Goal: Communication & Community: Share content

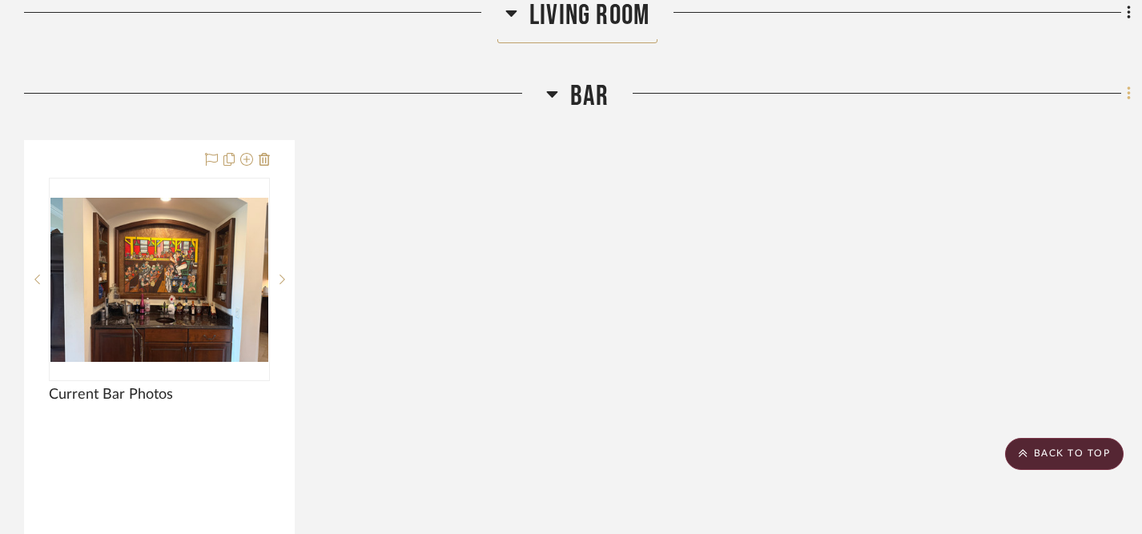
click at [1127, 86] on icon at bounding box center [1128, 93] width 3 height 14
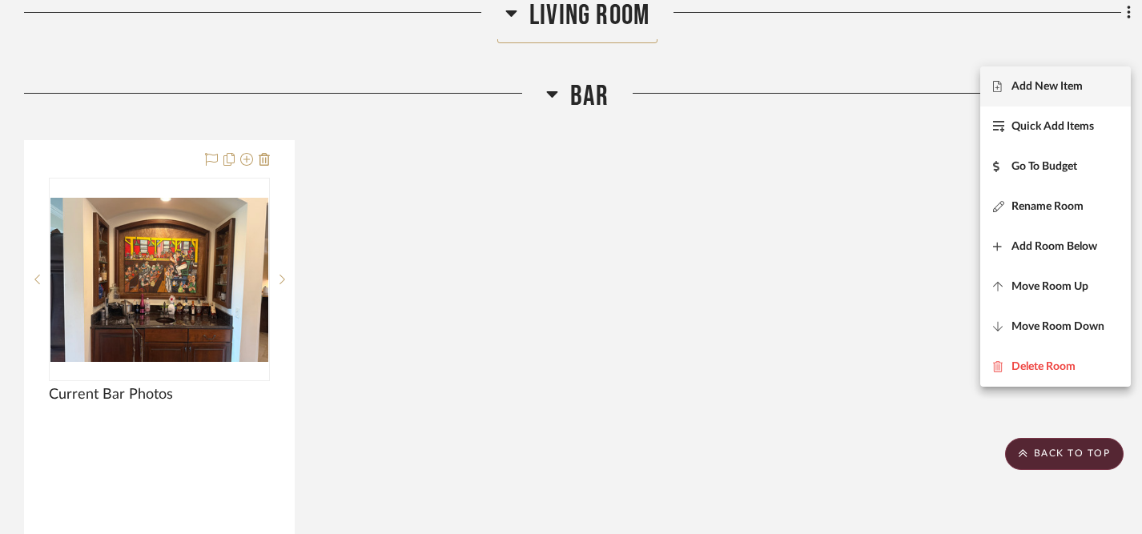
click at [1037, 88] on span "Add New Item" at bounding box center [1046, 87] width 71 height 14
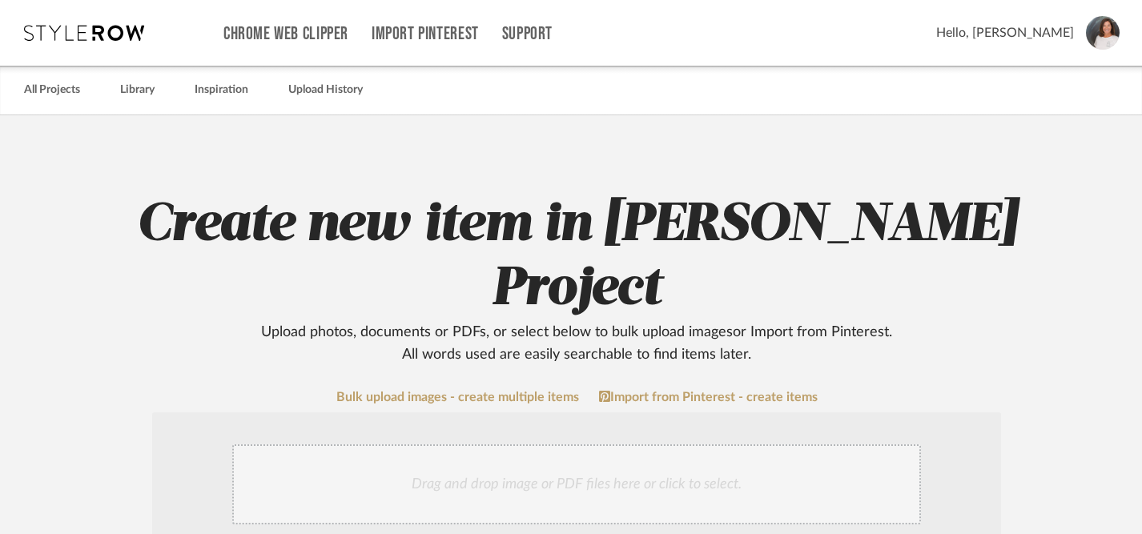
click at [668, 444] on div "Drag and drop image or PDF files here or click to select." at bounding box center [576, 484] width 689 height 80
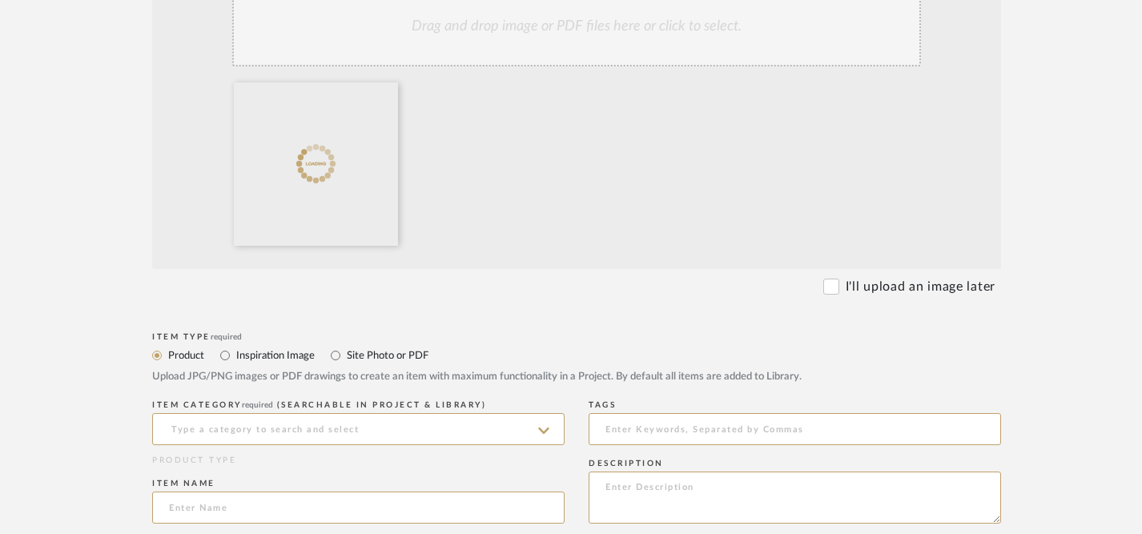
scroll to position [450, 0]
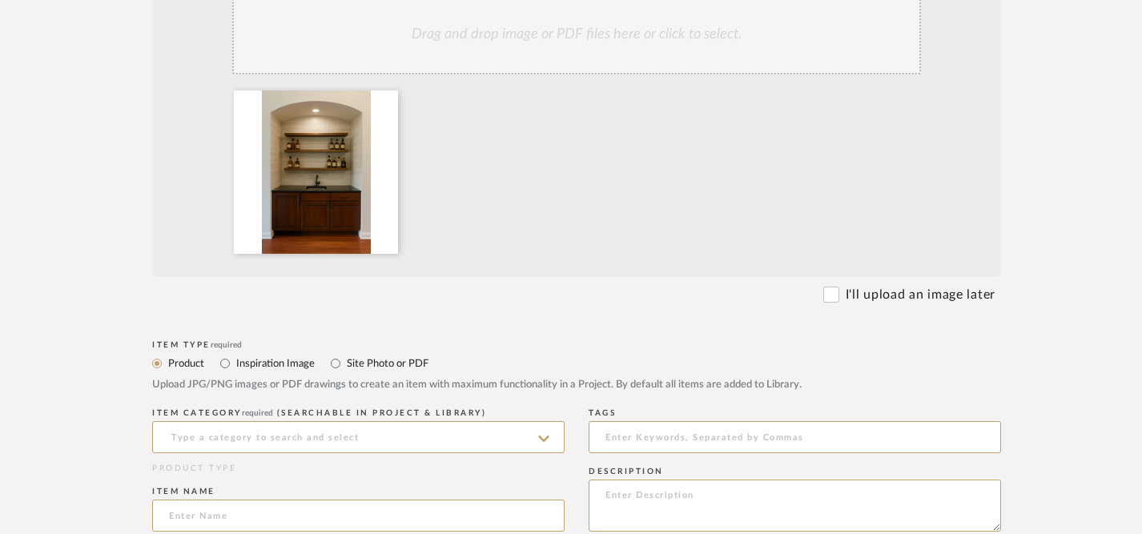
click at [545, 432] on icon at bounding box center [543, 438] width 11 height 13
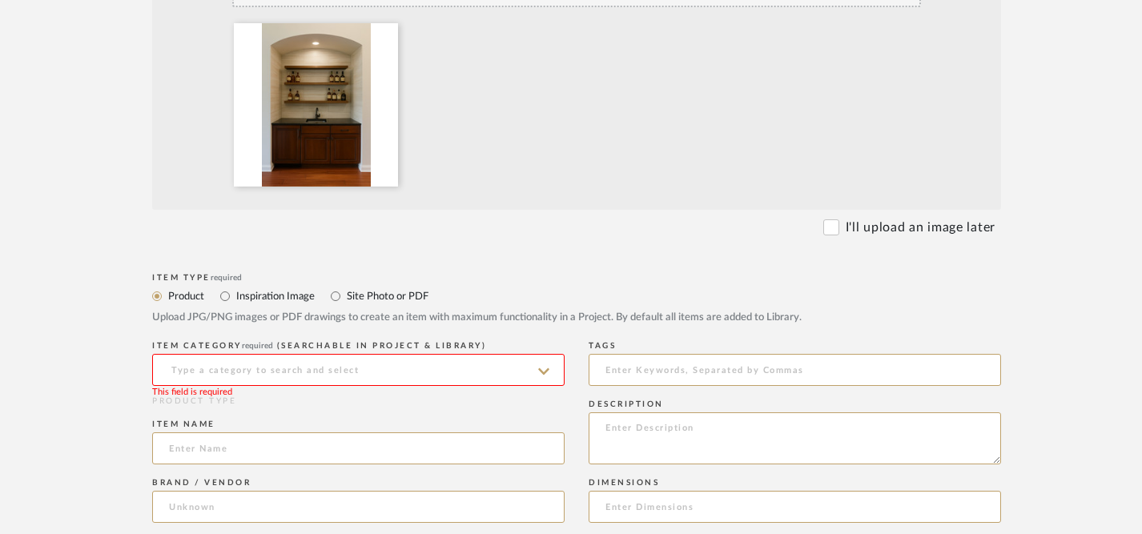
scroll to position [521, 0]
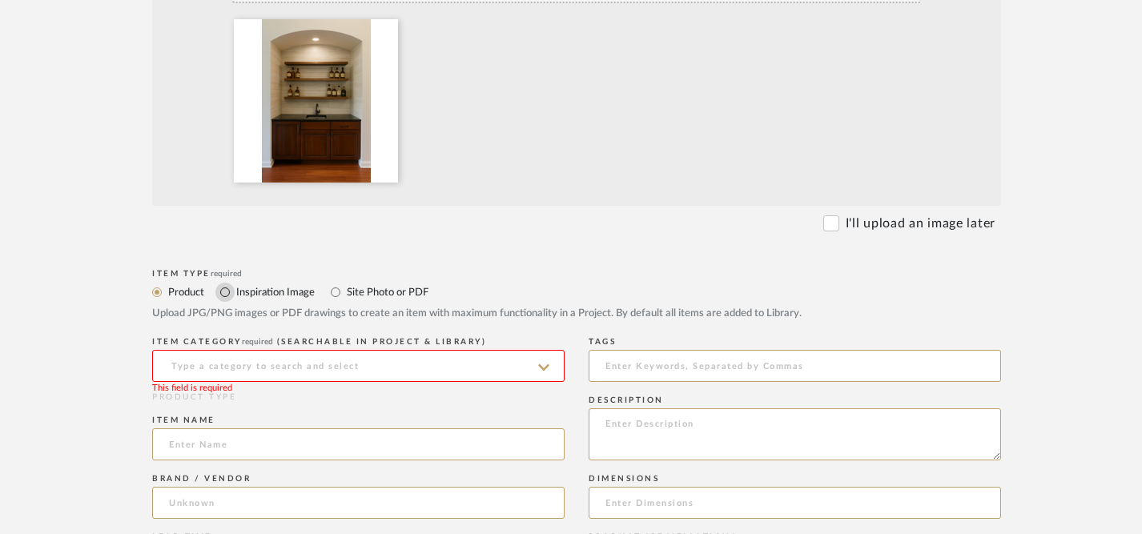
click at [227, 283] on input "Inspiration Image" at bounding box center [224, 292] width 19 height 19
radio input "true"
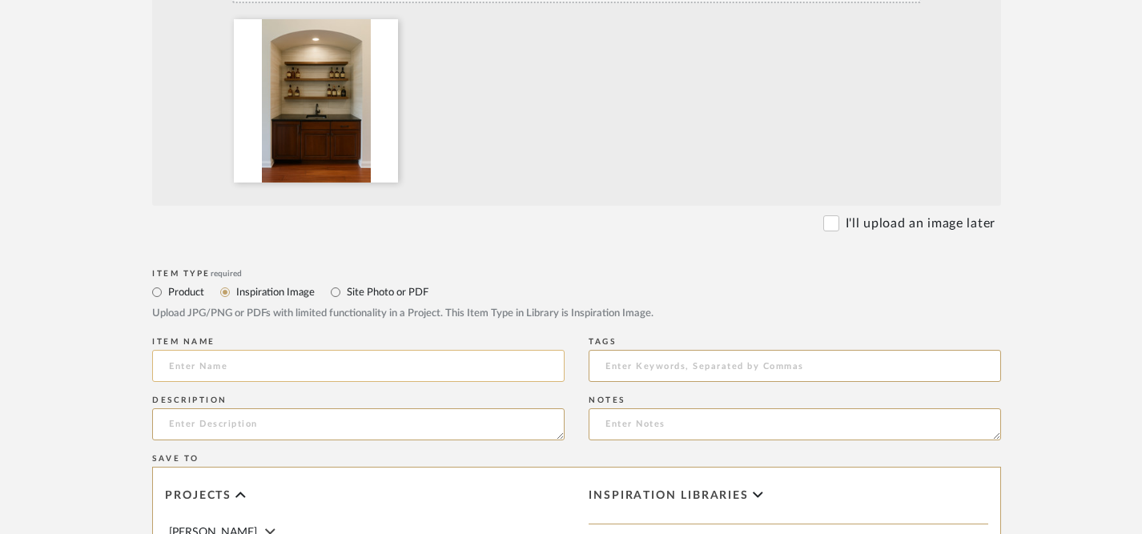
click at [386, 350] on input at bounding box center [358, 366] width 412 height 32
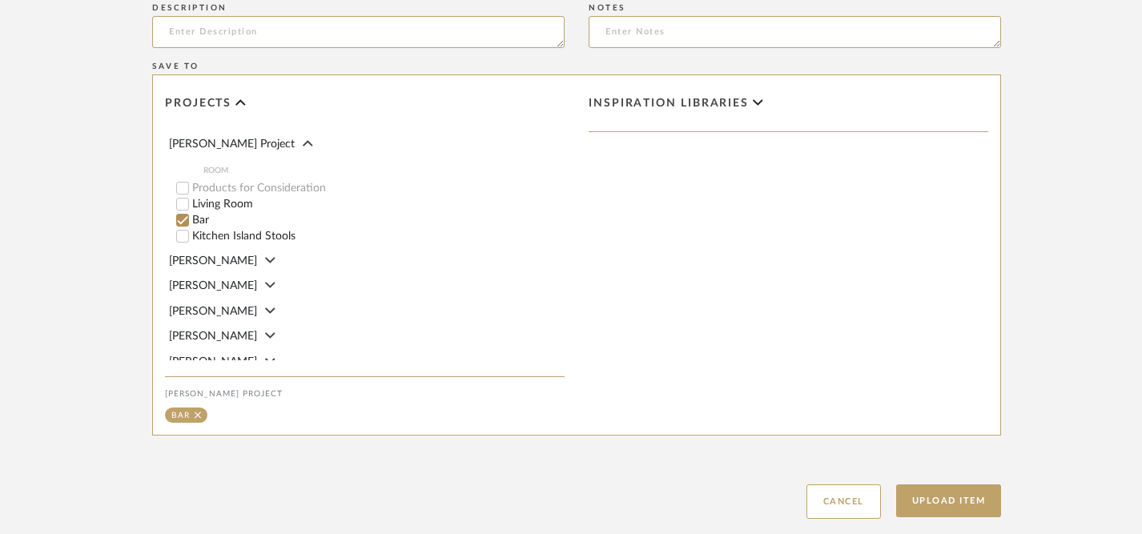
scroll to position [948, 0]
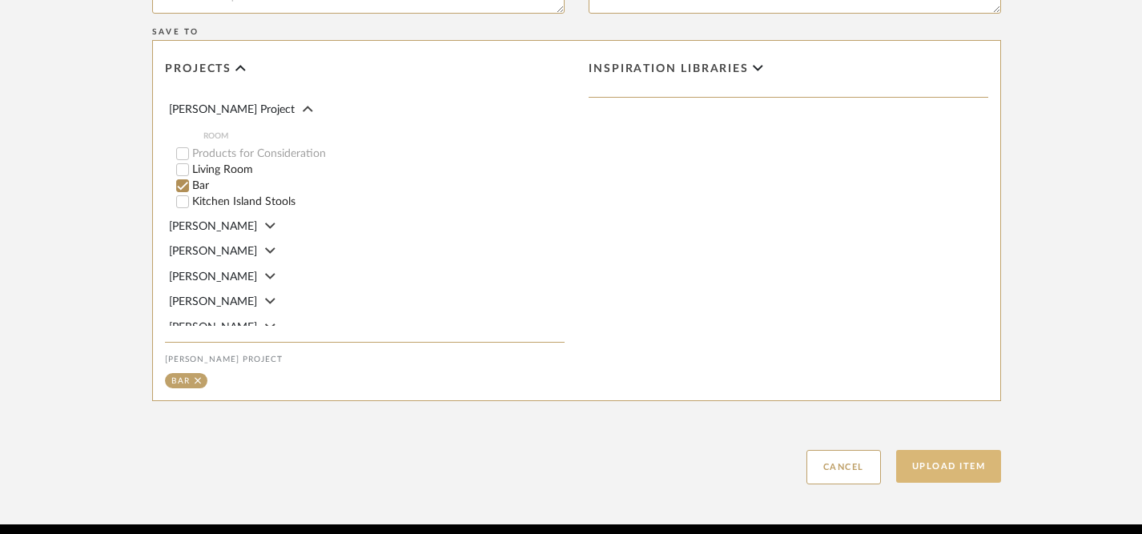
type input "Rendering with Floating Wood Shelves"
click at [954, 450] on button "Upload Item" at bounding box center [949, 466] width 106 height 33
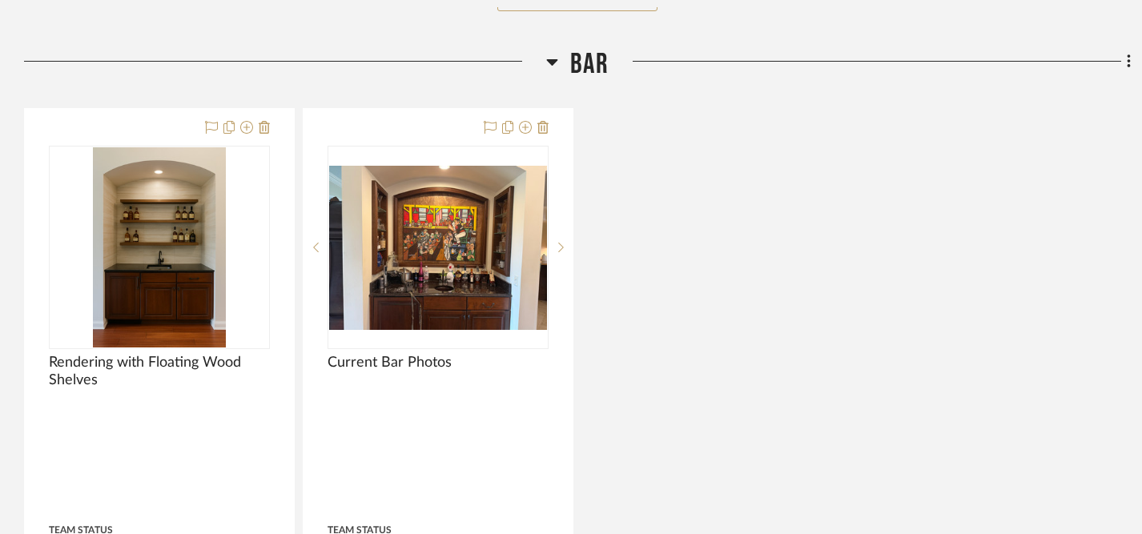
scroll to position [1226, 0]
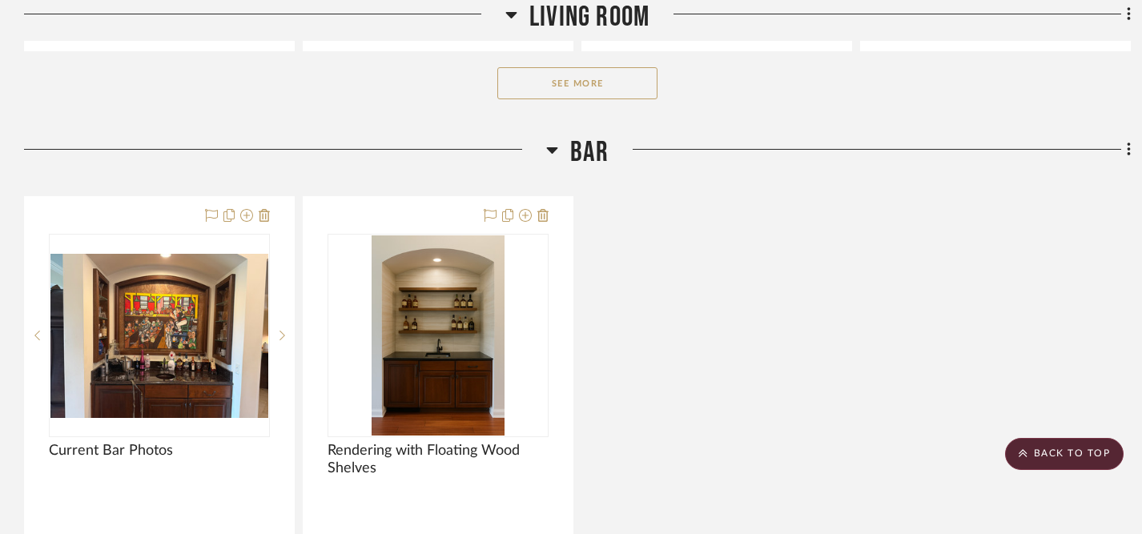
drag, startPoint x: 424, startPoint y: 77, endPoint x: 106, endPoint y: 91, distance: 319.0
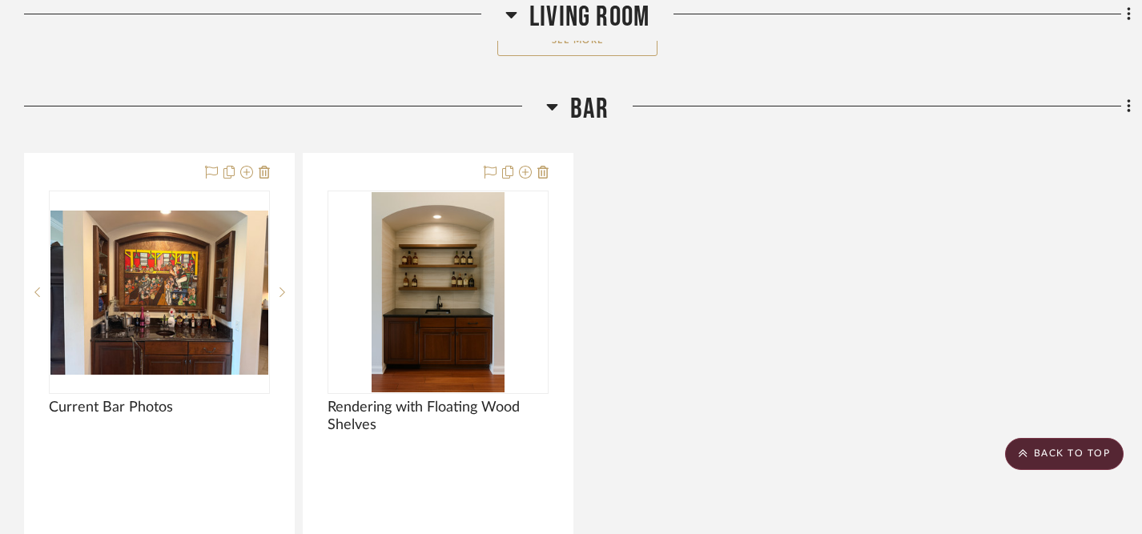
scroll to position [1182, 0]
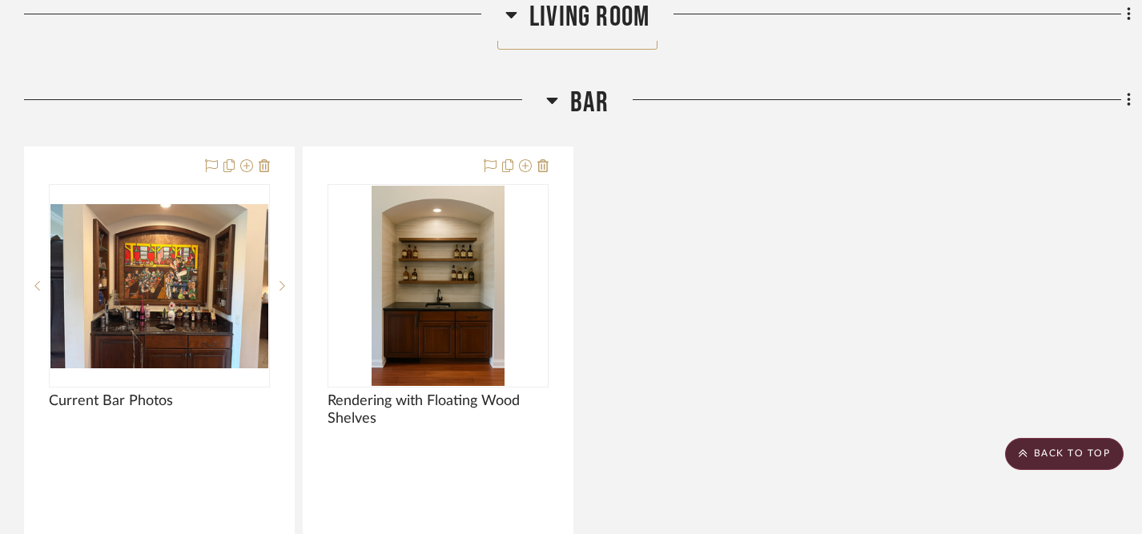
click at [1131, 60] on div "Filter by keyword, category or name prior to exporting to Excel or Bulk Actions…" at bounding box center [576, 433] width 1153 height 2603
click at [1124, 88] on fa-icon at bounding box center [1126, 101] width 10 height 26
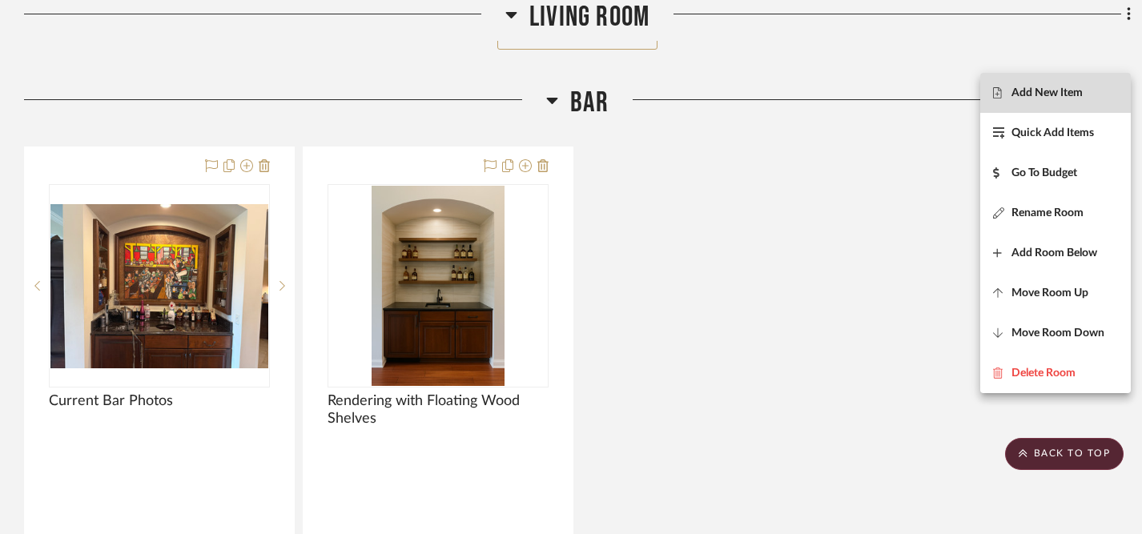
click at [1052, 94] on span "Add New Item" at bounding box center [1046, 93] width 71 height 14
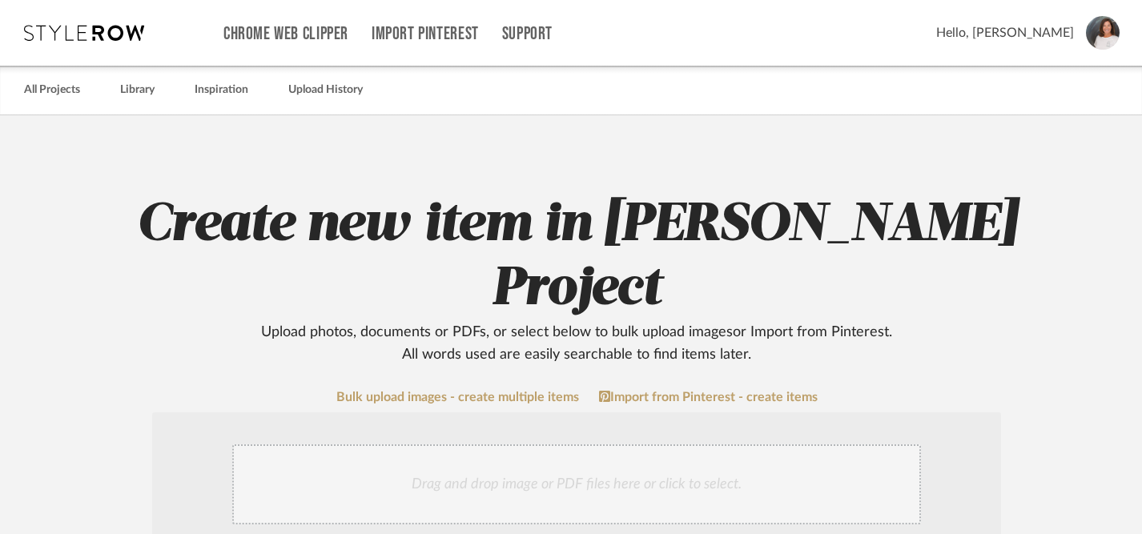
click at [617, 444] on div "Drag and drop image or PDF files here or click to select." at bounding box center [576, 484] width 689 height 80
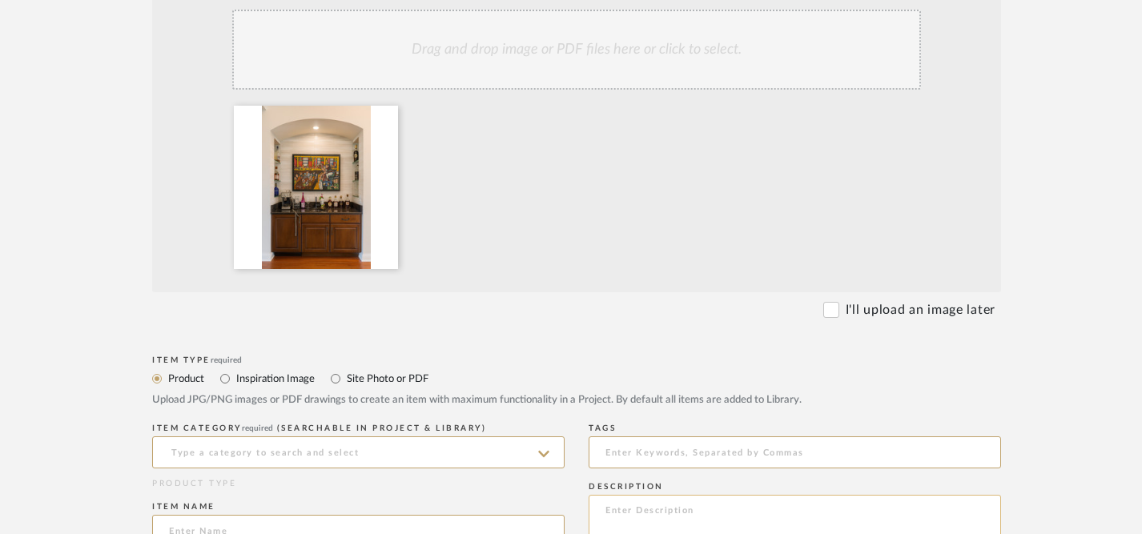
scroll to position [440, 0]
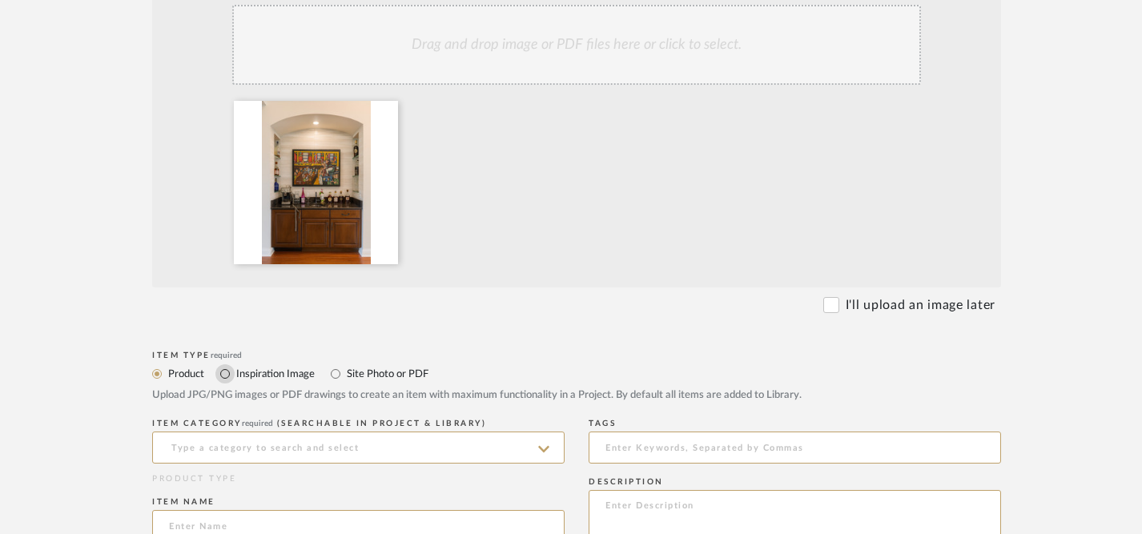
click at [225, 364] on input "Inspiration Image" at bounding box center [224, 373] width 19 height 19
radio input "true"
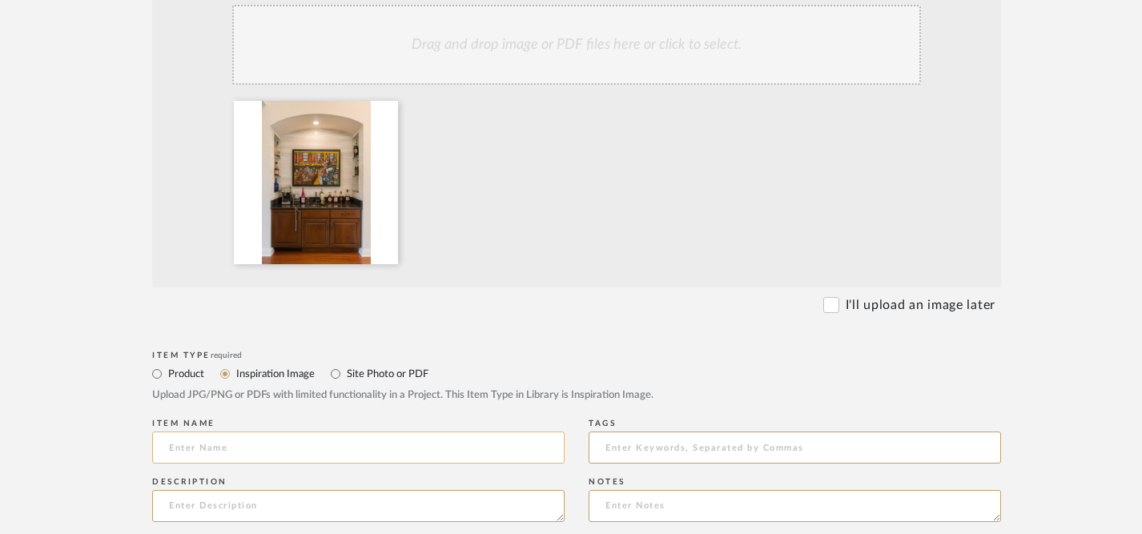
click at [274, 432] on input at bounding box center [358, 448] width 412 height 32
type input "R"
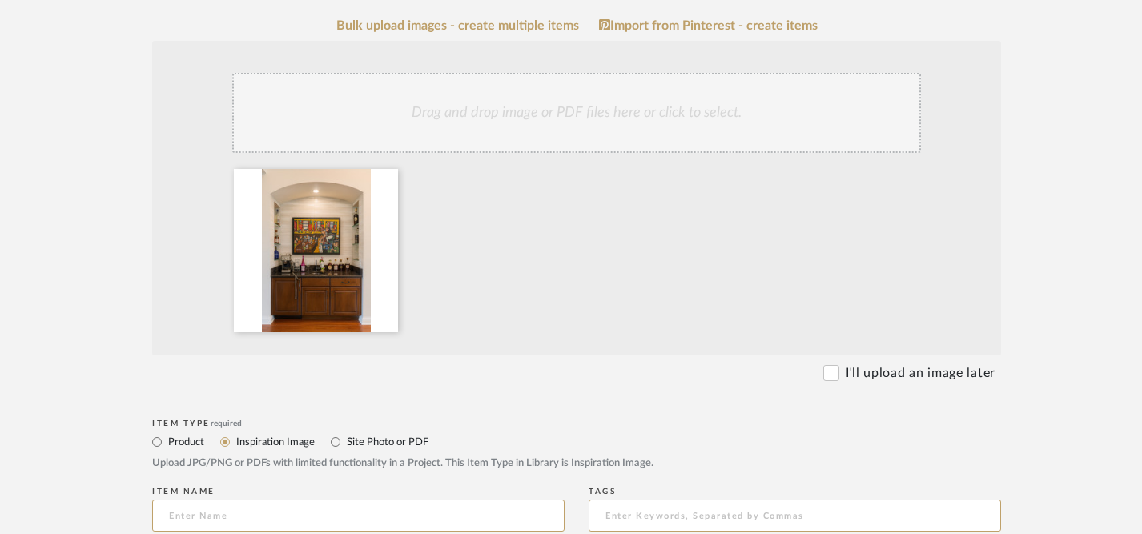
scroll to position [364, 0]
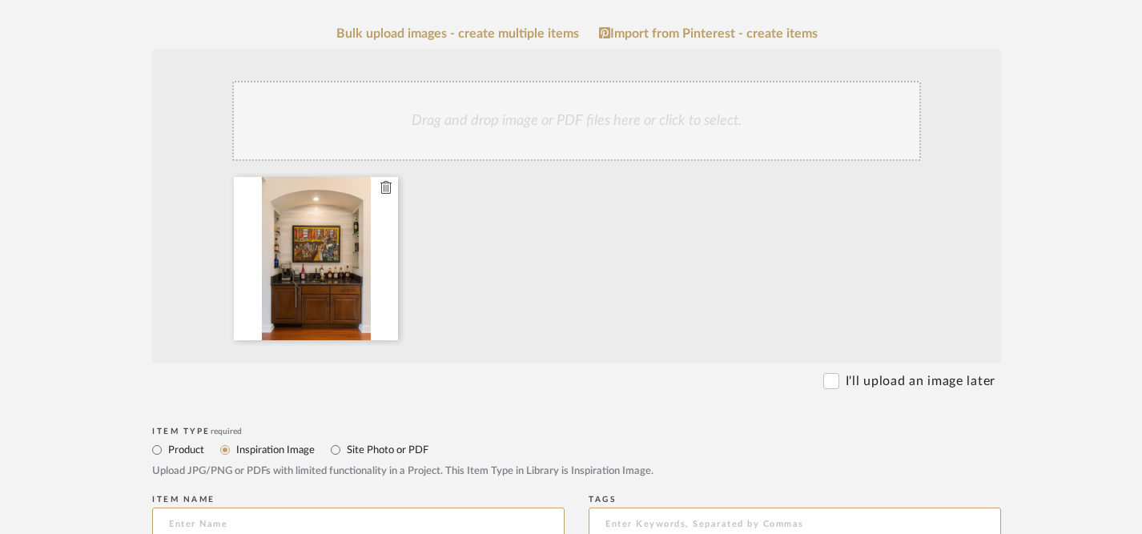
click at [388, 181] on icon at bounding box center [385, 187] width 11 height 13
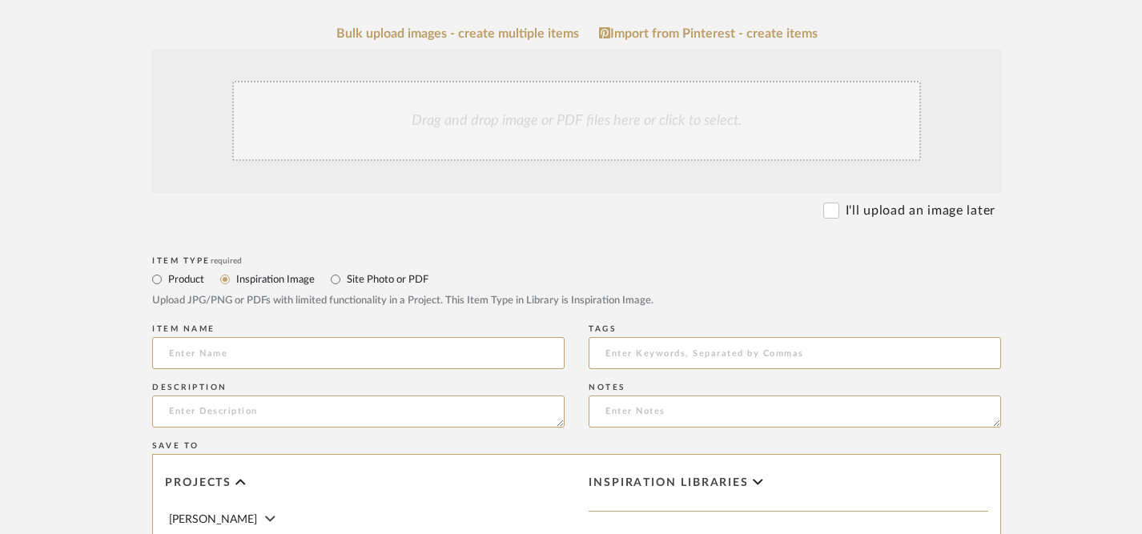
click at [570, 81] on div "Drag and drop image or PDF files here or click to select." at bounding box center [576, 121] width 689 height 80
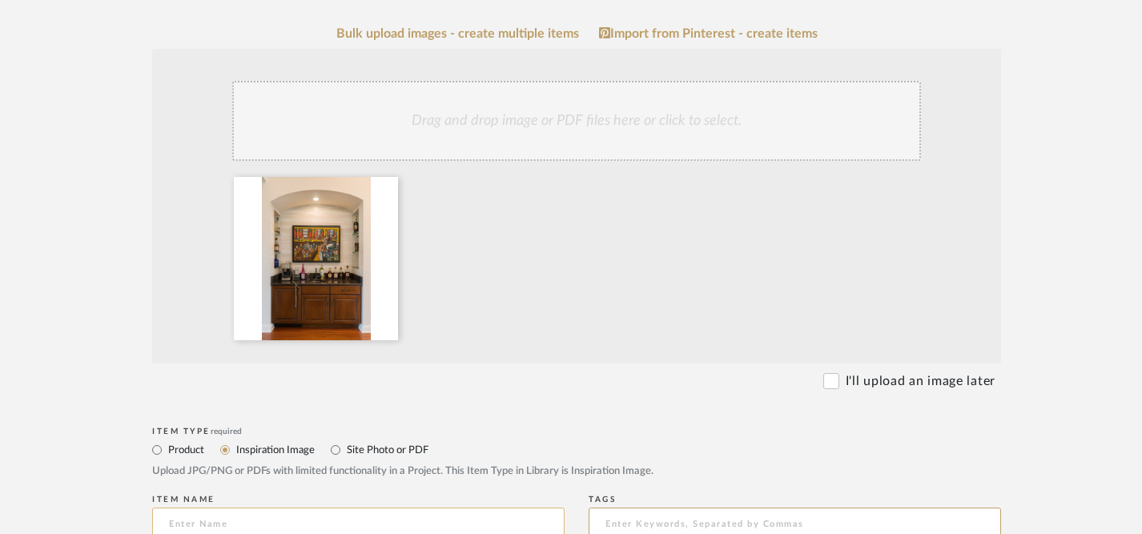
click at [274, 508] on input at bounding box center [358, 524] width 412 height 32
type input "Rendering with Art & Side Niches"
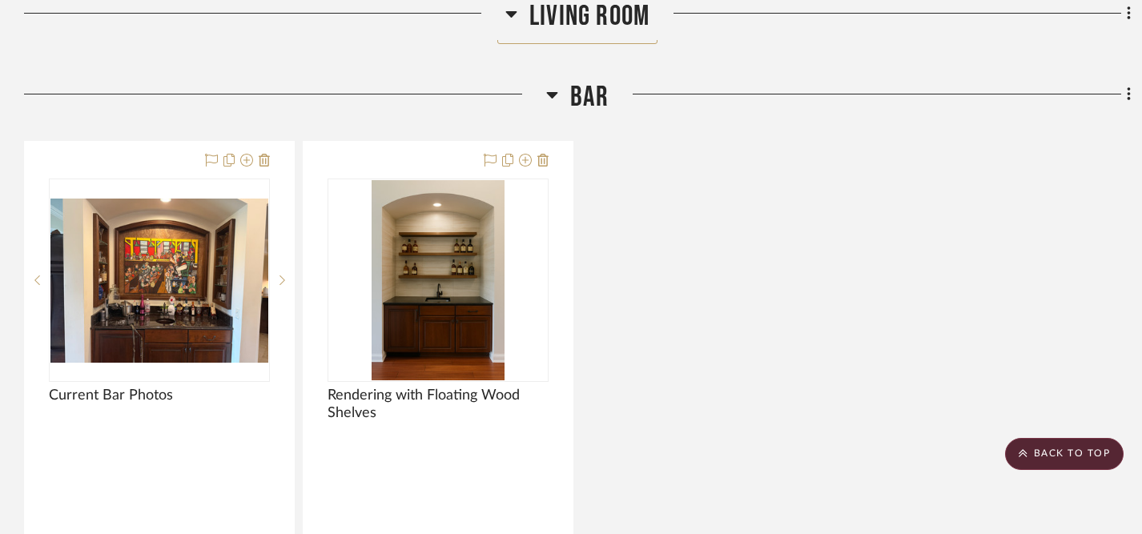
scroll to position [1188, 0]
click at [1055, 140] on div "Current Bar Photos Team Status Internal Client Status client Comments: Submit B…" at bounding box center [577, 492] width 1107 height 705
click at [1129, 86] on icon at bounding box center [1128, 93] width 3 height 14
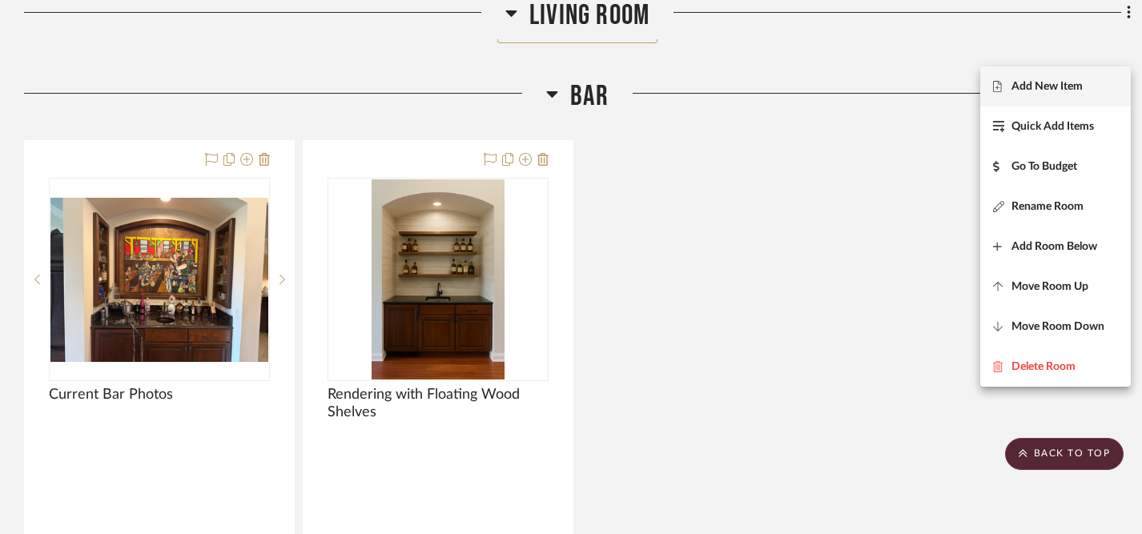
click at [1030, 91] on span "Add New Item" at bounding box center [1046, 86] width 71 height 14
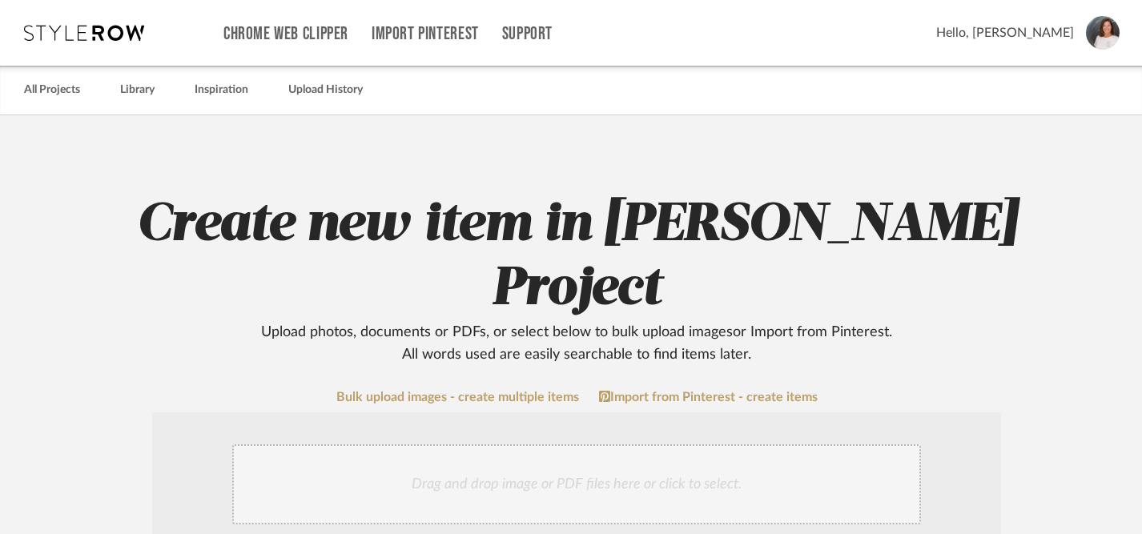
click at [587, 444] on div "Drag and drop image or PDF files here or click to select." at bounding box center [576, 484] width 689 height 80
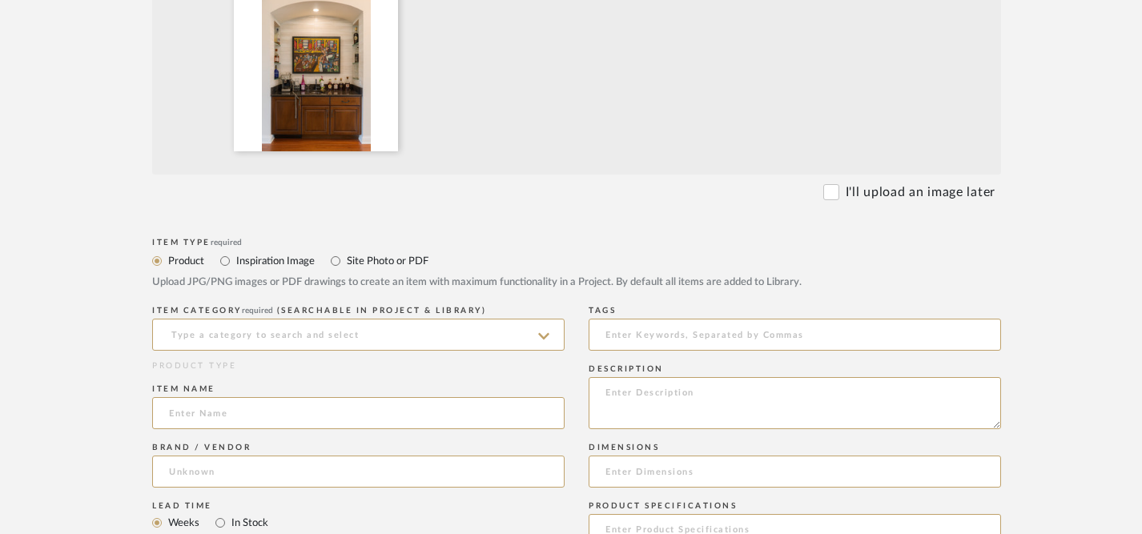
scroll to position [510, 0]
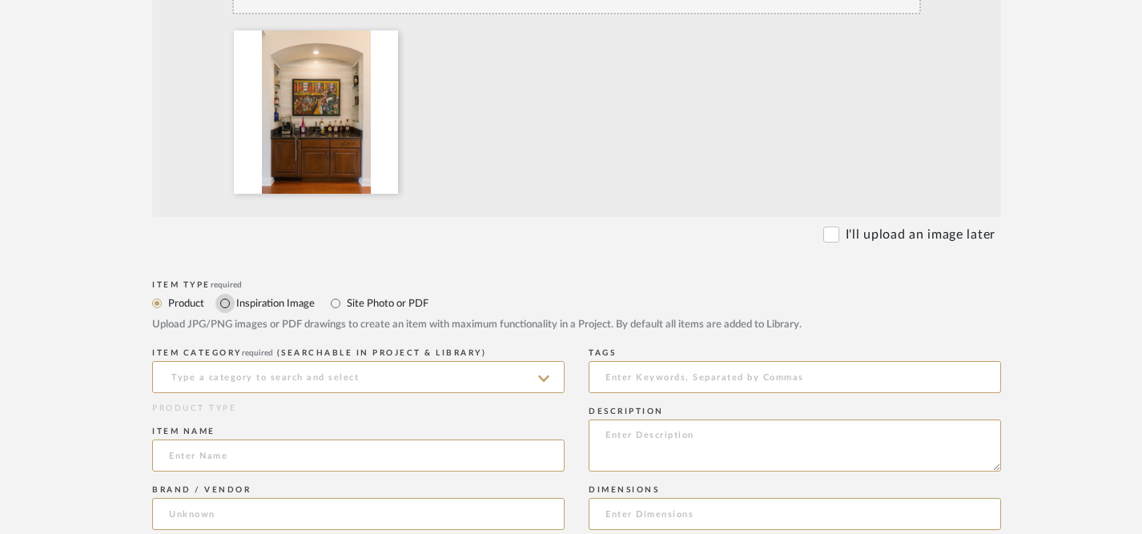
click at [225, 294] on input "Inspiration Image" at bounding box center [224, 303] width 19 height 19
radio input "true"
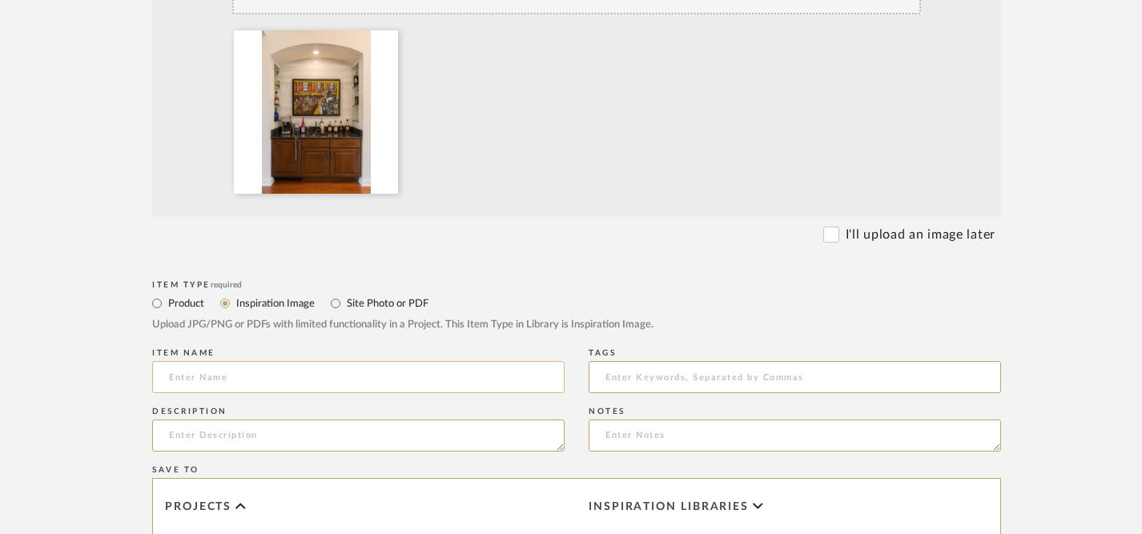
click at [244, 361] on input at bounding box center [358, 377] width 412 height 32
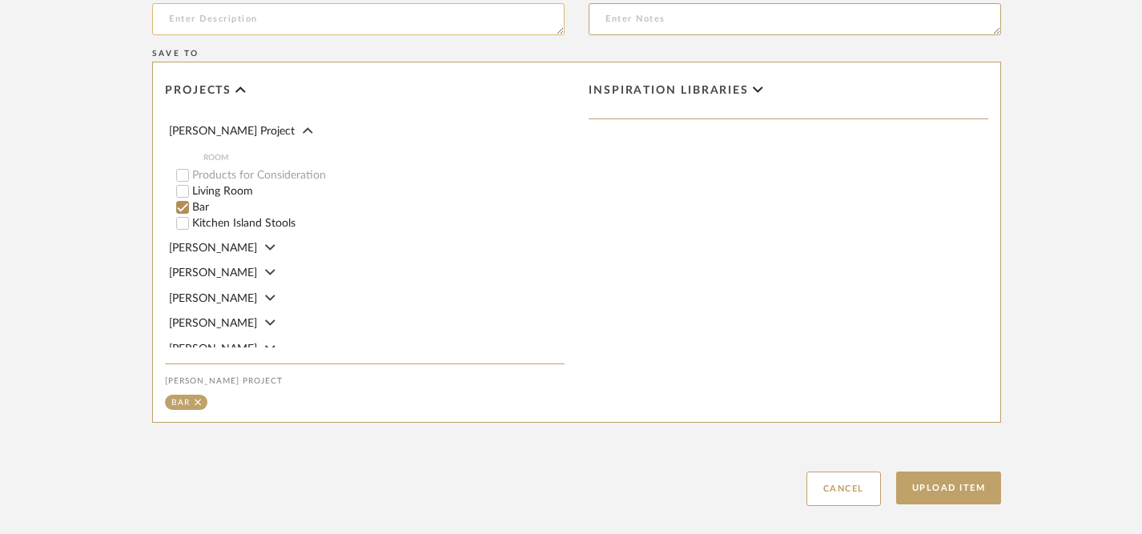
scroll to position [948, 0]
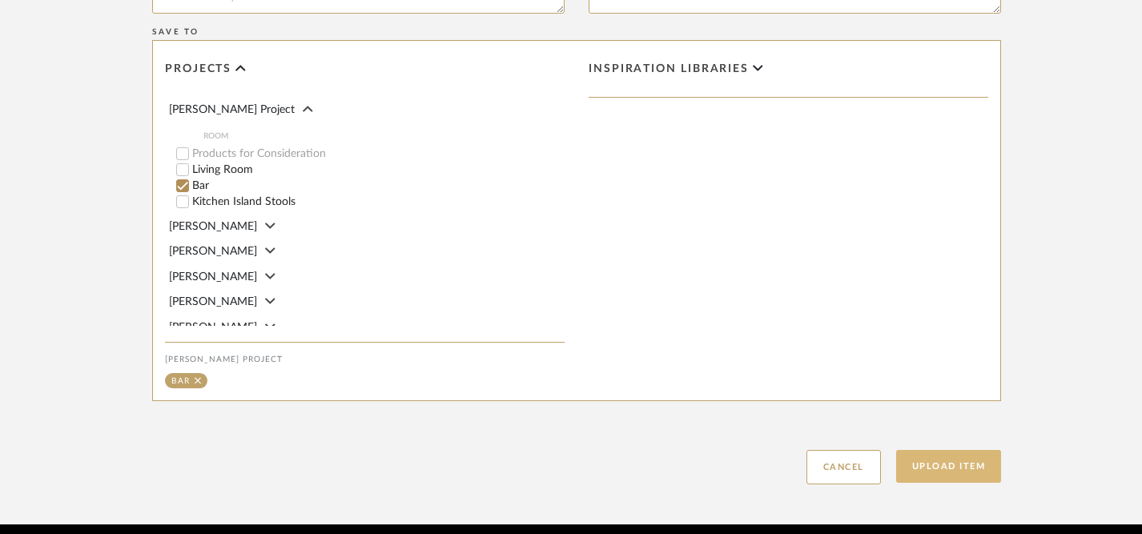
type input "Rendering with Art & Side Niches"
click at [946, 450] on button "Upload Item" at bounding box center [949, 466] width 106 height 33
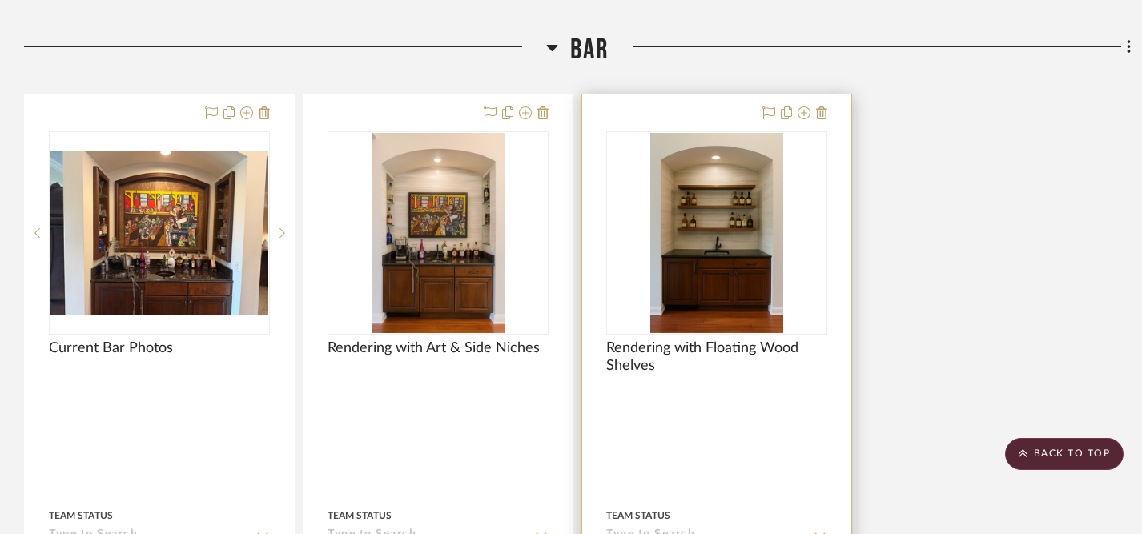
scroll to position [1240, 0]
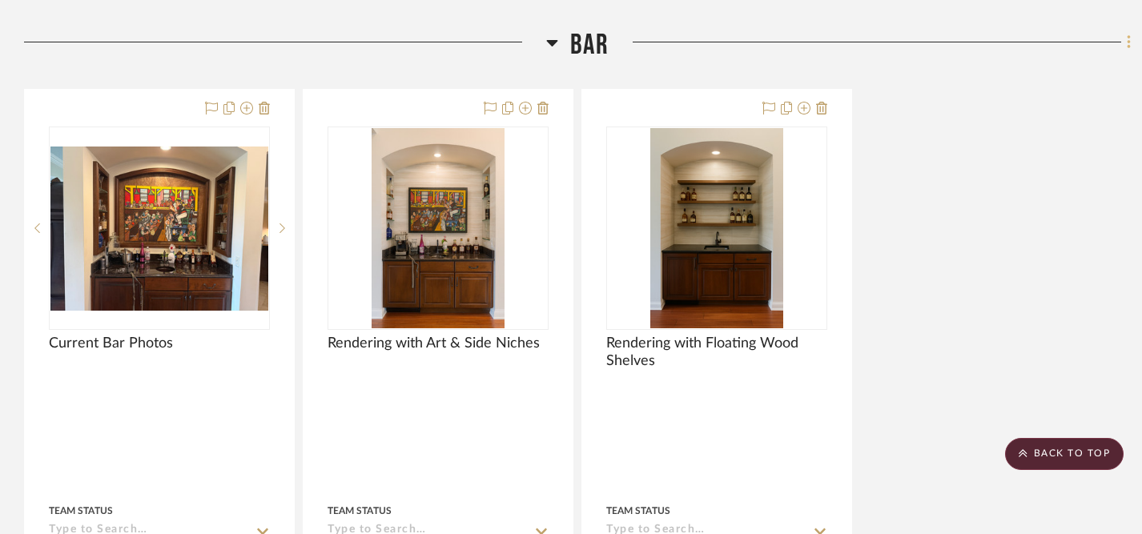
click at [1127, 35] on icon at bounding box center [1128, 42] width 3 height 14
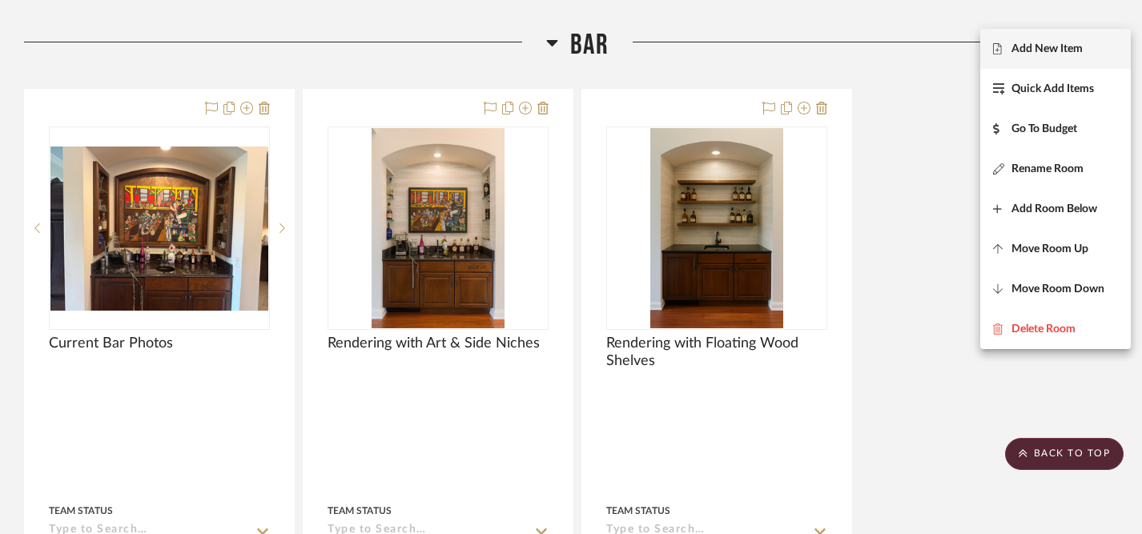
click at [1057, 52] on span "Add New Item" at bounding box center [1046, 49] width 71 height 14
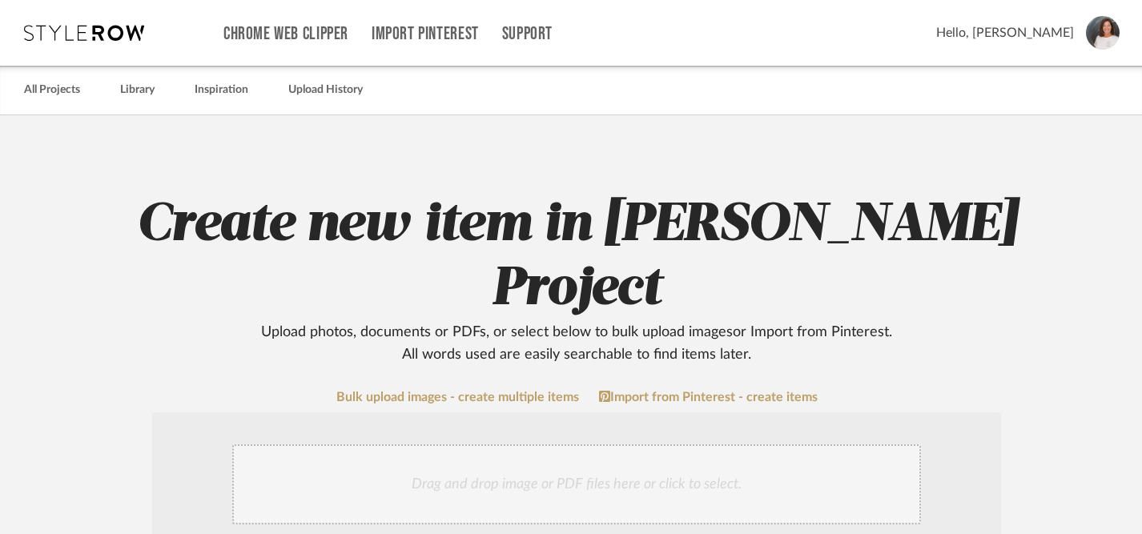
click at [456, 444] on div "Drag and drop image or PDF files here or click to select." at bounding box center [576, 484] width 689 height 80
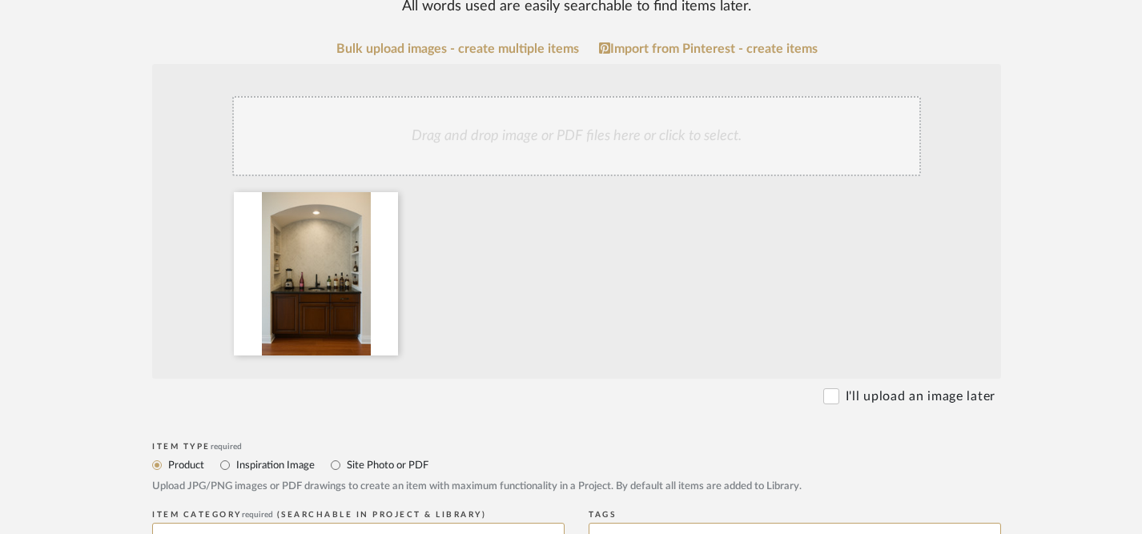
scroll to position [352, 0]
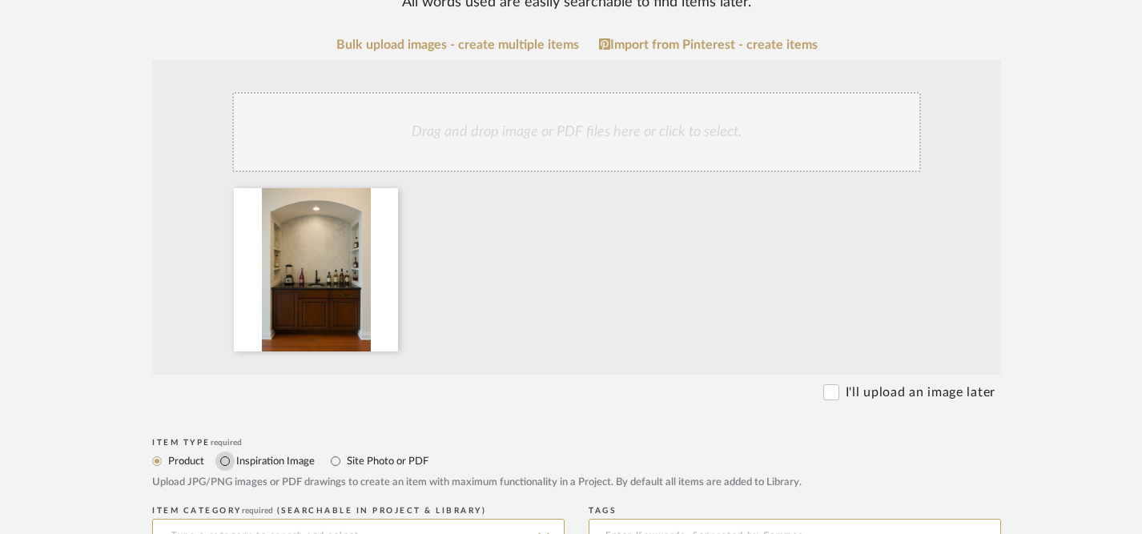
click at [226, 452] on input "Inspiration Image" at bounding box center [224, 461] width 19 height 19
radio input "true"
click at [271, 519] on input at bounding box center [358, 535] width 412 height 32
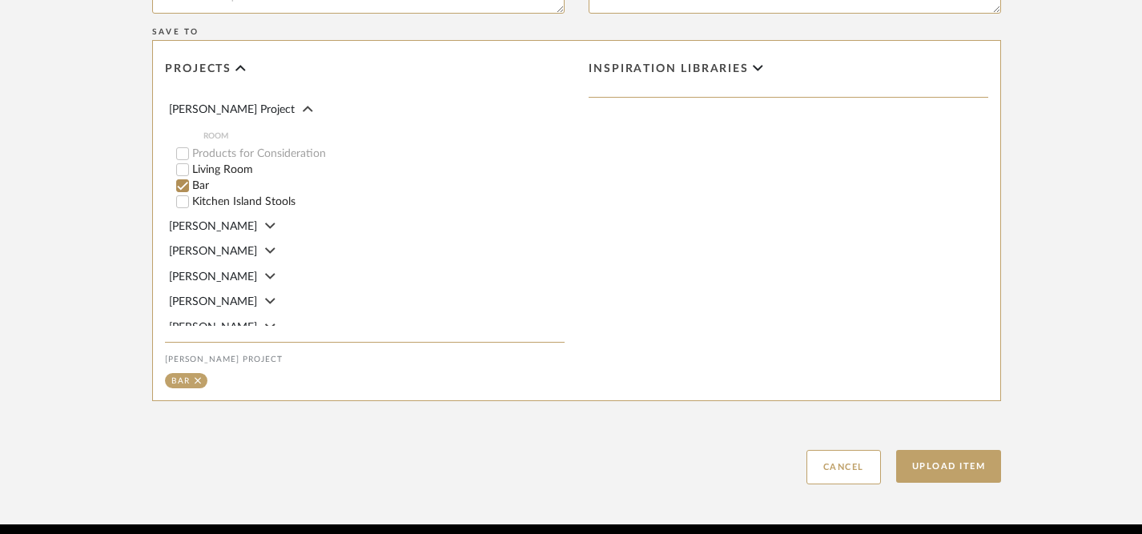
scroll to position [948, 0]
type input "Rendering with Side Niches"
click at [965, 450] on button "Upload Item" at bounding box center [949, 466] width 106 height 33
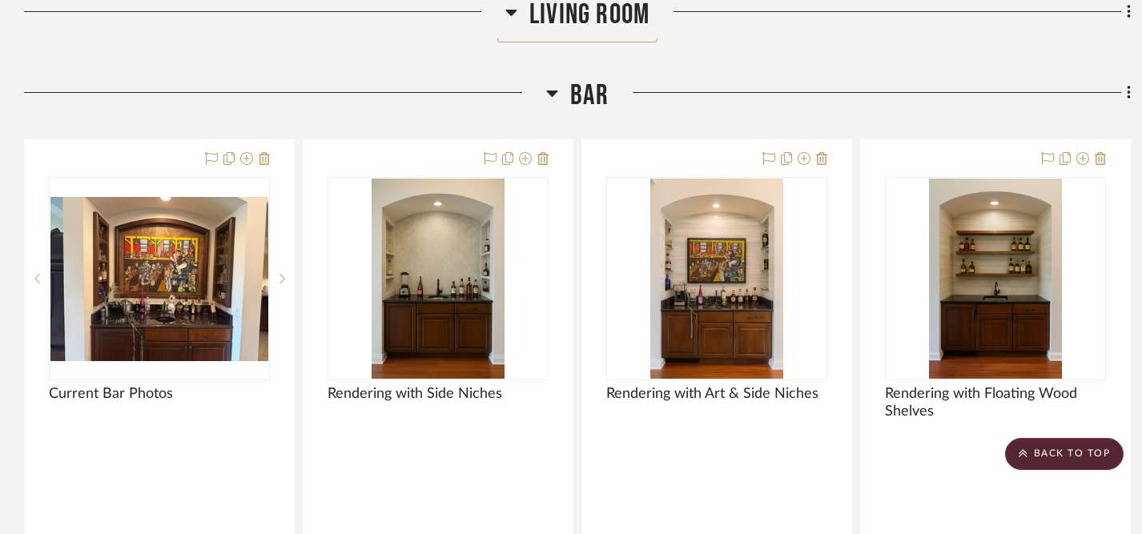
scroll to position [1167, 0]
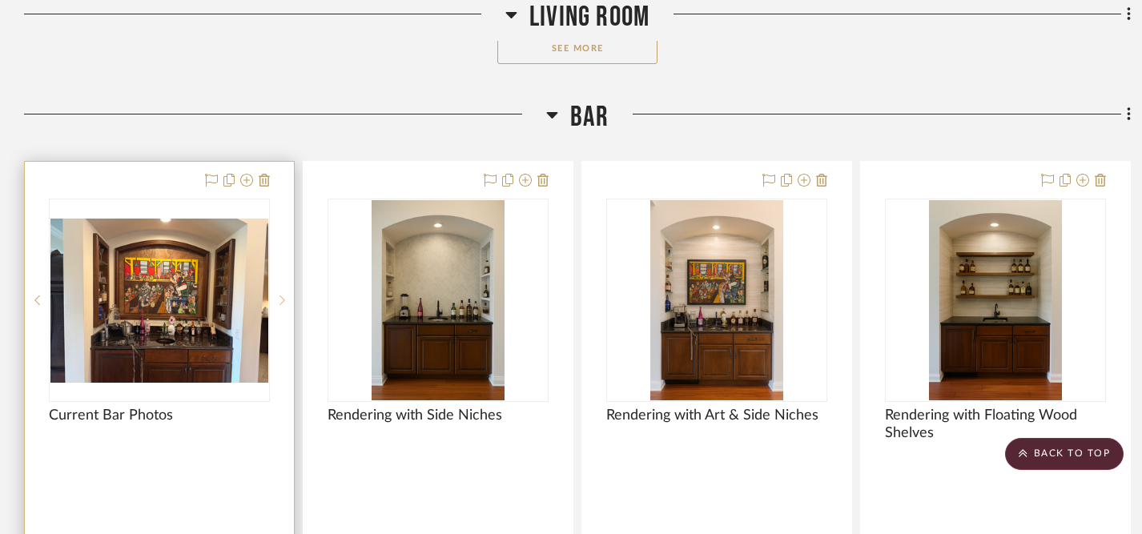
click at [281, 295] on icon at bounding box center [282, 300] width 6 height 11
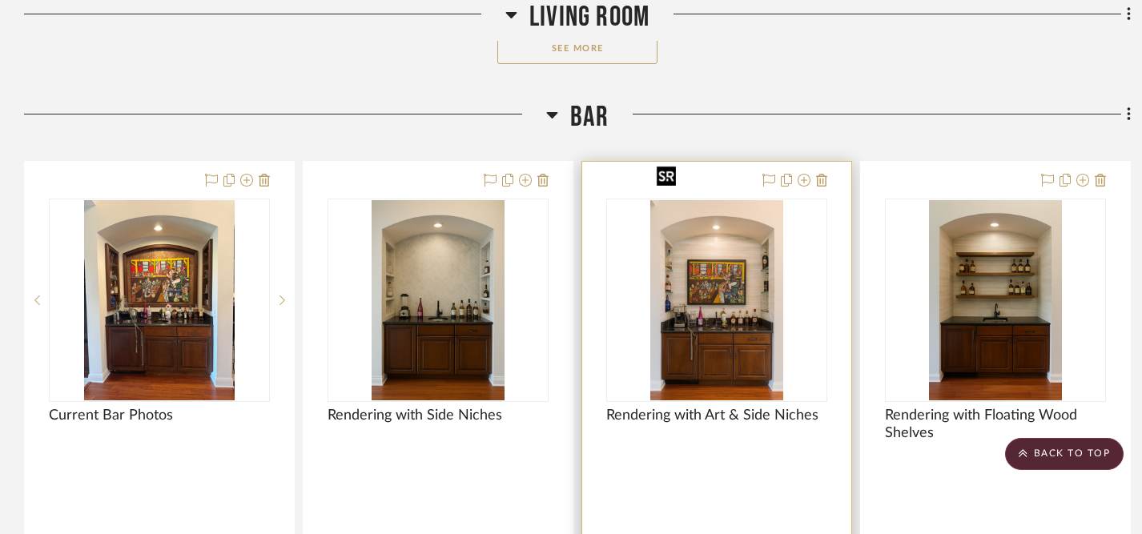
click at [724, 251] on img "0" at bounding box center [716, 300] width 133 height 200
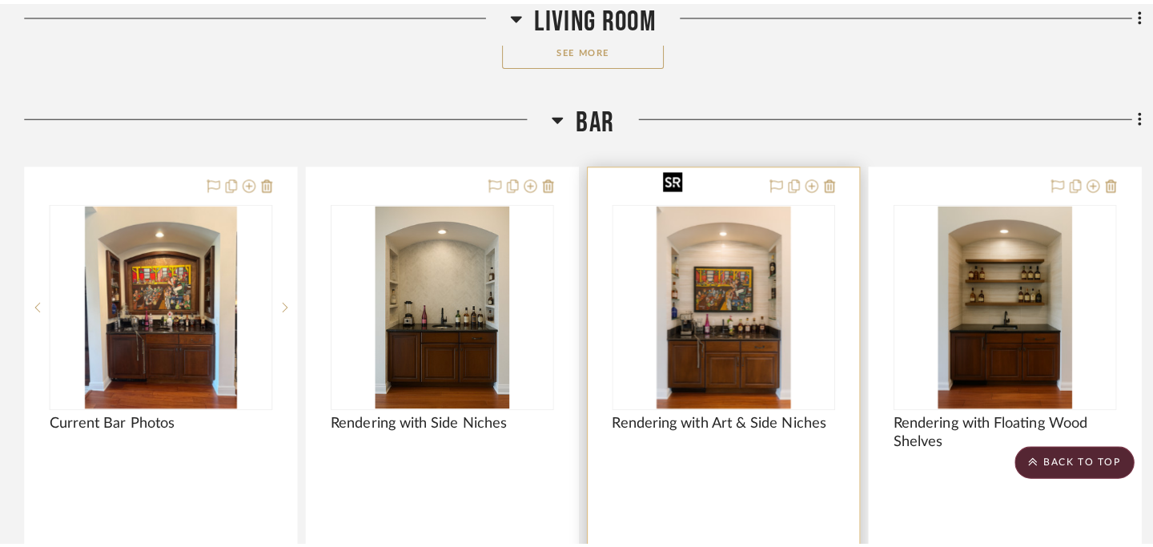
scroll to position [0, 0]
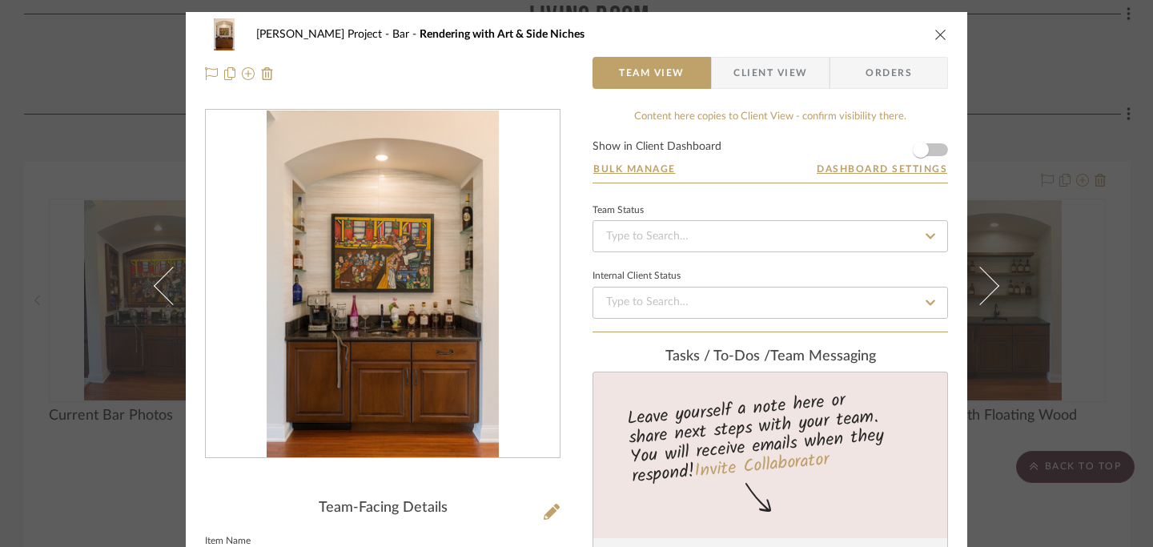
click at [937, 34] on icon "close" at bounding box center [940, 34] width 13 height 13
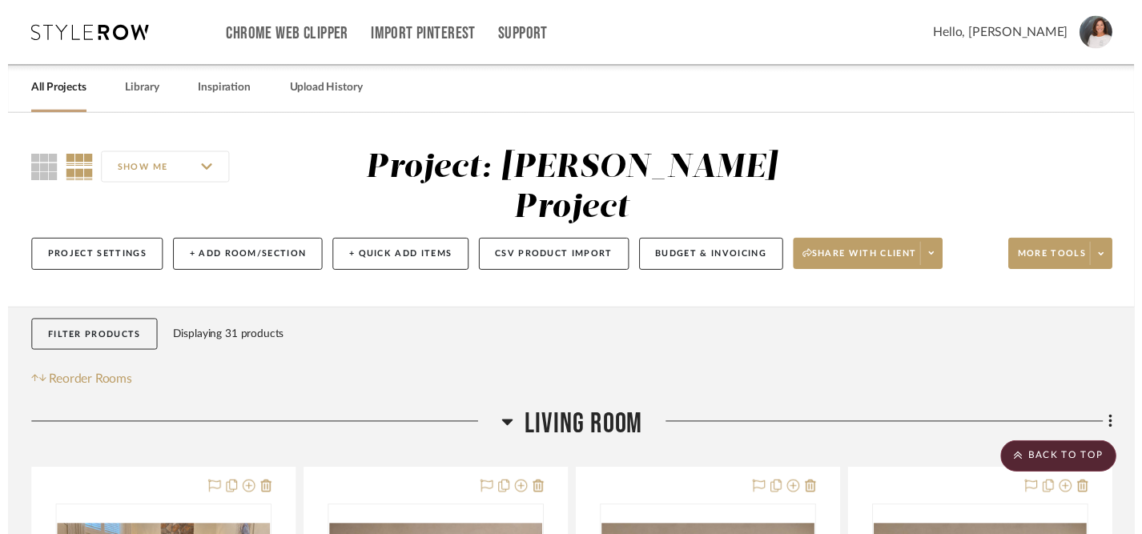
scroll to position [1167, 0]
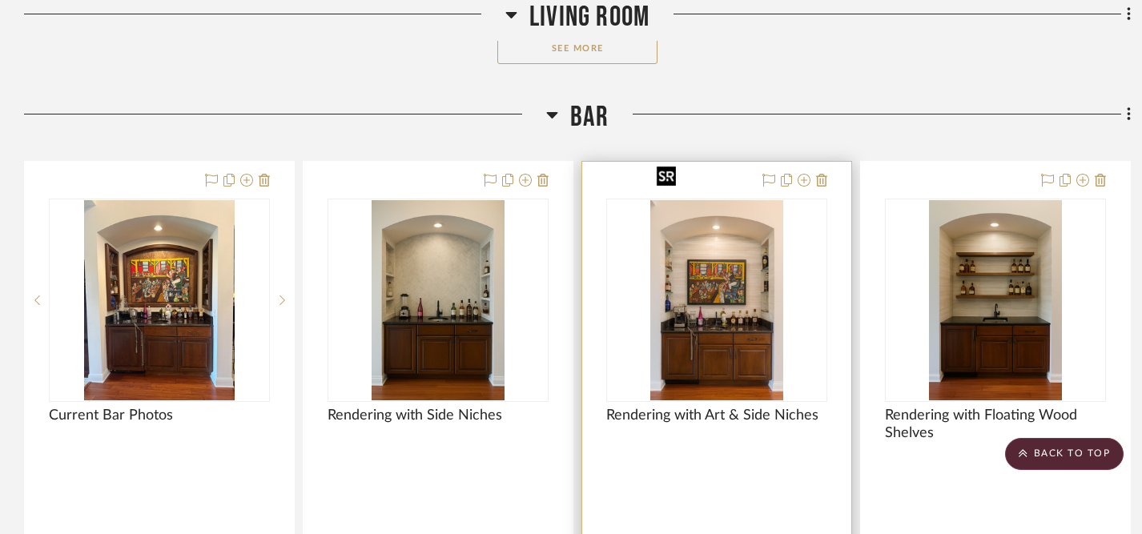
click at [725, 280] on img "0" at bounding box center [716, 300] width 133 height 200
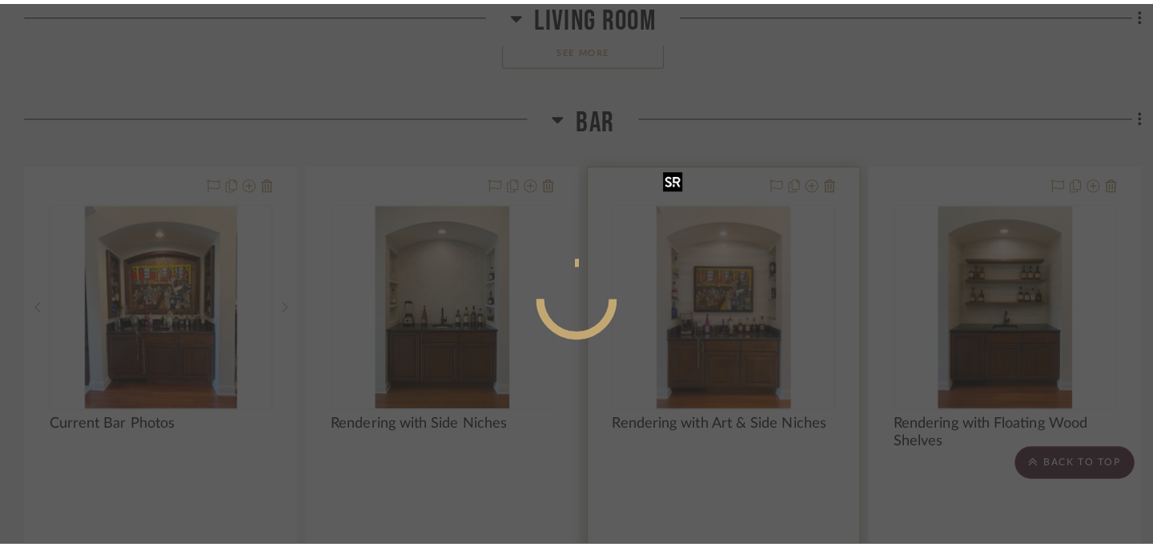
scroll to position [0, 0]
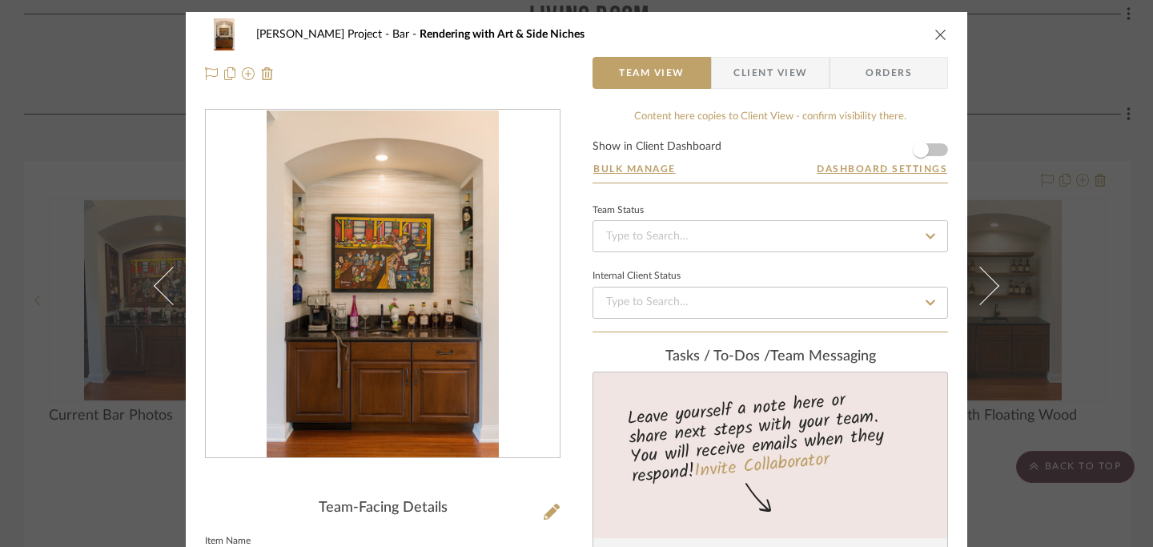
click at [936, 36] on icon "close" at bounding box center [940, 34] width 13 height 13
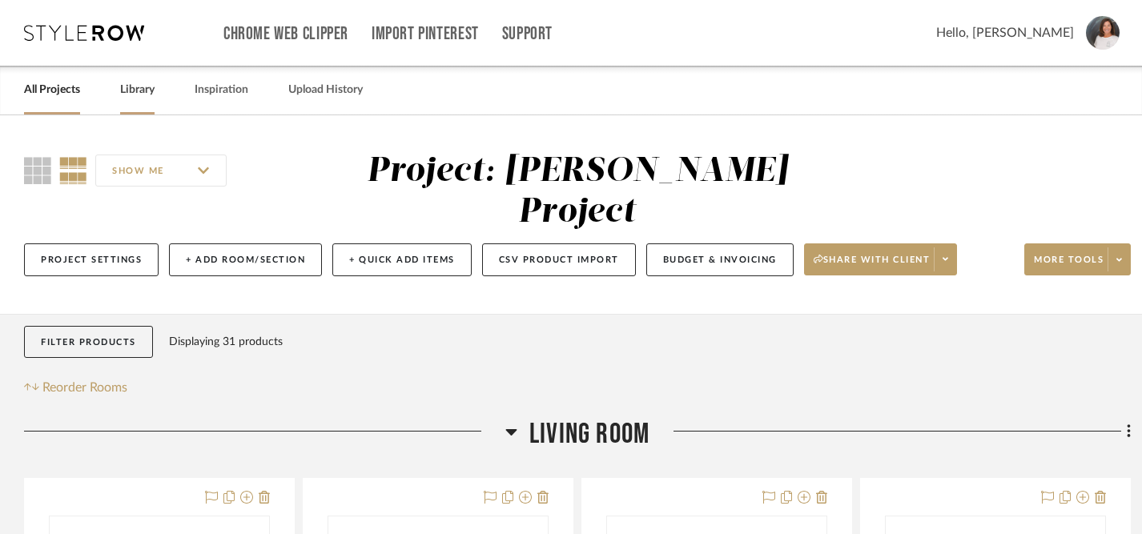
click at [131, 92] on link "Library" at bounding box center [137, 90] width 34 height 22
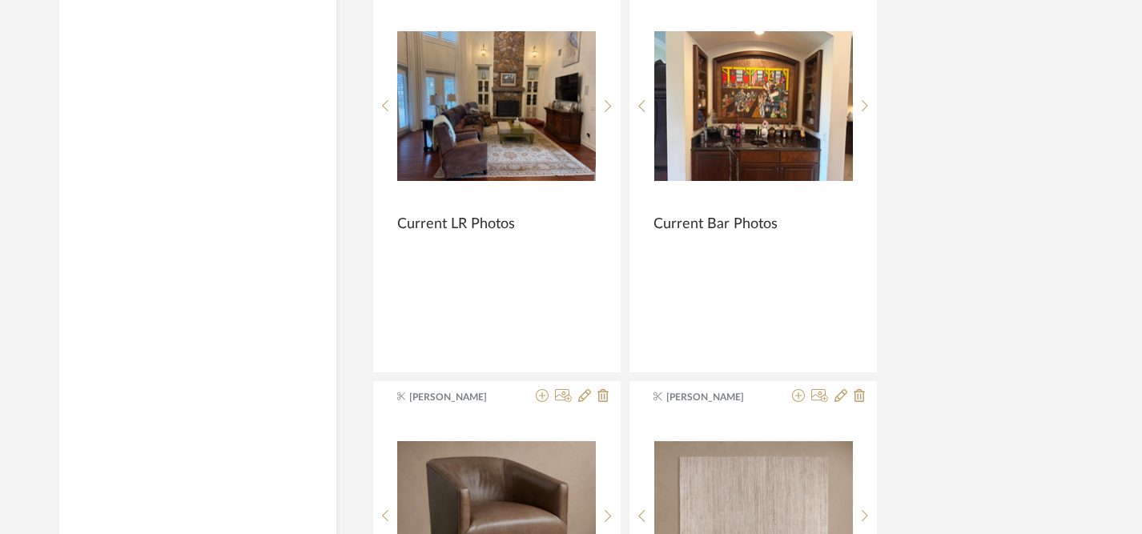
scroll to position [2354, 0]
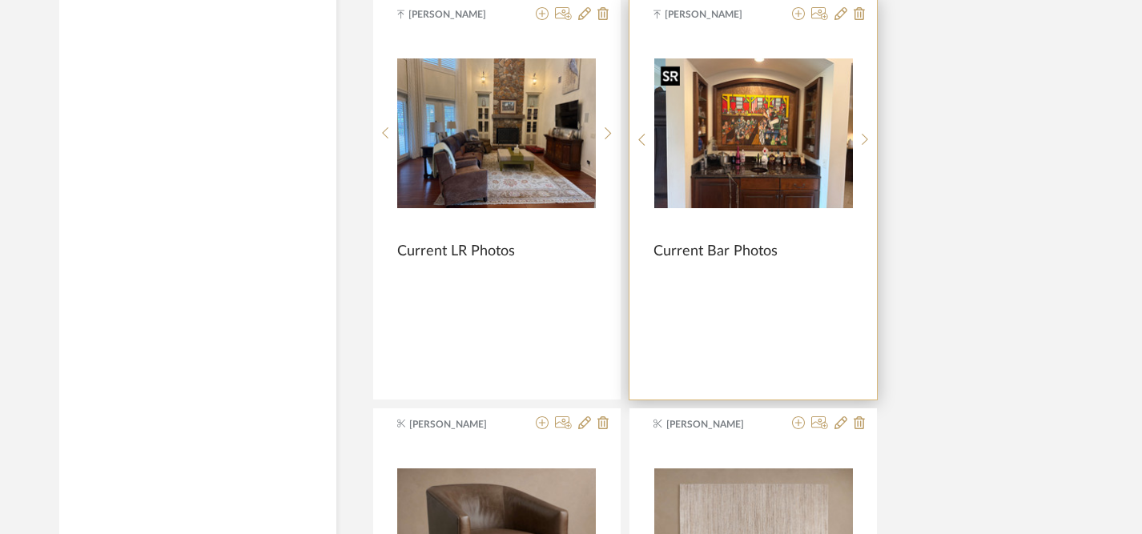
click at [0, 0] on img at bounding box center [0, 0] width 0 height 0
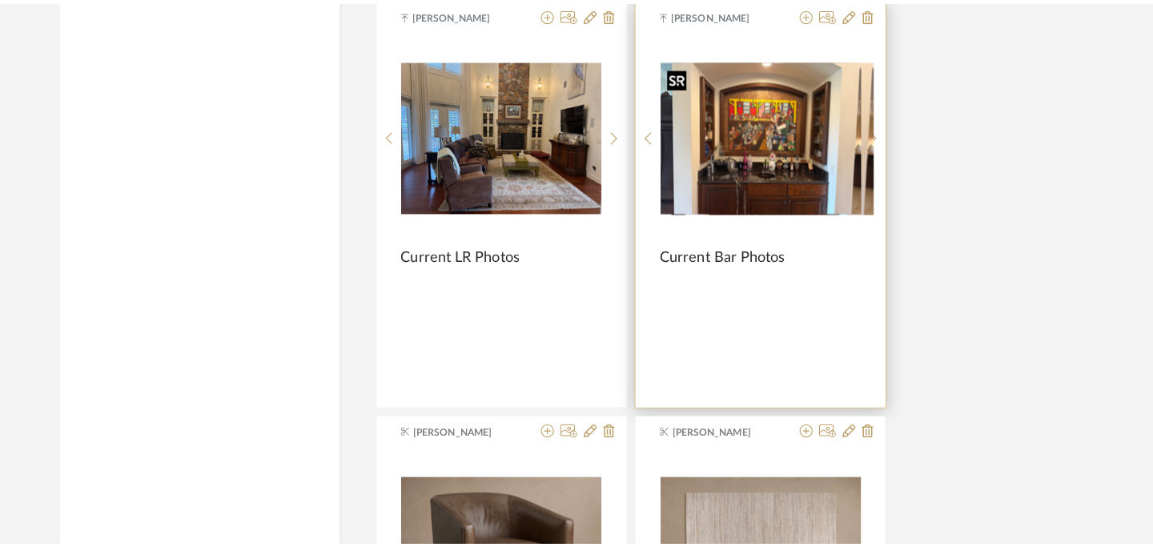
scroll to position [0, 0]
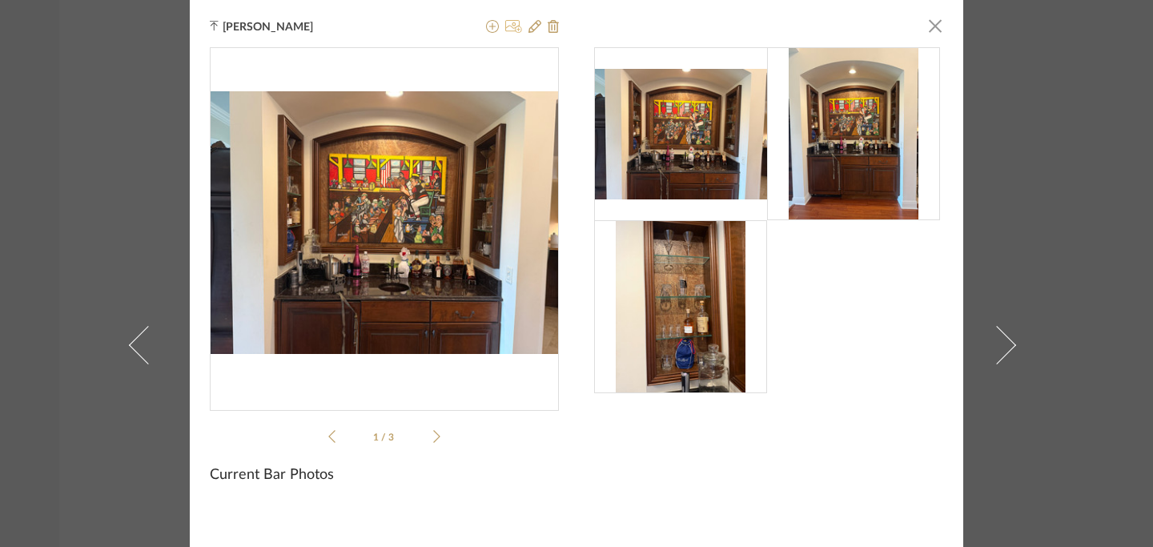
click at [511, 22] on icon at bounding box center [513, 26] width 17 height 13
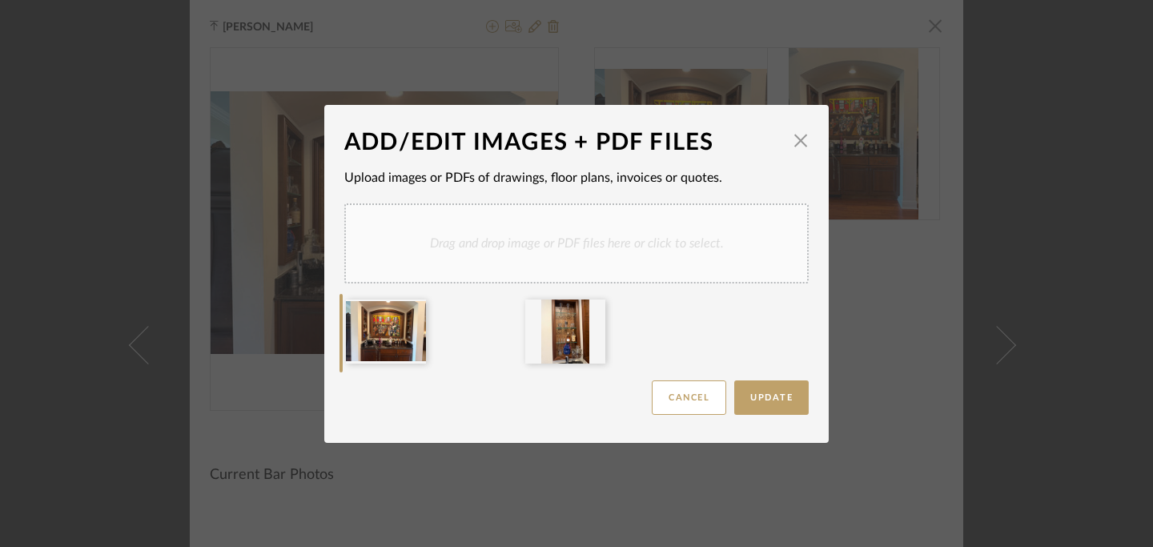
drag, startPoint x: 470, startPoint y: 345, endPoint x: 332, endPoint y: 341, distance: 138.6
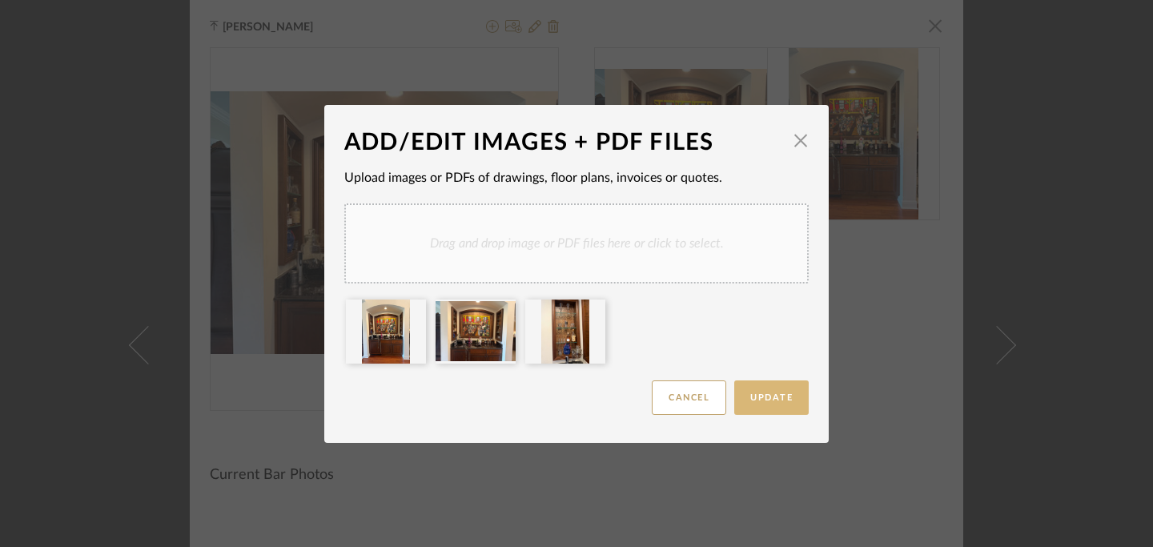
click at [766, 393] on span "Update" at bounding box center [771, 397] width 42 height 9
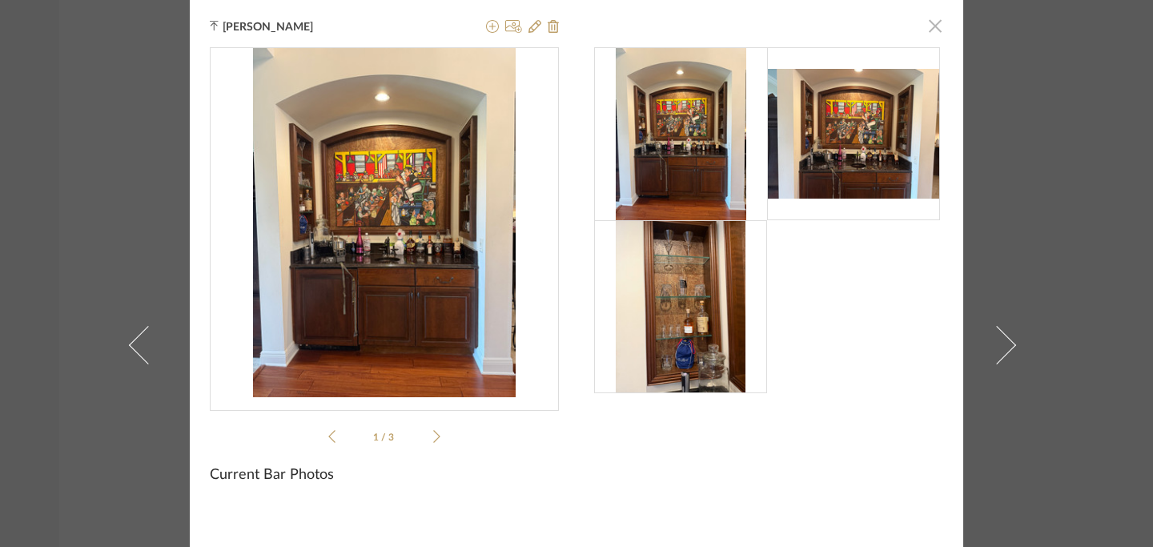
click at [930, 29] on span "button" at bounding box center [935, 26] width 32 height 32
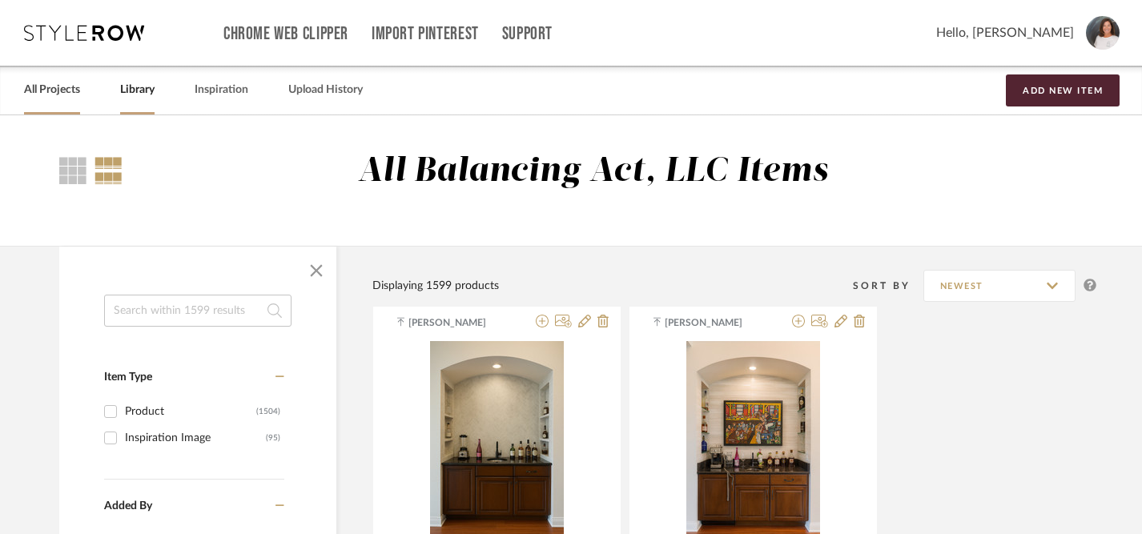
click at [66, 95] on link "All Projects" at bounding box center [52, 90] width 56 height 22
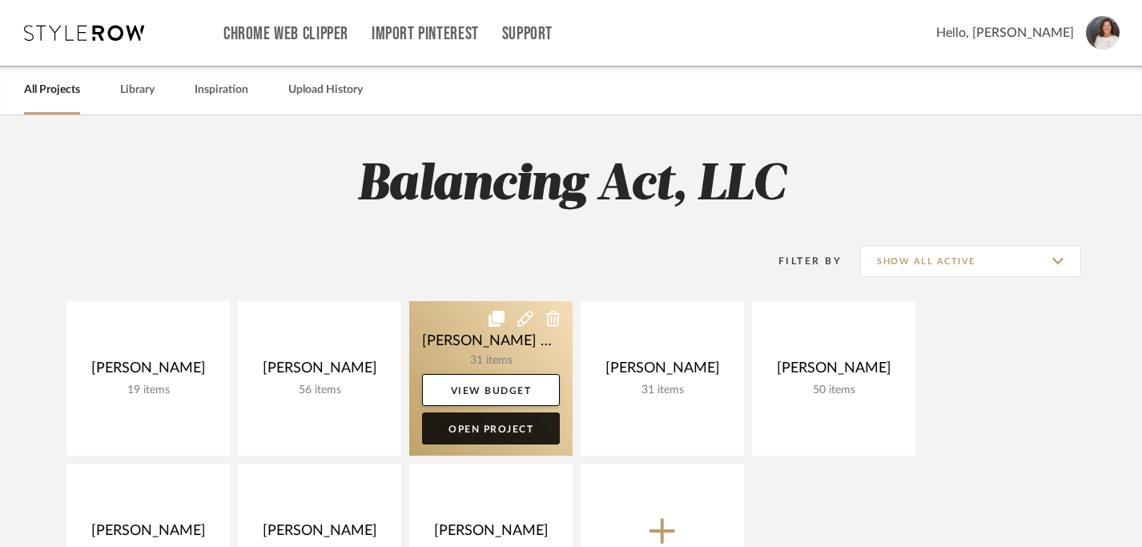
click at [496, 432] on link "Open Project" at bounding box center [491, 428] width 138 height 32
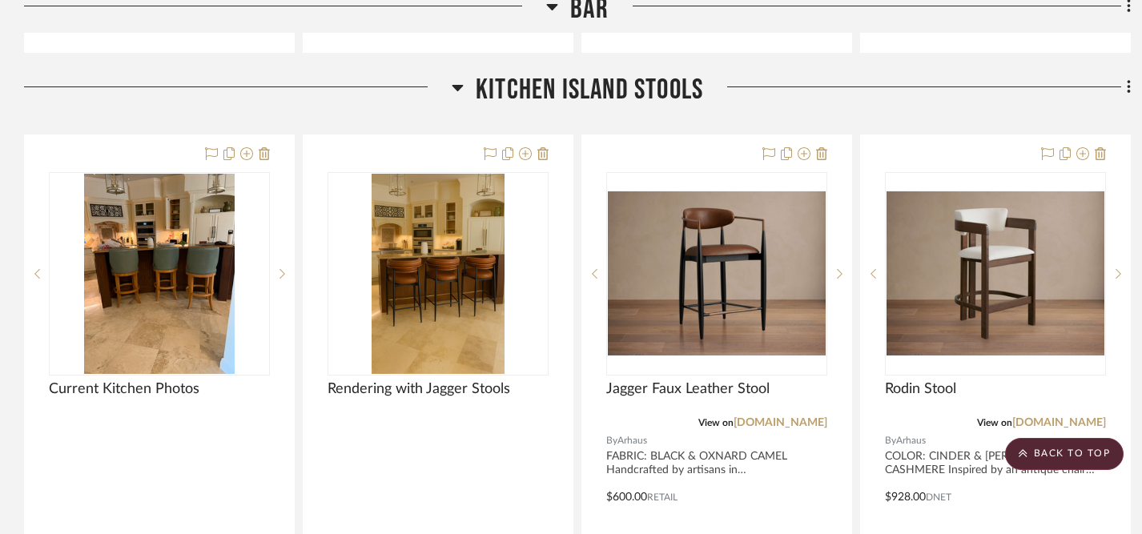
scroll to position [2412, 0]
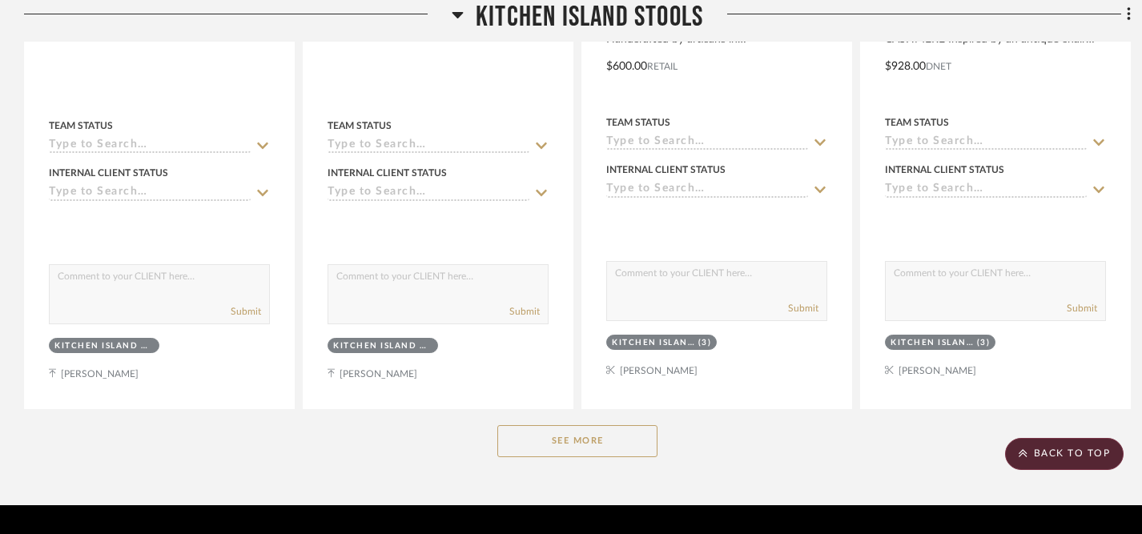
click at [573, 425] on button "See More" at bounding box center [577, 441] width 160 height 32
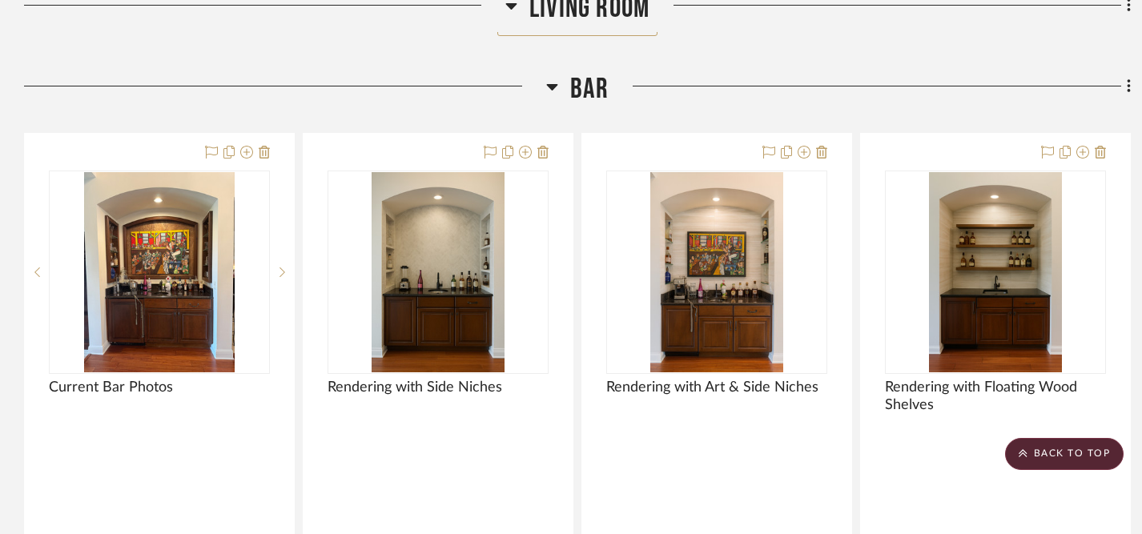
scroll to position [1190, 0]
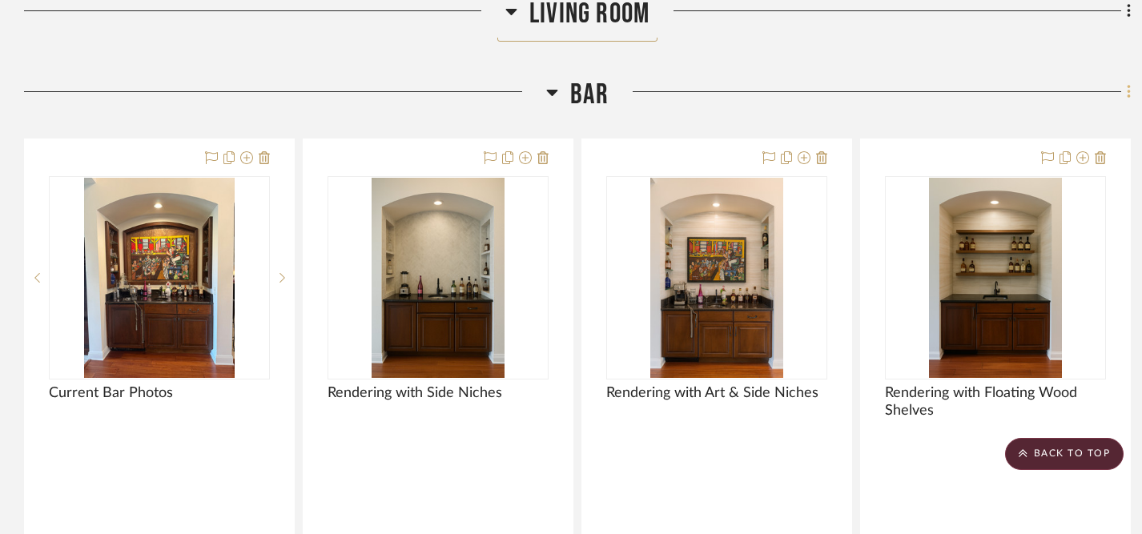
click at [1127, 83] on icon at bounding box center [1129, 92] width 5 height 18
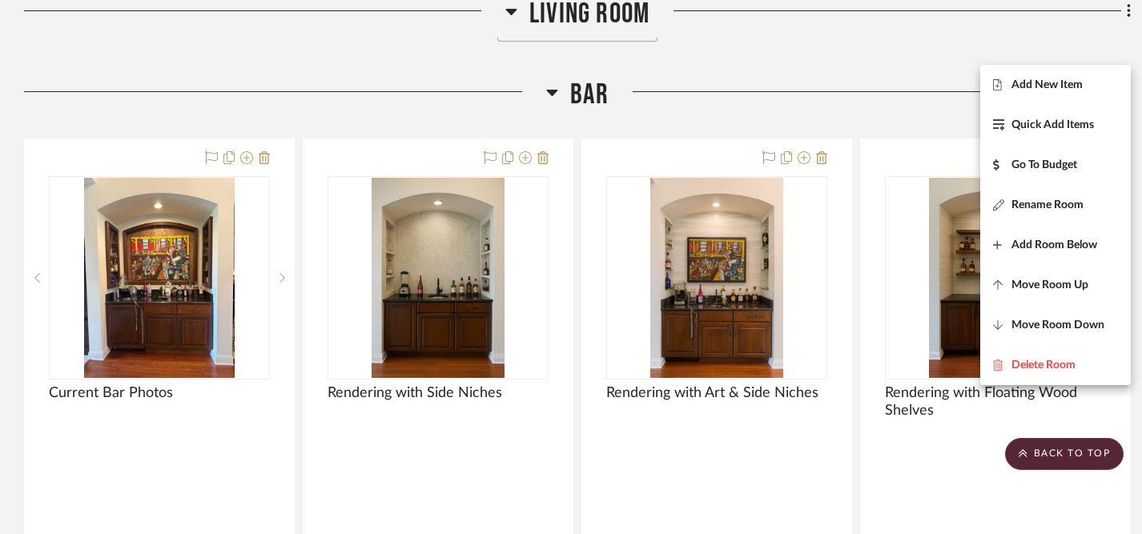
click at [946, 80] on div at bounding box center [571, 267] width 1142 height 534
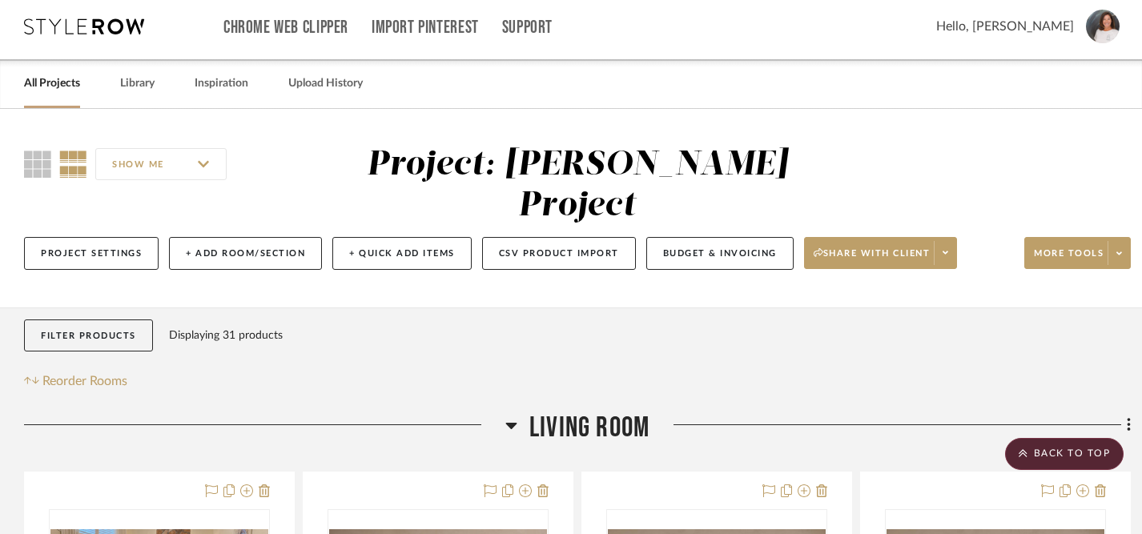
scroll to position [6, 0]
click at [112, 238] on button "Project Settings" at bounding box center [91, 254] width 135 height 33
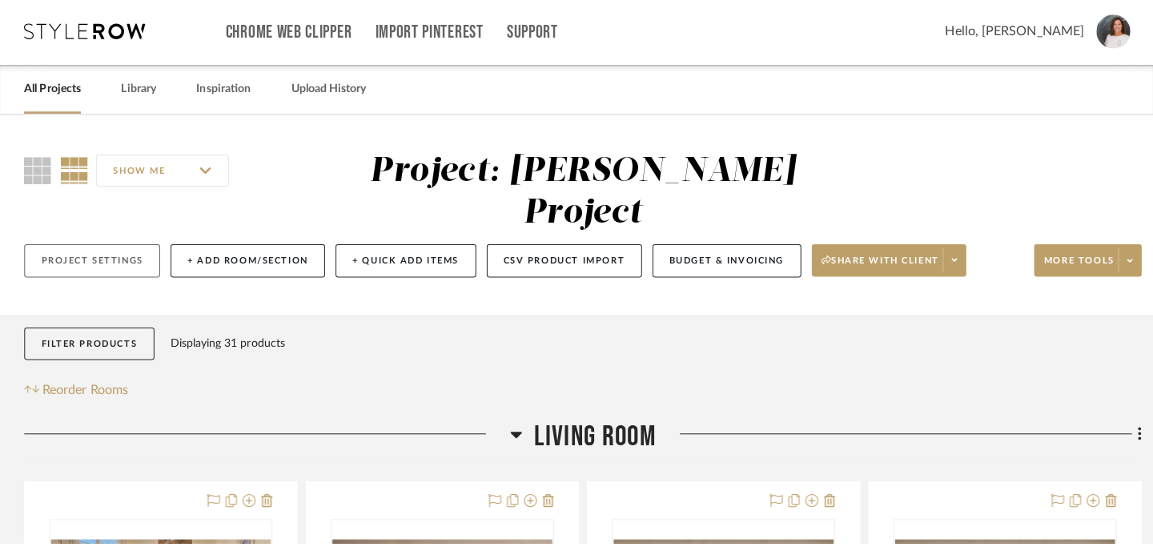
scroll to position [0, 0]
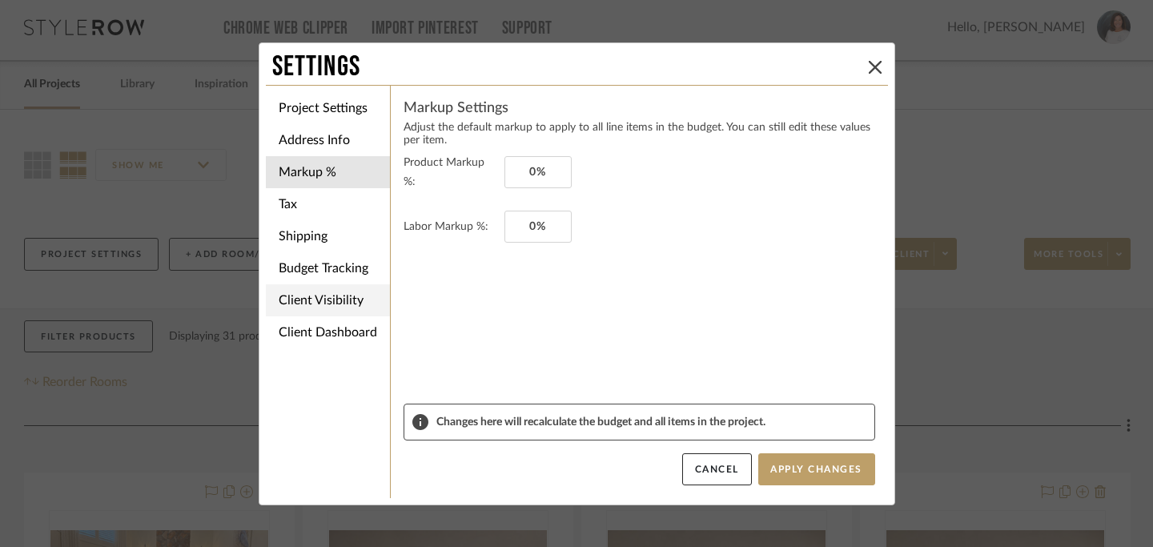
click at [303, 294] on li "Client Visibility" at bounding box center [328, 300] width 124 height 32
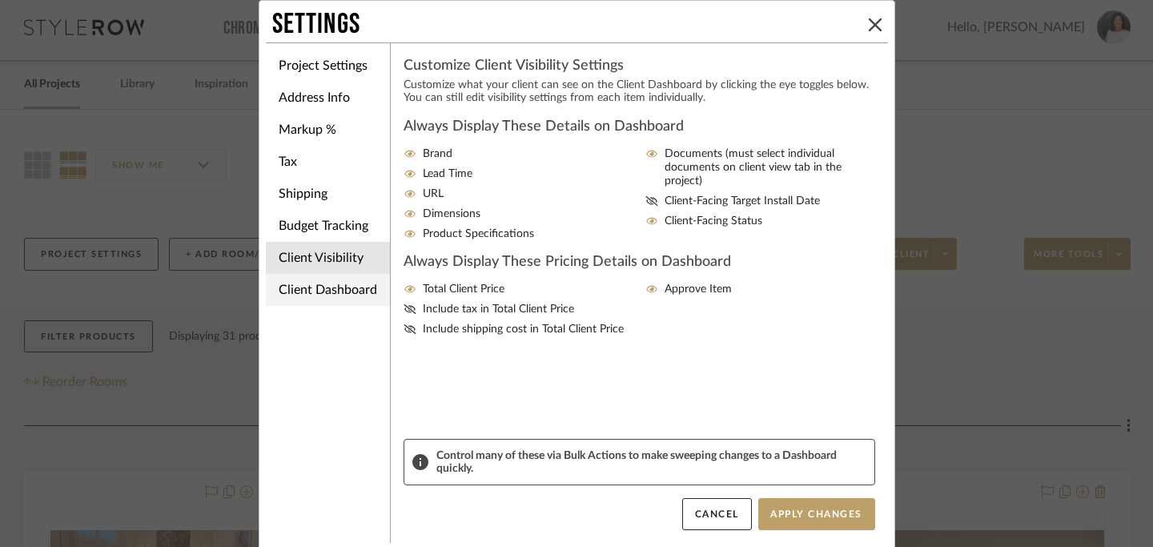
click at [313, 292] on li "Client Dashboard" at bounding box center [328, 290] width 124 height 32
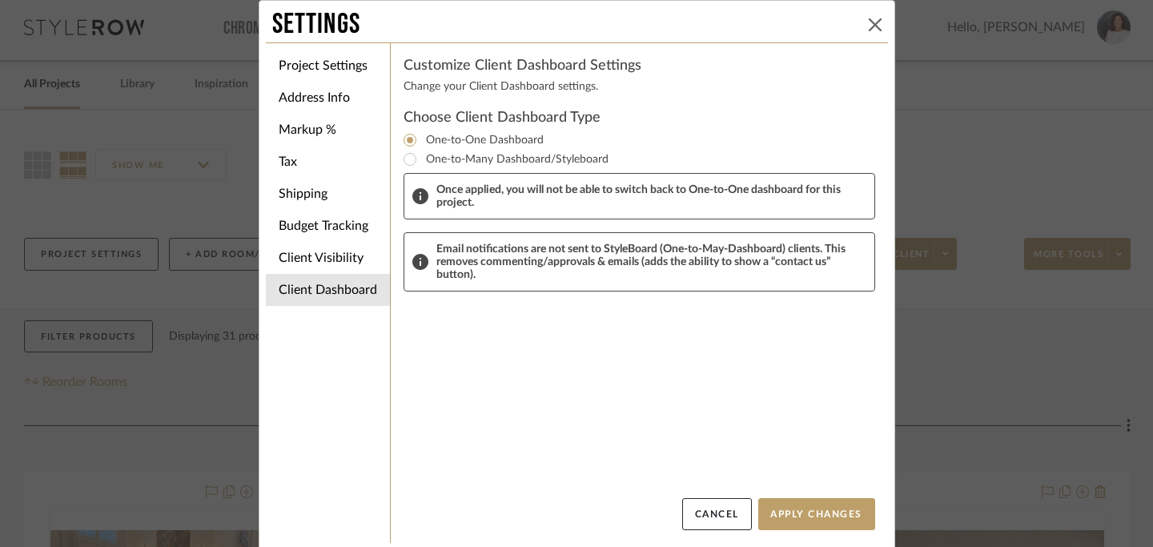
click at [869, 28] on icon at bounding box center [875, 24] width 13 height 13
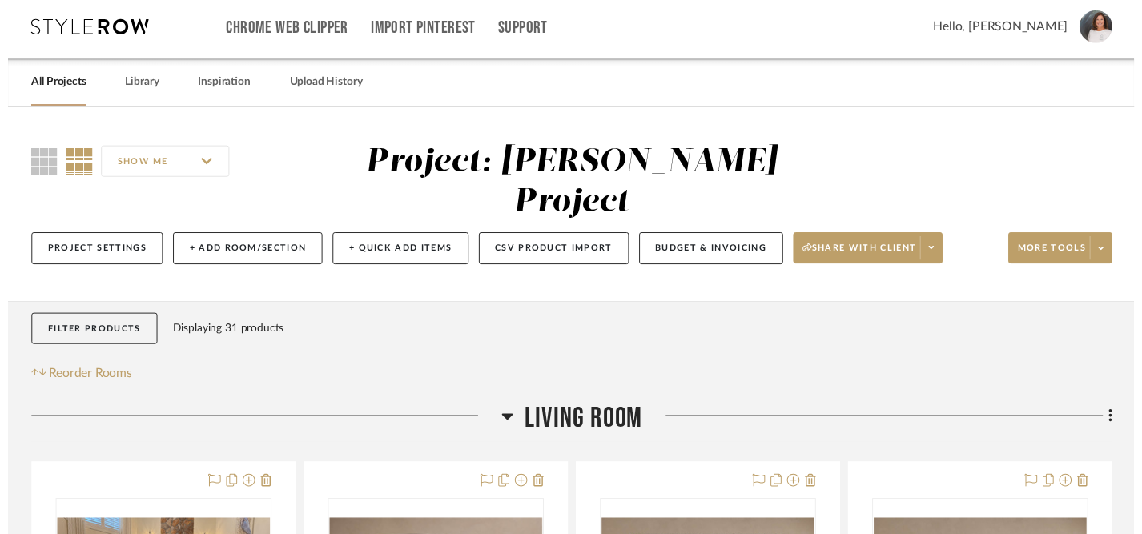
scroll to position [6, 0]
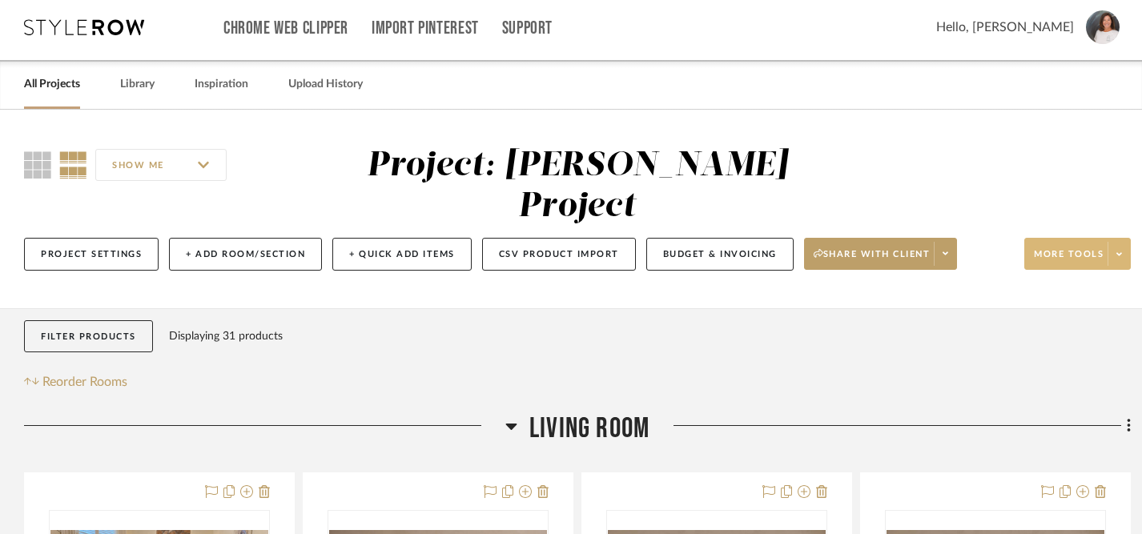
click at [1118, 250] on icon at bounding box center [1119, 254] width 6 height 9
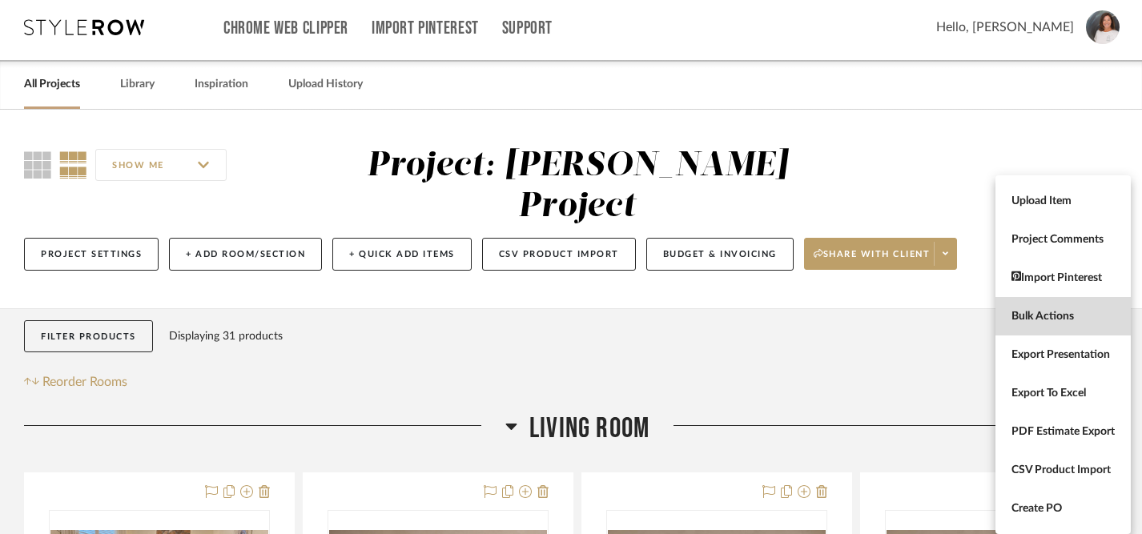
click at [1036, 318] on span "Bulk Actions" at bounding box center [1062, 317] width 103 height 14
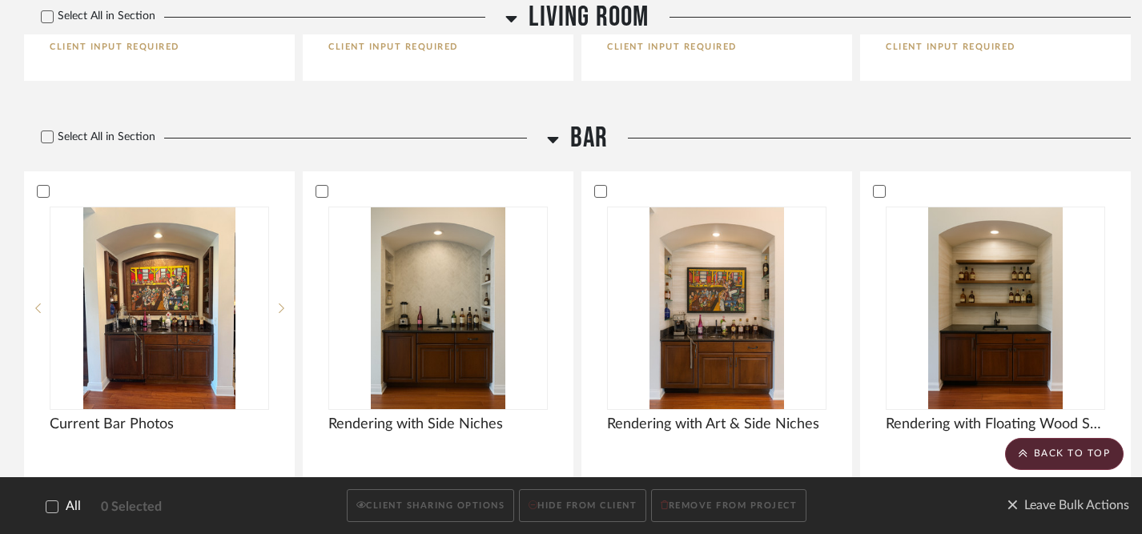
scroll to position [2714, 0]
click at [50, 131] on icon at bounding box center [47, 136] width 11 height 11
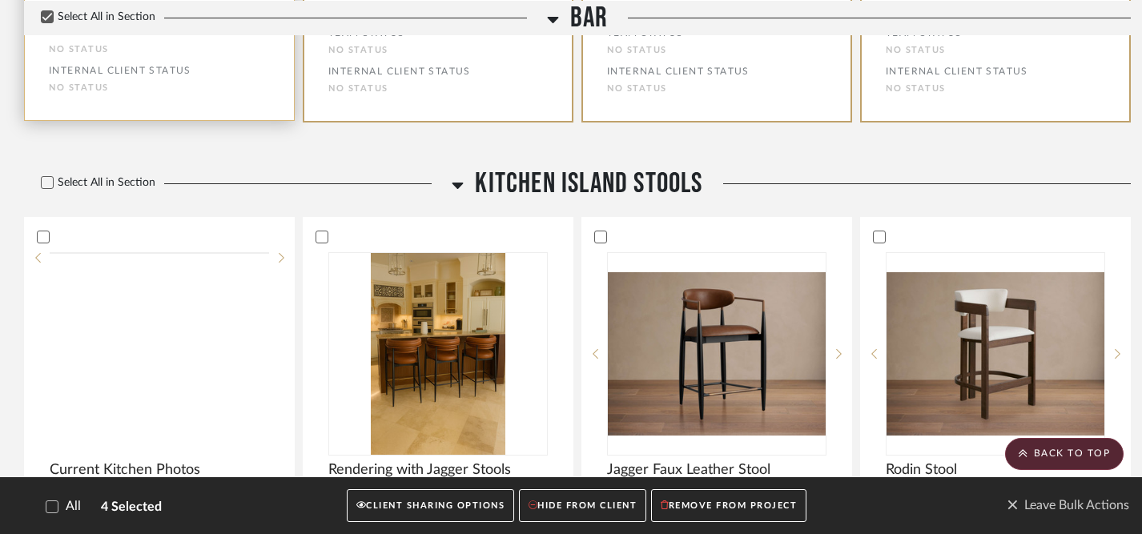
scroll to position [3229, 0]
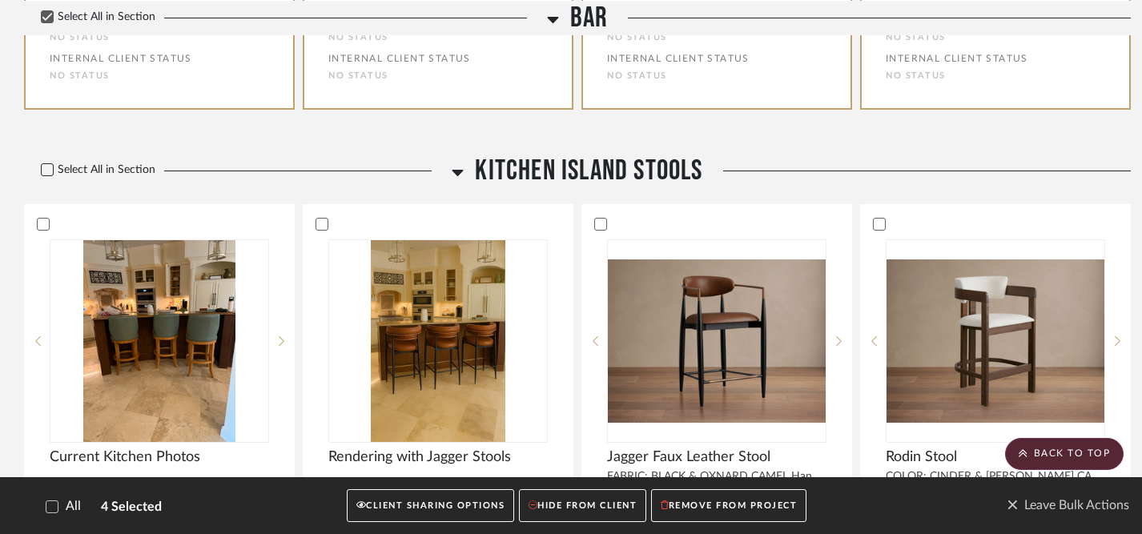
click at [46, 164] on icon at bounding box center [47, 169] width 11 height 11
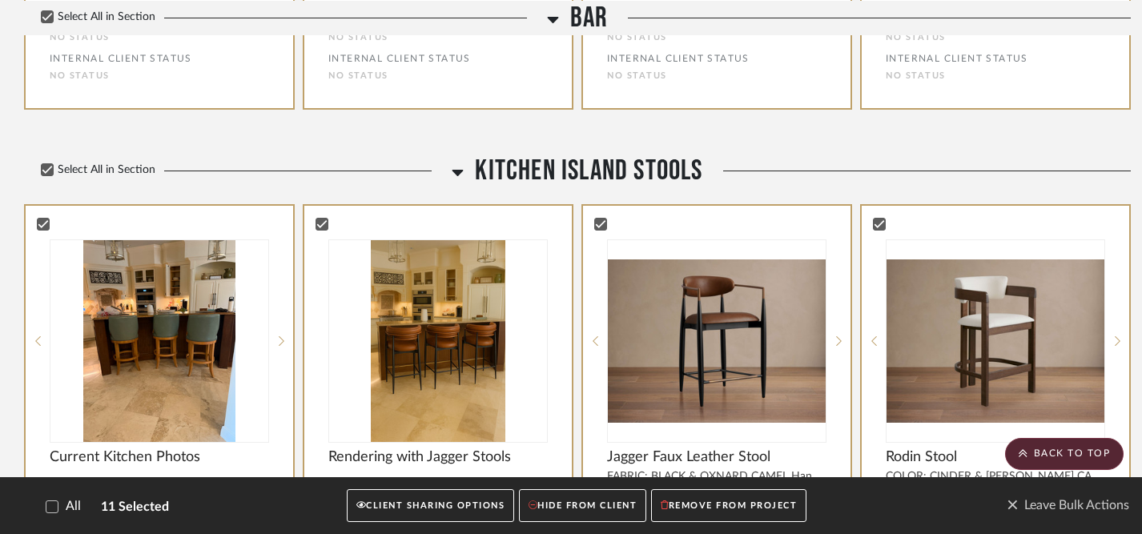
click at [420, 509] on button "CLIENT SHARING OPTIONS" at bounding box center [430, 506] width 167 height 33
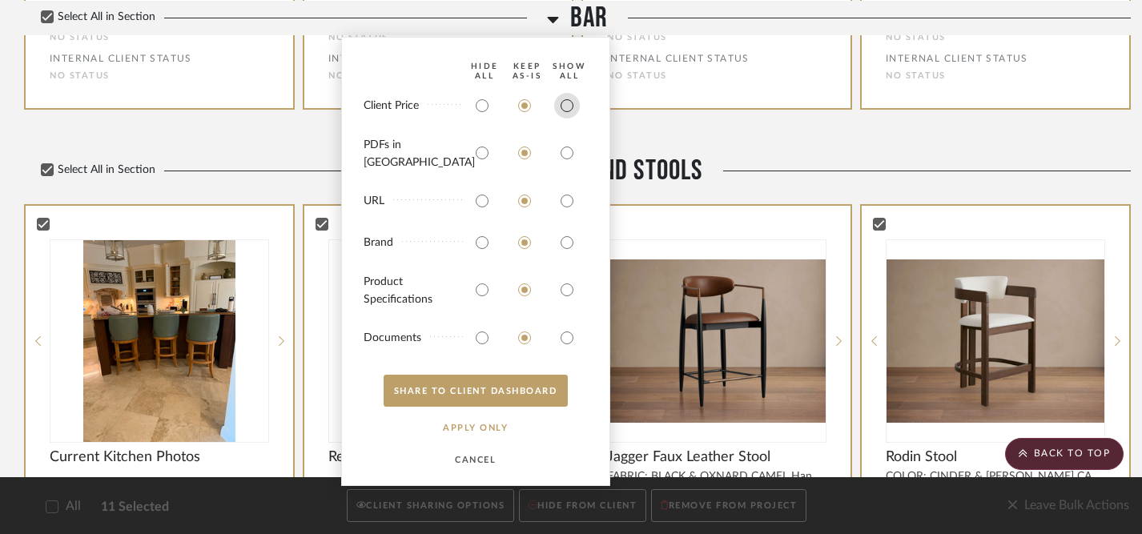
click at [565, 119] on input "radio" at bounding box center [567, 106] width 26 height 26
radio input "true"
click at [565, 144] on bulk-actions-sharing "HIDE All Keep AS-IS SHOW ALL Client Price PDFs in [GEOGRAPHIC_DATA] URL Brand P…" at bounding box center [475, 261] width 269 height 449
click at [565, 161] on input "radio" at bounding box center [567, 153] width 26 height 26
radio input "true"
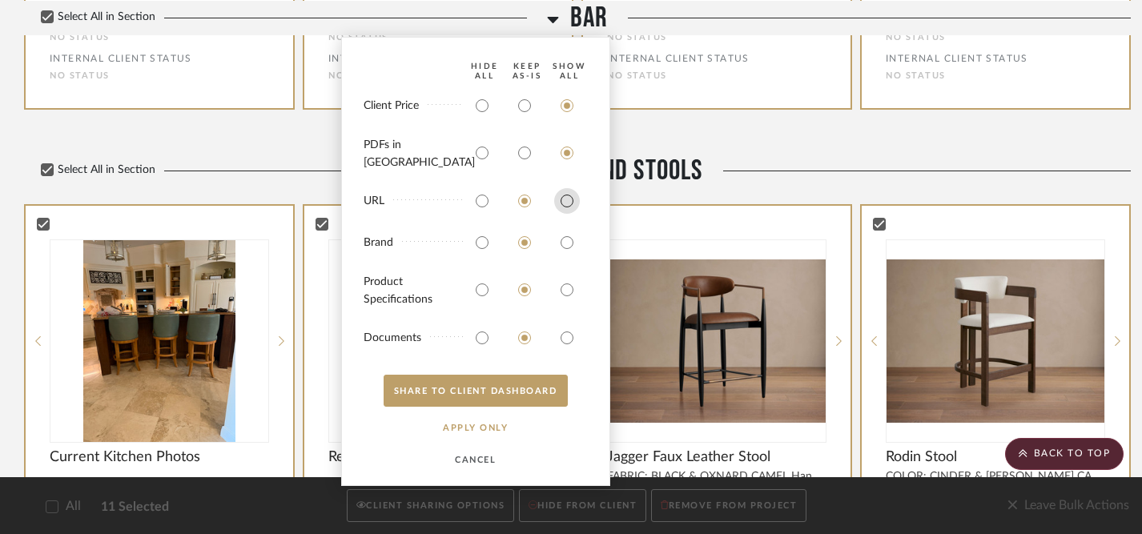
click at [569, 195] on input "radio" at bounding box center [567, 201] width 26 height 26
radio input "true"
click at [566, 239] on input "radio" at bounding box center [567, 243] width 26 height 26
radio input "true"
click at [568, 287] on input "radio" at bounding box center [567, 290] width 26 height 26
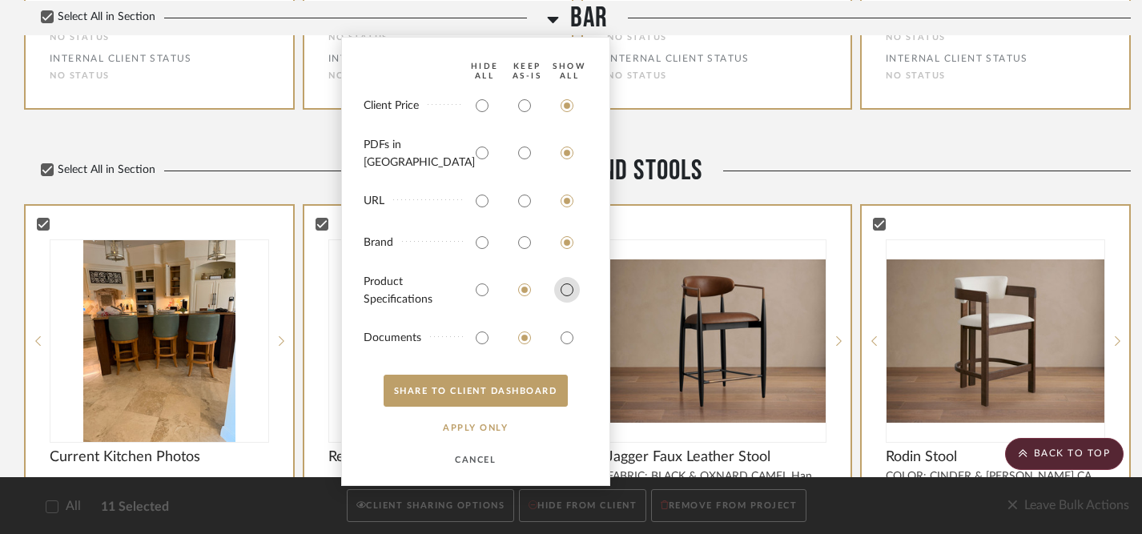
radio input "true"
click at [568, 329] on input "radio" at bounding box center [567, 338] width 26 height 26
radio input "true"
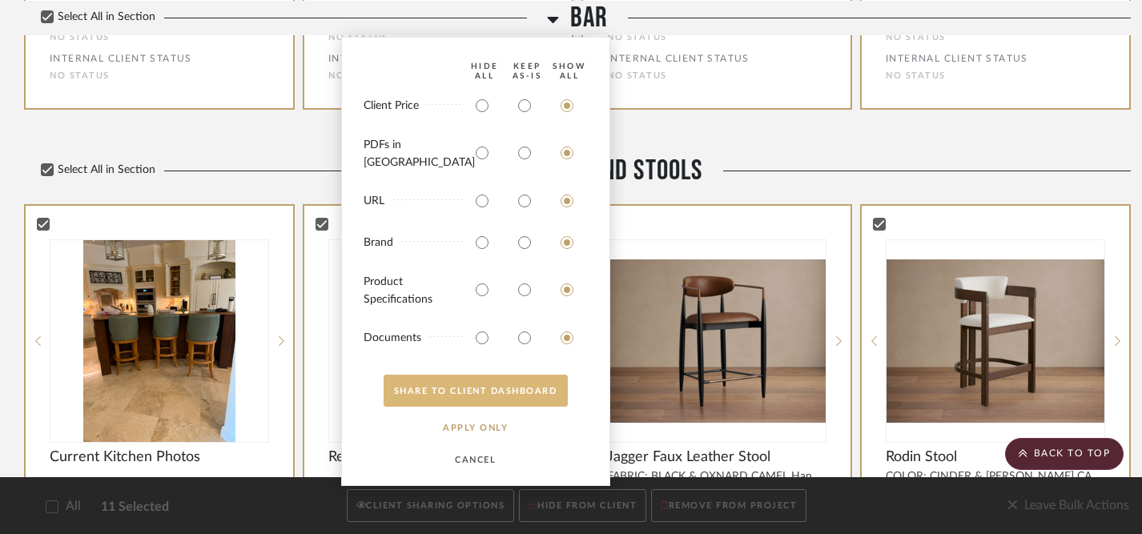
click at [493, 394] on button "SHARE TO CLIENT Dashboard" at bounding box center [476, 391] width 184 height 32
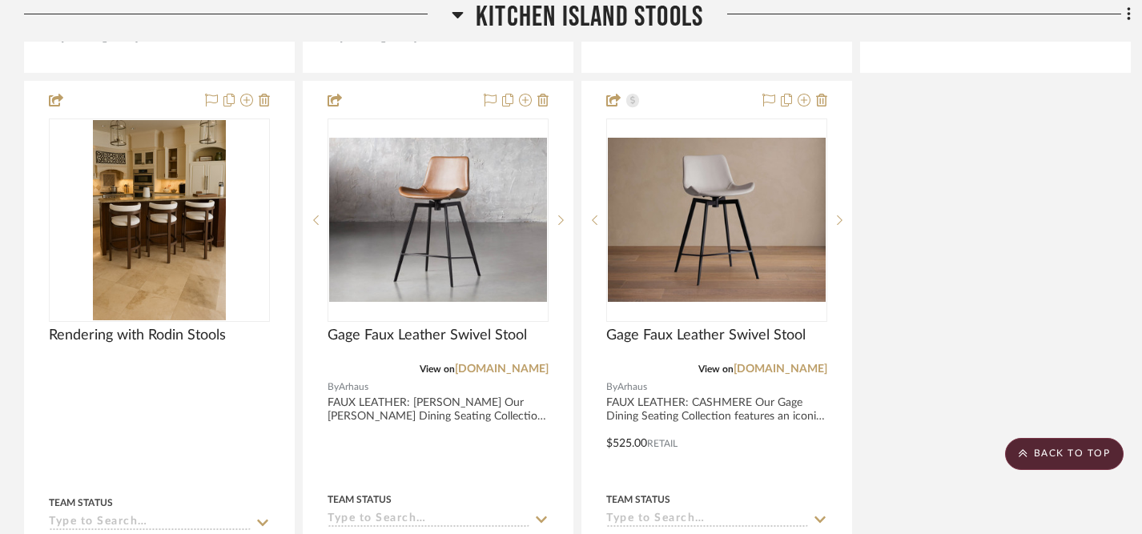
scroll to position [2780, 0]
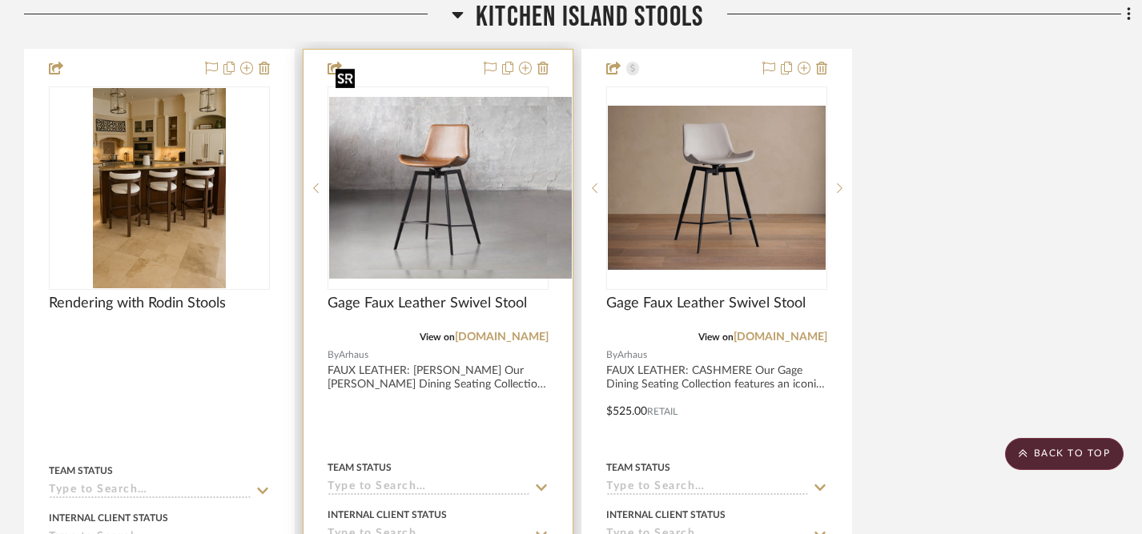
click at [460, 143] on img "0" at bounding box center [450, 188] width 243 height 183
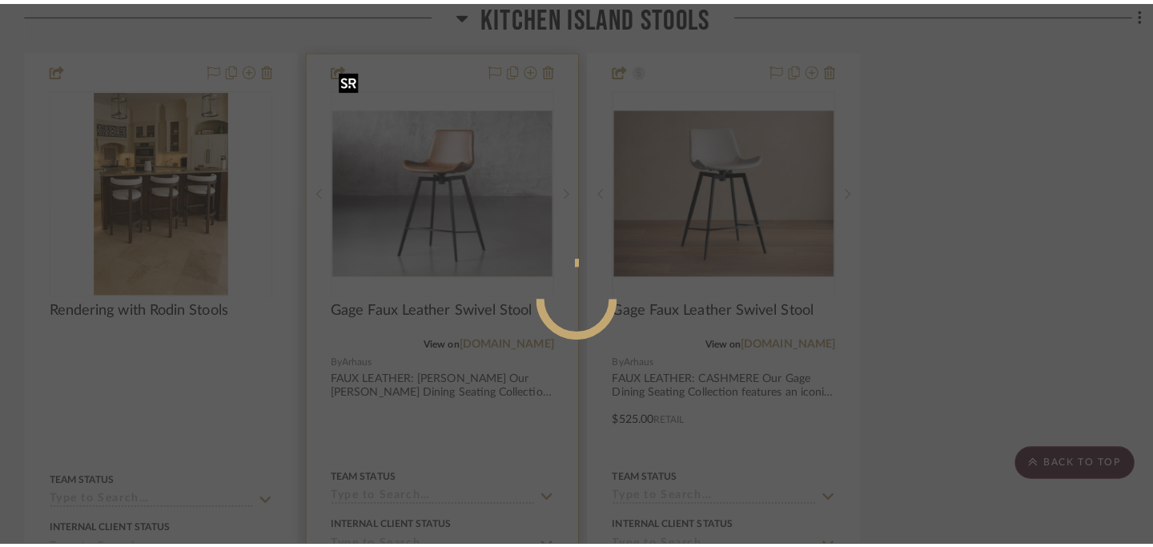
scroll to position [0, 0]
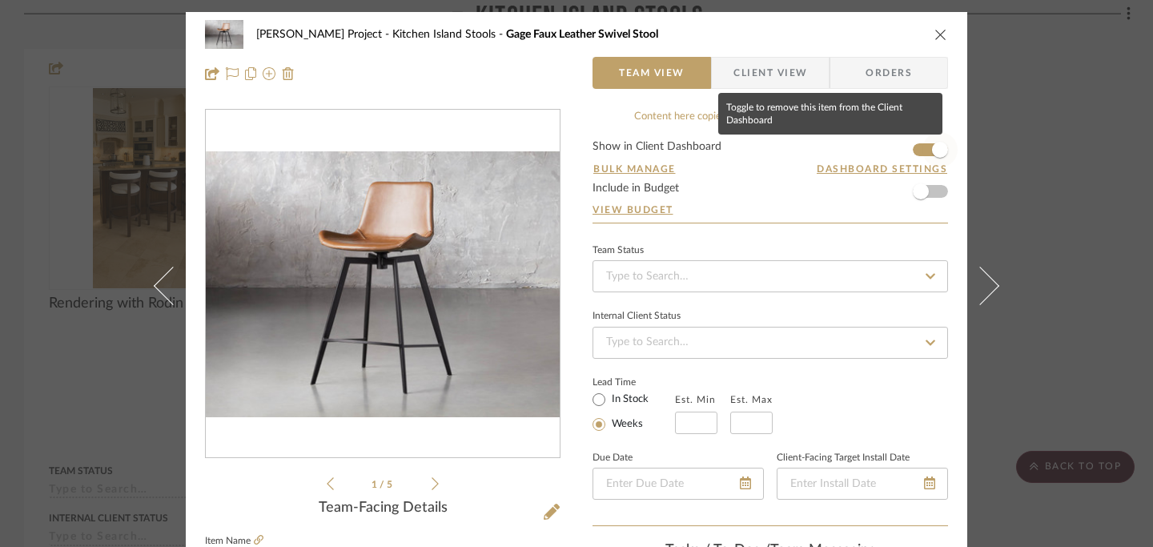
click at [932, 148] on span "button" at bounding box center [940, 150] width 16 height 16
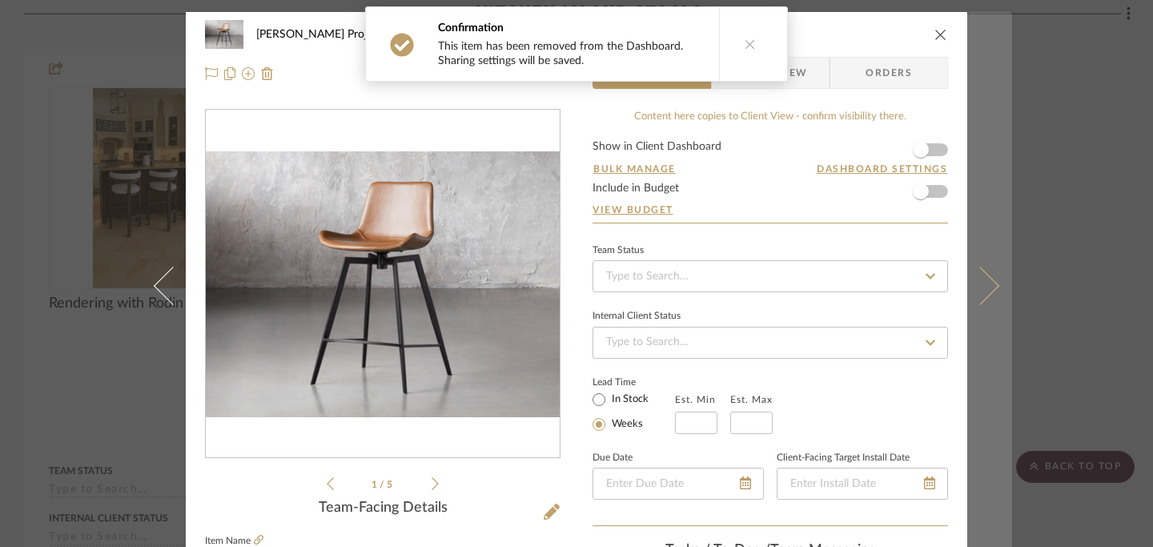
click at [990, 286] on icon at bounding box center [980, 285] width 38 height 38
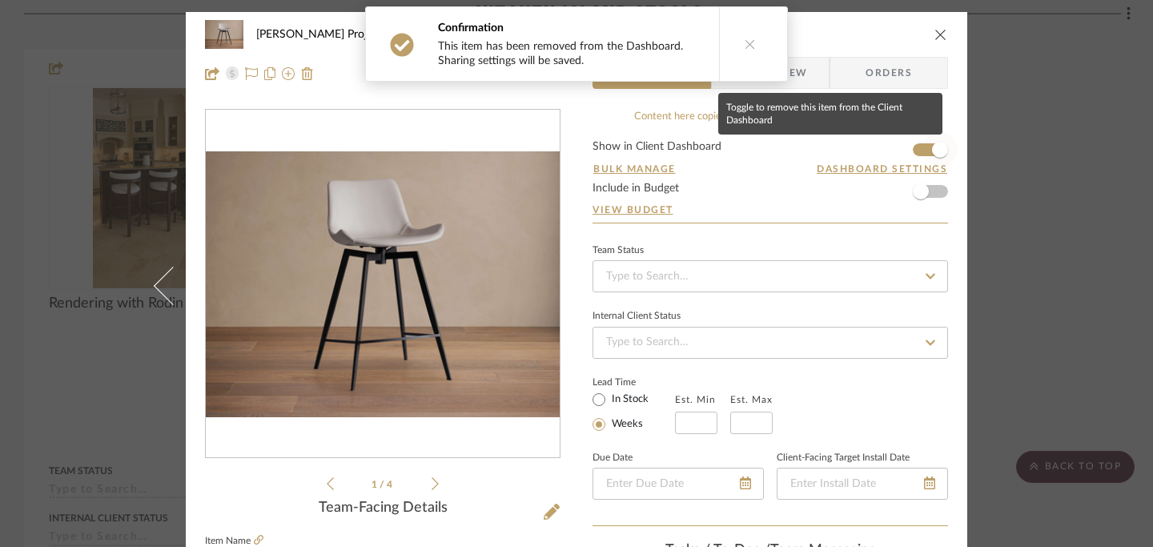
click at [936, 148] on span "button" at bounding box center [940, 150] width 16 height 16
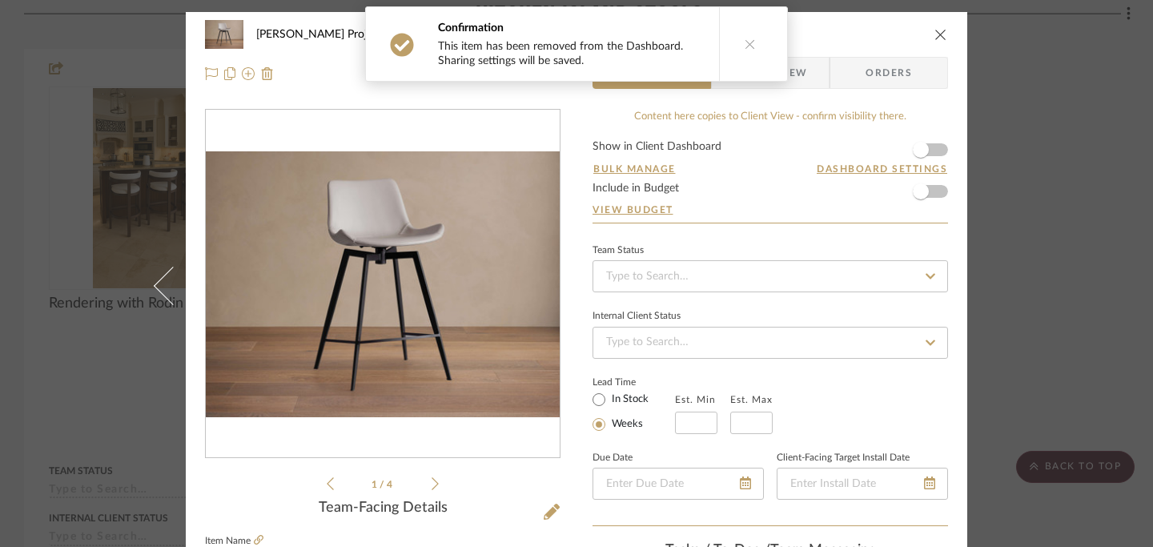
click at [936, 38] on icon "close" at bounding box center [940, 34] width 13 height 13
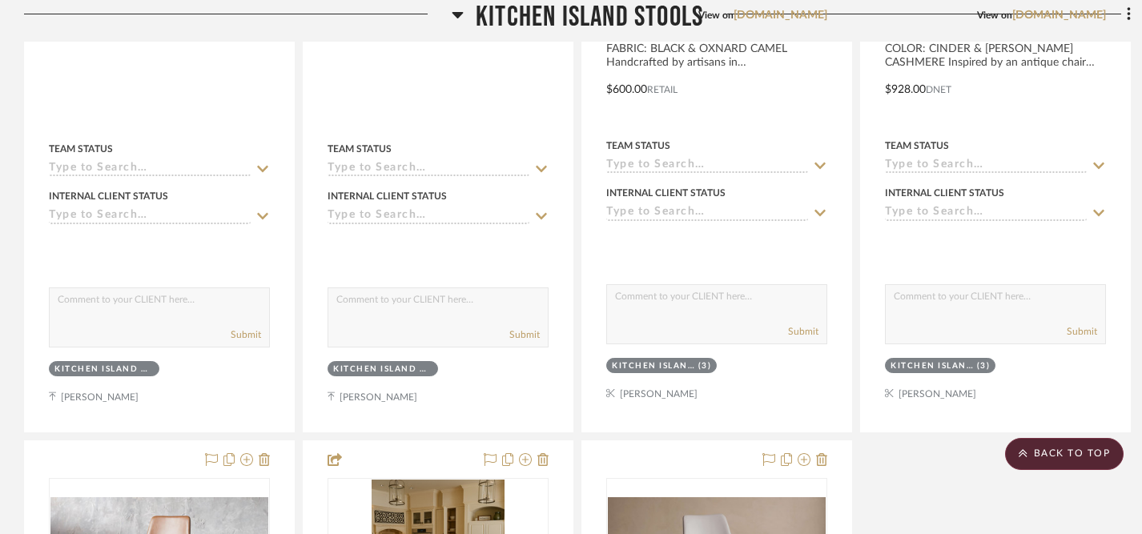
scroll to position [2397, 0]
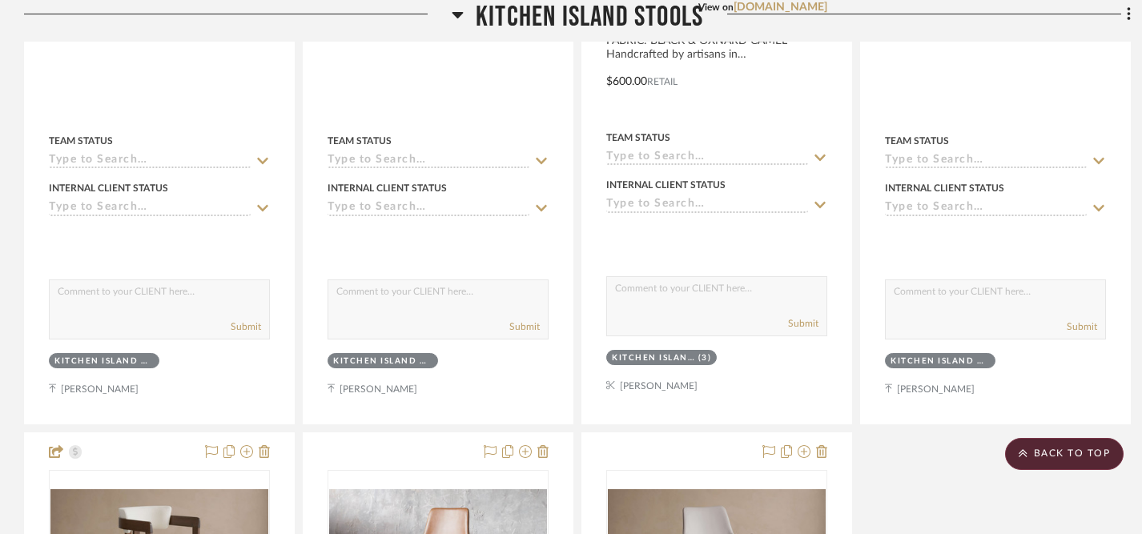
drag, startPoint x: 254, startPoint y: 498, endPoint x: 1041, endPoint y: 196, distance: 843.0
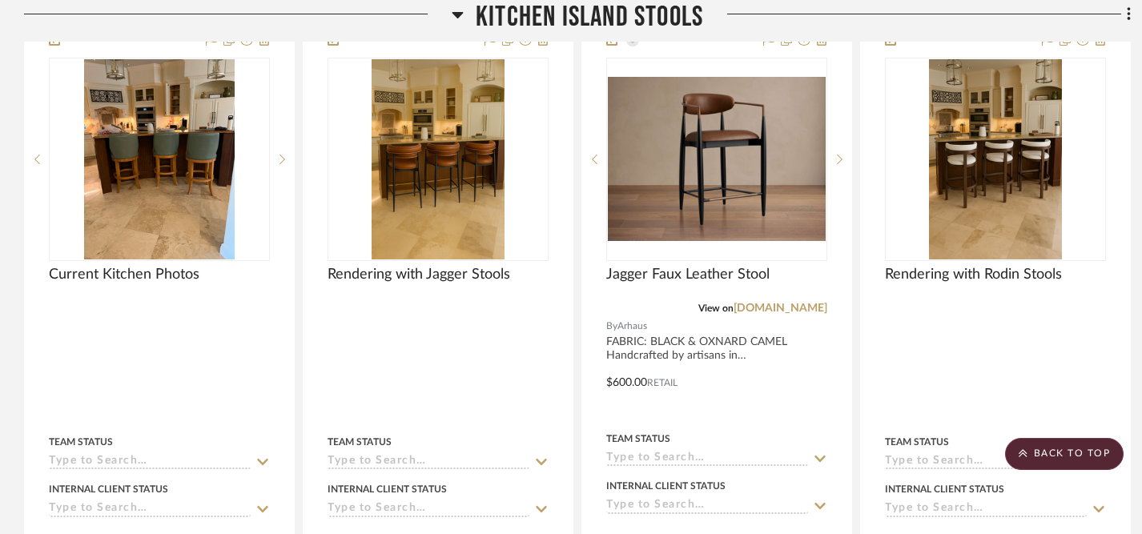
scroll to position [2097, 0]
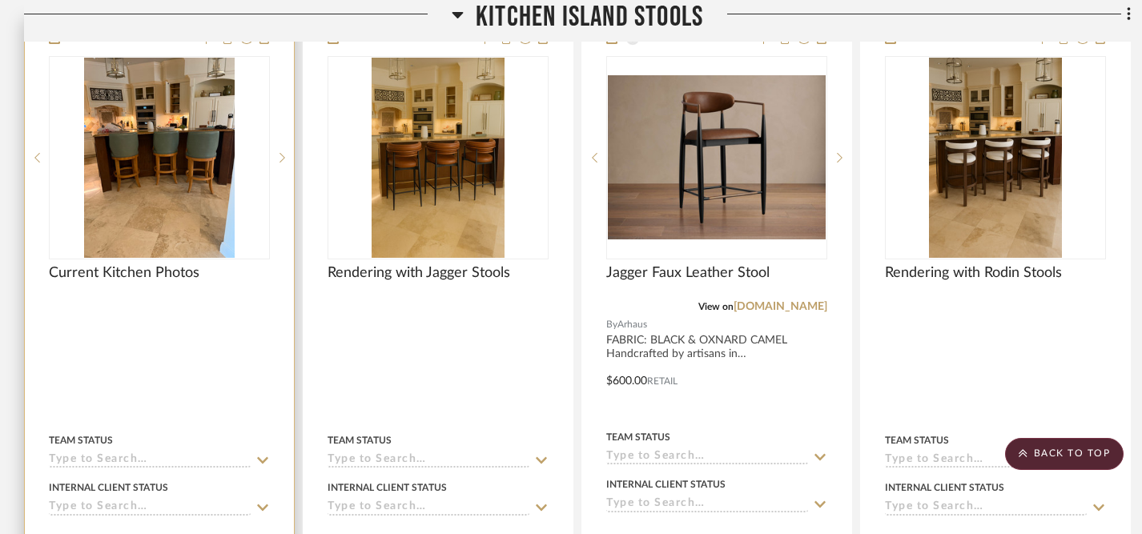
click at [261, 504] on icon at bounding box center [262, 507] width 11 height 6
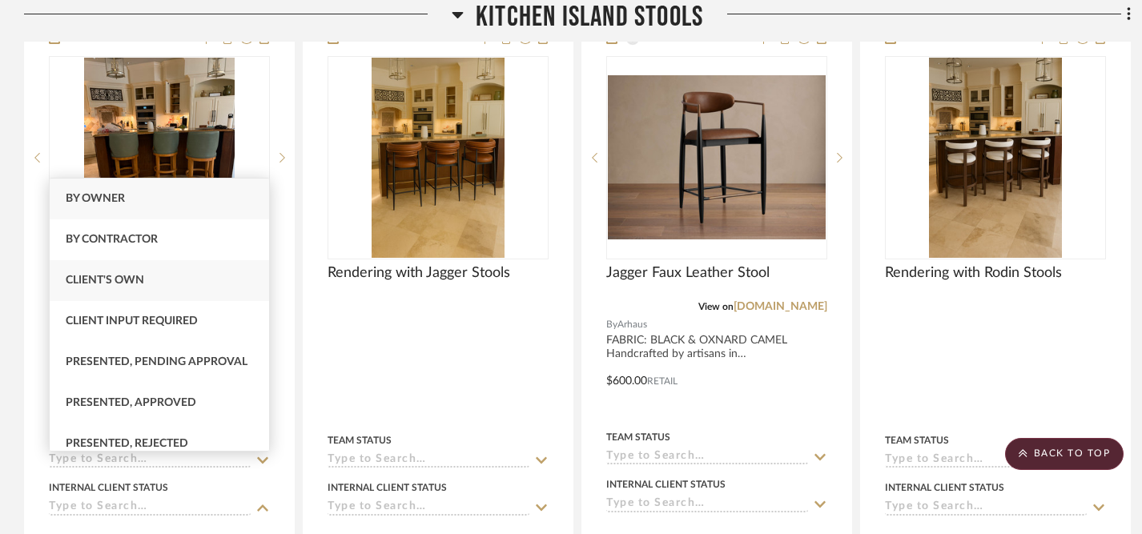
click at [179, 278] on div "Client's Own" at bounding box center [159, 280] width 219 height 41
type input "[DATE]"
type input "Client's Own"
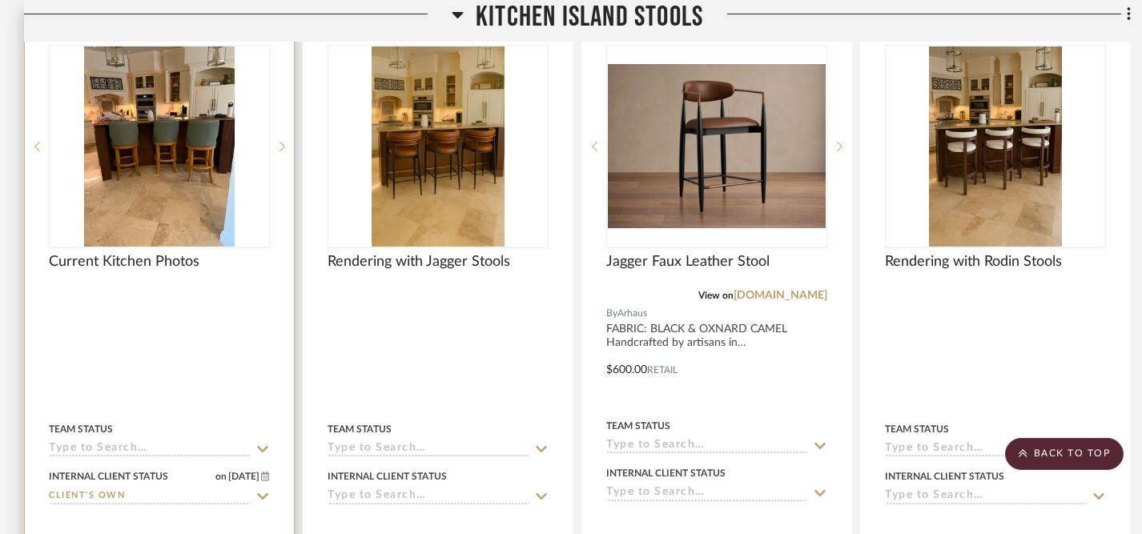
scroll to position [2100, 0]
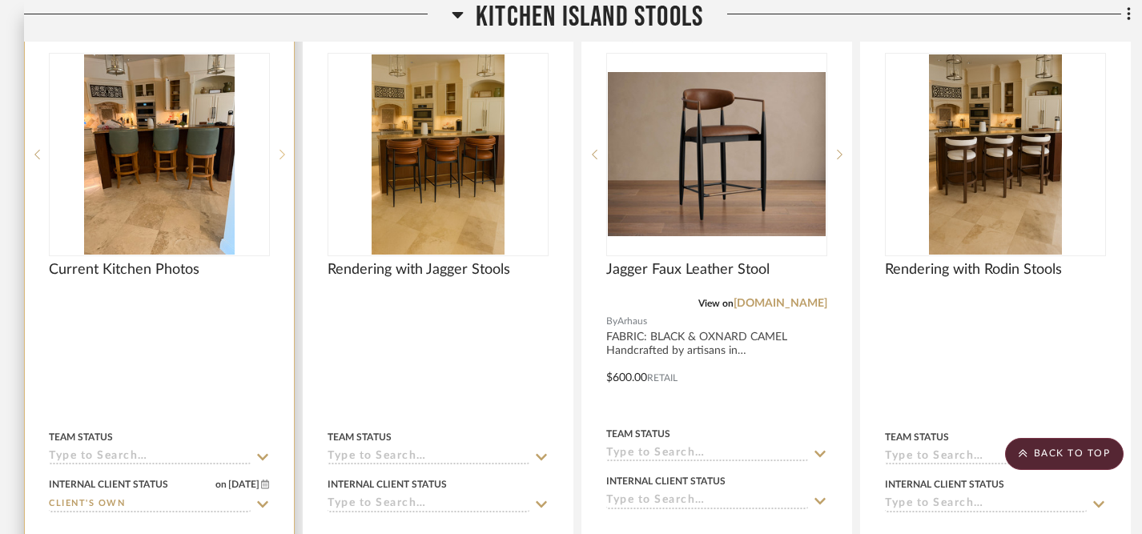
click at [287, 149] on sr-next-btn at bounding box center [282, 154] width 24 height 11
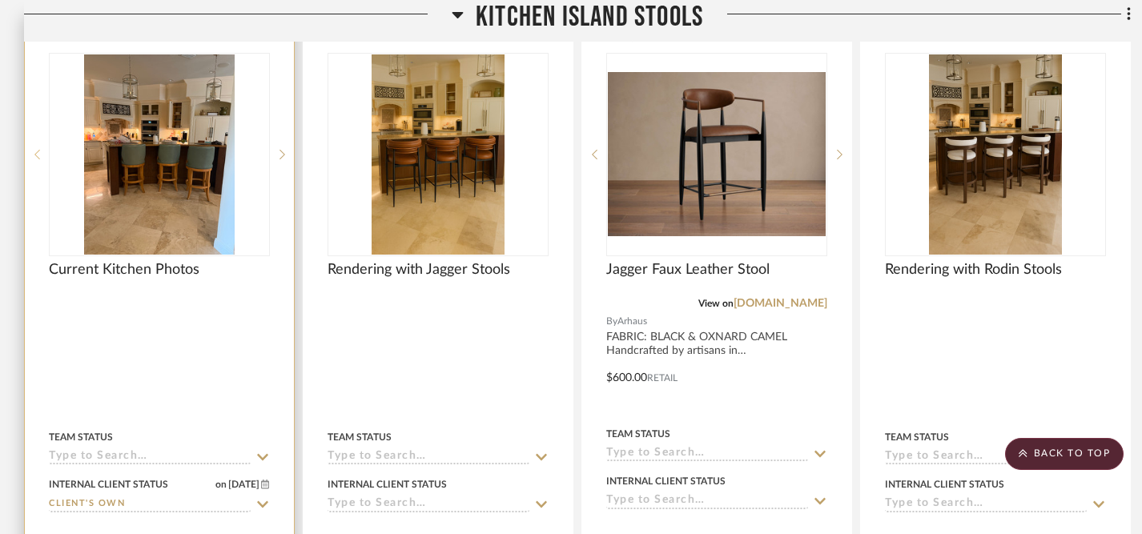
click at [40, 149] on sr-prev-btn at bounding box center [37, 154] width 24 height 11
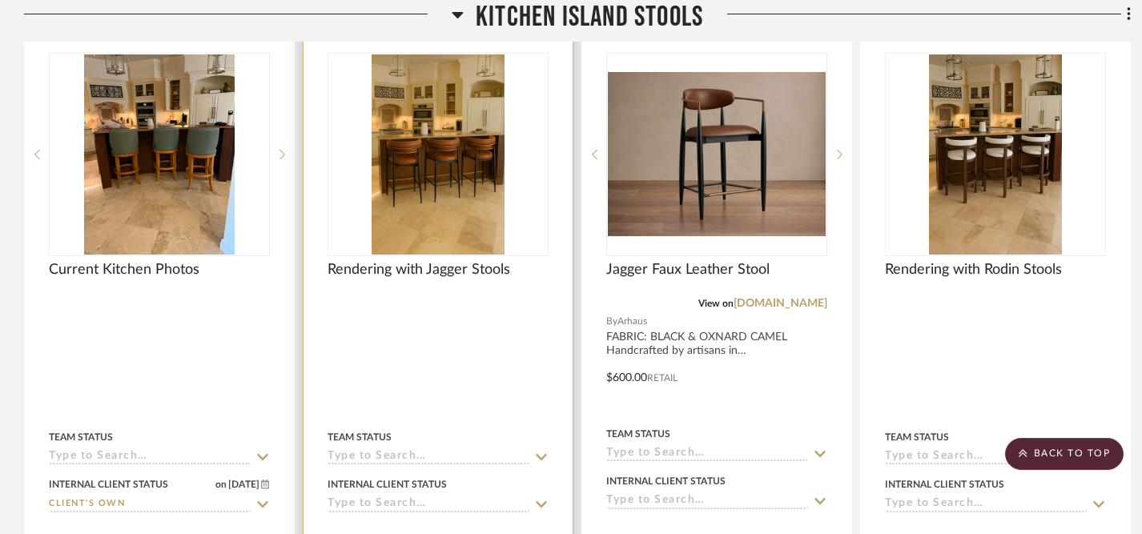
click at [543, 498] on icon at bounding box center [541, 504] width 14 height 13
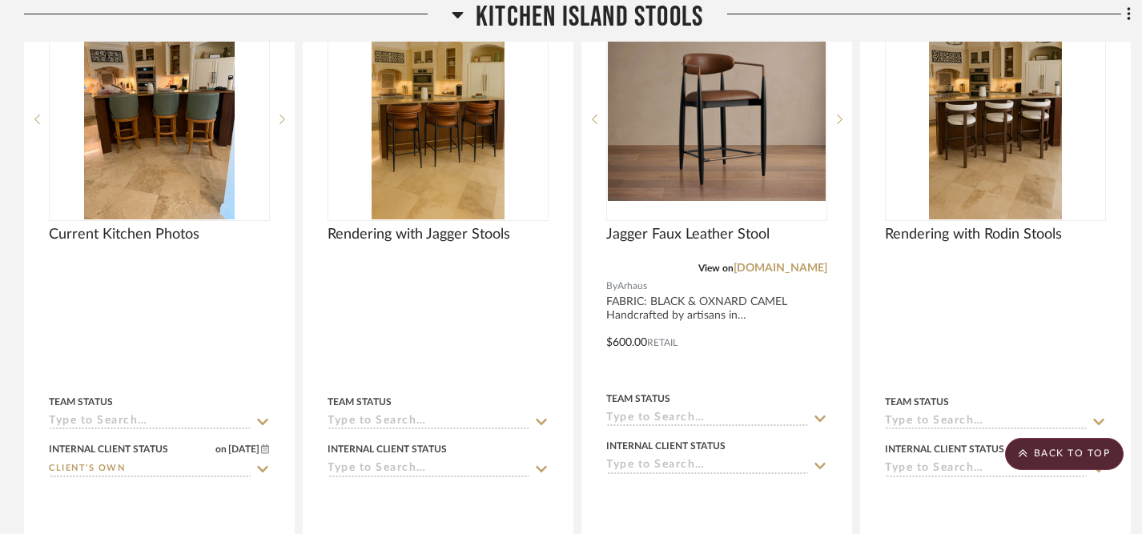
scroll to position [2138, 0]
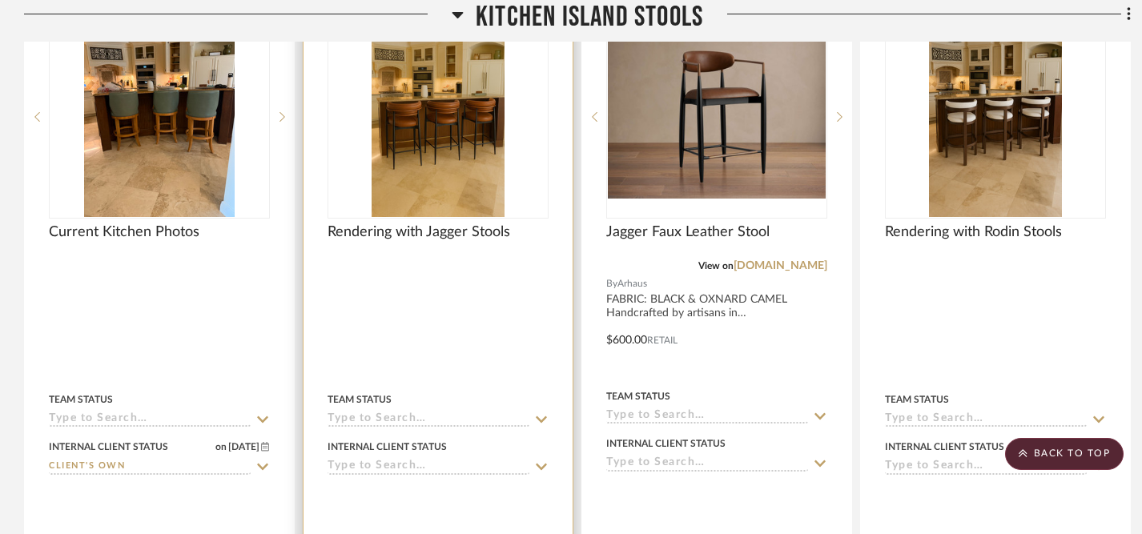
click at [545, 464] on icon at bounding box center [541, 467] width 11 height 6
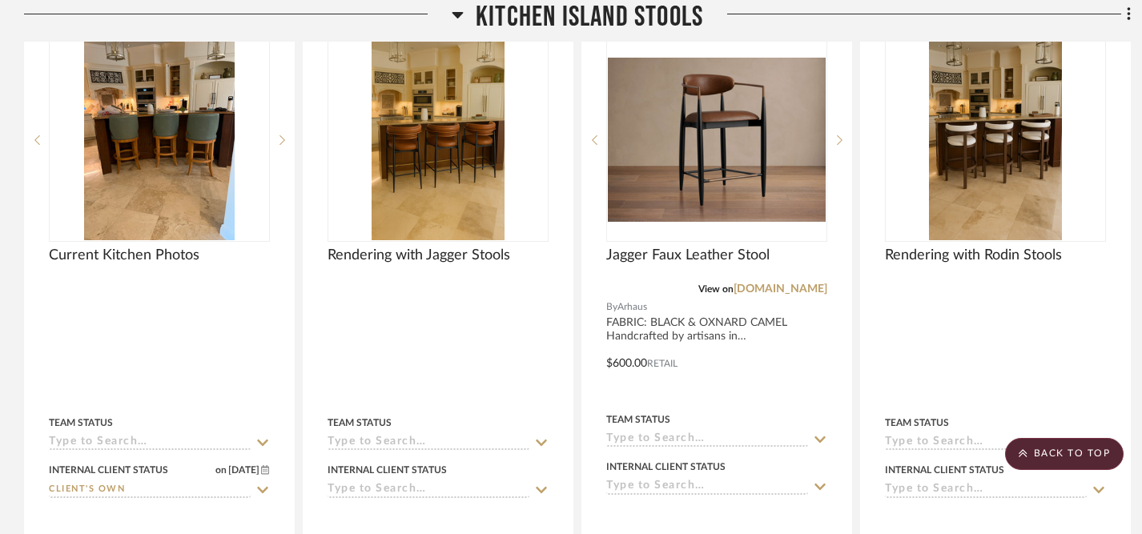
scroll to position [2112, 0]
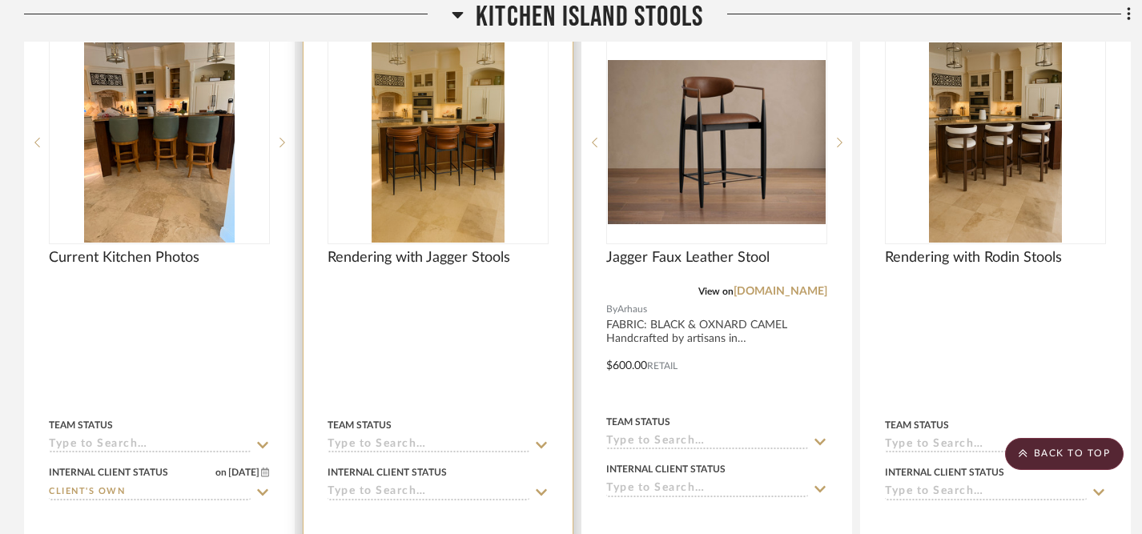
click at [540, 486] on icon at bounding box center [541, 492] width 14 height 13
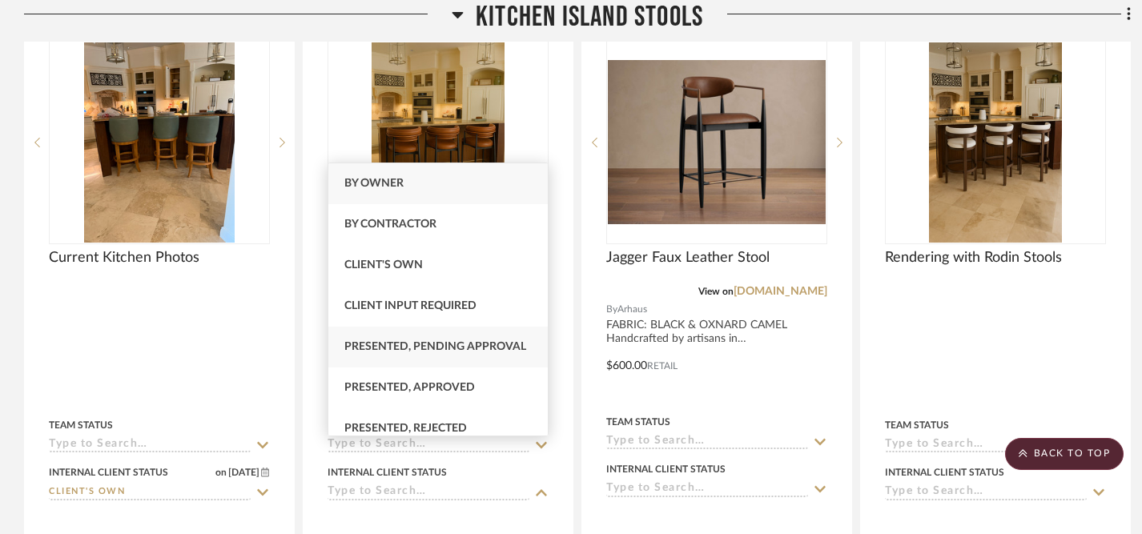
click at [442, 342] on span "Presented, Pending Approval" at bounding box center [435, 346] width 182 height 11
type input "[DATE]"
type input "Presented, Pending Approval"
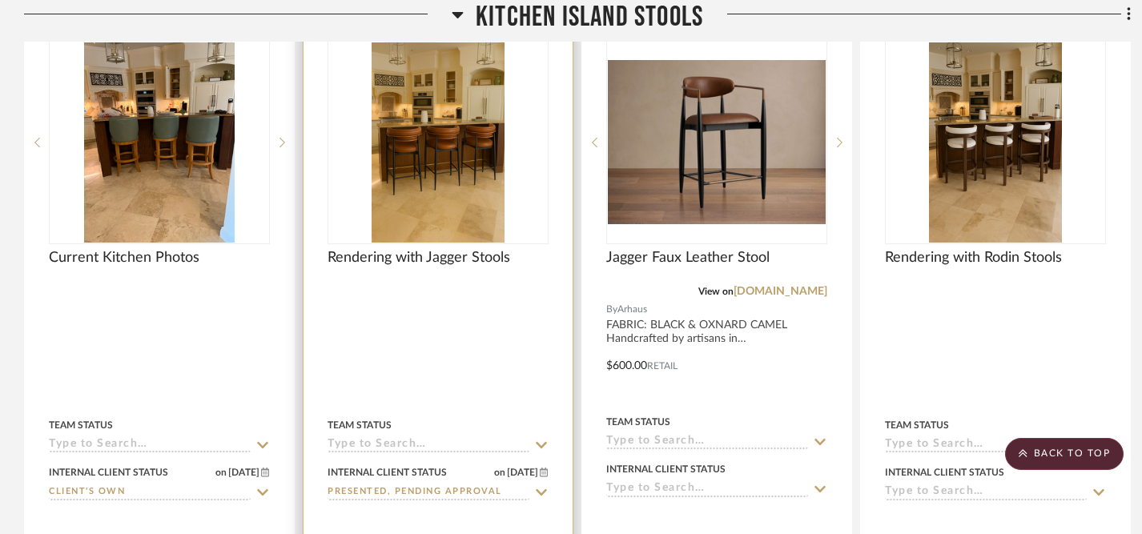
click at [542, 489] on icon at bounding box center [541, 492] width 11 height 6
click at [542, 488] on icon at bounding box center [541, 492] width 8 height 8
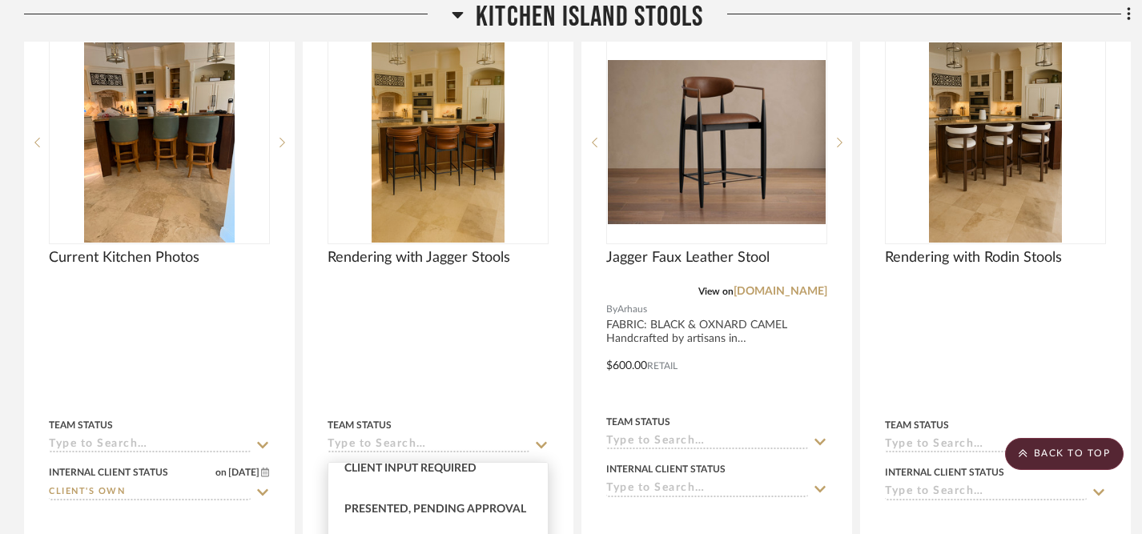
scroll to position [131, 0]
click at [470, 475] on span "Client Input Required" at bounding box center [410, 473] width 132 height 11
type input "Client Input Required"
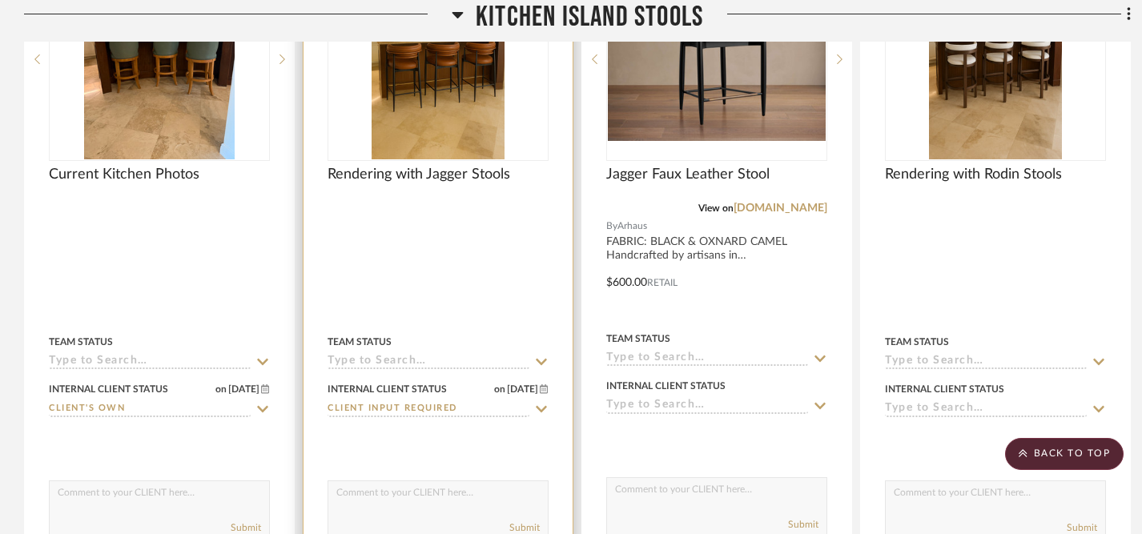
scroll to position [2204, 0]
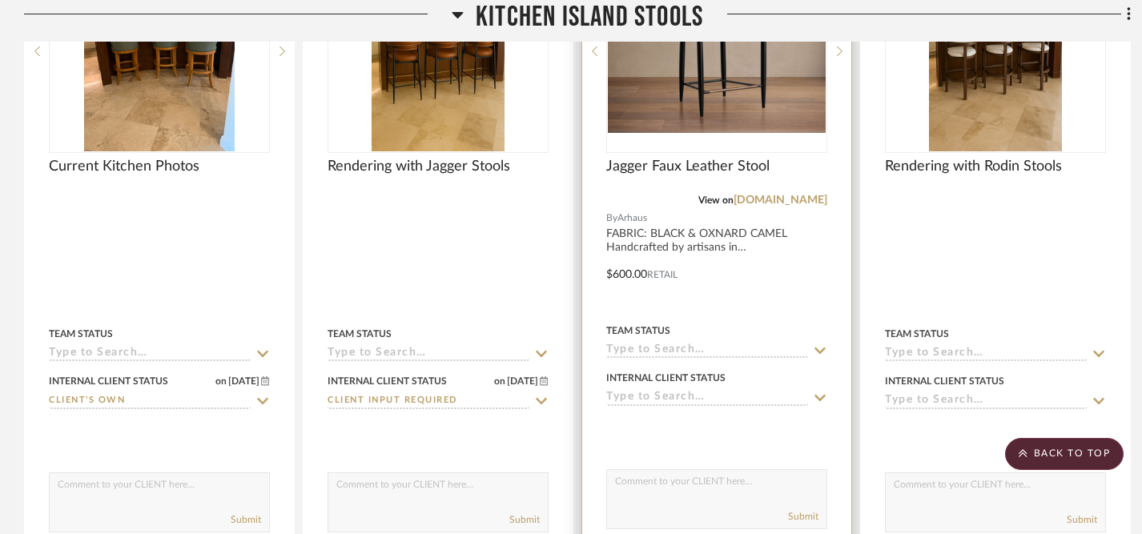
click at [821, 392] on icon at bounding box center [820, 398] width 14 height 13
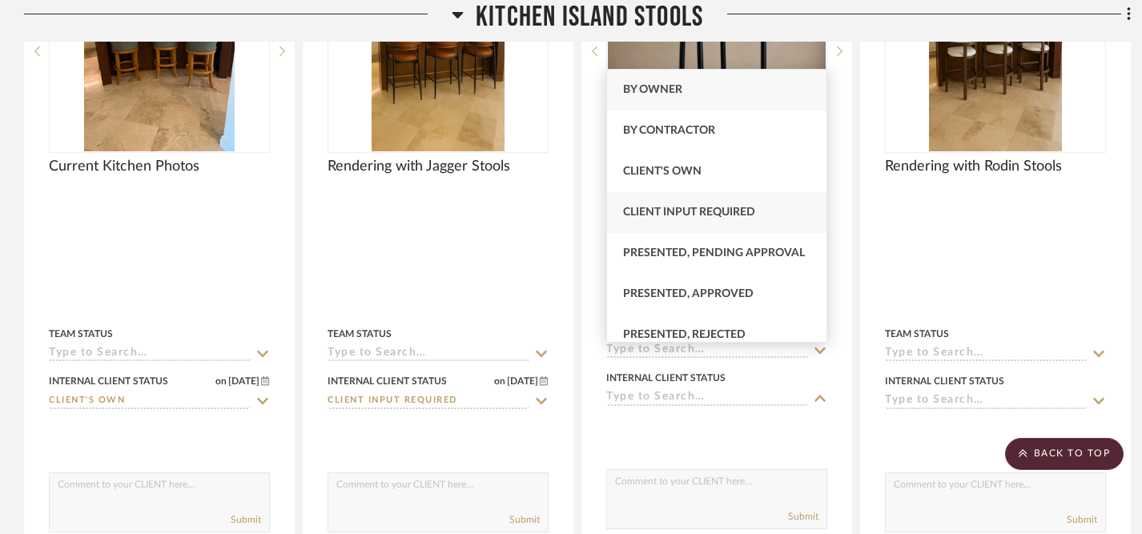
click at [753, 214] on span "Client Input Required" at bounding box center [689, 212] width 132 height 11
type input "[DATE]"
type input "Client Input Required"
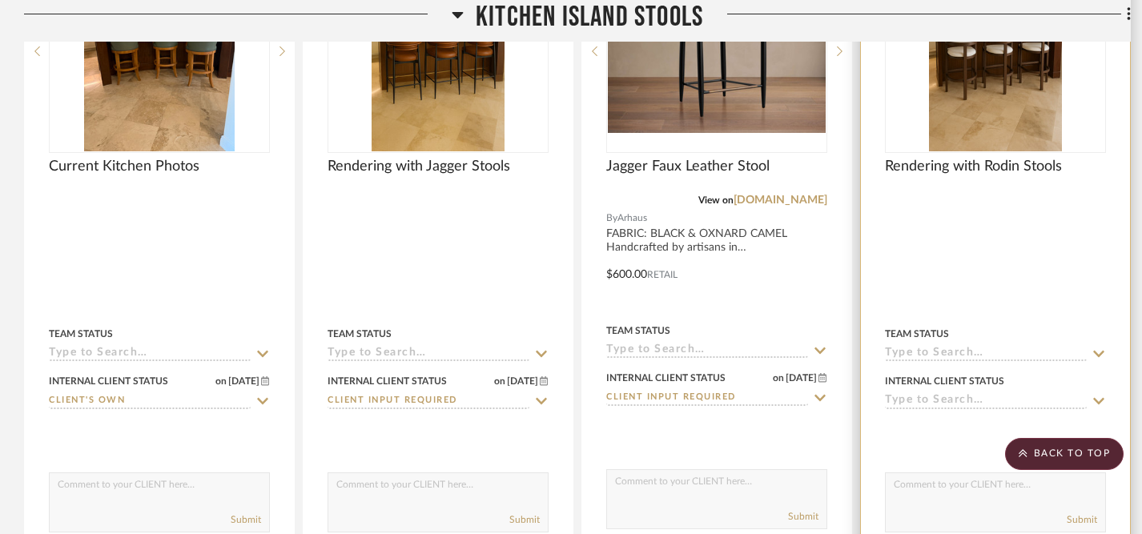
click at [1098, 395] on icon at bounding box center [1098, 401] width 14 height 13
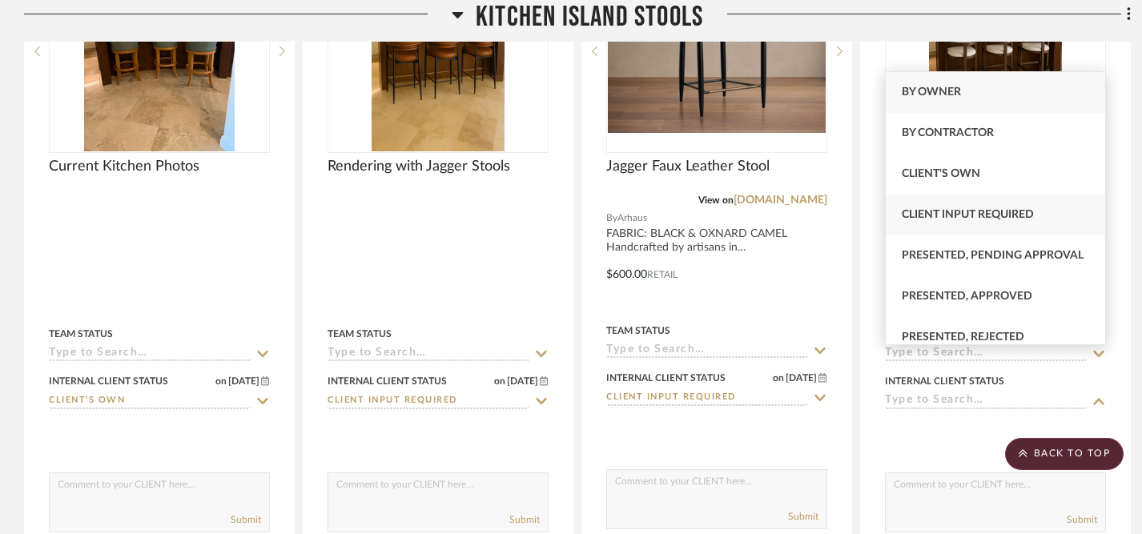
click at [1010, 211] on span "Client Input Required" at bounding box center [968, 214] width 132 height 11
type input "[DATE]"
type input "Client Input Required"
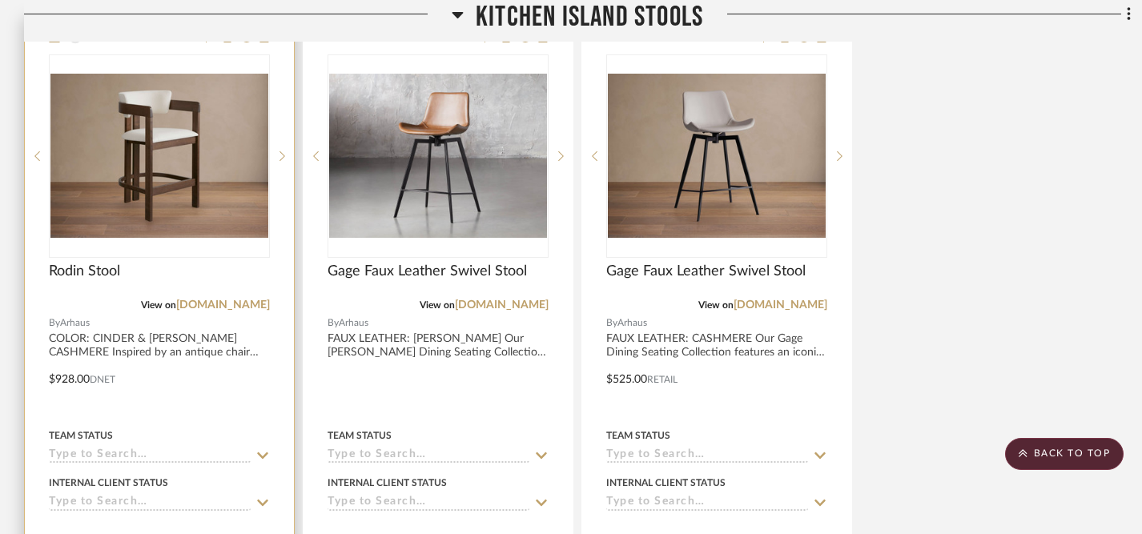
scroll to position [2819, 0]
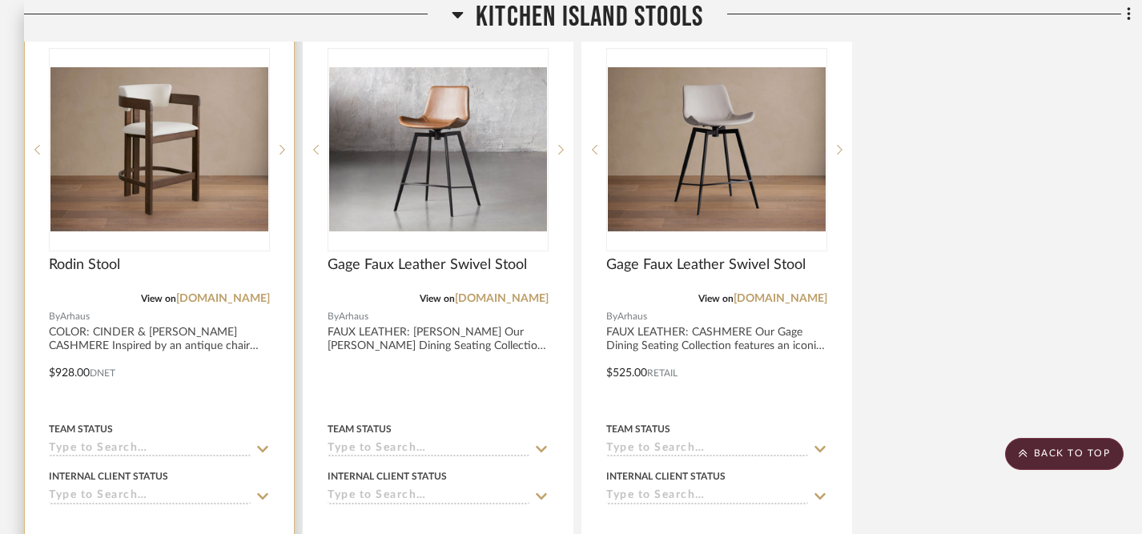
click at [260, 490] on icon at bounding box center [262, 496] width 14 height 13
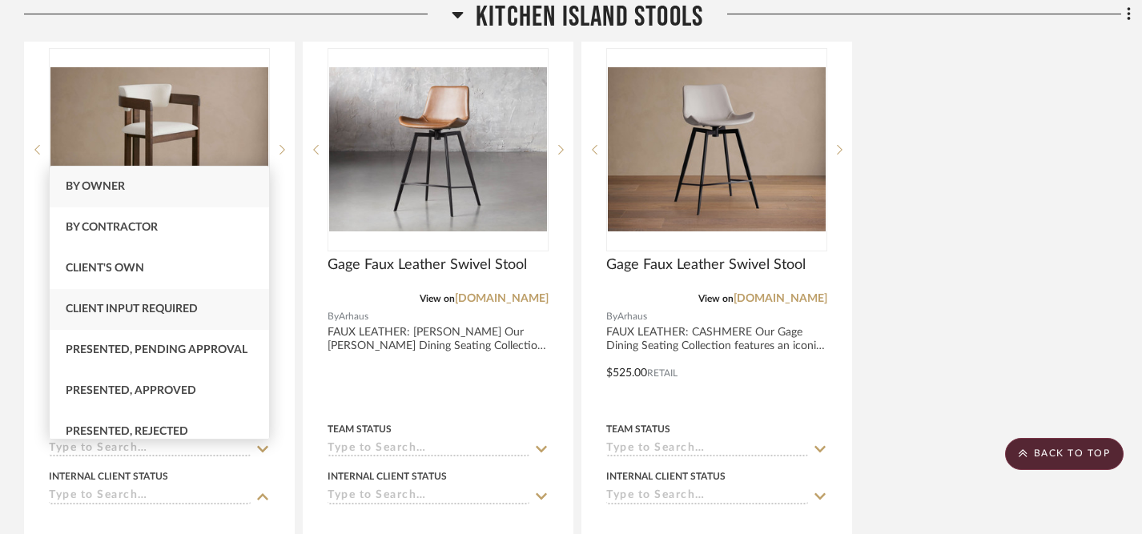
click at [198, 310] on span "Client Input Required" at bounding box center [132, 308] width 132 height 11
type input "[DATE]"
type input "Client Input Required"
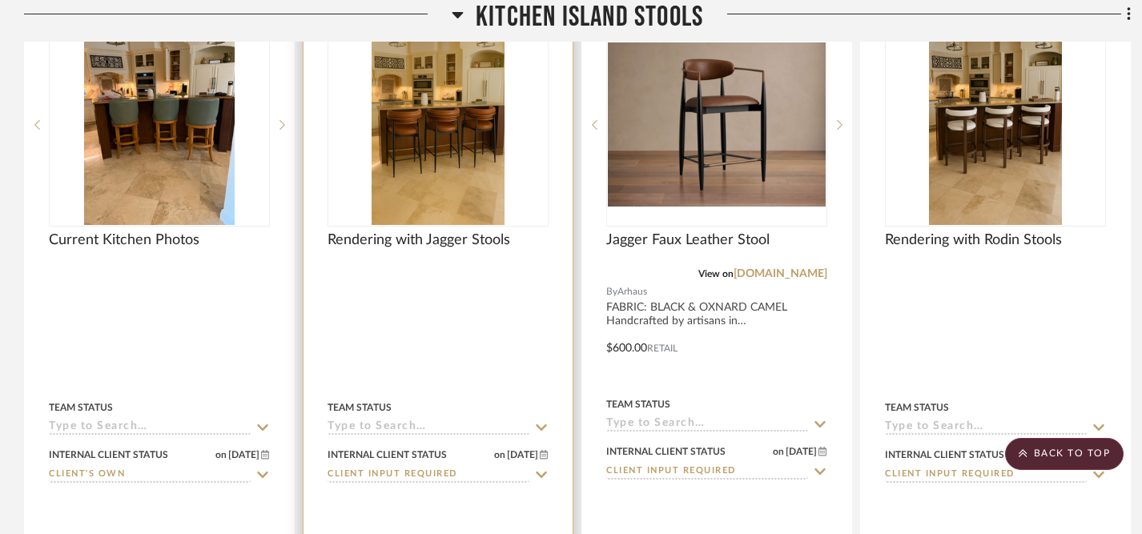
scroll to position [2136, 0]
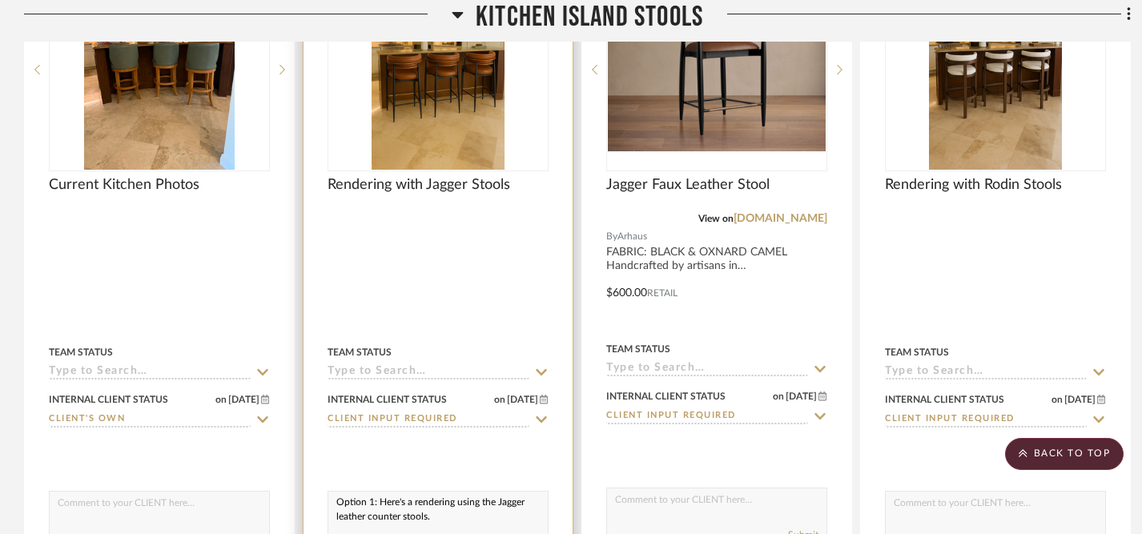
scroll to position [2190, 0]
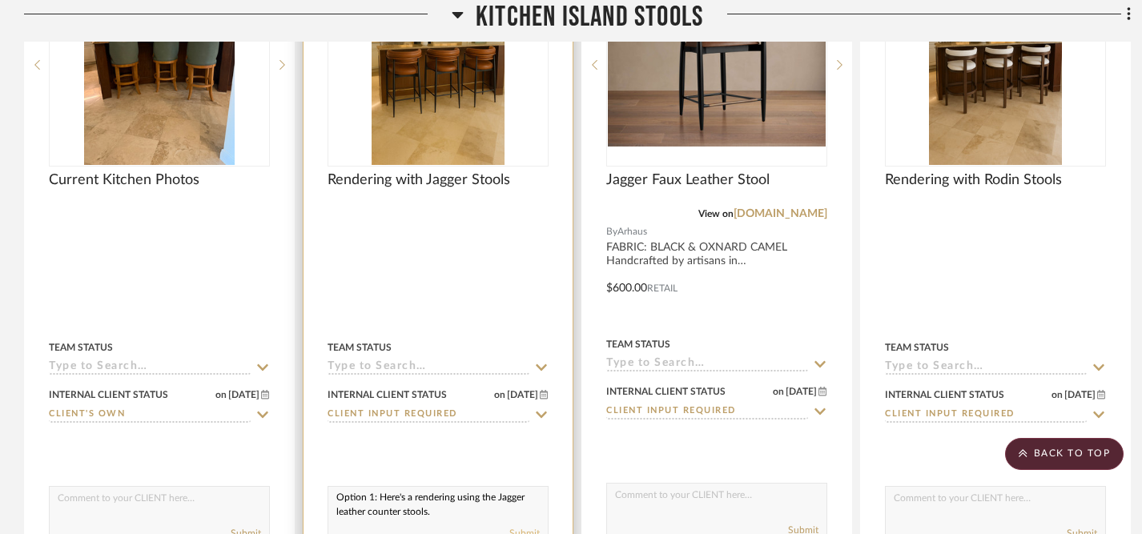
type textarea "Option 1: Here's a rendering using the Jagger leather counter stools."
click at [524, 526] on button "Submit" at bounding box center [524, 533] width 30 height 14
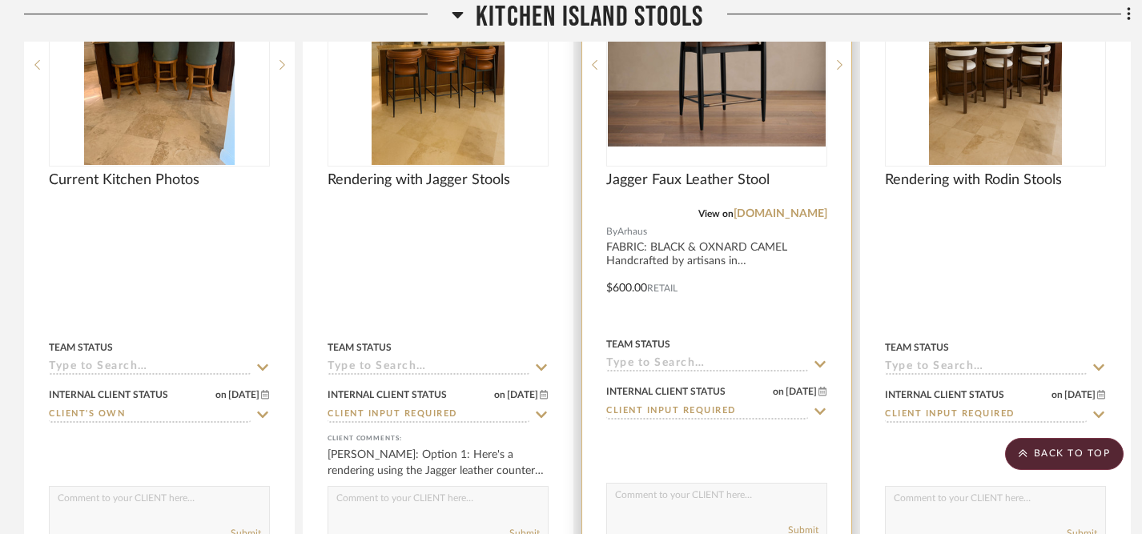
click at [653, 484] on textarea at bounding box center [716, 499] width 219 height 30
type textarea "Option 1: Using the Jagger leather stools in black, brass and camel."
click at [807, 523] on button "Submit" at bounding box center [803, 530] width 30 height 14
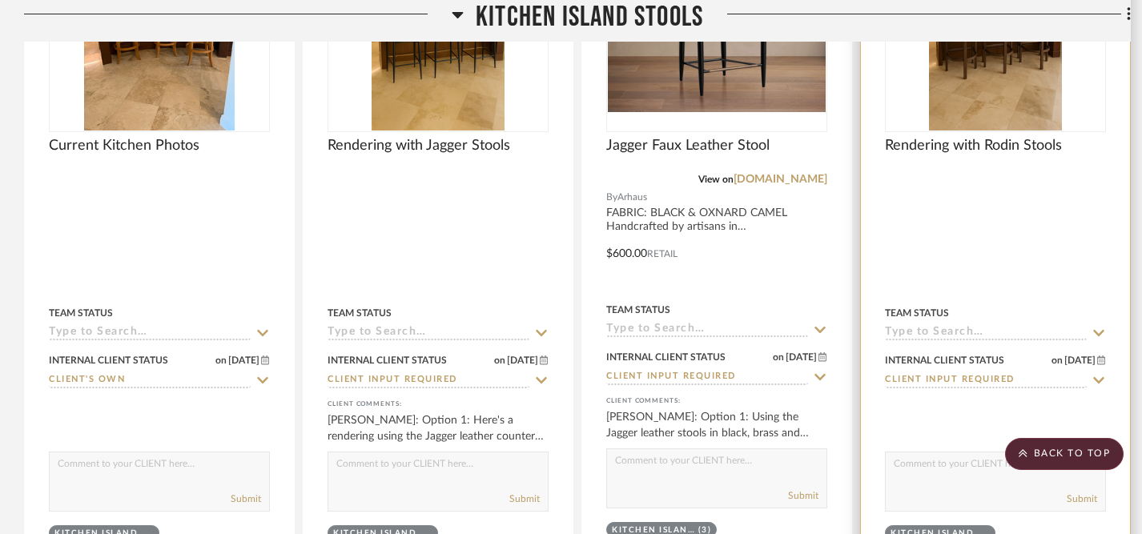
scroll to position [2249, 0]
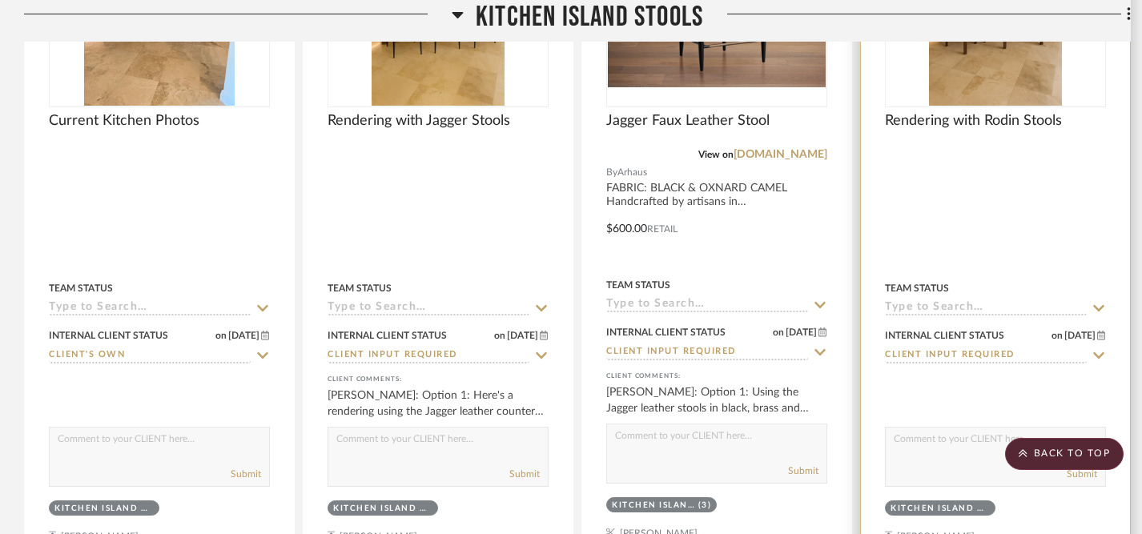
click at [938, 428] on textarea at bounding box center [995, 443] width 219 height 30
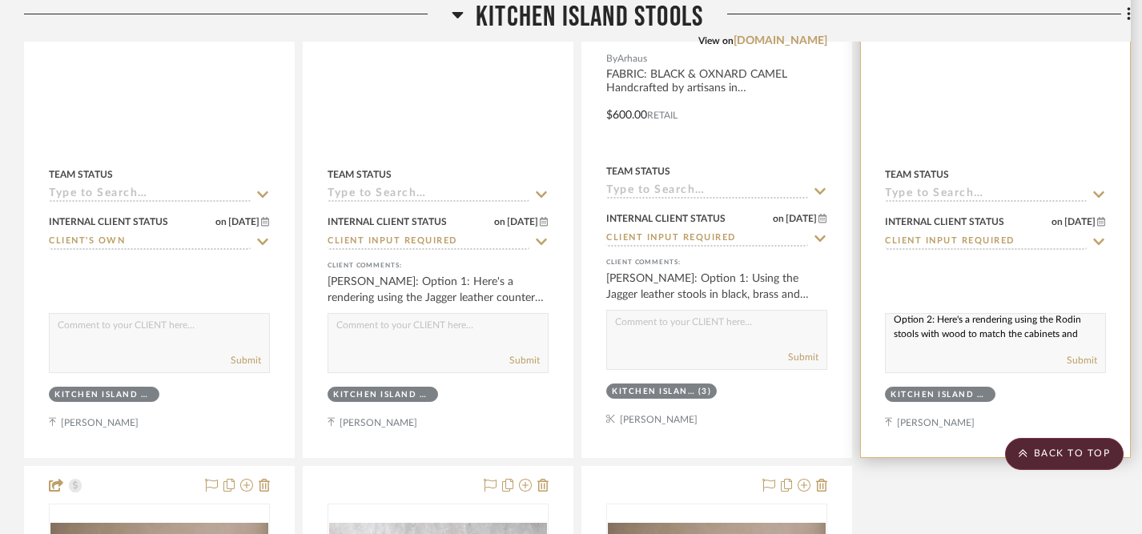
scroll to position [2376, 0]
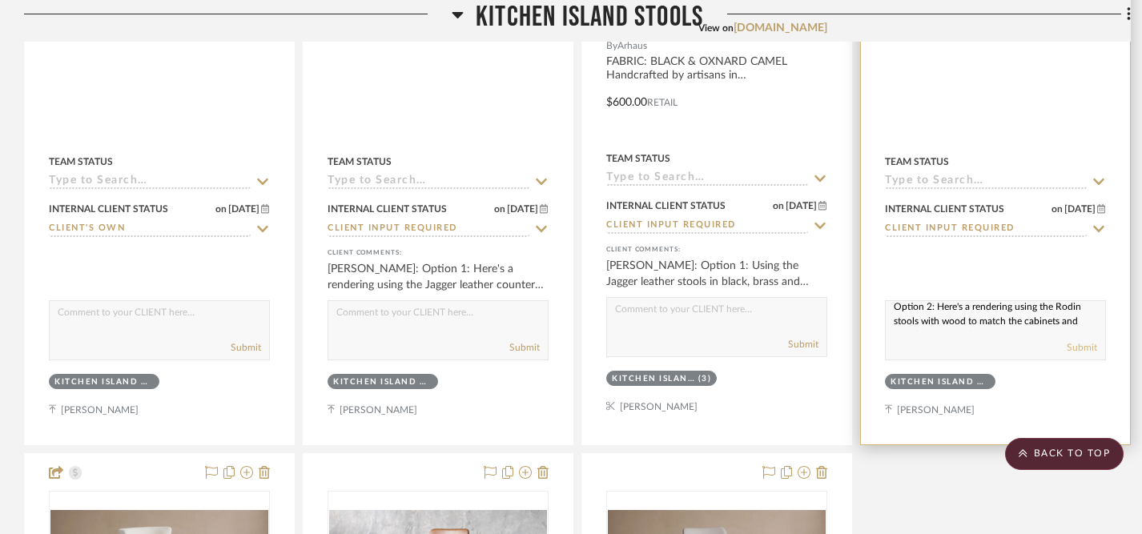
type textarea "Option 2: Here's a rendering using the Rodin stools with wood to match the cabi…"
click at [1087, 340] on button "Submit" at bounding box center [1082, 347] width 30 height 14
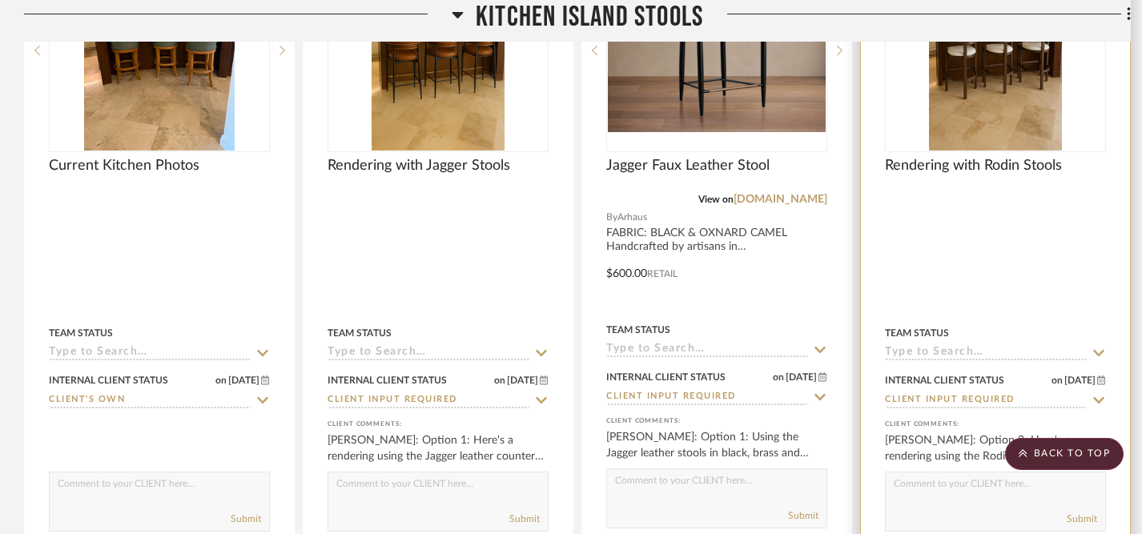
scroll to position [2199, 0]
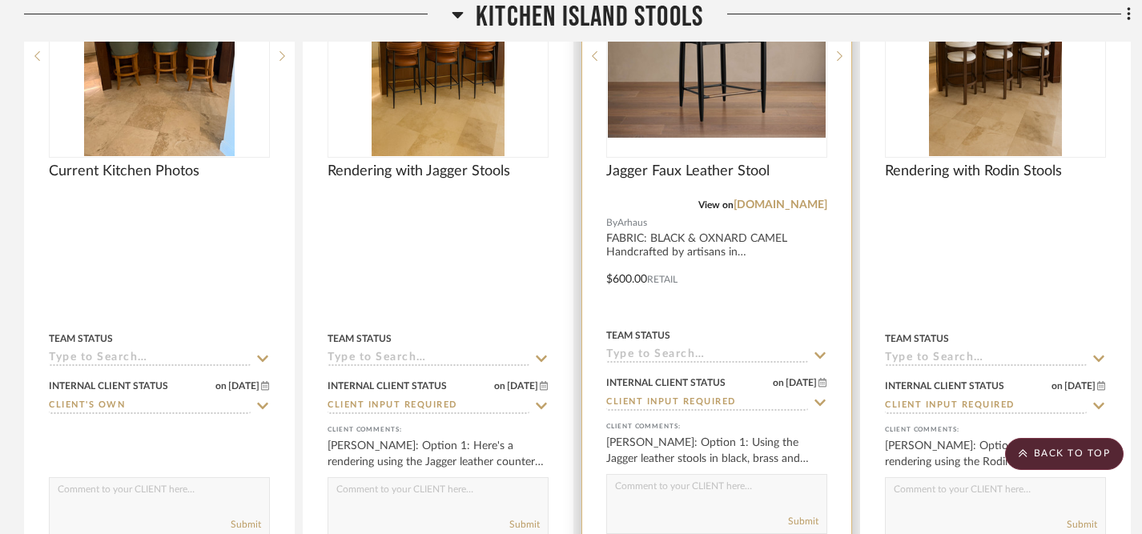
click at [821, 349] on icon at bounding box center [820, 355] width 14 height 13
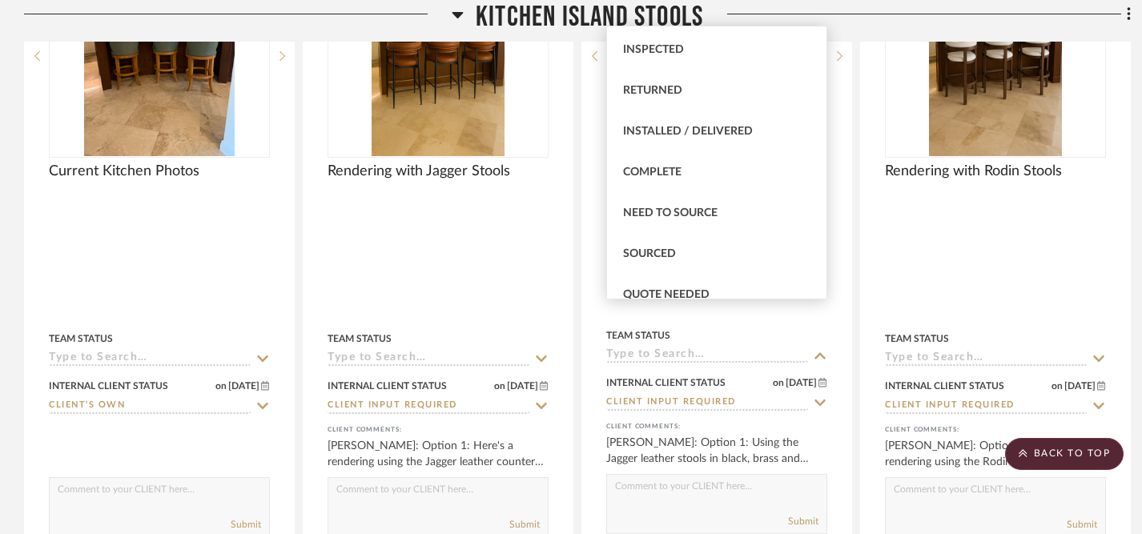
scroll to position [327, 0]
click at [688, 247] on div "Sourced" at bounding box center [716, 251] width 219 height 41
type input "[DATE]"
type input "Sourced"
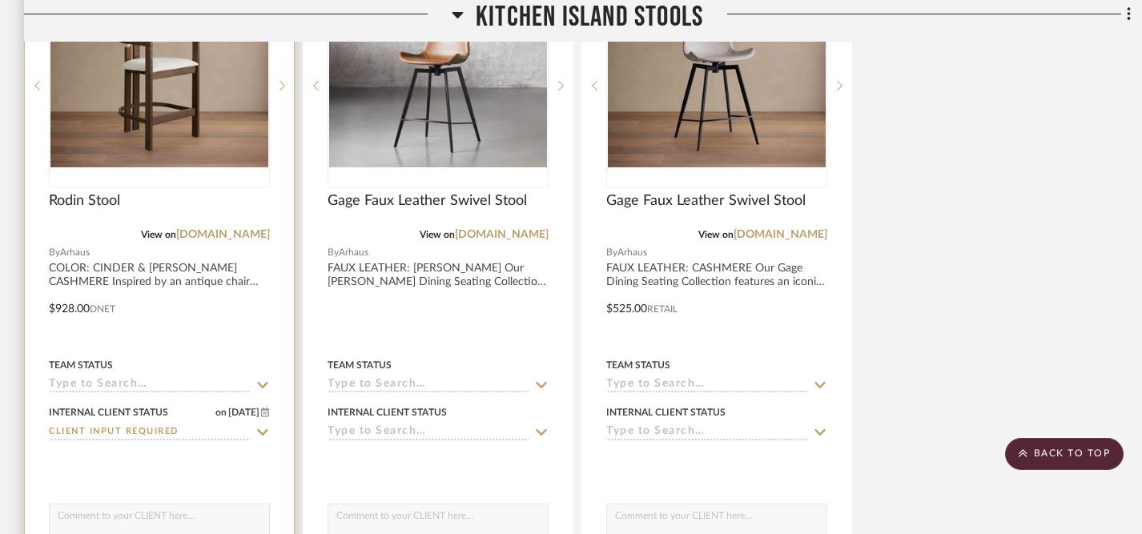
scroll to position [2887, 0]
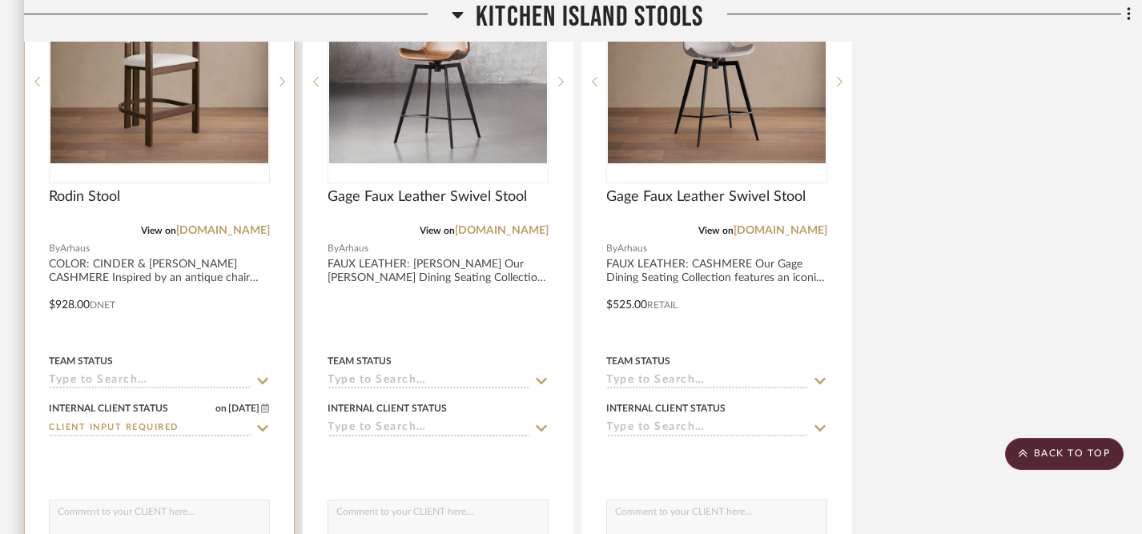
click at [262, 378] on icon at bounding box center [262, 381] width 11 height 6
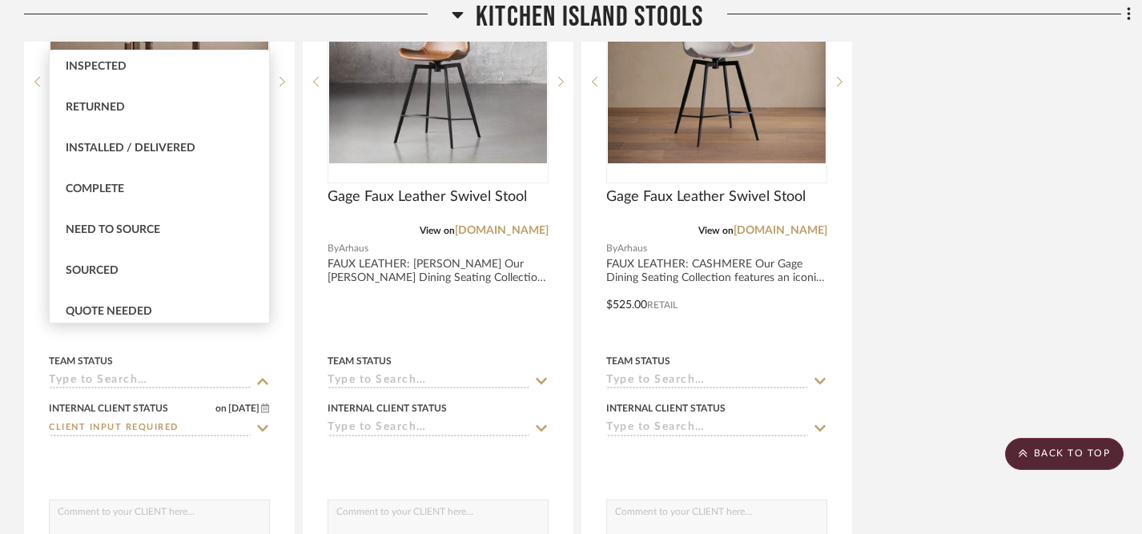
scroll to position [336, 0]
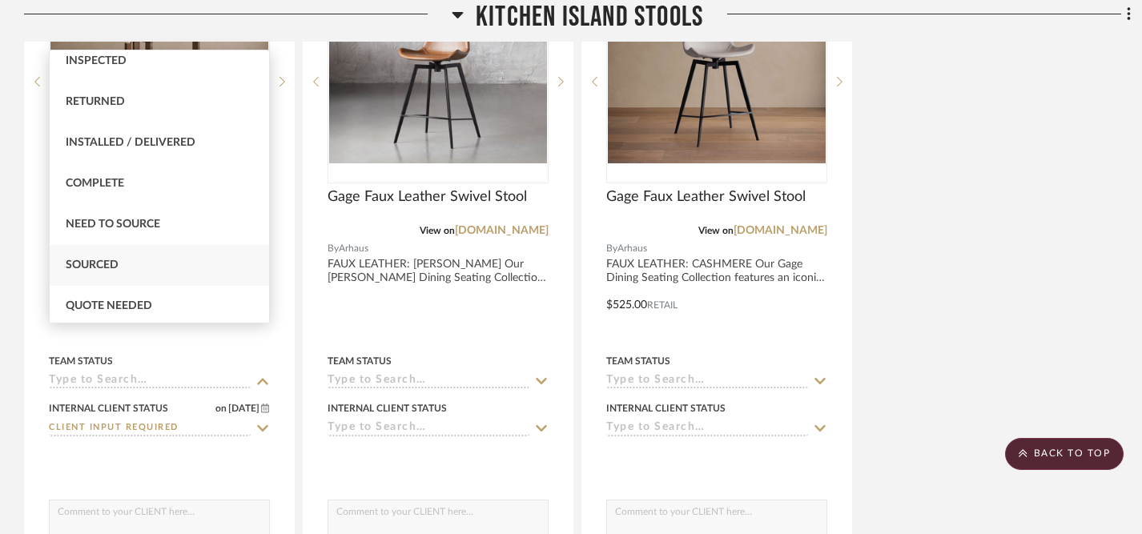
click at [130, 266] on div "Sourced" at bounding box center [159, 265] width 219 height 41
type input "[DATE]"
type input "Sourced"
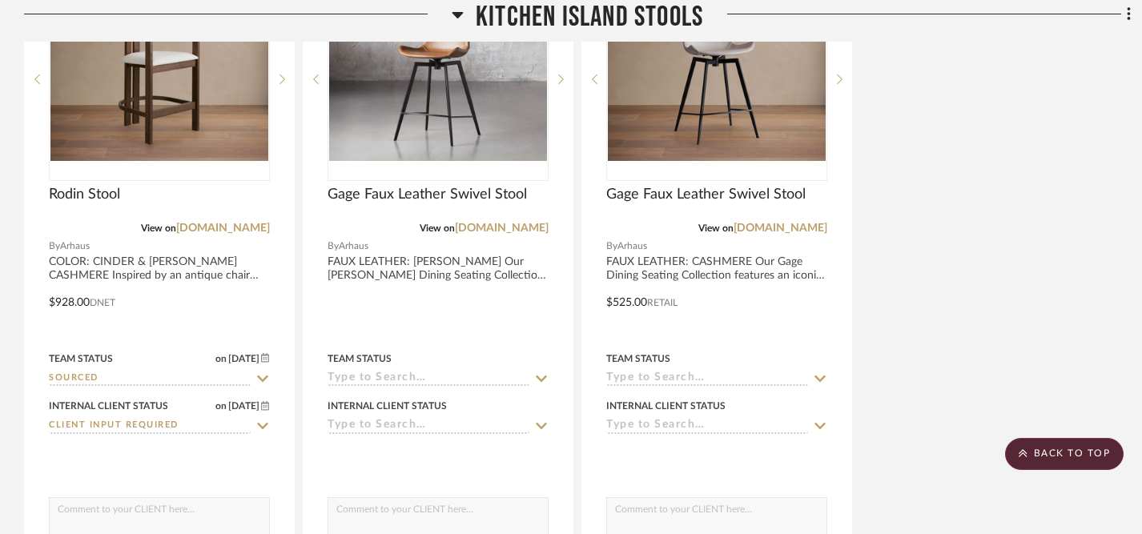
scroll to position [2903, 0]
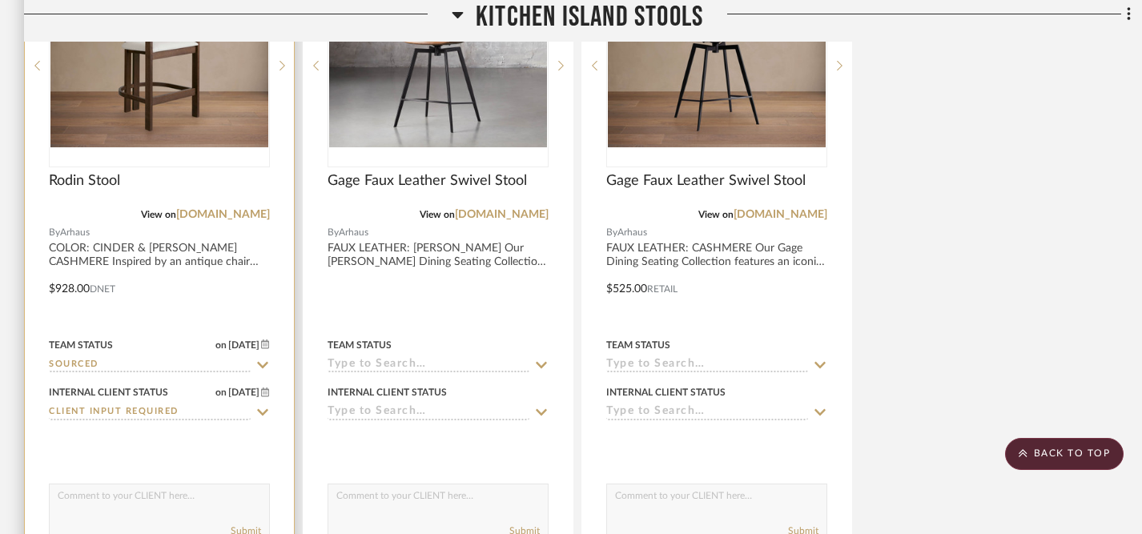
click at [155, 484] on textarea at bounding box center [159, 499] width 219 height 30
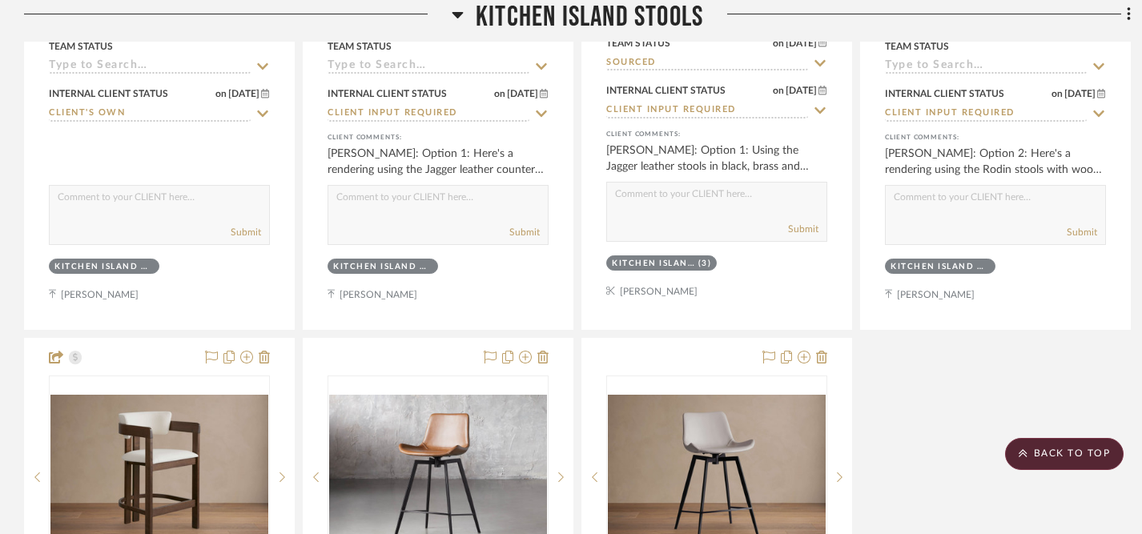
scroll to position [2487, 0]
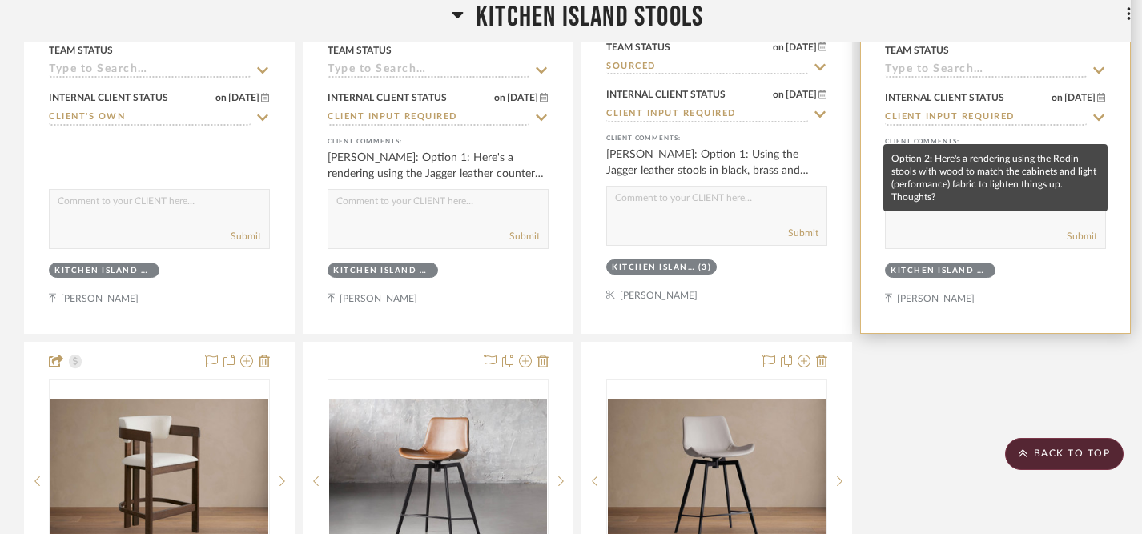
click at [1016, 150] on div "[PERSON_NAME]: Option 2: Here's a rendering using the Rodin stools with wood to…" at bounding box center [995, 166] width 221 height 32
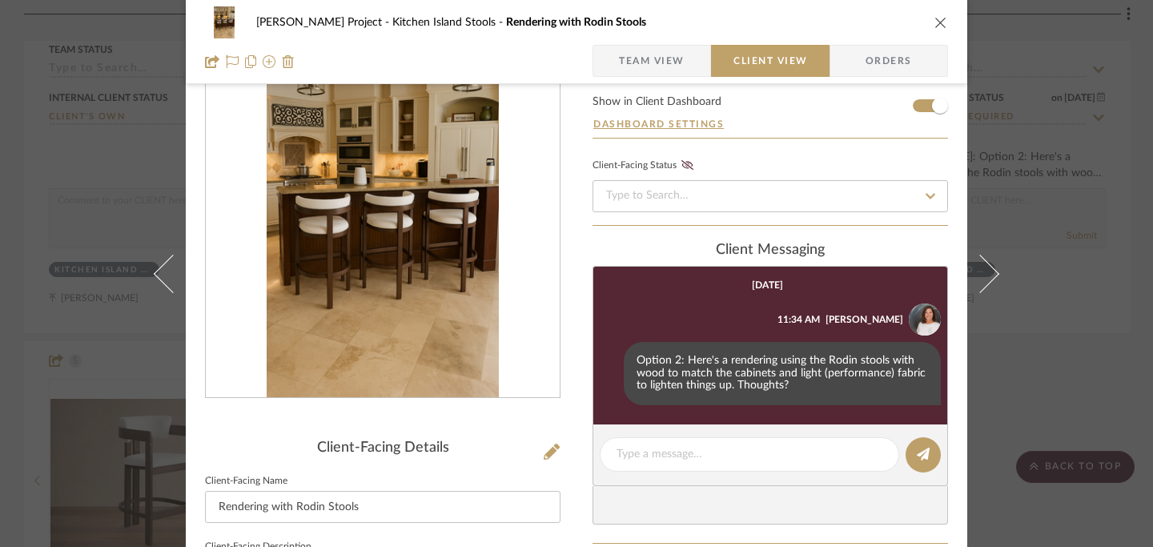
scroll to position [62, 0]
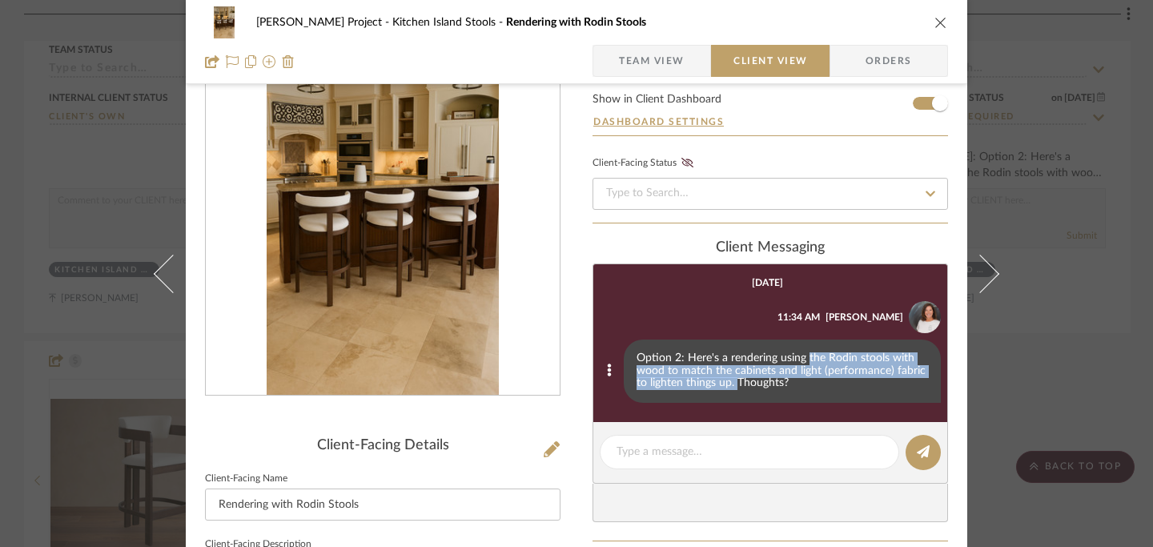
drag, startPoint x: 802, startPoint y: 362, endPoint x: 731, endPoint y: 386, distance: 75.2
click at [731, 386] on div "Option 2: Here's a rendering using the Rodin stools with wood to match the cabi…" at bounding box center [782, 372] width 317 height 64
copy div "the Rodin stools with wood to match the cabinets and light (performance) fabric…"
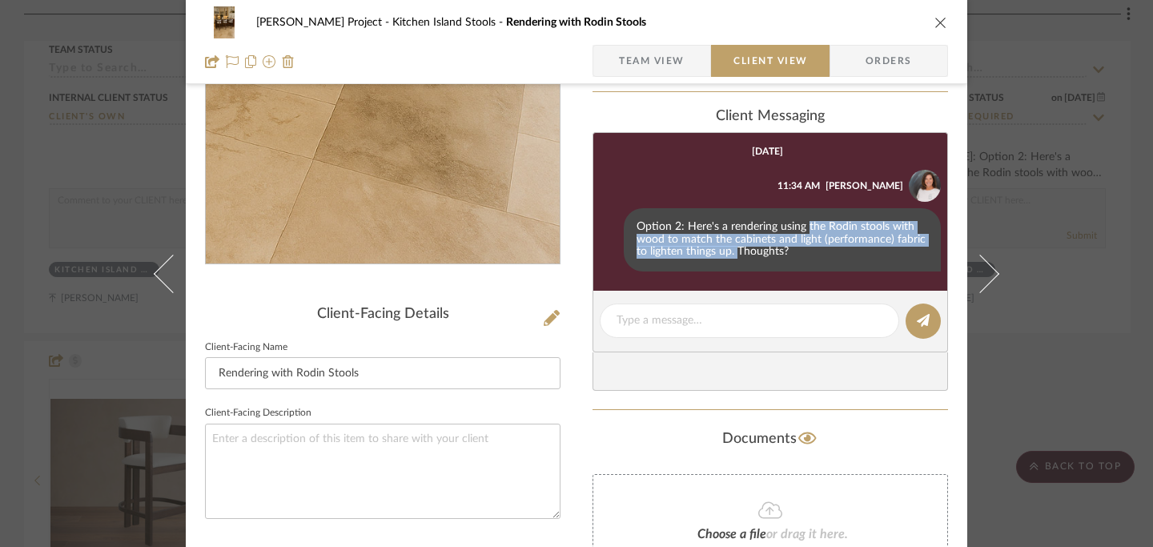
scroll to position [295, 0]
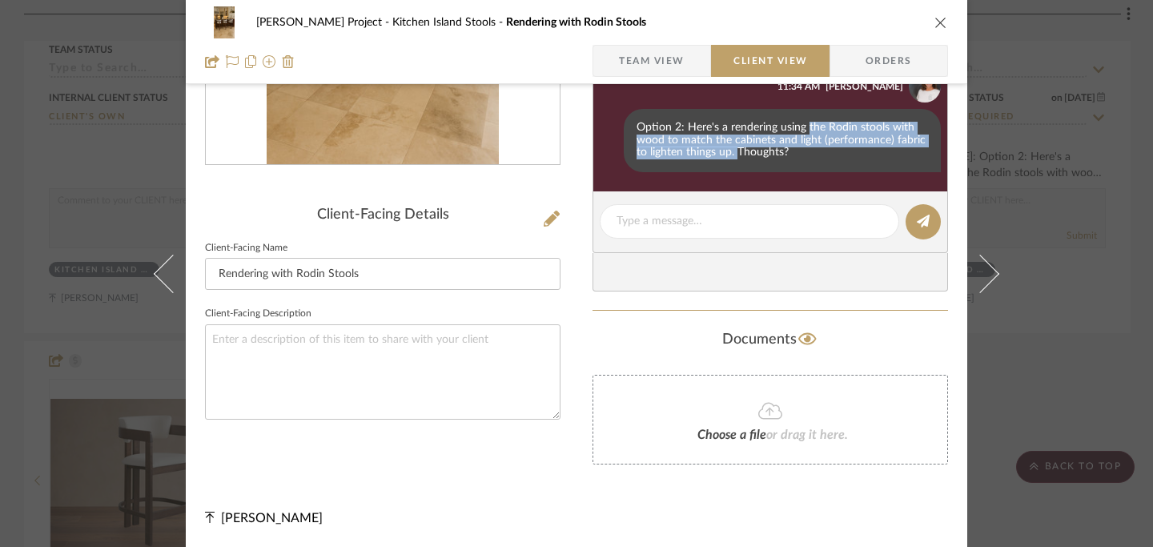
click at [934, 22] on icon "close" at bounding box center [940, 22] width 13 height 13
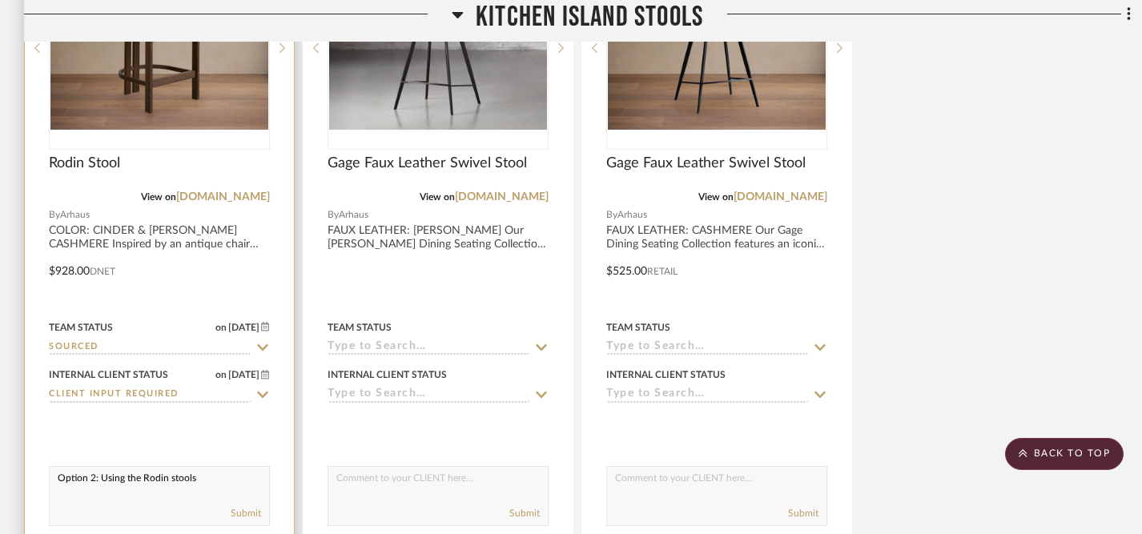
scroll to position [2926, 0]
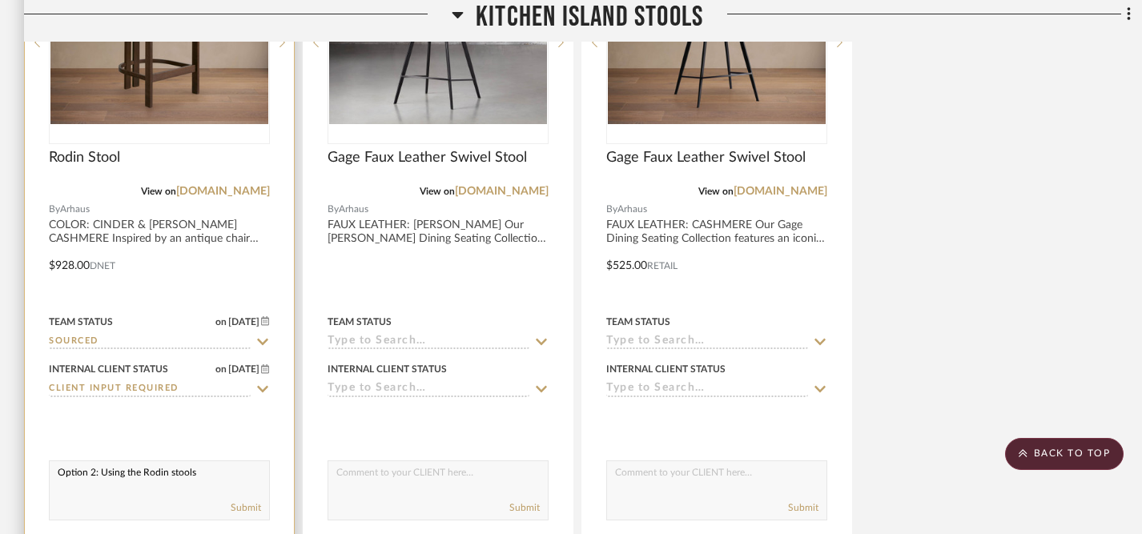
click at [205, 461] on textarea "Option 2: Using the Rodin stools" at bounding box center [159, 476] width 219 height 30
paste textarea "the Rodin stools with wood to match the cabinets and light (performance) fabric…"
click at [218, 461] on textarea "Option 2: Using the Rodin stools with wood to match the cabinets and light (per…" at bounding box center [159, 476] width 219 height 30
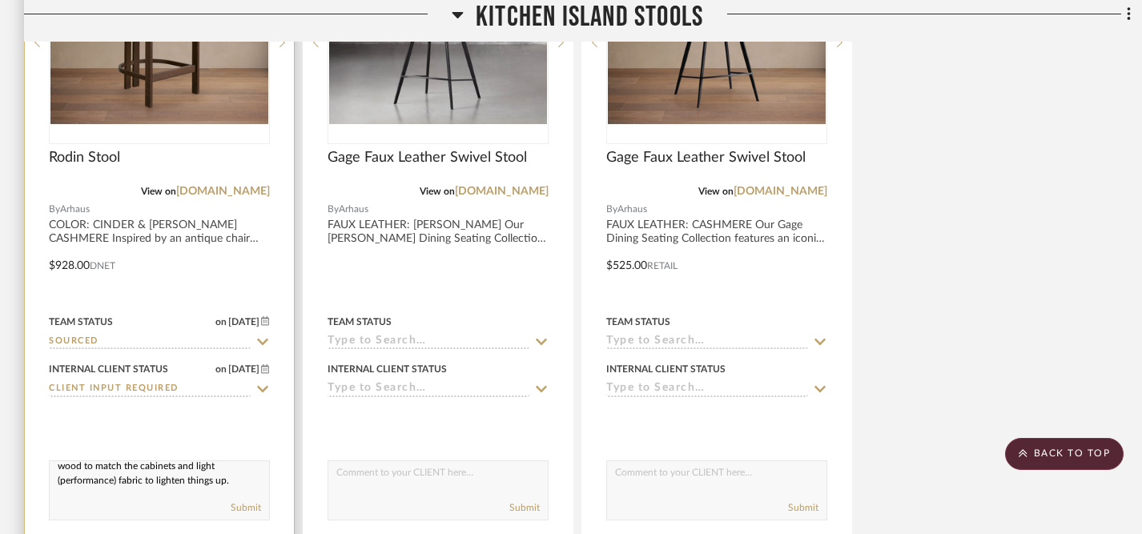
click at [223, 461] on textarea "Option 2: Using the Rodin stools with a darker wood to match the cabinets and l…" at bounding box center [159, 476] width 219 height 30
click at [204, 461] on textarea "Option 2: Using the Rodin stools with a darker wood to match the cabinets and a…" at bounding box center [159, 476] width 219 height 30
type textarea "Option 2: Using the Rodin stools with a darker wood to match the cabinets and a…"
click at [201, 497] on div "Submit" at bounding box center [159, 508] width 219 height 22
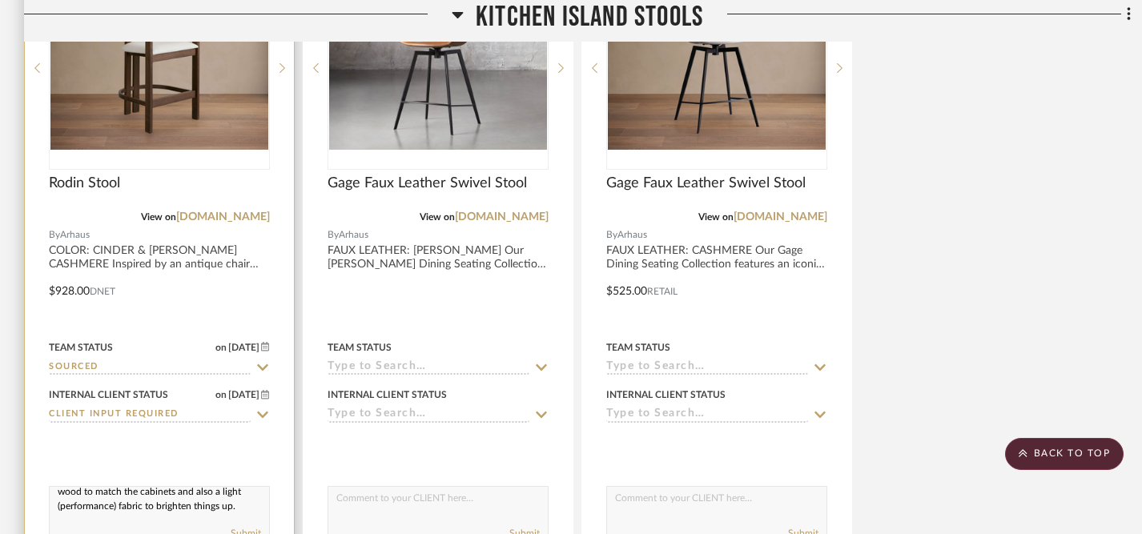
scroll to position [35, 0]
click at [246, 526] on button "Submit" at bounding box center [246, 533] width 30 height 14
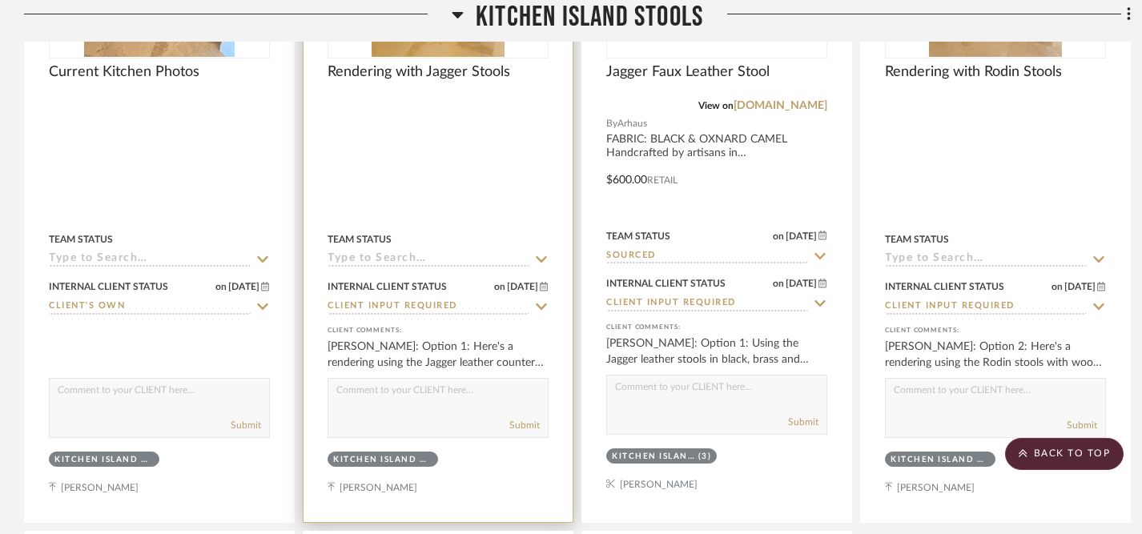
scroll to position [2300, 0]
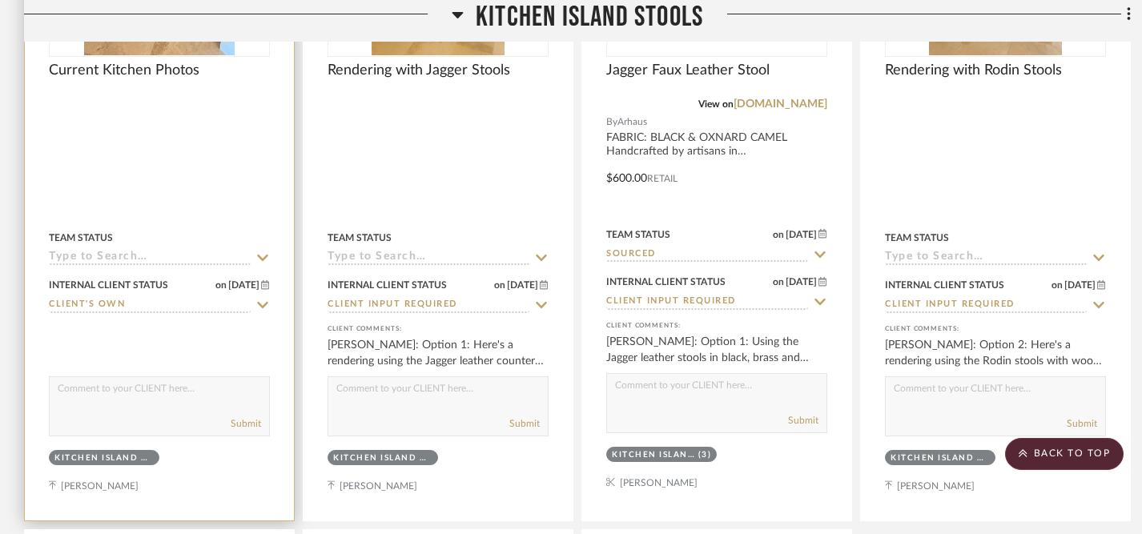
click at [220, 377] on textarea at bounding box center [159, 392] width 219 height 30
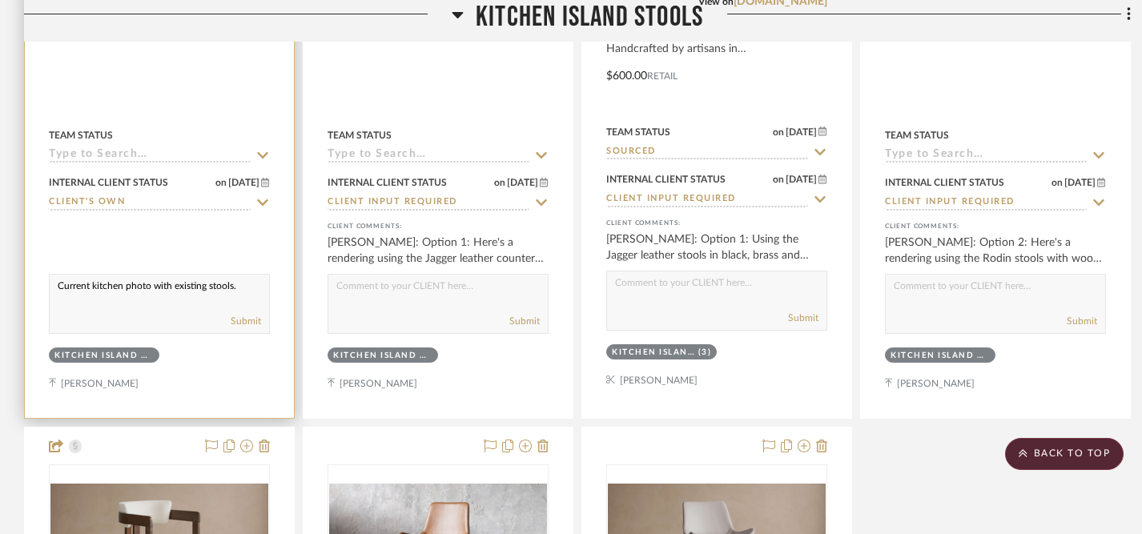
scroll to position [2397, 0]
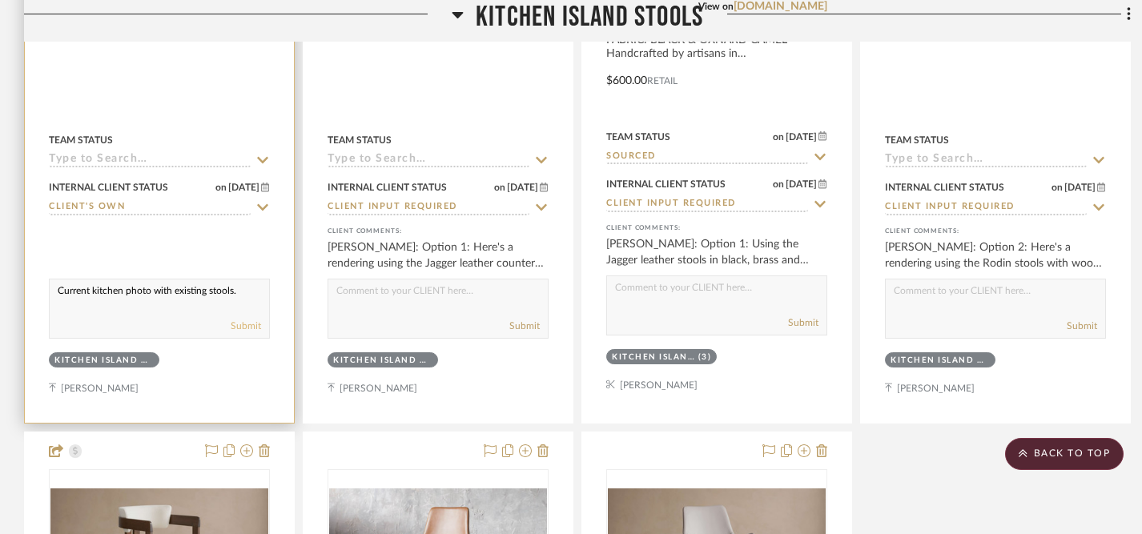
type textarea "Current kitchen photo with existing stools."
click at [248, 319] on button "Submit" at bounding box center [246, 326] width 30 height 14
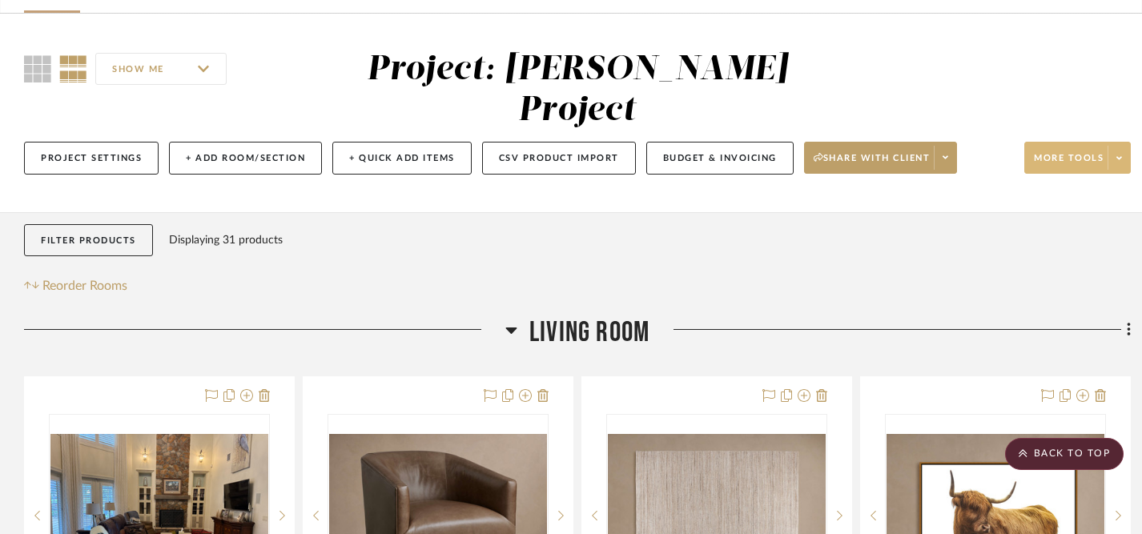
scroll to position [0, 0]
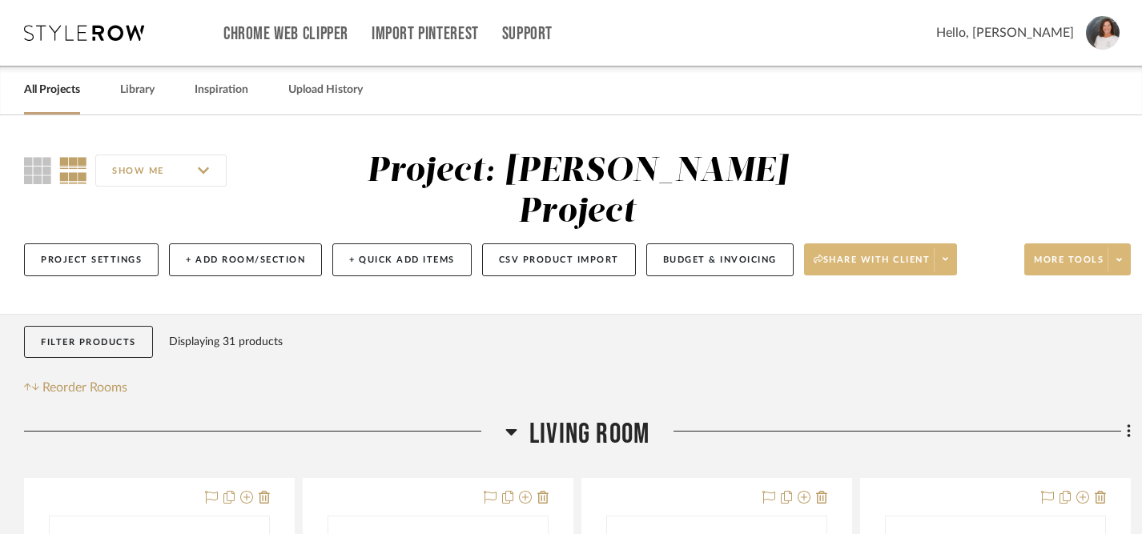
click at [858, 254] on span "Share with client" at bounding box center [872, 266] width 117 height 24
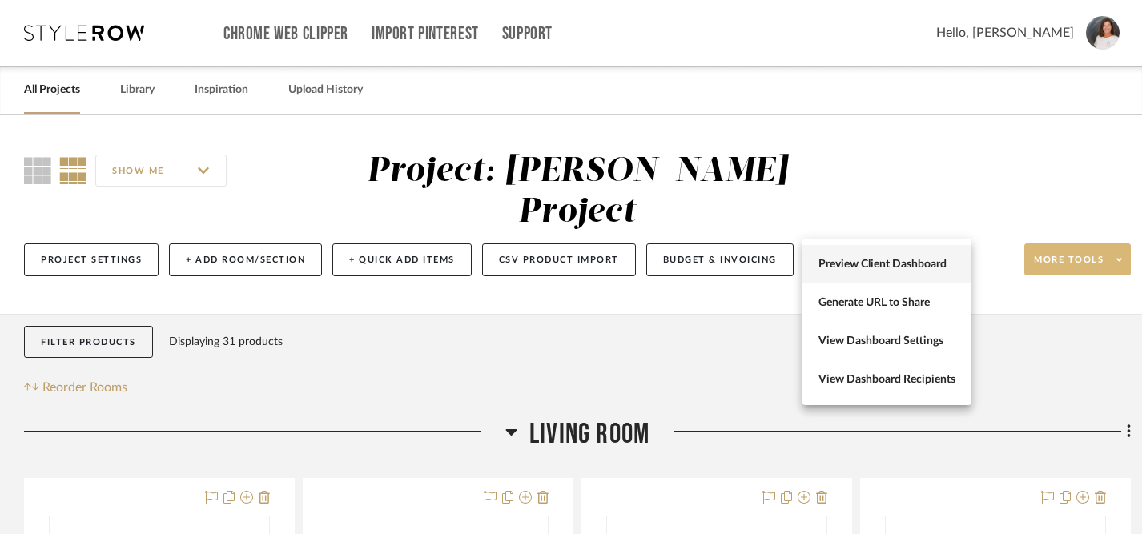
click at [853, 267] on span "Preview Client Dashboard" at bounding box center [886, 265] width 137 height 14
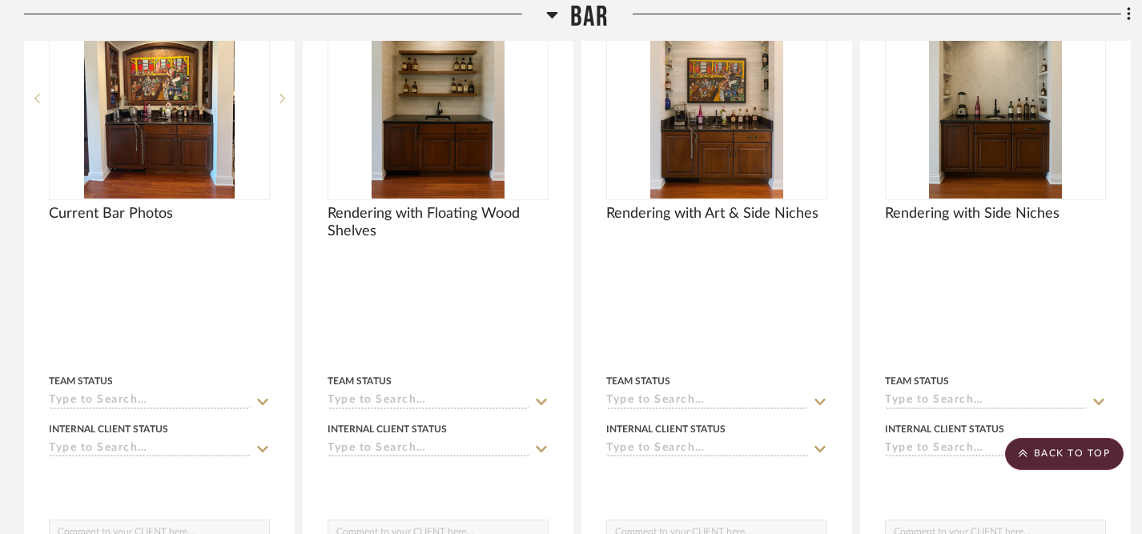
scroll to position [1372, 0]
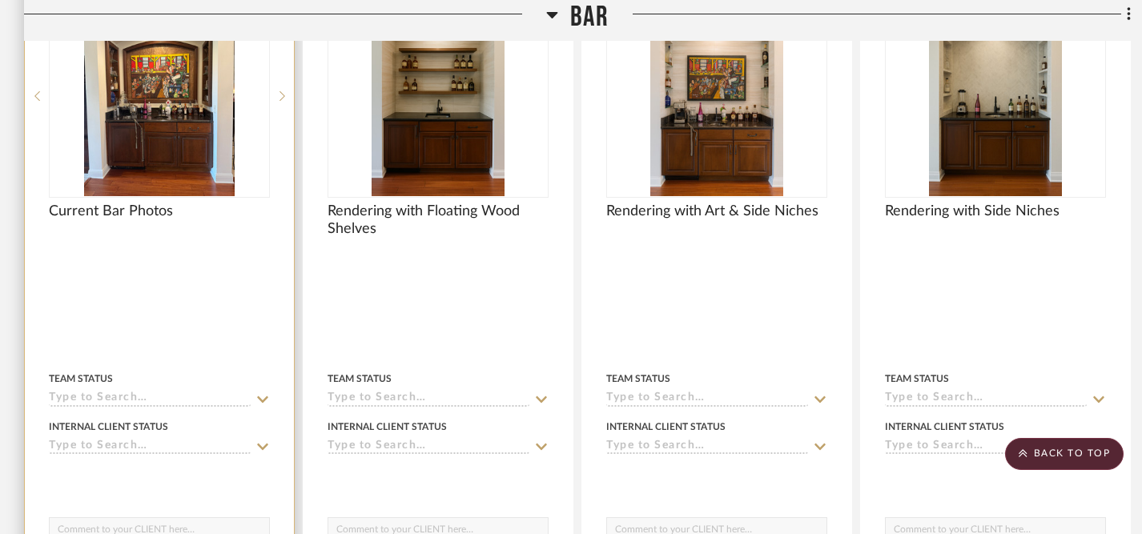
click at [263, 440] on icon at bounding box center [262, 446] width 14 height 13
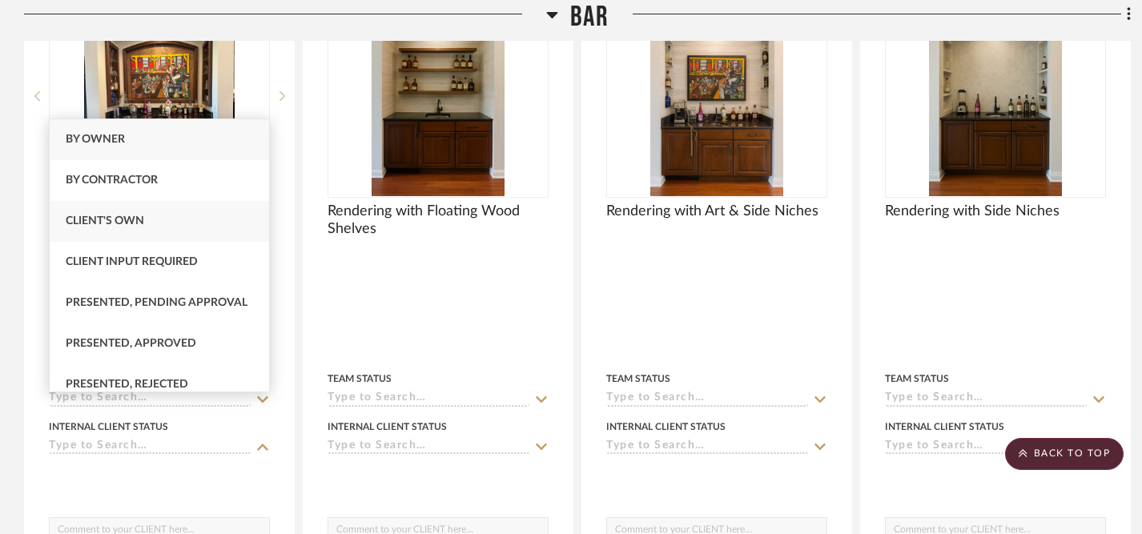
click at [175, 226] on div "Client's Own" at bounding box center [159, 221] width 219 height 41
type input "[DATE]"
type input "Client's Own"
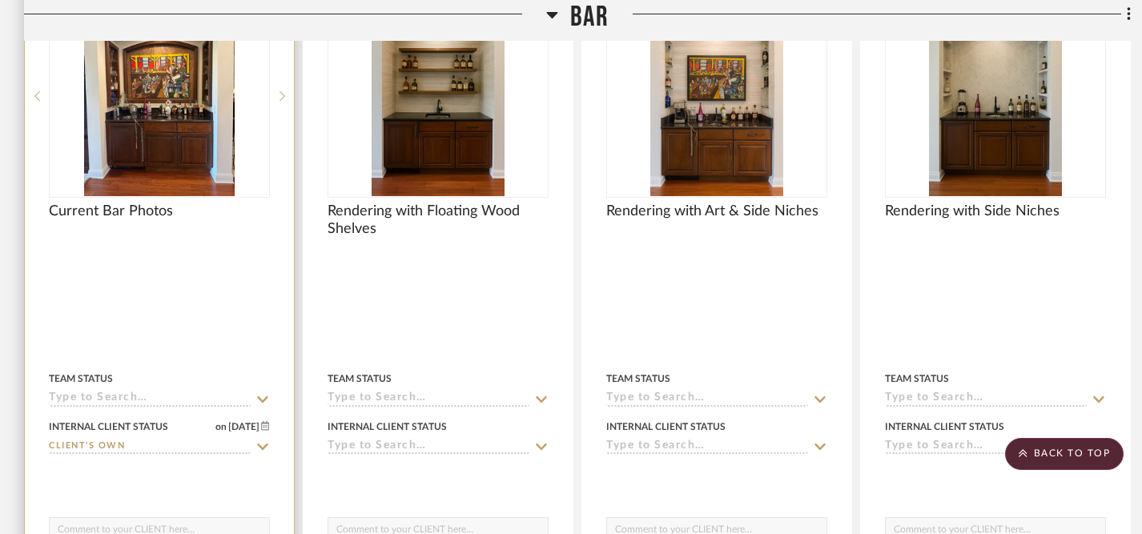
click at [163, 518] on textarea at bounding box center [159, 533] width 219 height 30
type textarea "P"
type textarea "C"
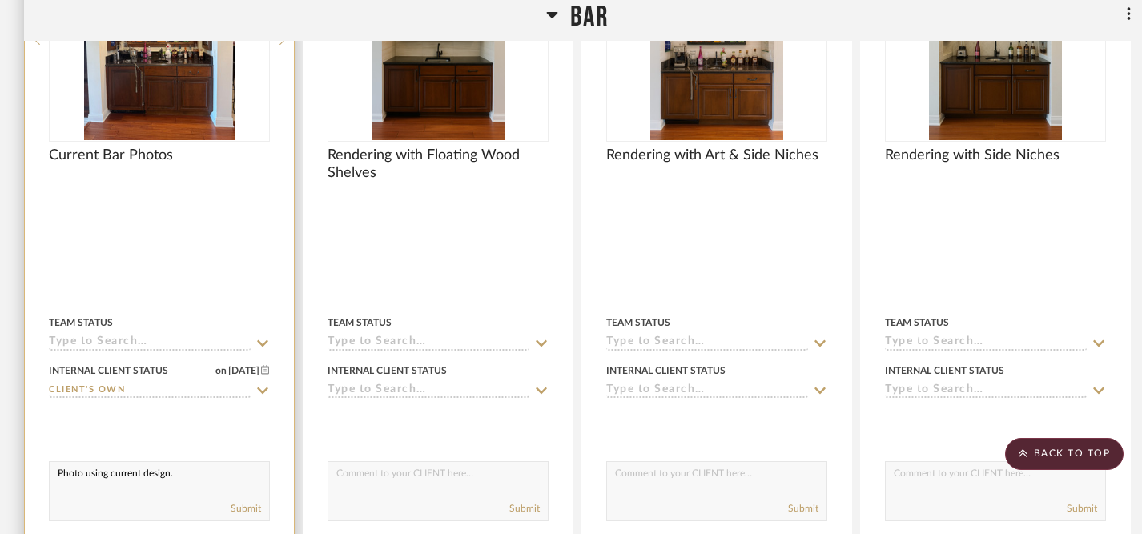
scroll to position [1431, 0]
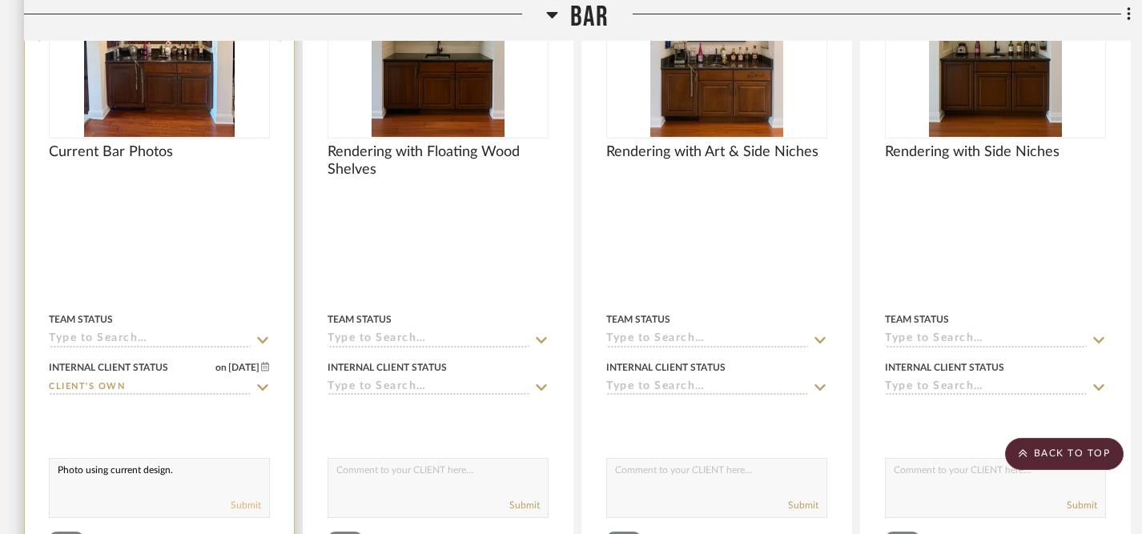
type textarea "Photo using current design."
click at [252, 498] on button "Submit" at bounding box center [246, 505] width 30 height 14
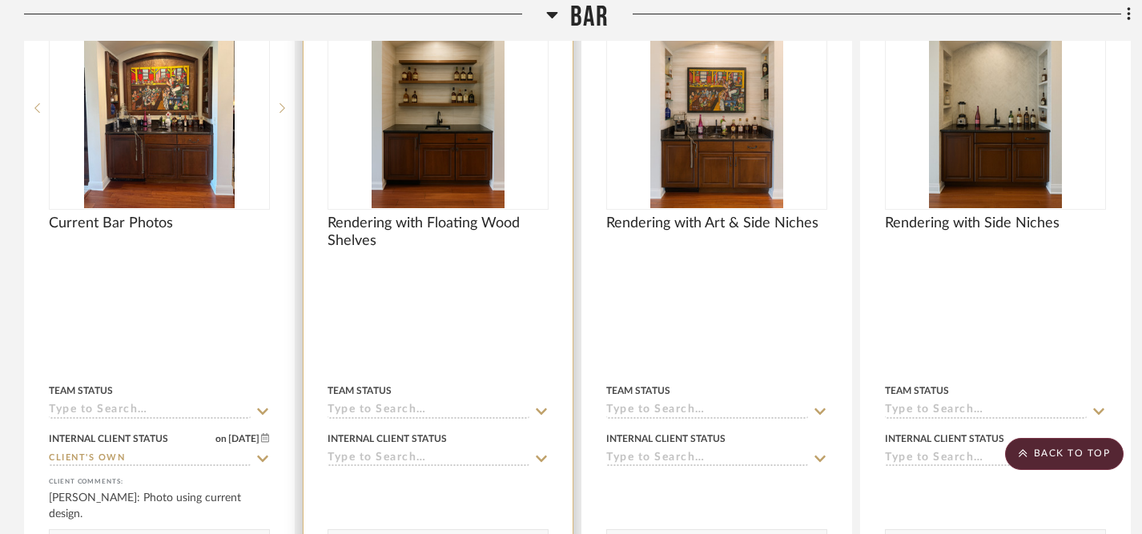
scroll to position [1347, 0]
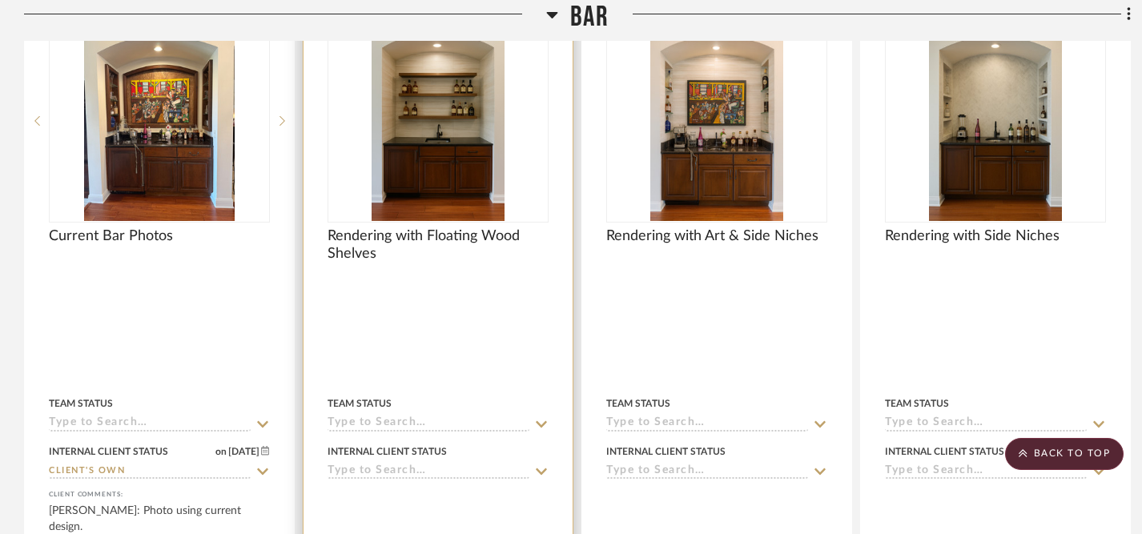
click at [542, 465] on icon at bounding box center [541, 471] width 14 height 13
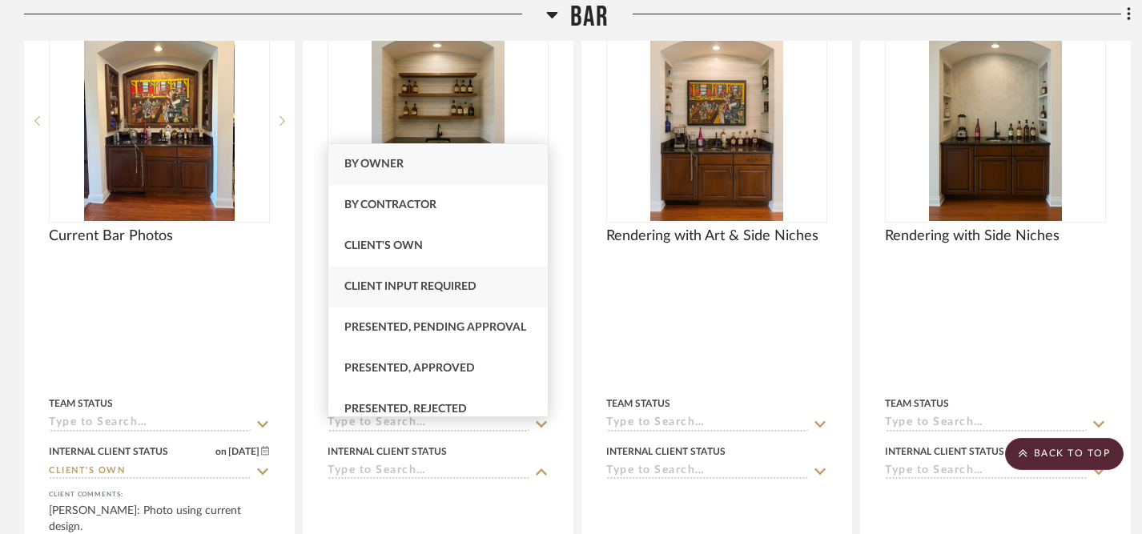
click at [436, 289] on span "Client Input Required" at bounding box center [410, 286] width 132 height 11
type input "[DATE]"
type input "Client Input Required"
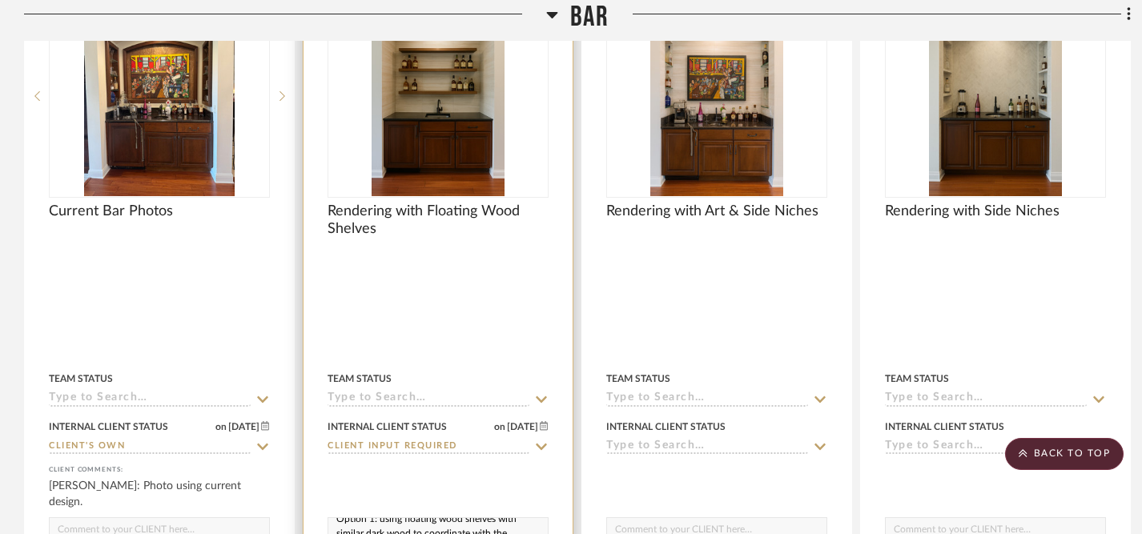
scroll to position [0, 0]
click at [382, 518] on textarea "Option 1: using floating wood shelves with similar dark wood to coordinate with…" at bounding box center [437, 533] width 219 height 30
click at [375, 518] on textarea "Option 1: Rendering using floating wood shelves with similar dark wood to coord…" at bounding box center [437, 533] width 219 height 30
click at [437, 518] on textarea "Option 1: Rendering using floating wood shelves with similar dark wood to coord…" at bounding box center [437, 533] width 219 height 30
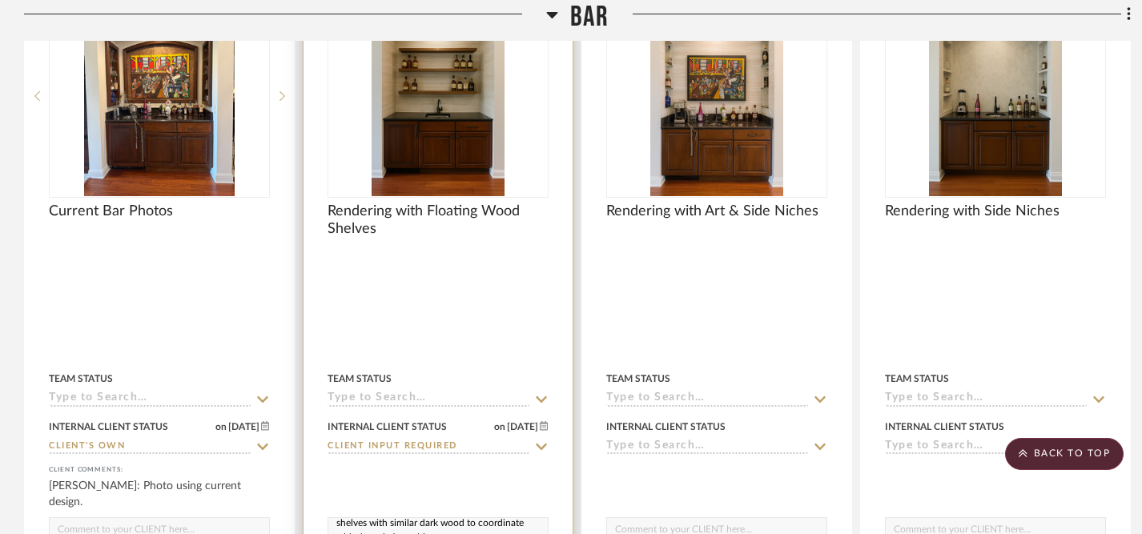
click at [440, 518] on textarea "Option 1: Rendering using floating wood shelves with similar dark wood to coord…" at bounding box center [437, 533] width 219 height 30
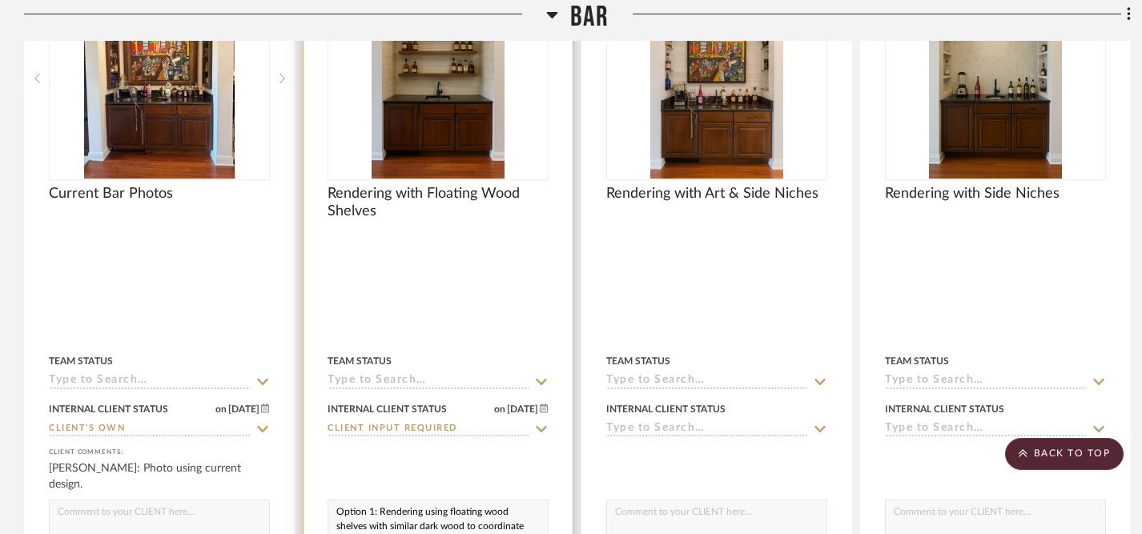
scroll to position [1392, 0]
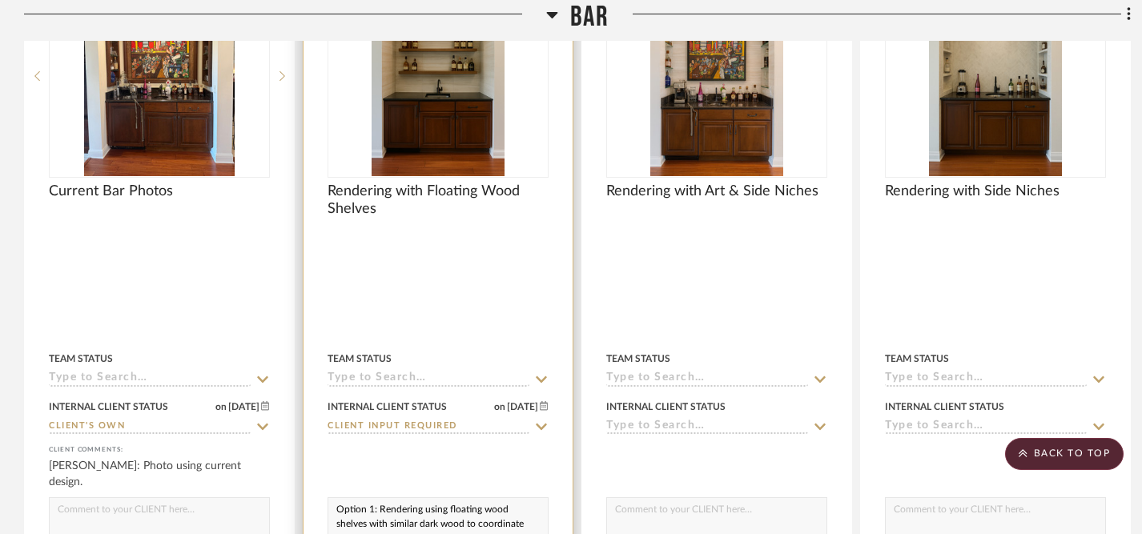
type textarea "Option 1: Rendering using floating wood shelves with similar dark wood to coord…"
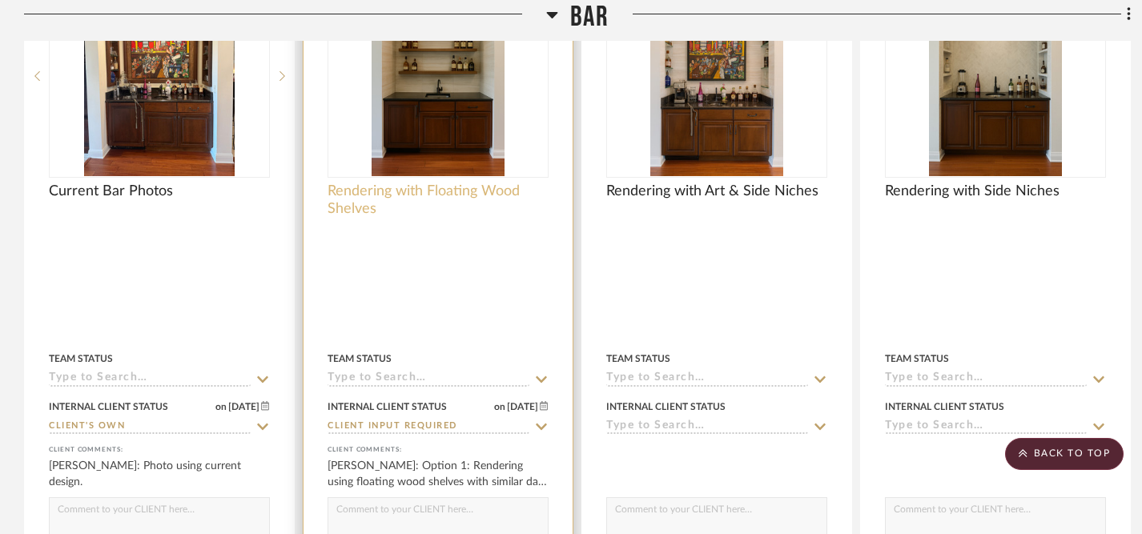
click at [340, 183] on span "Rendering with Floating Wood Shelves" at bounding box center [438, 200] width 221 height 35
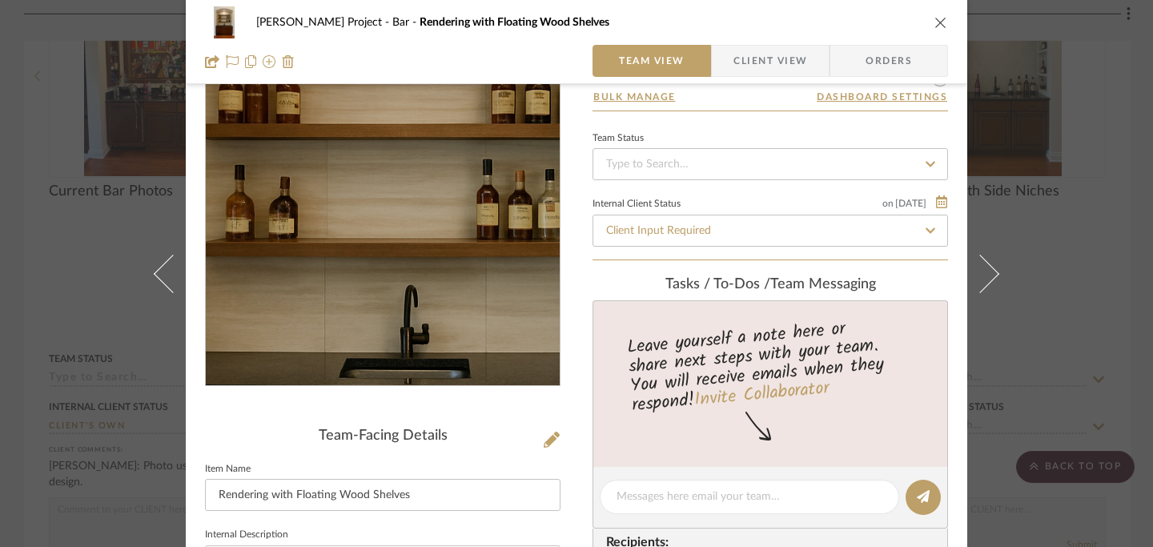
scroll to position [64, 0]
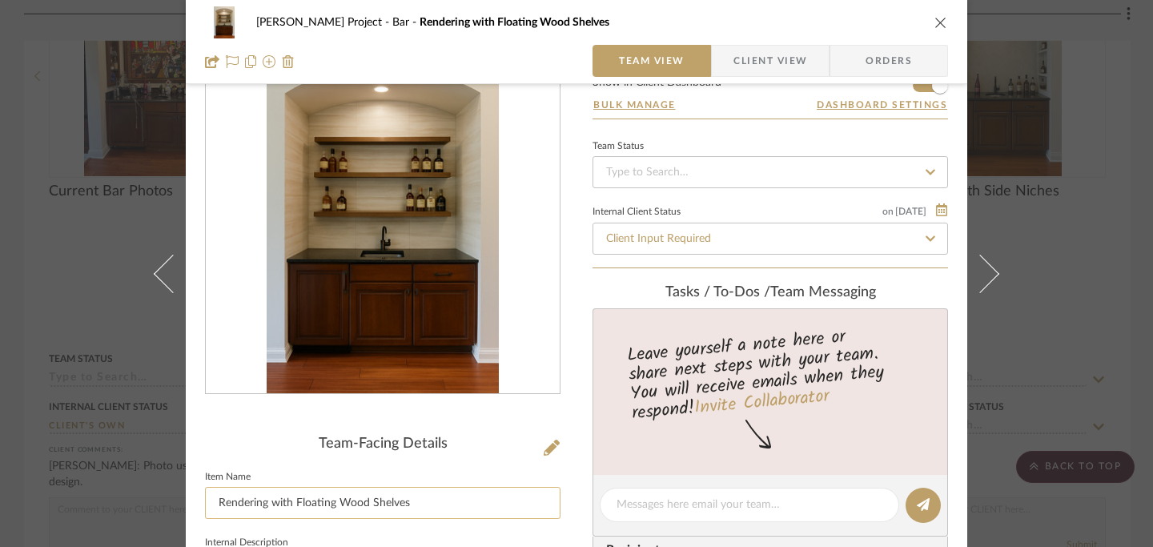
click at [211, 504] on input "Rendering with Floating Wood Shelves" at bounding box center [383, 503] width 356 height 32
type input "Option 1: Rendering with Floating Wood Shelves"
click at [934, 26] on icon "close" at bounding box center [940, 22] width 13 height 13
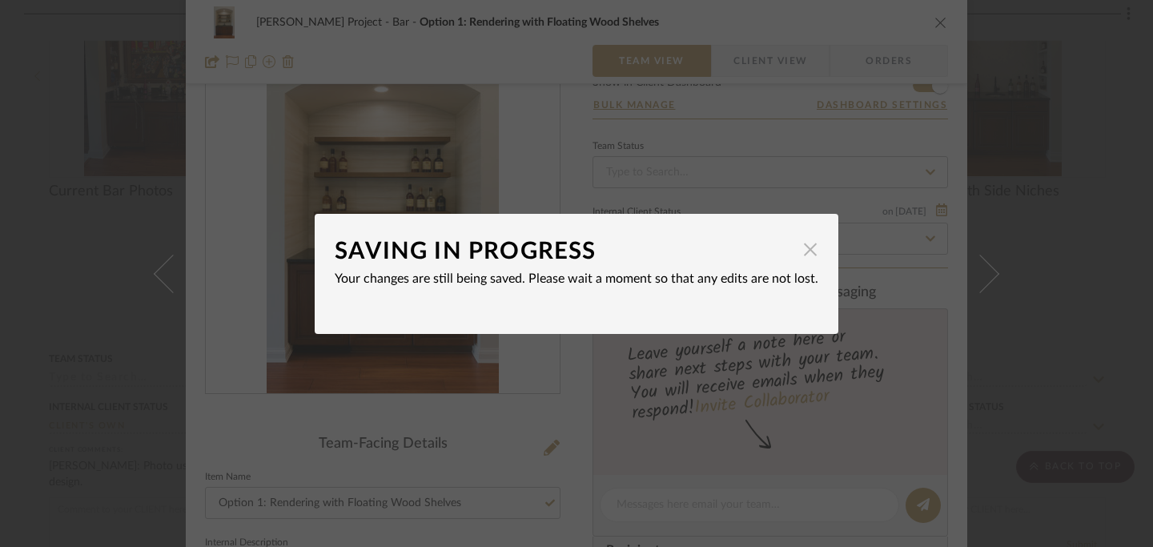
click at [806, 251] on span "button" at bounding box center [810, 250] width 32 height 32
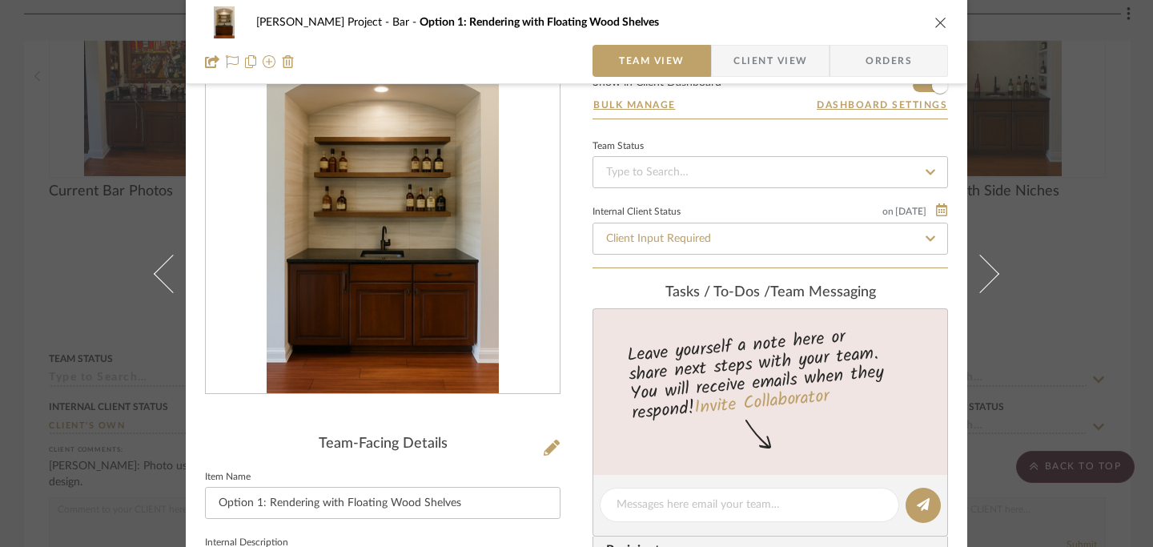
click at [935, 21] on icon "close" at bounding box center [940, 22] width 13 height 13
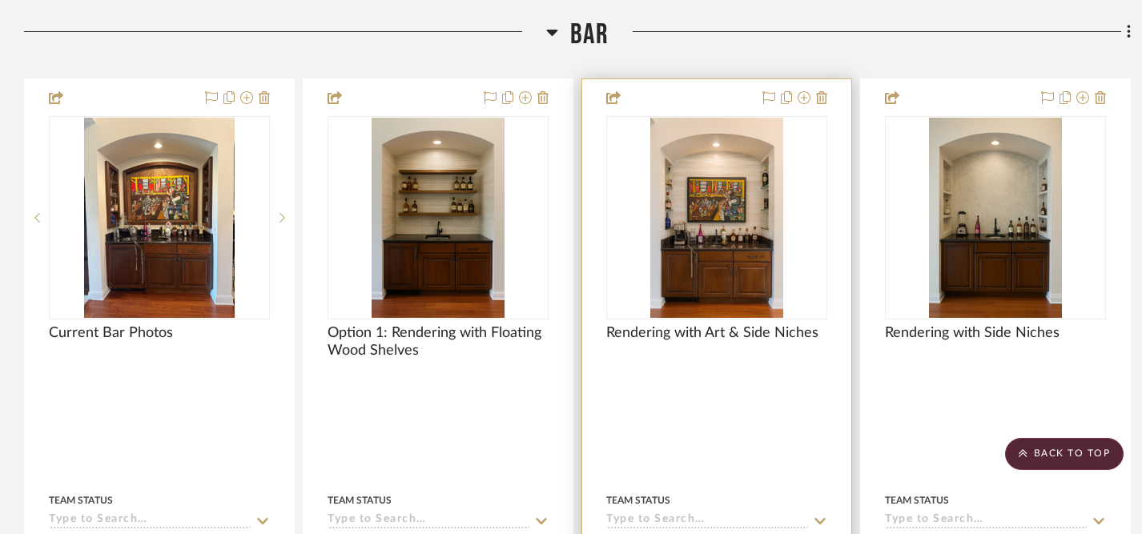
scroll to position [1240, 0]
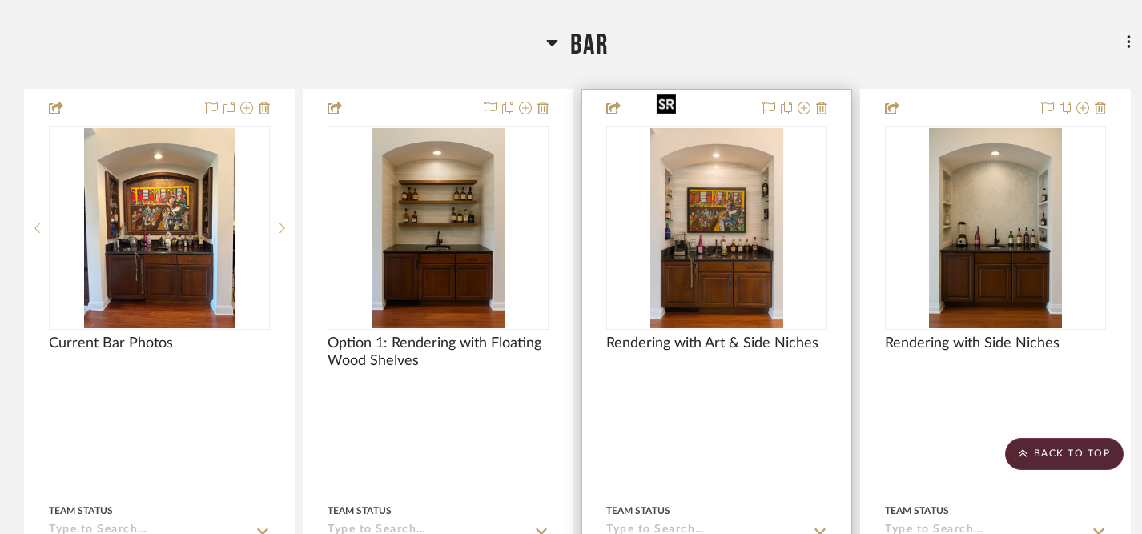
click at [731, 228] on img "0" at bounding box center [716, 228] width 133 height 200
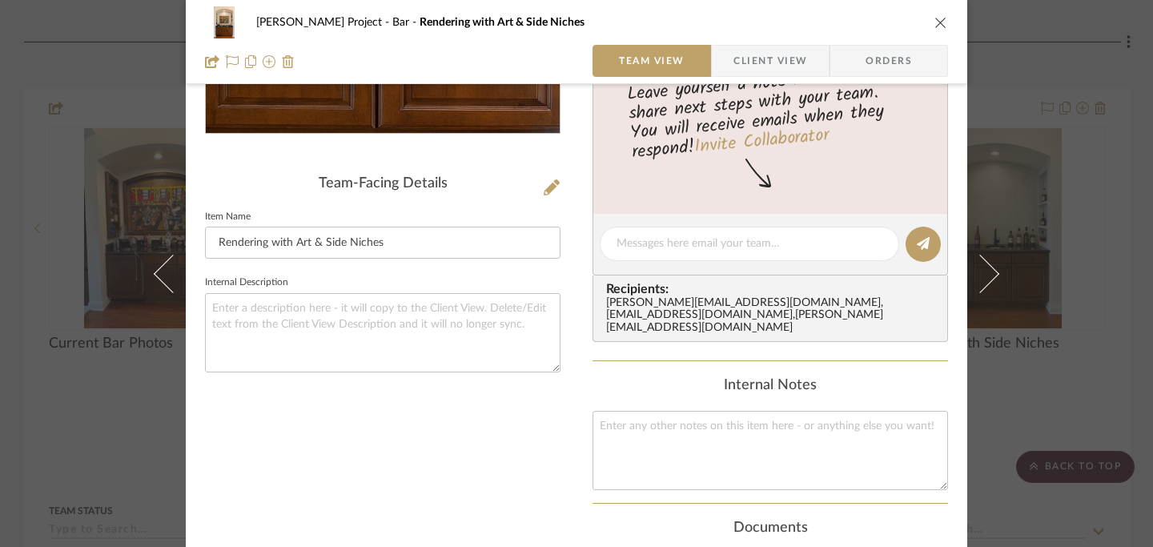
scroll to position [345, 0]
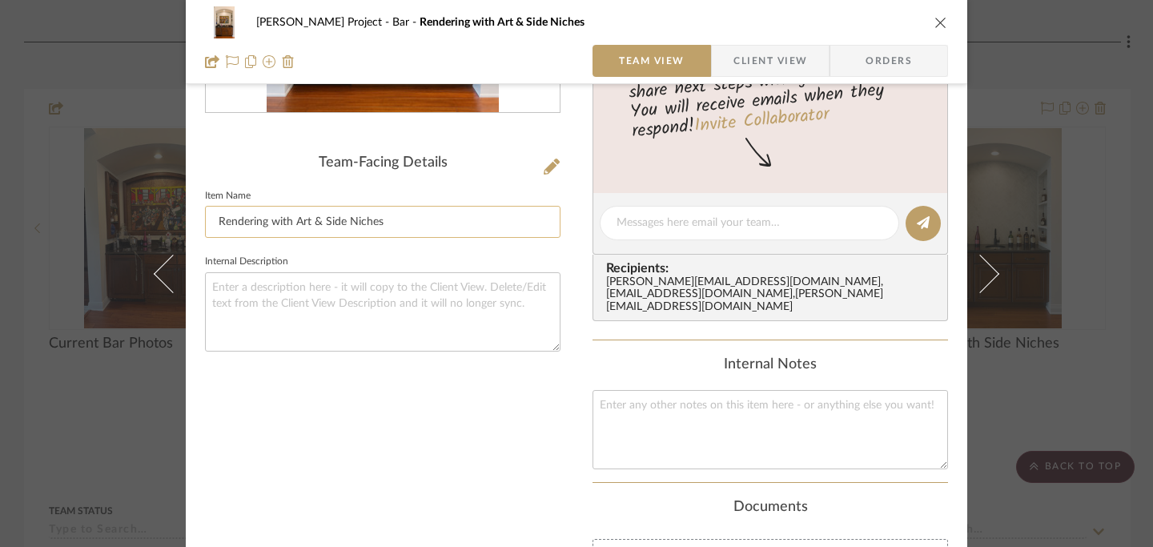
click at [212, 223] on input "Rendering with Art & Side Niches" at bounding box center [383, 222] width 356 height 32
type input "Option 1: Rendering with Art & Side Niches"
click at [934, 20] on icon "close" at bounding box center [940, 22] width 13 height 13
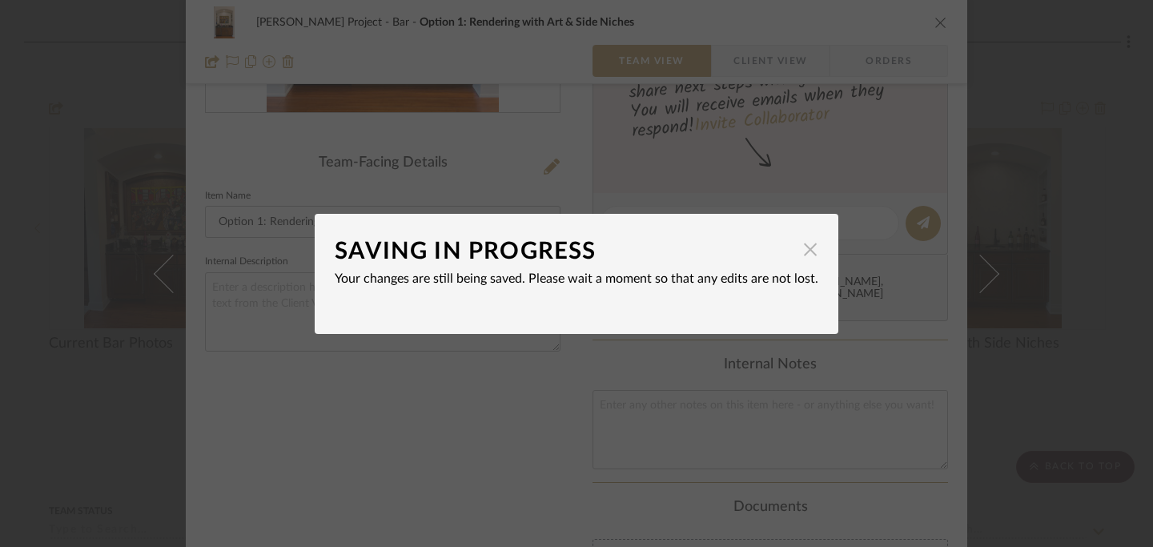
click at [805, 247] on span "button" at bounding box center [810, 250] width 32 height 32
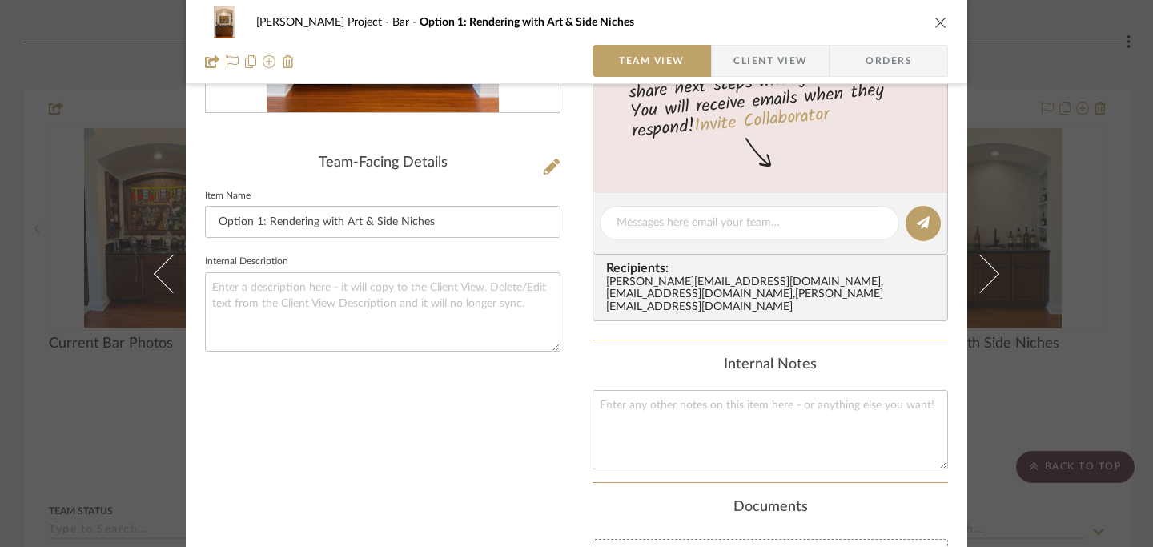
click at [633, 55] on span "Team View" at bounding box center [652, 61] width 66 height 32
click at [678, 277] on div "[PERSON_NAME][EMAIL_ADDRESS][DOMAIN_NAME] , [PERSON_NAME][EMAIL_ADDRESS][DOMAIN…" at bounding box center [773, 295] width 335 height 38
click at [937, 25] on icon "close" at bounding box center [940, 22] width 13 height 13
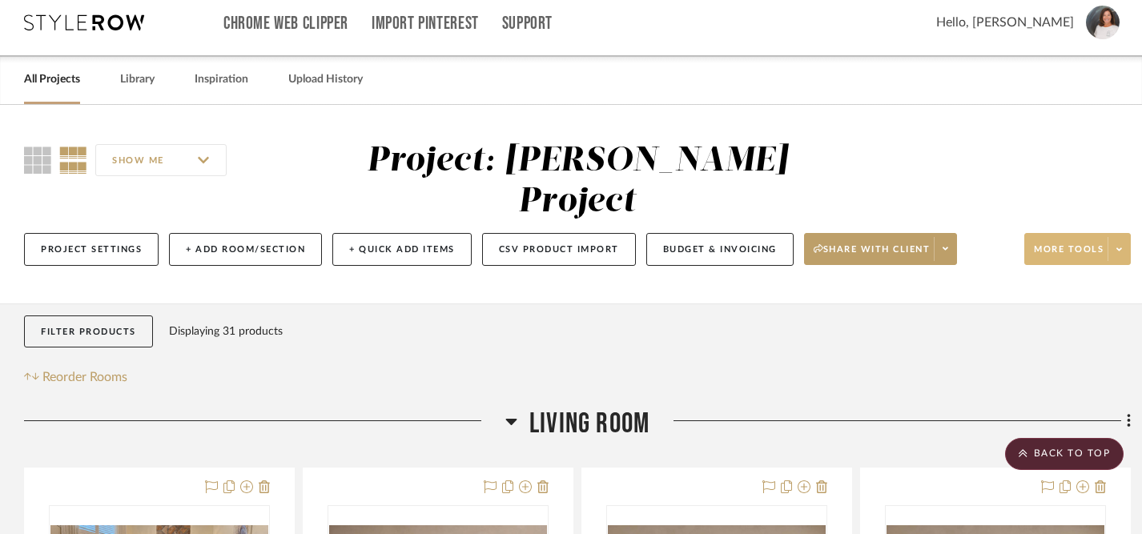
scroll to position [0, 0]
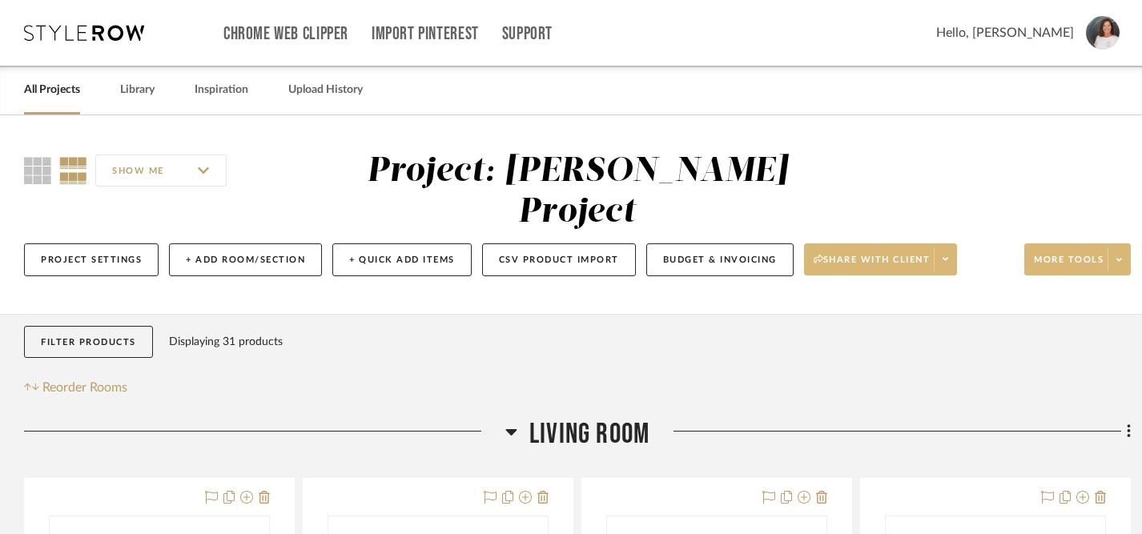
click at [863, 254] on span "Share with client" at bounding box center [872, 266] width 117 height 24
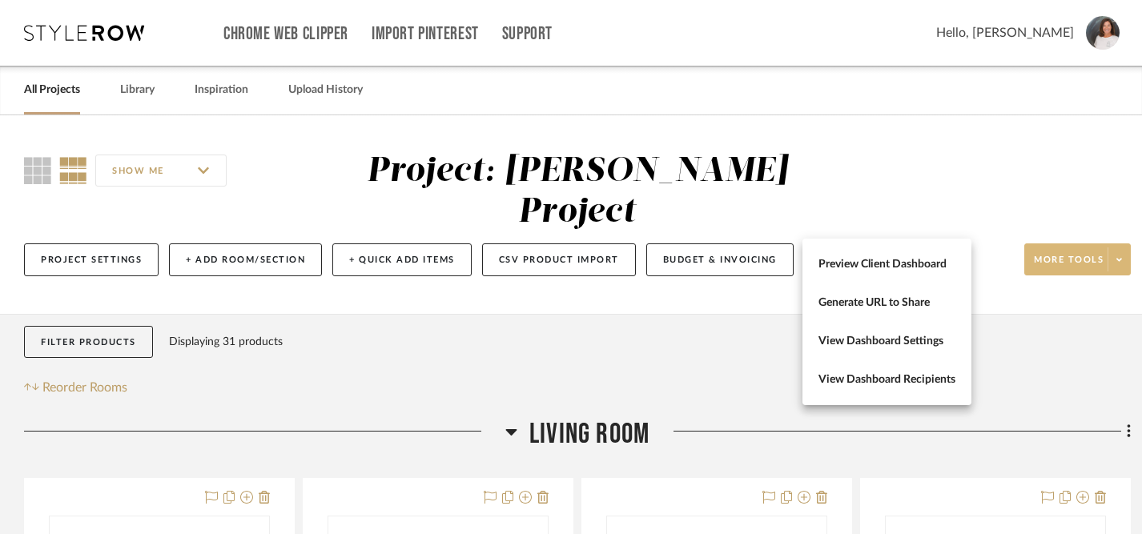
click at [1120, 221] on div at bounding box center [571, 267] width 1142 height 534
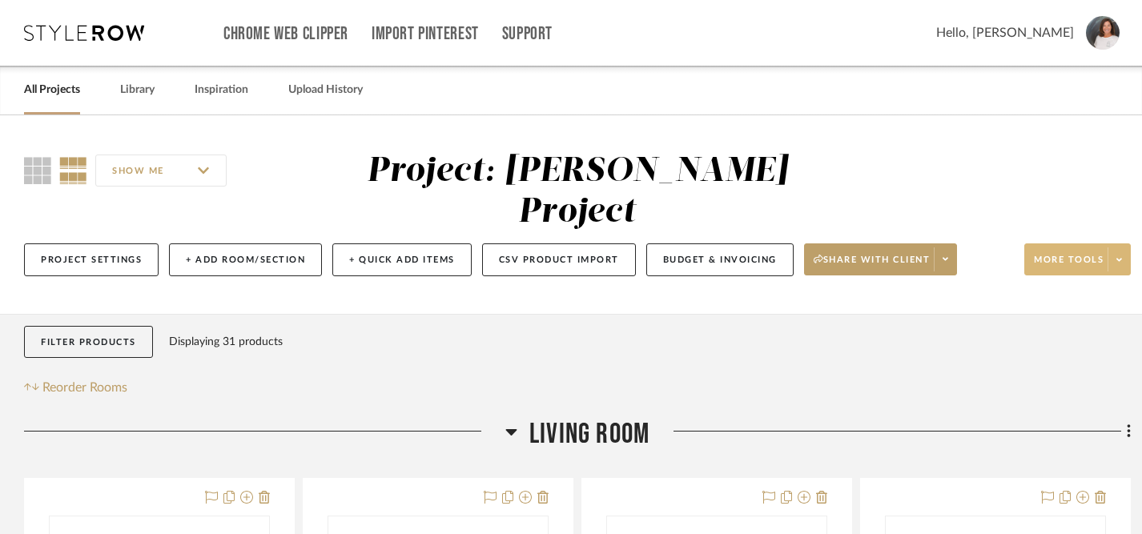
click at [1120, 255] on icon at bounding box center [1119, 259] width 6 height 9
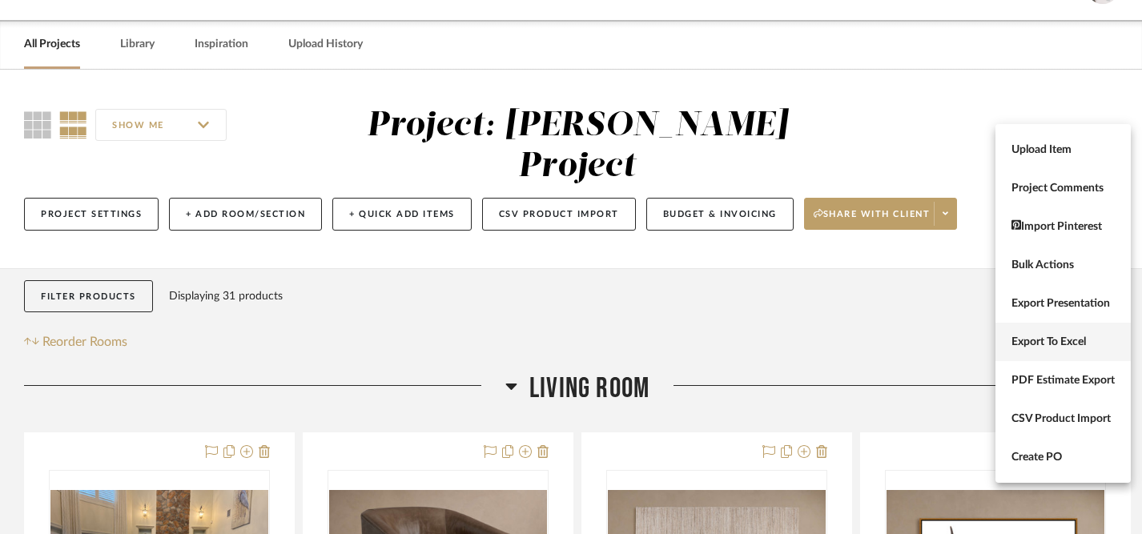
scroll to position [52, 0]
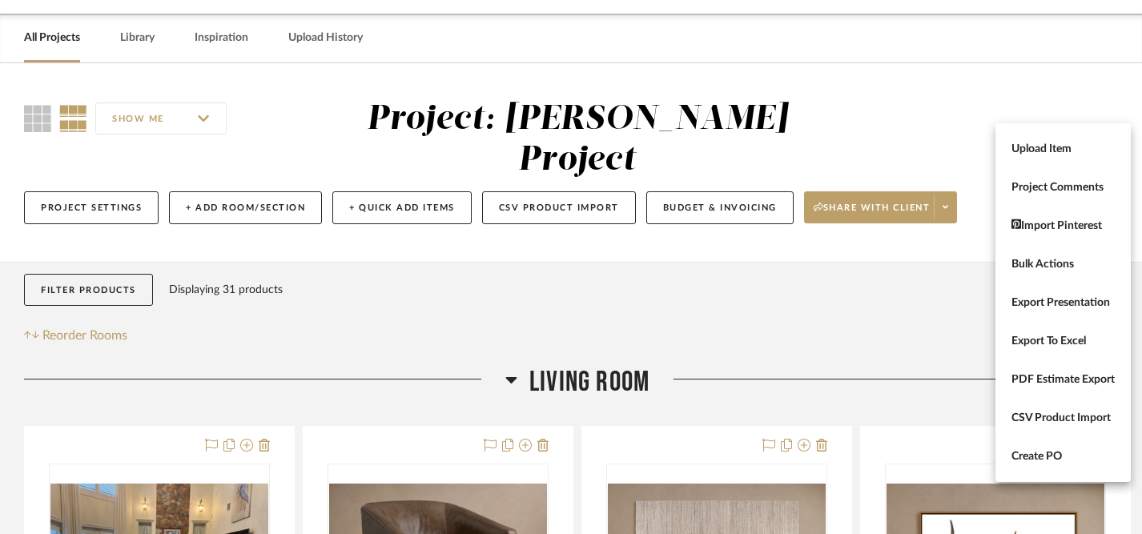
click at [868, 271] on div at bounding box center [571, 267] width 1142 height 534
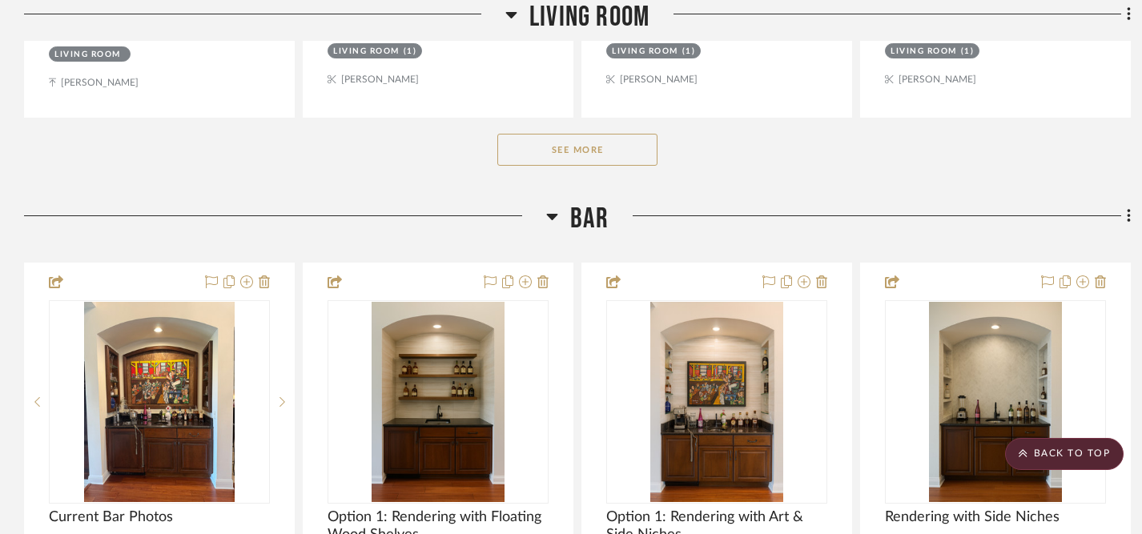
scroll to position [1076, 0]
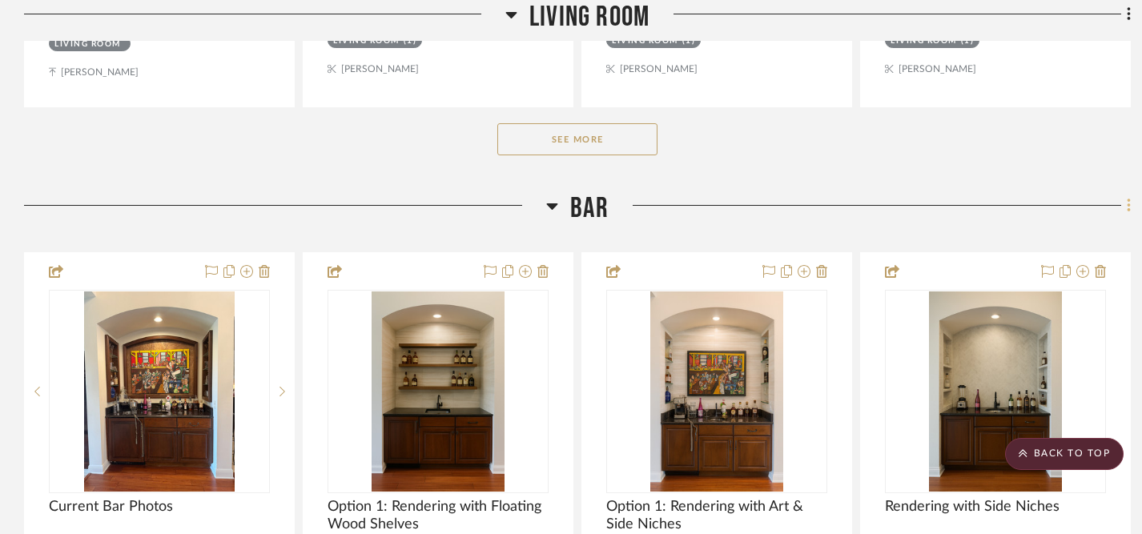
click at [1127, 197] on icon at bounding box center [1129, 206] width 5 height 18
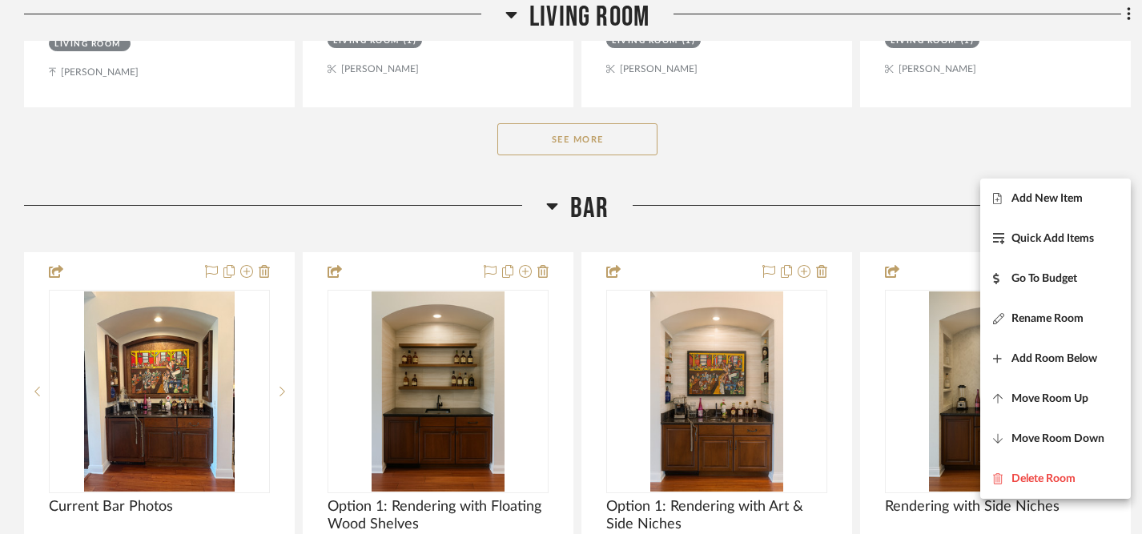
click at [1087, 134] on div at bounding box center [571, 267] width 1142 height 534
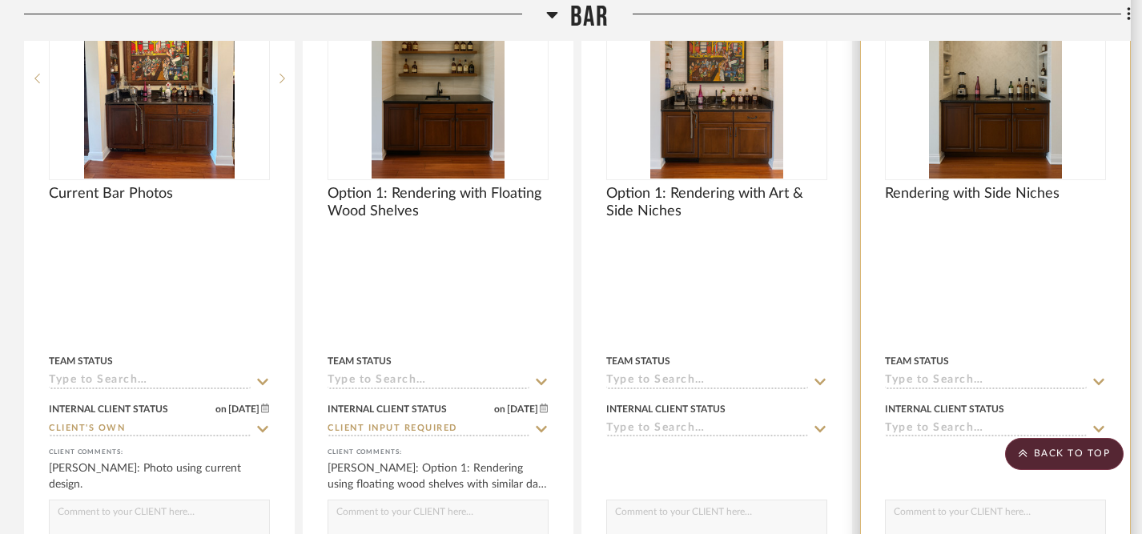
scroll to position [1391, 0]
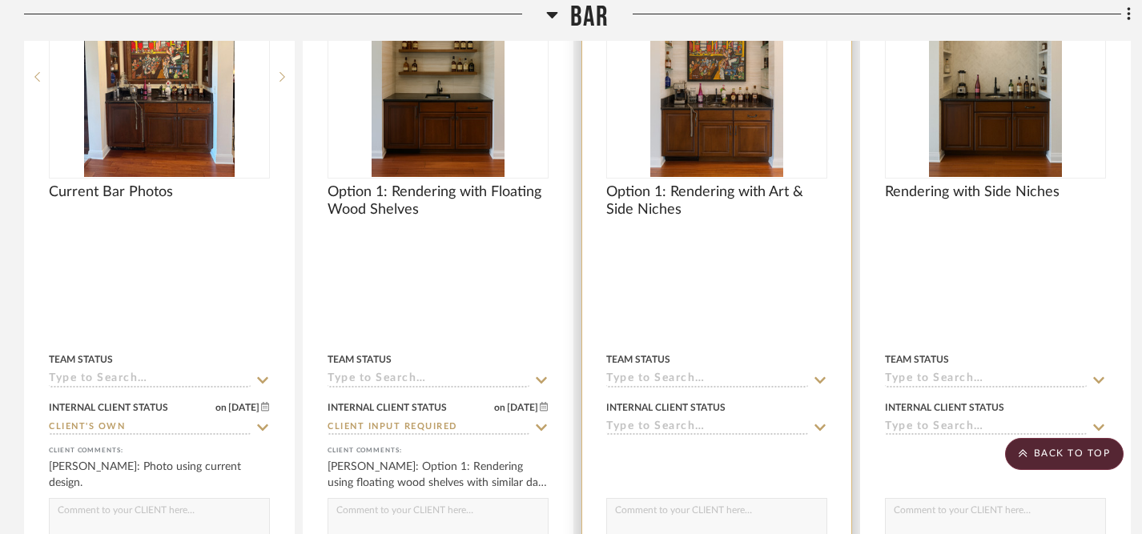
click at [817, 421] on icon at bounding box center [820, 427] width 14 height 13
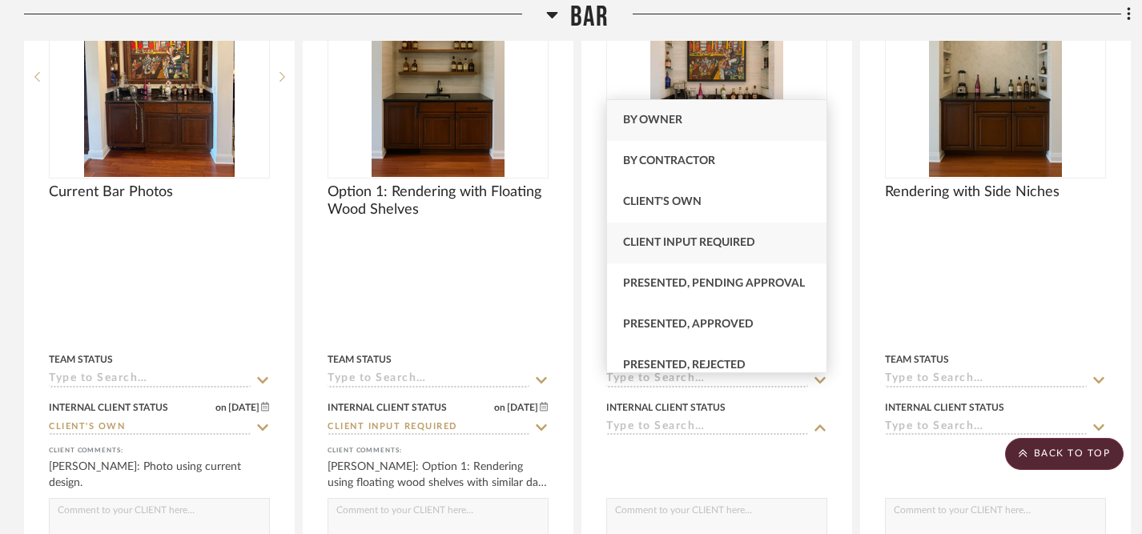
click at [746, 247] on span "Client Input Required" at bounding box center [689, 242] width 132 height 11
type input "[DATE]"
type input "Client Input Required"
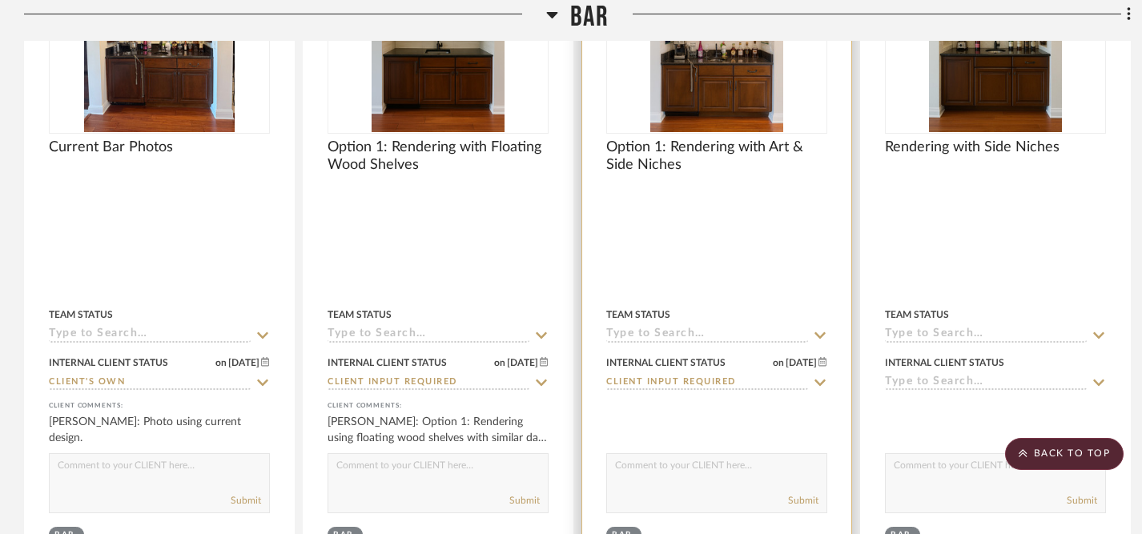
scroll to position [1452, 0]
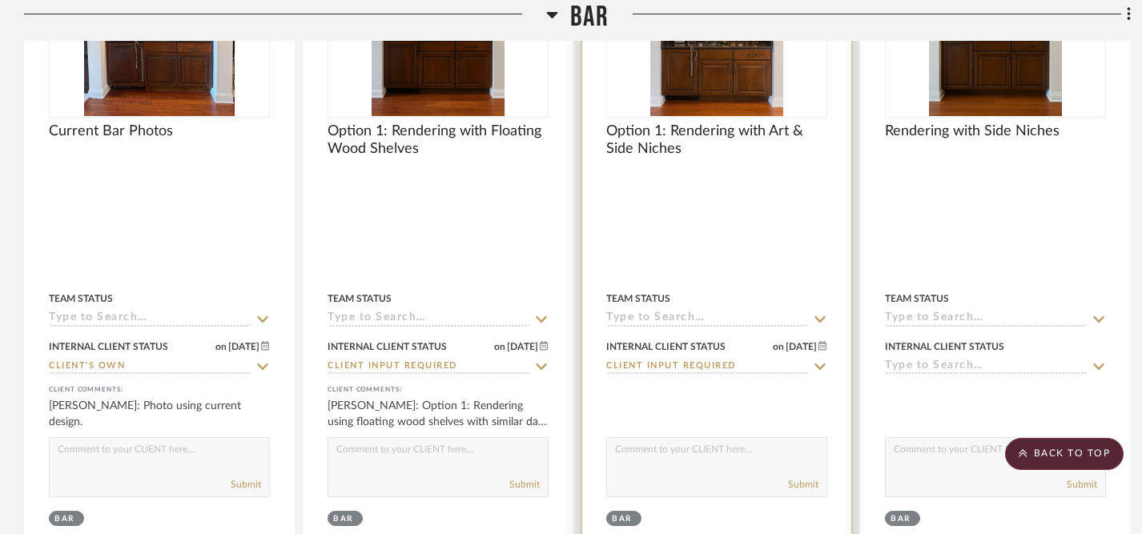
click at [770, 438] on textarea at bounding box center [716, 453] width 219 height 30
click at [725, 123] on span "Option 1: Rendering with Art & Side Niches" at bounding box center [716, 140] width 221 height 35
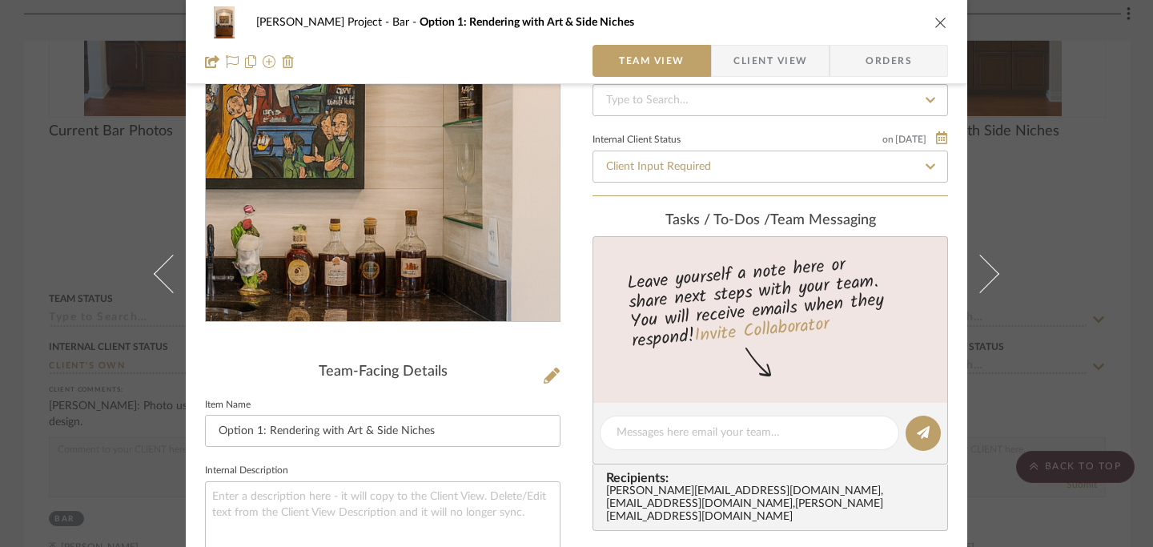
scroll to position [138, 0]
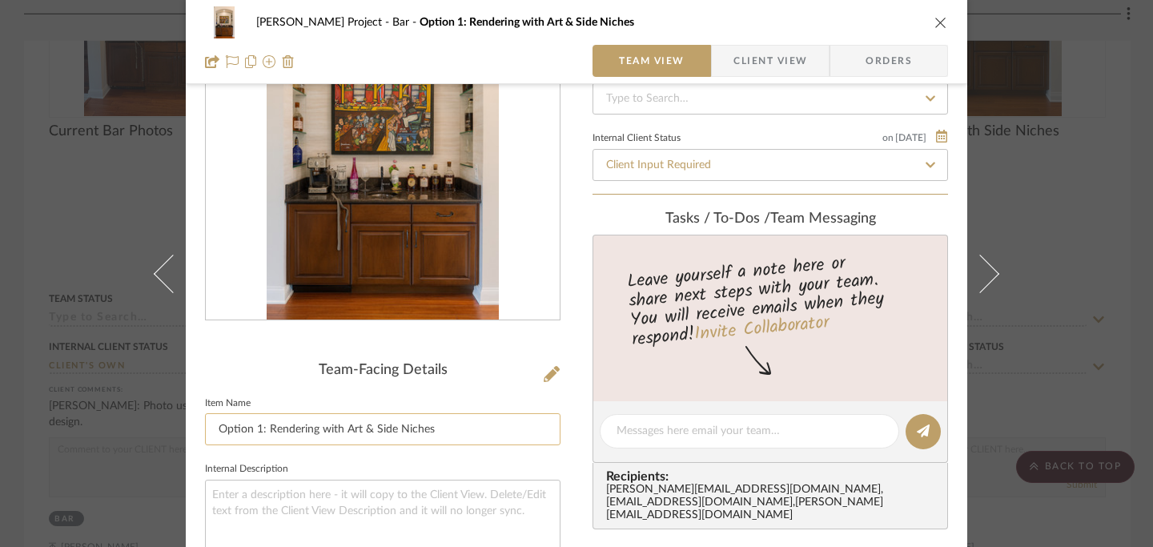
click at [255, 434] on input "Option 1: Rendering with Art & Side Niches" at bounding box center [383, 429] width 356 height 32
type input "Option 2: Rendering with Art & Side Niches"
click at [937, 23] on icon "close" at bounding box center [940, 22] width 13 height 13
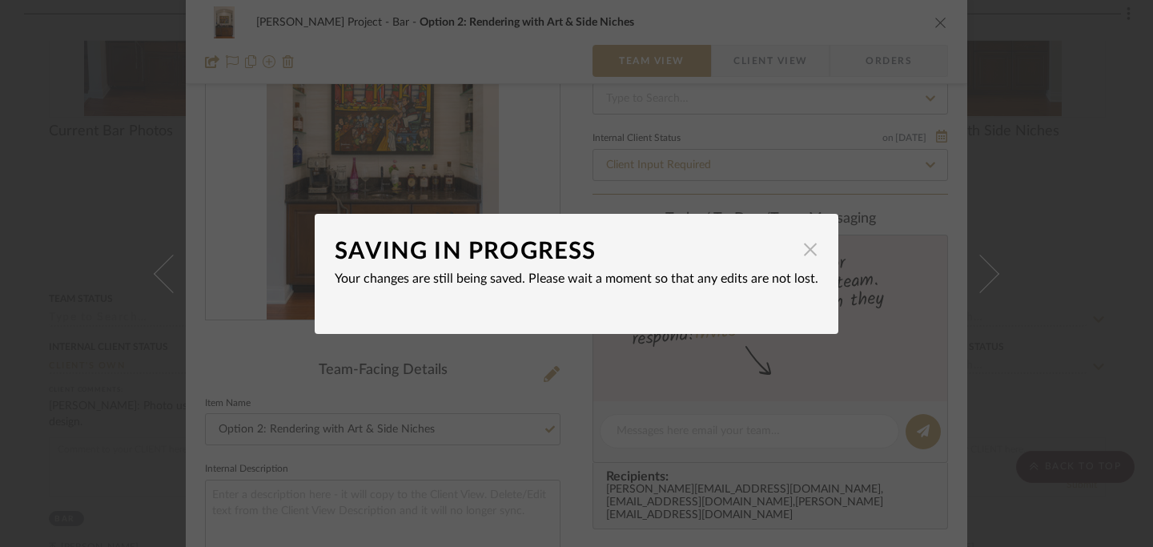
click at [810, 254] on span "button" at bounding box center [810, 250] width 32 height 32
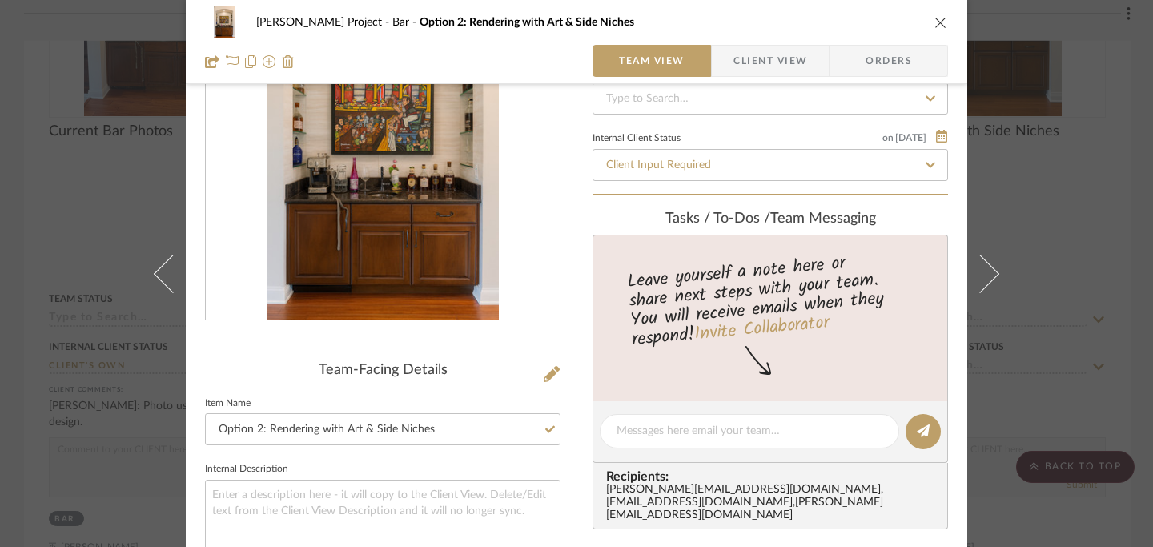
click at [936, 18] on icon "close" at bounding box center [940, 22] width 13 height 13
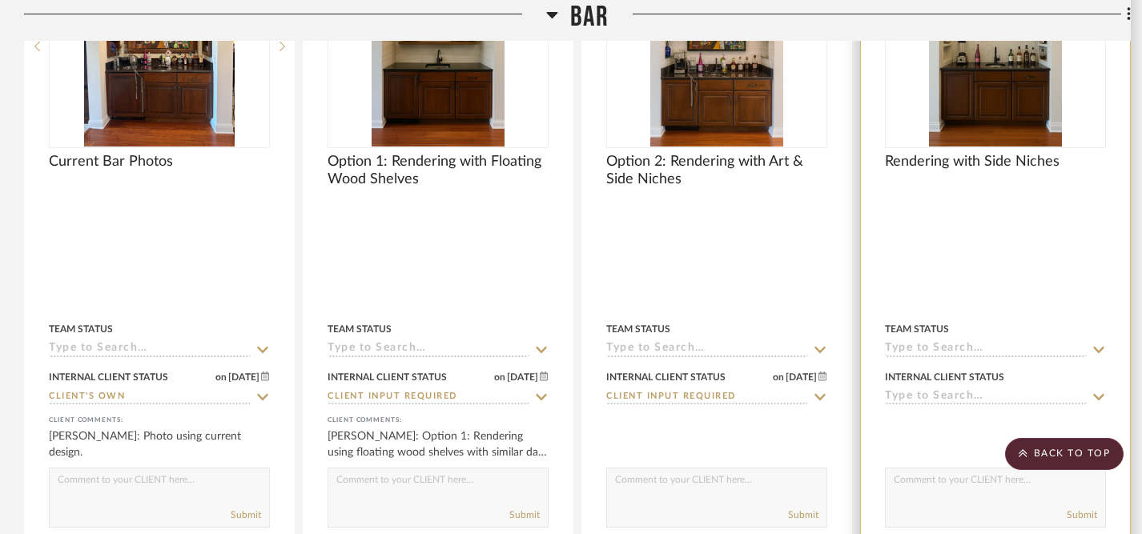
scroll to position [1426, 0]
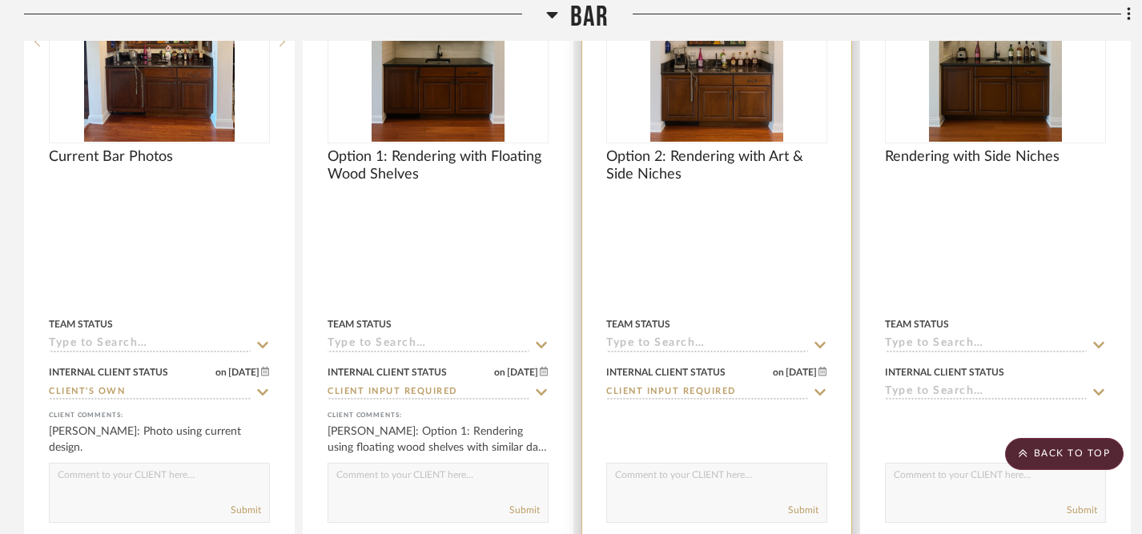
click at [697, 464] on textarea at bounding box center [716, 479] width 219 height 30
click at [741, 464] on textarea "Option 2: Rendering using the existing art and redesigning the side niches" at bounding box center [716, 479] width 219 height 30
click at [745, 464] on textarea "Option 2: Rendering using the existing art and redesigning the side niches" at bounding box center [716, 479] width 219 height 30
click at [773, 464] on textarea "Option 2: Rendering using existing art and redesigning the side niches" at bounding box center [716, 479] width 219 height 30
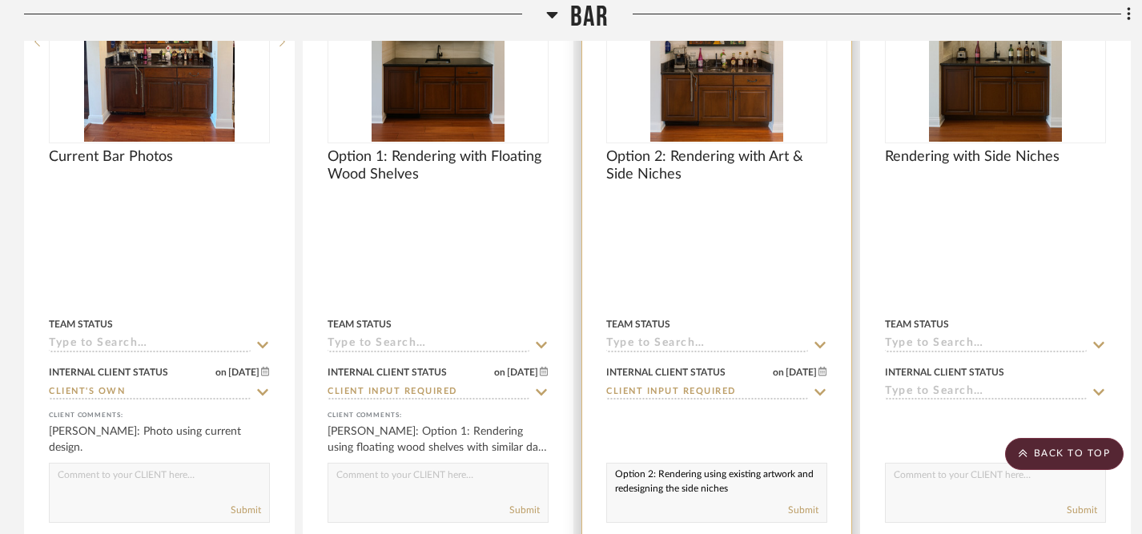
click at [762, 464] on textarea "Option 2: Rendering using existing artwork and redesigning the side niches" at bounding box center [716, 479] width 219 height 30
type textarea "Option 2: Rendering using existing artwork and redesigning the side niches."
click at [799, 503] on button "Submit" at bounding box center [803, 510] width 30 height 14
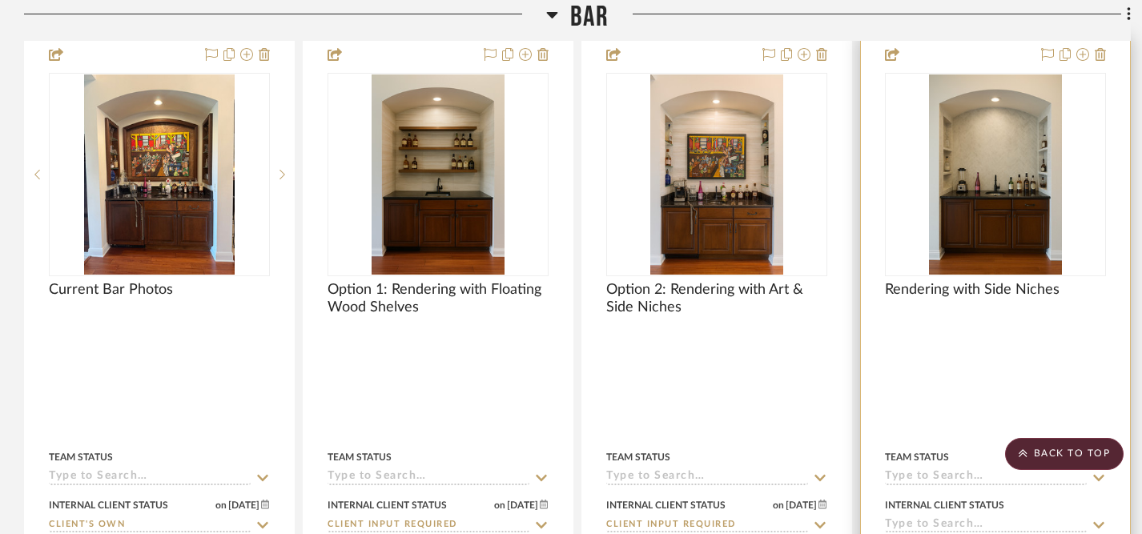
scroll to position [1280, 0]
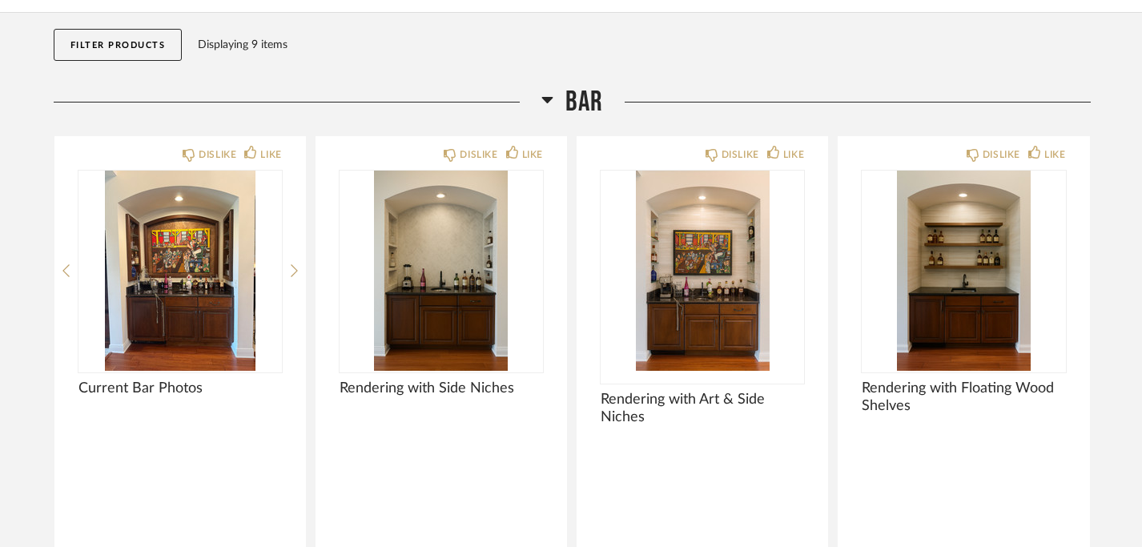
scroll to position [163, 0]
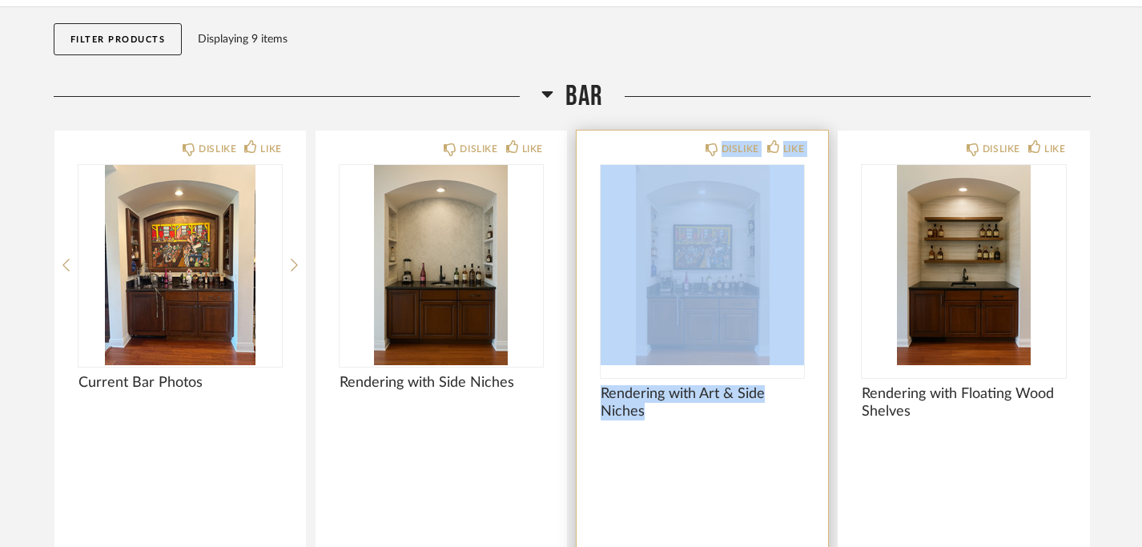
drag, startPoint x: 934, startPoint y: 147, endPoint x: 578, endPoint y: 151, distance: 355.6
click at [578, 151] on div "DISLIKE LIKE Current Bar Photos Comments: Submit DISLIKE LIKE Rendering with Si…" at bounding box center [572, 378] width 1037 height 496
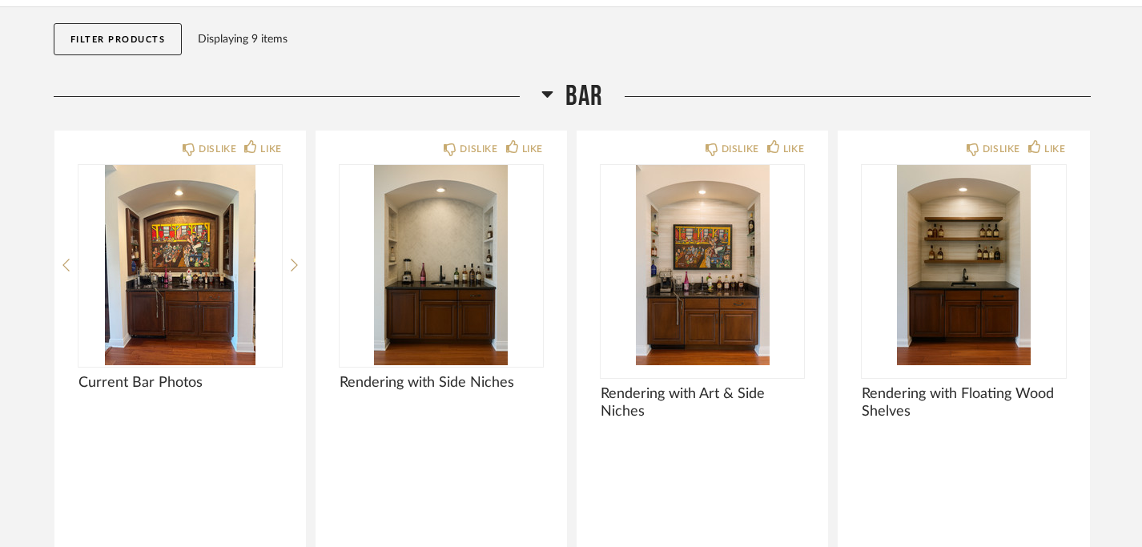
click at [955, 64] on div "Filter Products Displaying 9 items" at bounding box center [572, 43] width 1037 height 72
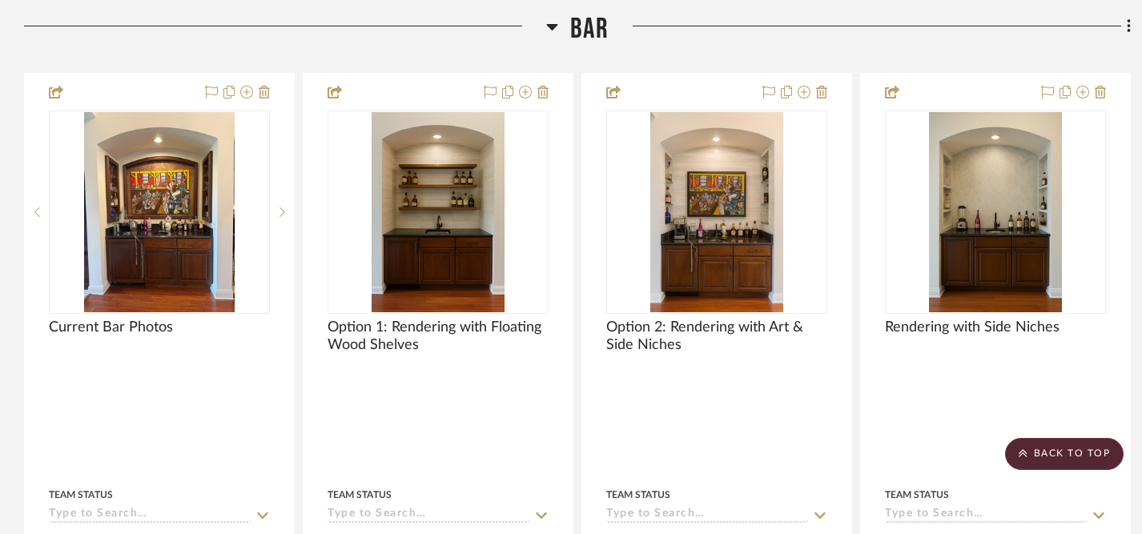
scroll to position [1233, 0]
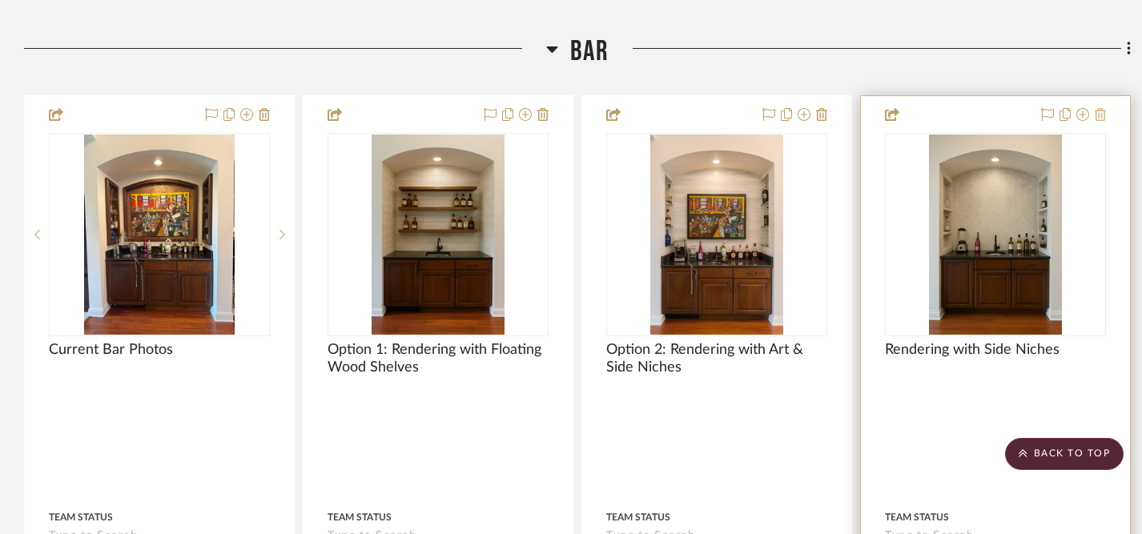
click at [1101, 108] on icon at bounding box center [1100, 114] width 11 height 13
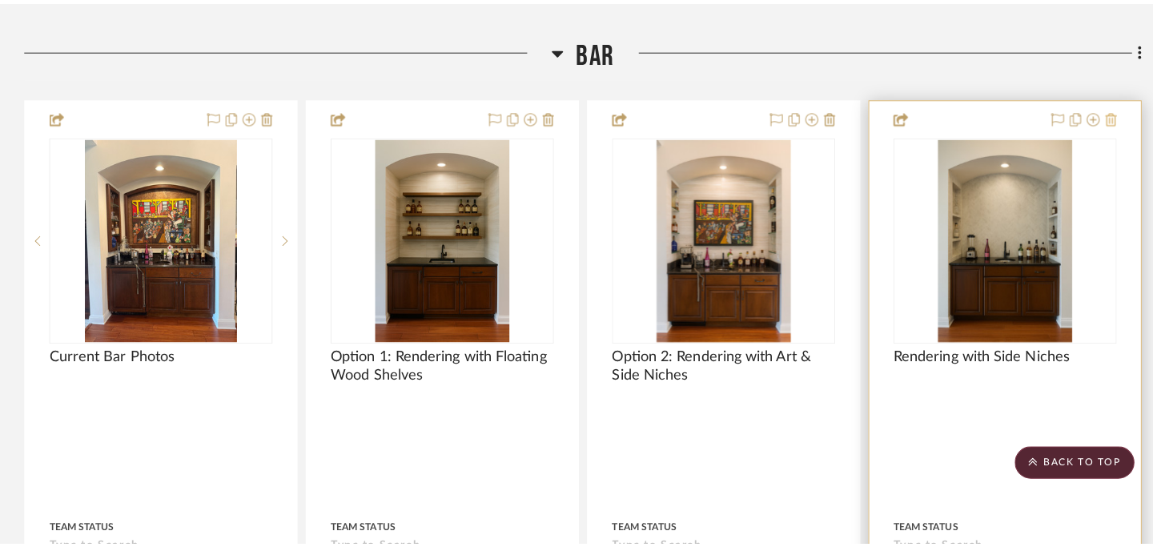
scroll to position [0, 0]
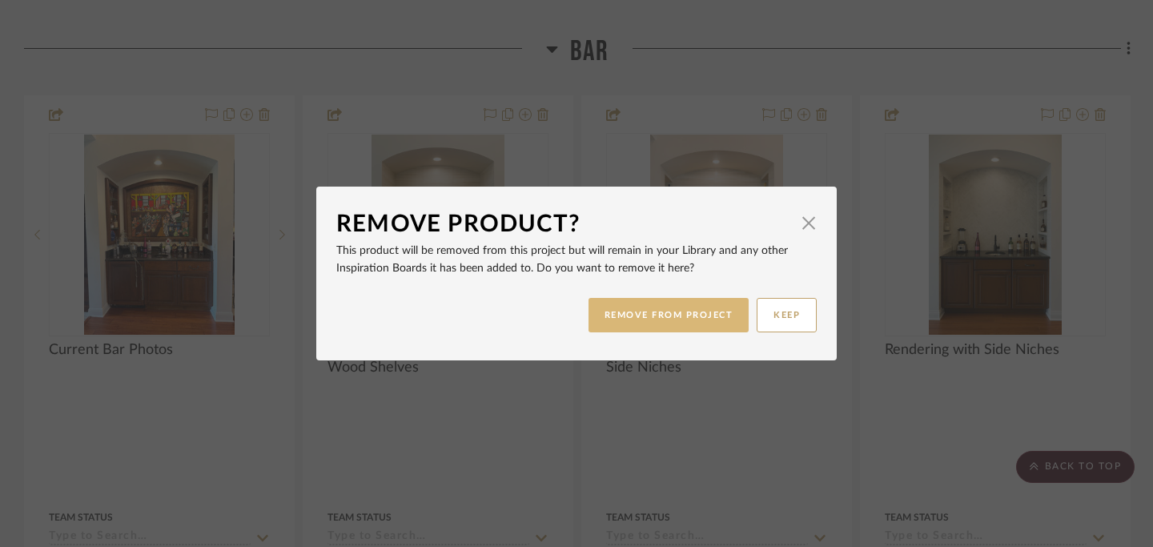
click at [677, 315] on button "REMOVE FROM PROJECT" at bounding box center [669, 315] width 161 height 34
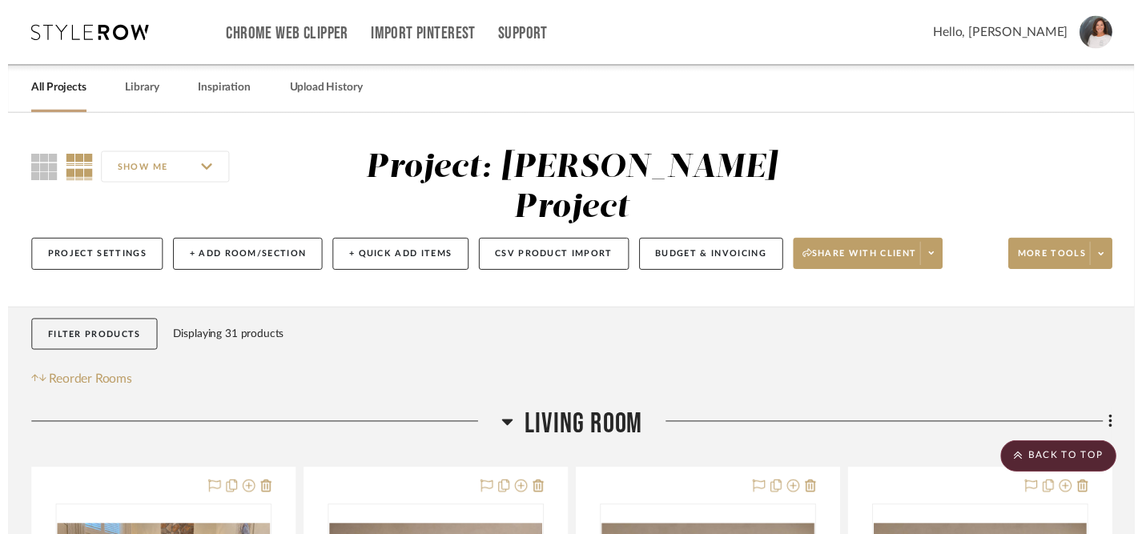
scroll to position [1233, 0]
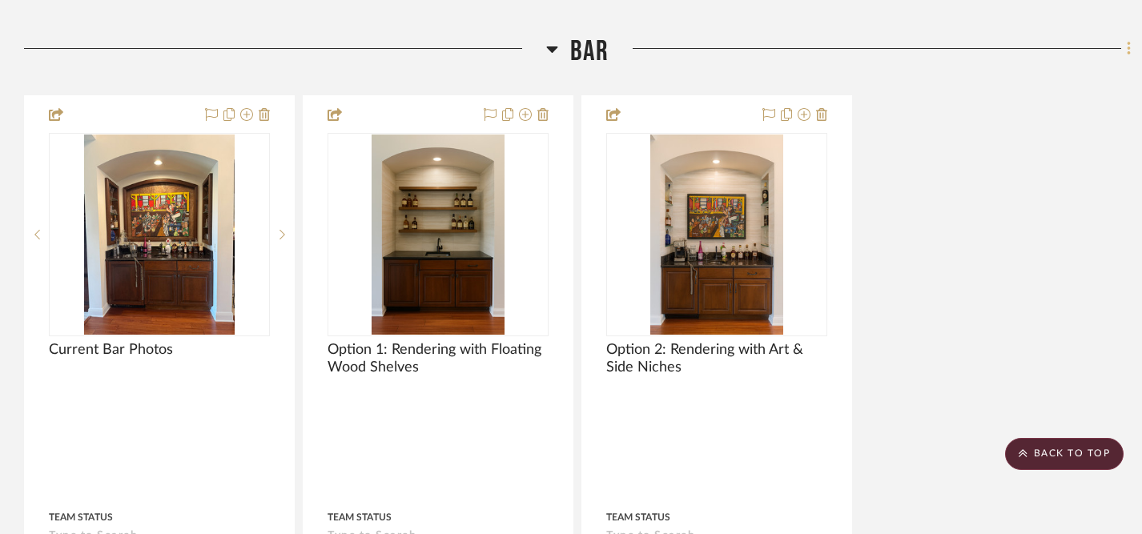
click at [1128, 40] on icon at bounding box center [1129, 49] width 5 height 18
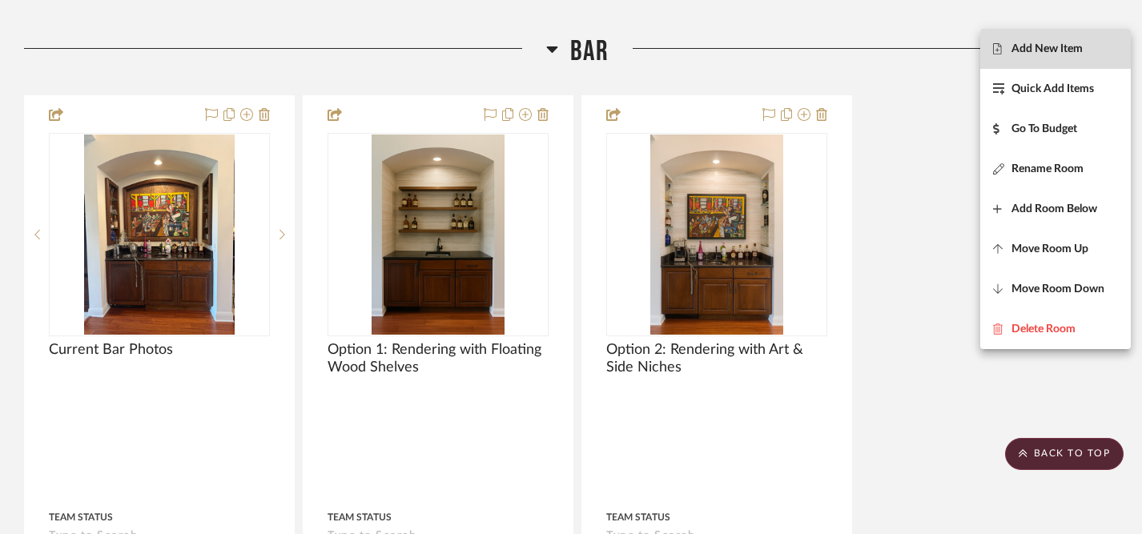
click at [1072, 56] on button "Add New Item" at bounding box center [1055, 49] width 151 height 40
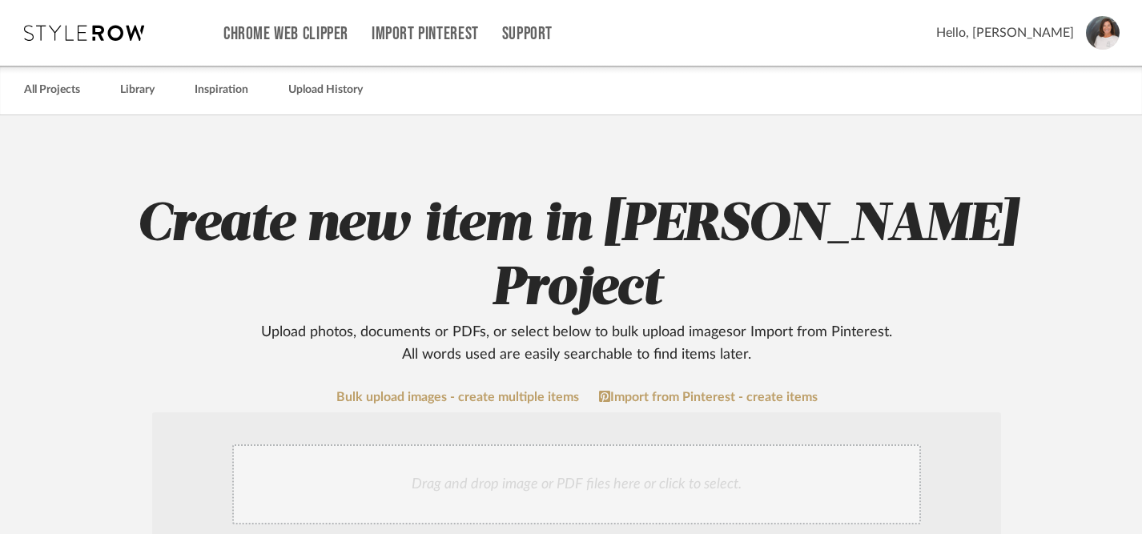
click at [662, 444] on div "Drag and drop image or PDF files here or click to select." at bounding box center [576, 484] width 689 height 80
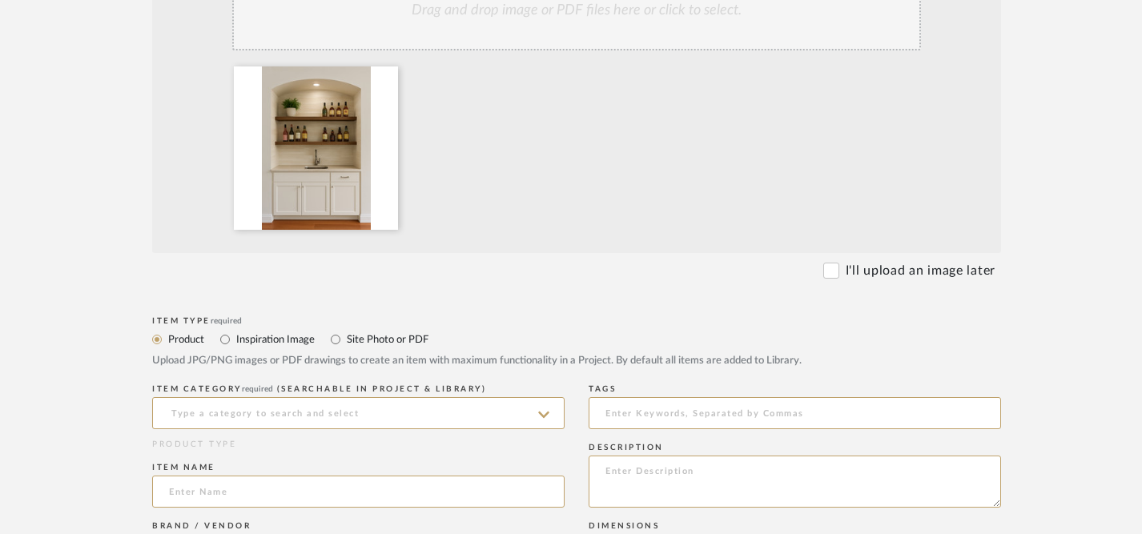
scroll to position [477, 0]
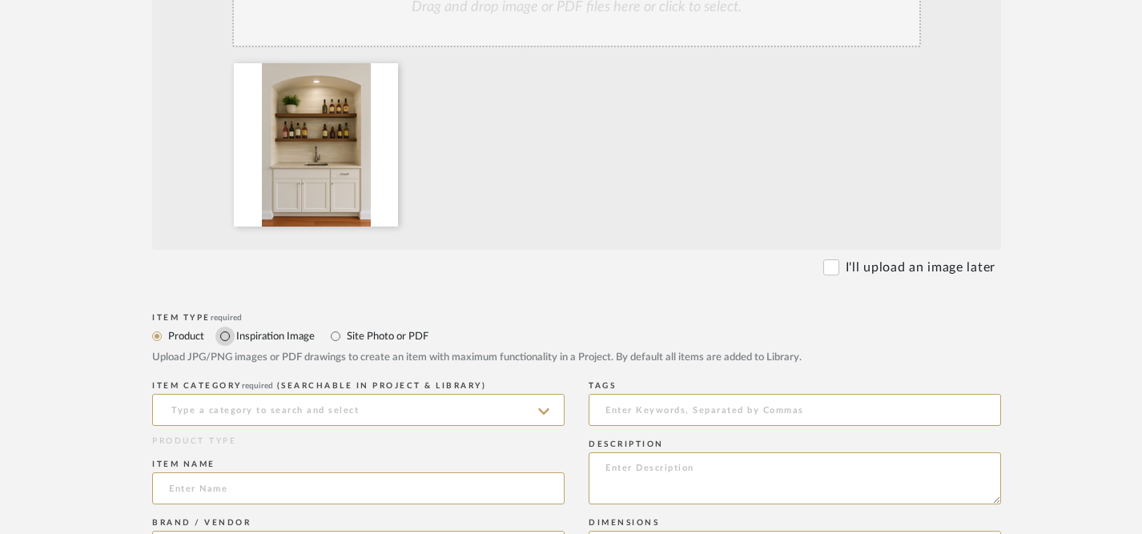
click at [225, 327] on input "Inspiration Image" at bounding box center [224, 336] width 19 height 19
radio input "true"
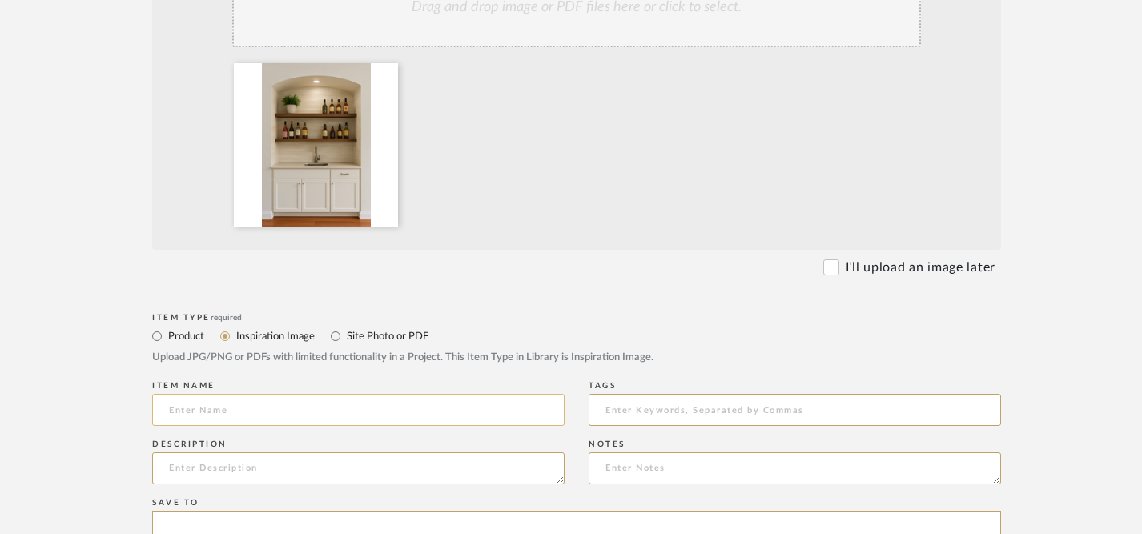
click at [253, 394] on input at bounding box center [358, 410] width 412 height 32
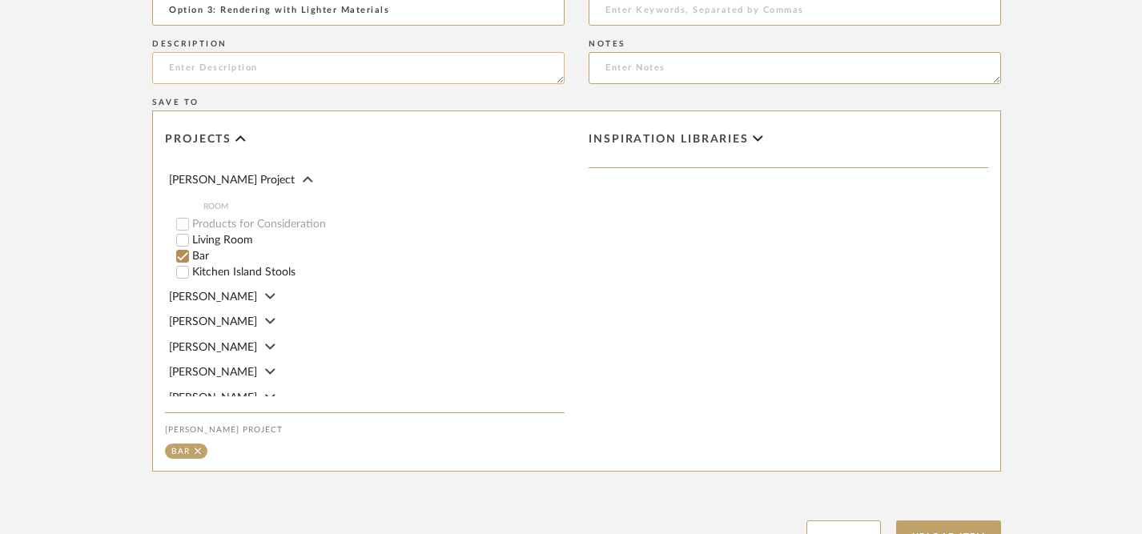
scroll to position [904, 0]
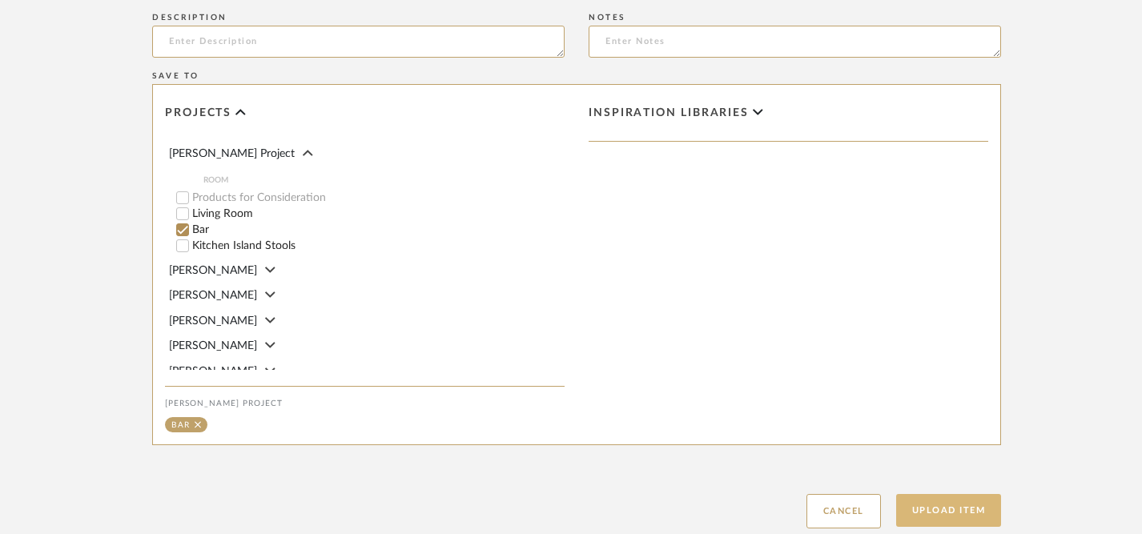
type input "Option 3: Rendering with Lighter Materials"
click at [948, 494] on button "Upload Item" at bounding box center [949, 510] width 106 height 33
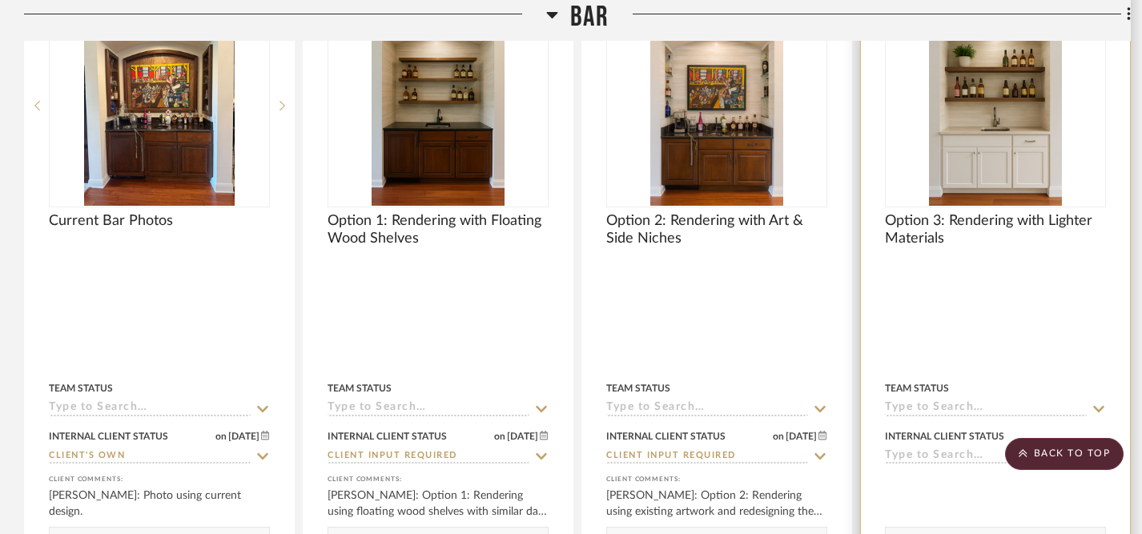
scroll to position [1370, 0]
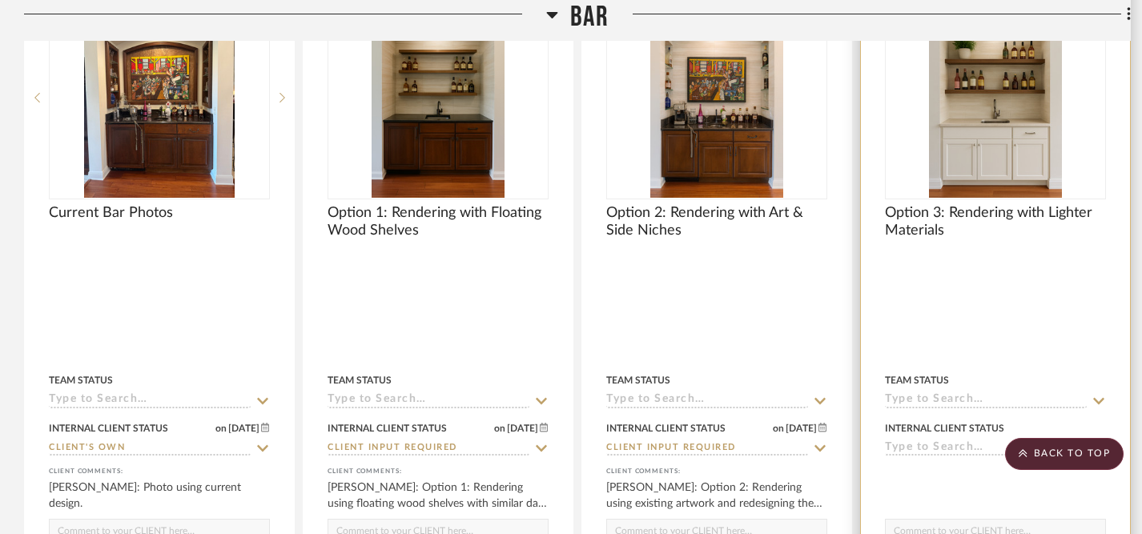
click at [1097, 442] on icon at bounding box center [1098, 448] width 14 height 13
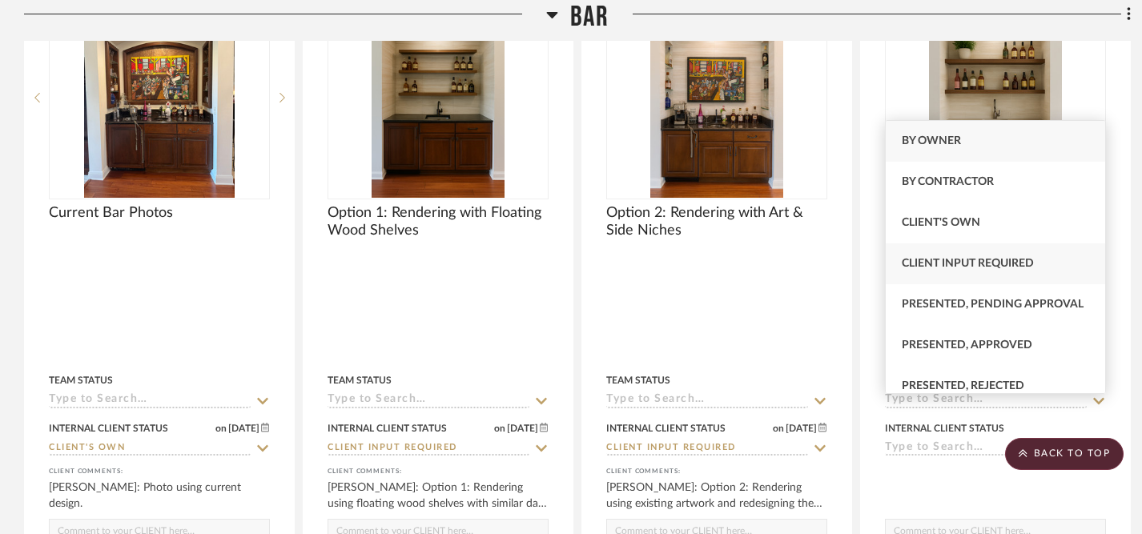
click at [986, 266] on span "Client Input Required" at bounding box center [968, 263] width 132 height 11
type input "[DATE]"
type input "Client Input Required"
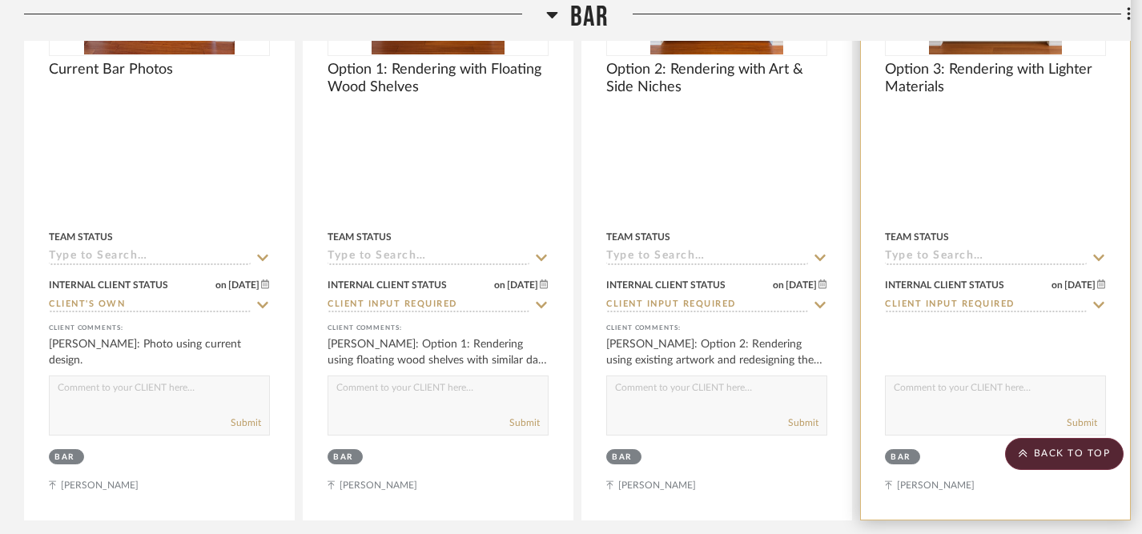
scroll to position [1522, 0]
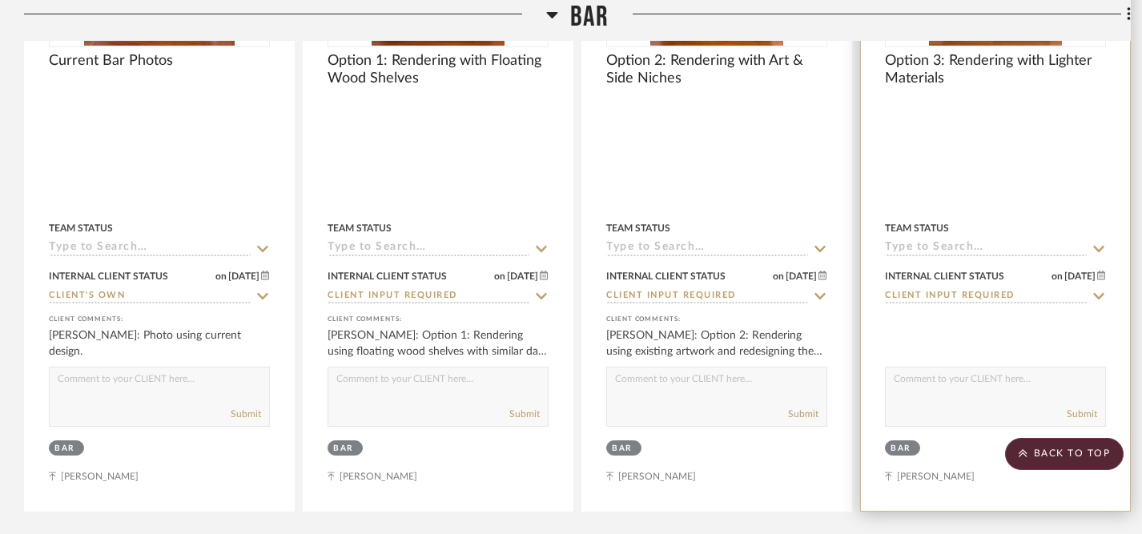
click at [946, 368] on textarea at bounding box center [995, 383] width 219 height 30
type textarea "Option 3: This rendering provides lighter materials with lower cabinets that ma…"
click at [1084, 407] on button "Submit" at bounding box center [1082, 414] width 30 height 14
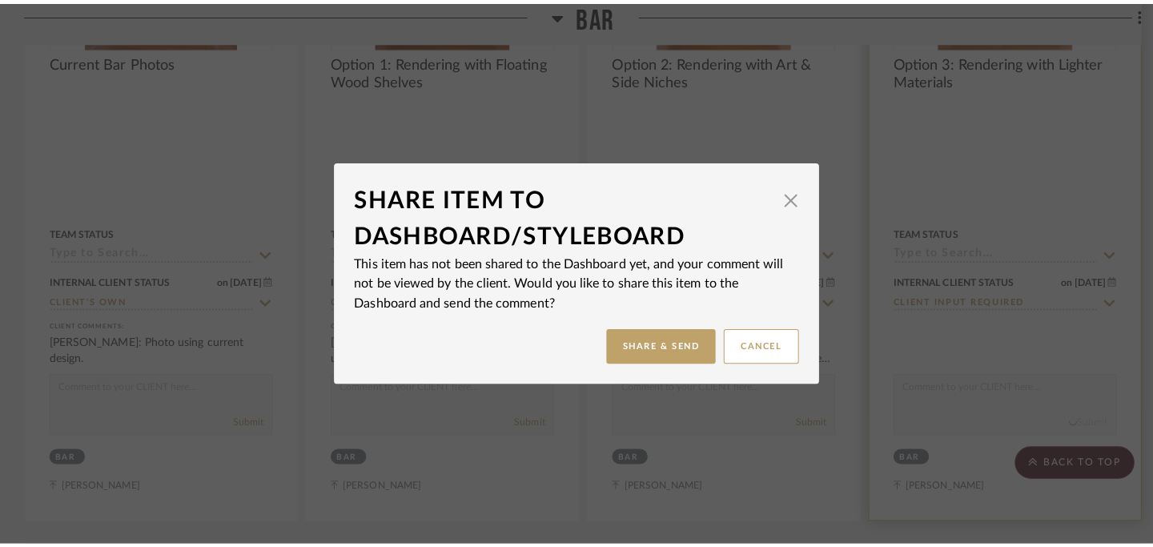
scroll to position [0, 0]
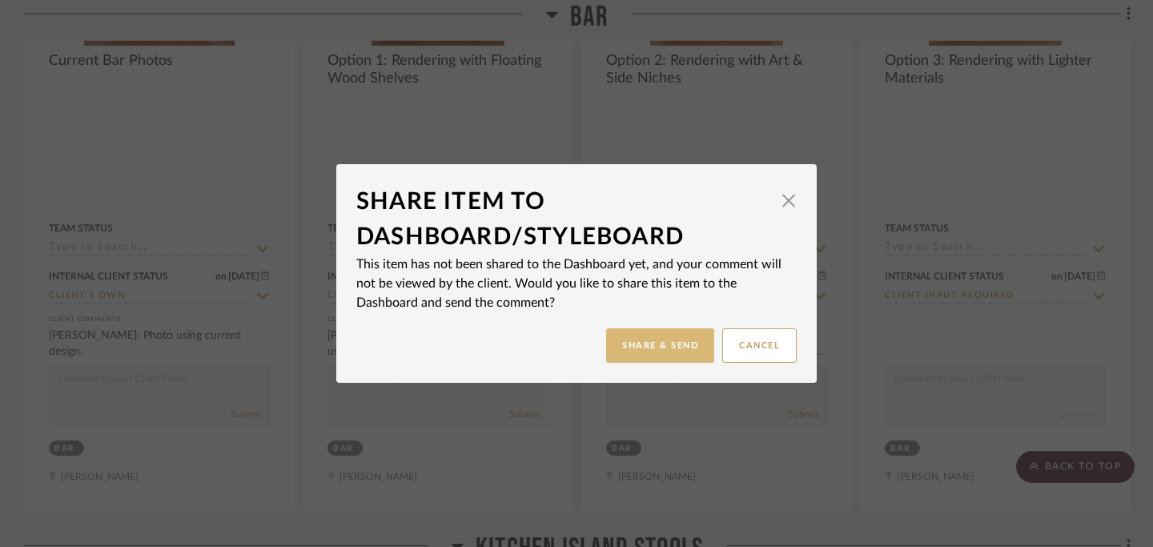
click at [655, 346] on button "Share & Send" at bounding box center [660, 345] width 108 height 34
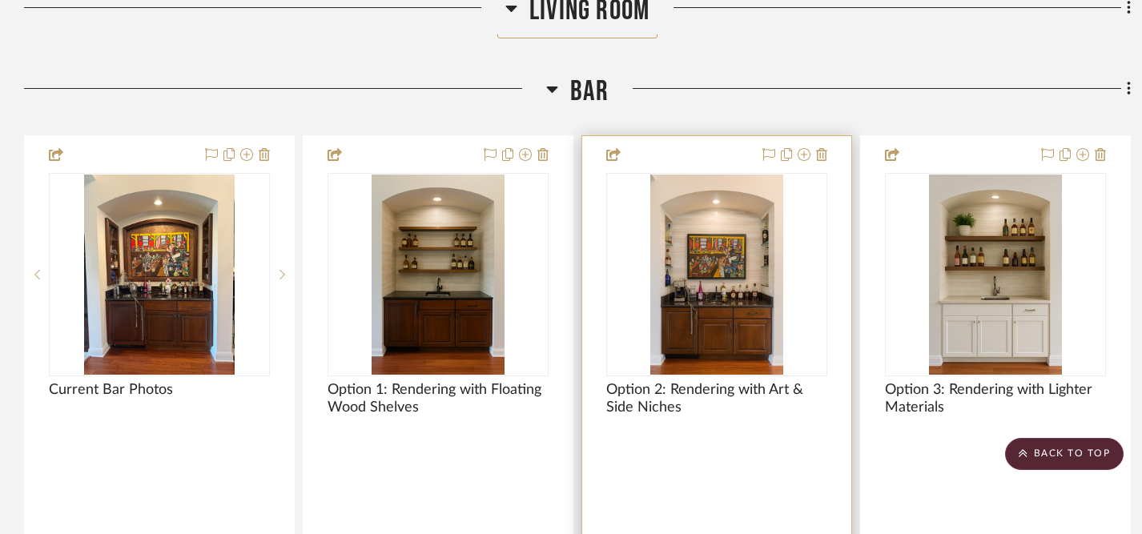
scroll to position [1144, 0]
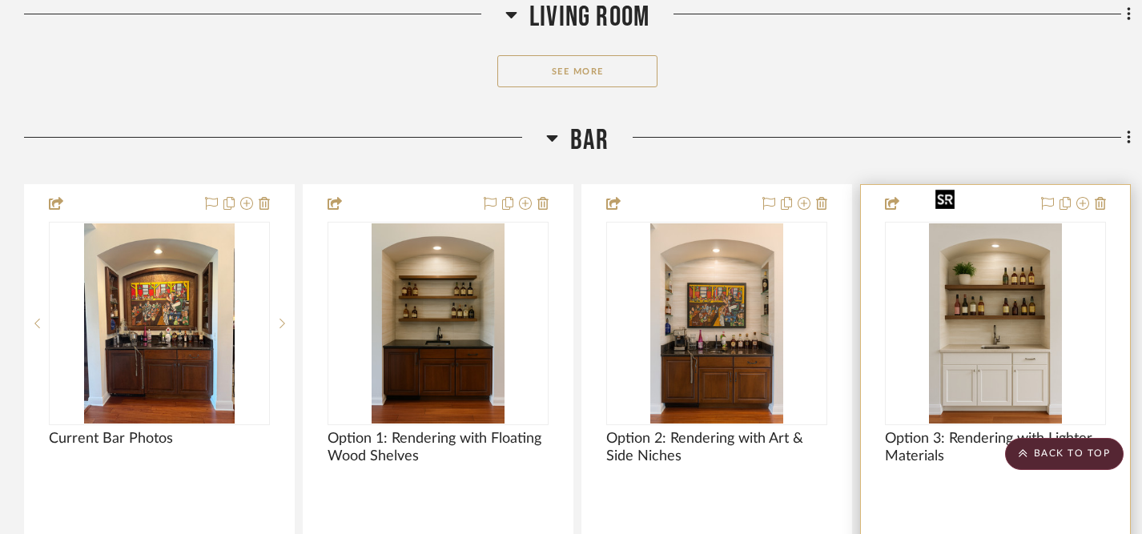
click at [993, 255] on img "0" at bounding box center [995, 323] width 133 height 200
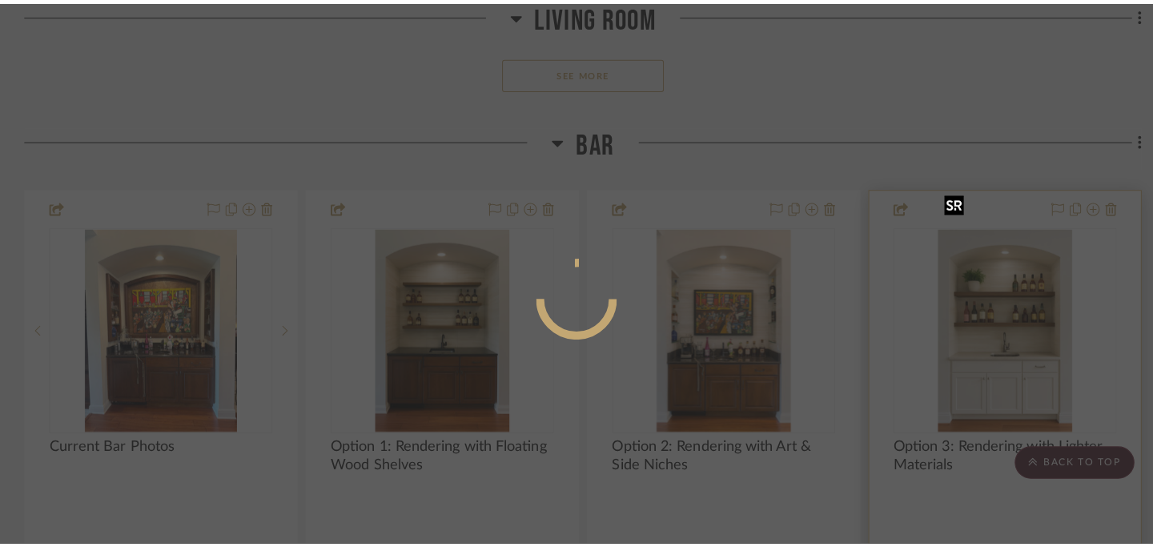
scroll to position [0, 0]
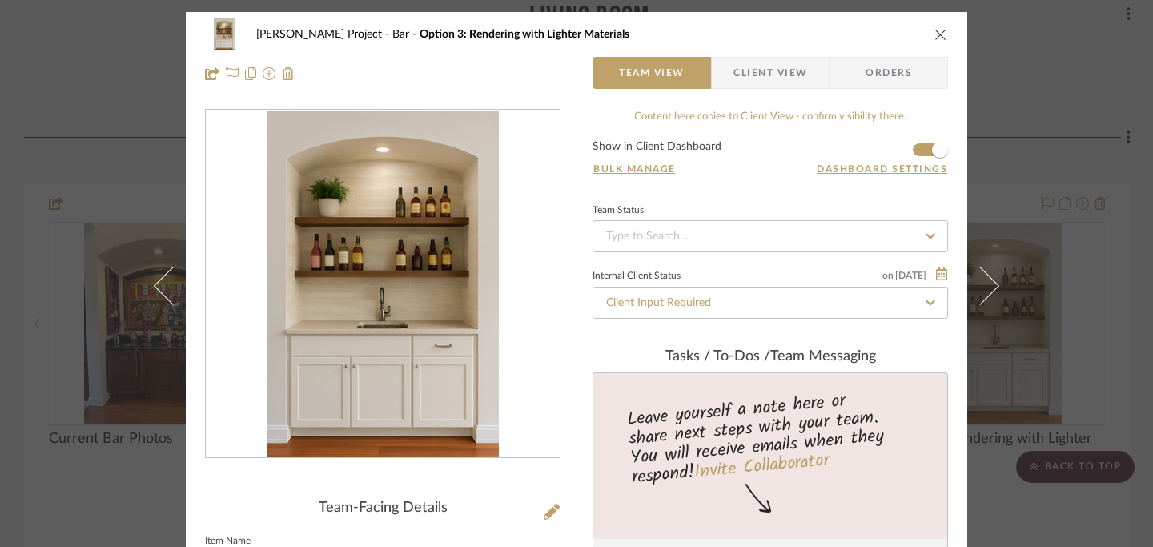
click at [934, 33] on icon "close" at bounding box center [940, 34] width 13 height 13
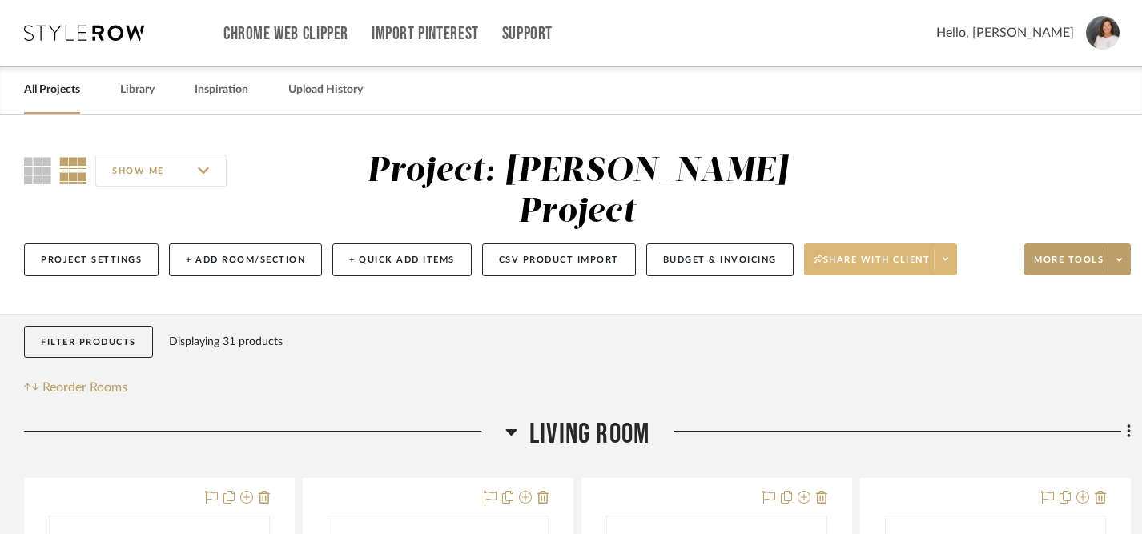
click at [850, 254] on span "Share with client" at bounding box center [872, 266] width 117 height 24
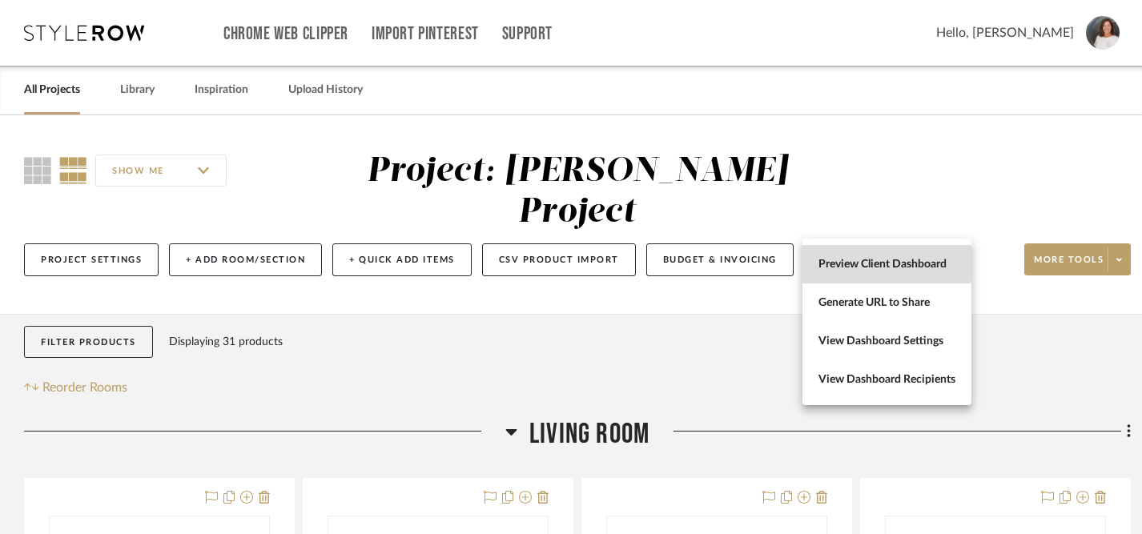
click at [846, 259] on span "Preview Client Dashboard" at bounding box center [886, 265] width 137 height 14
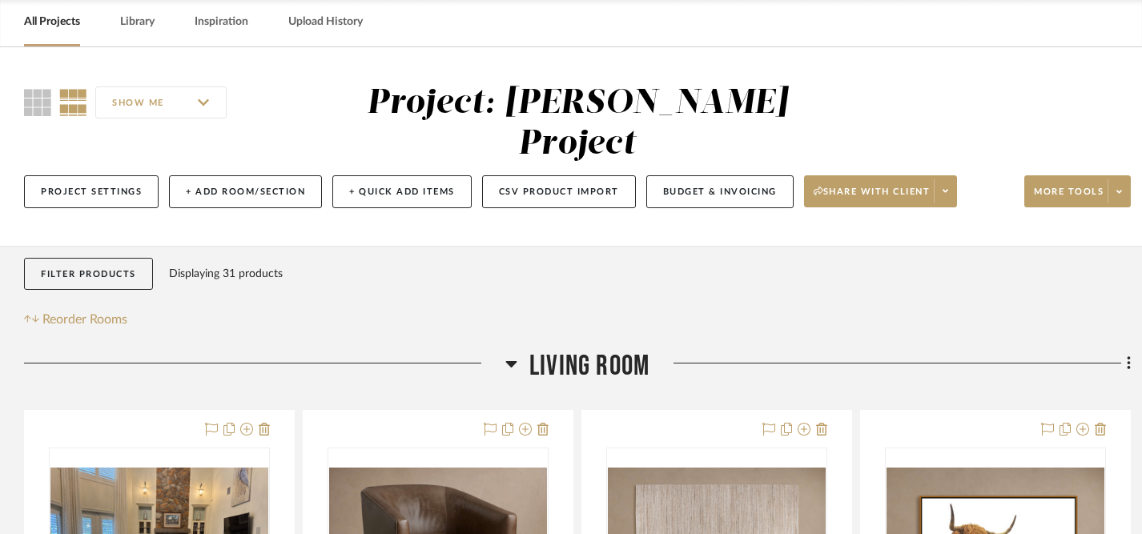
scroll to position [75, 0]
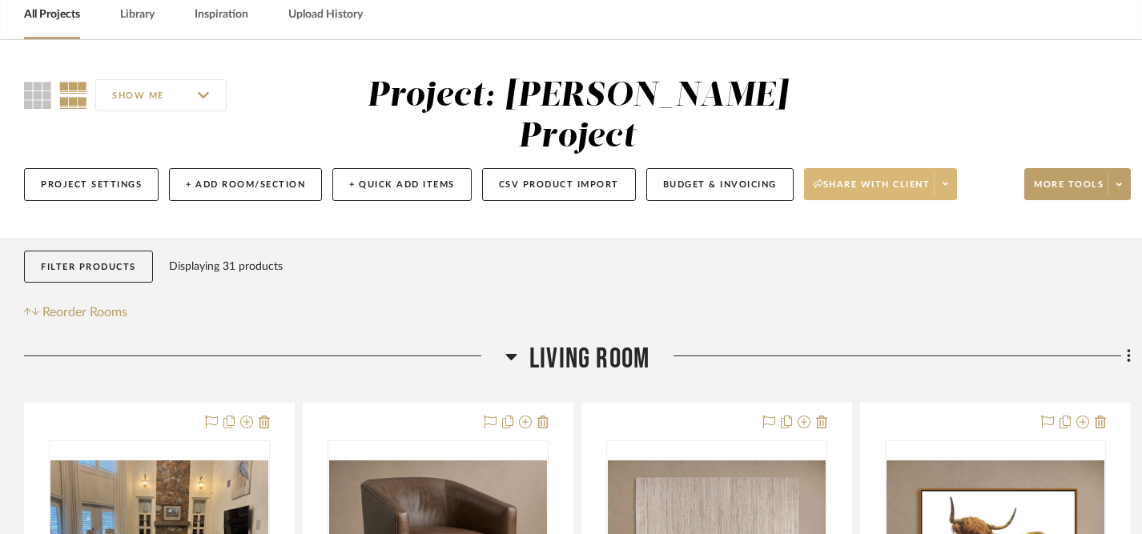
click at [945, 179] on icon at bounding box center [945, 183] width 6 height 9
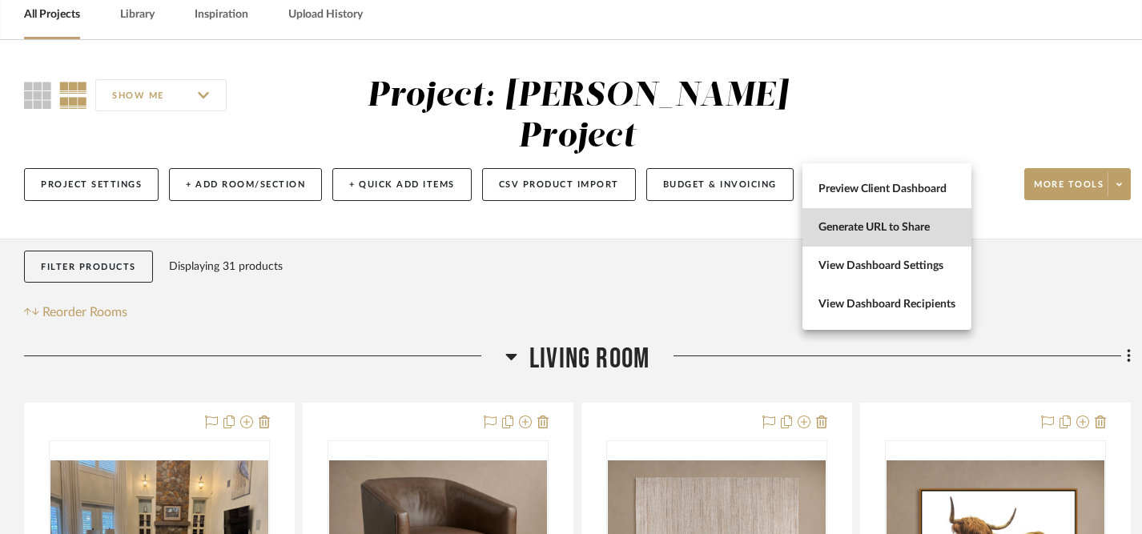
click at [882, 227] on span "Generate URL to Share" at bounding box center [886, 228] width 137 height 14
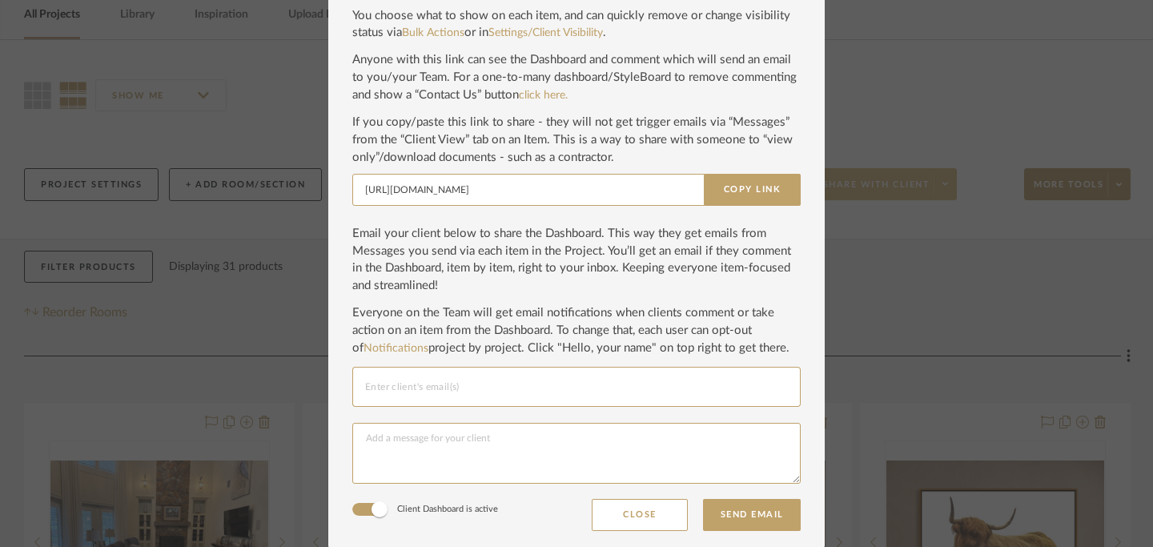
scroll to position [136, 0]
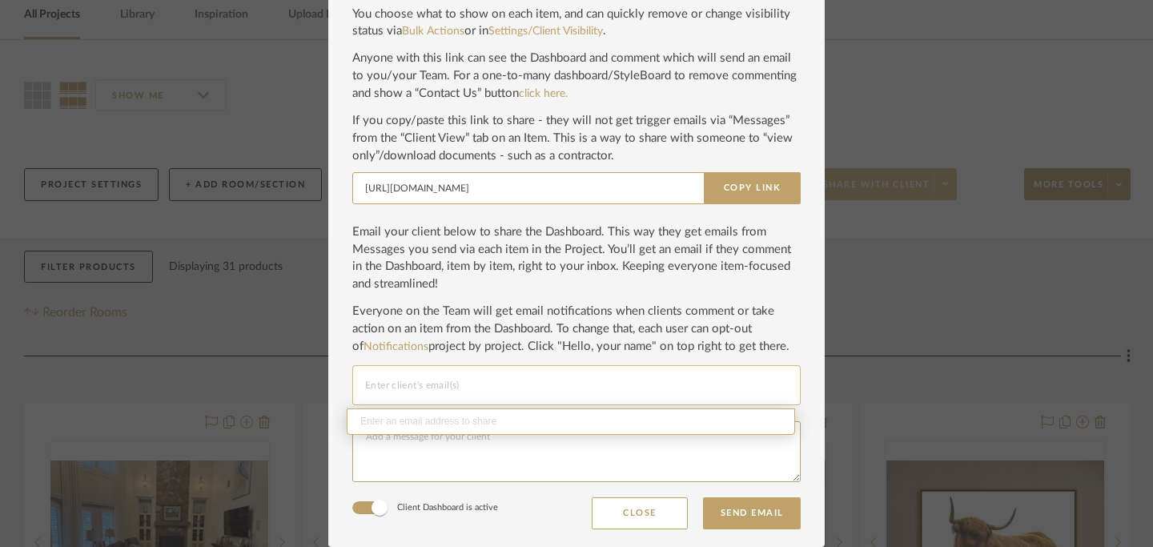
click at [564, 379] on input "Email selection" at bounding box center [576, 385] width 423 height 19
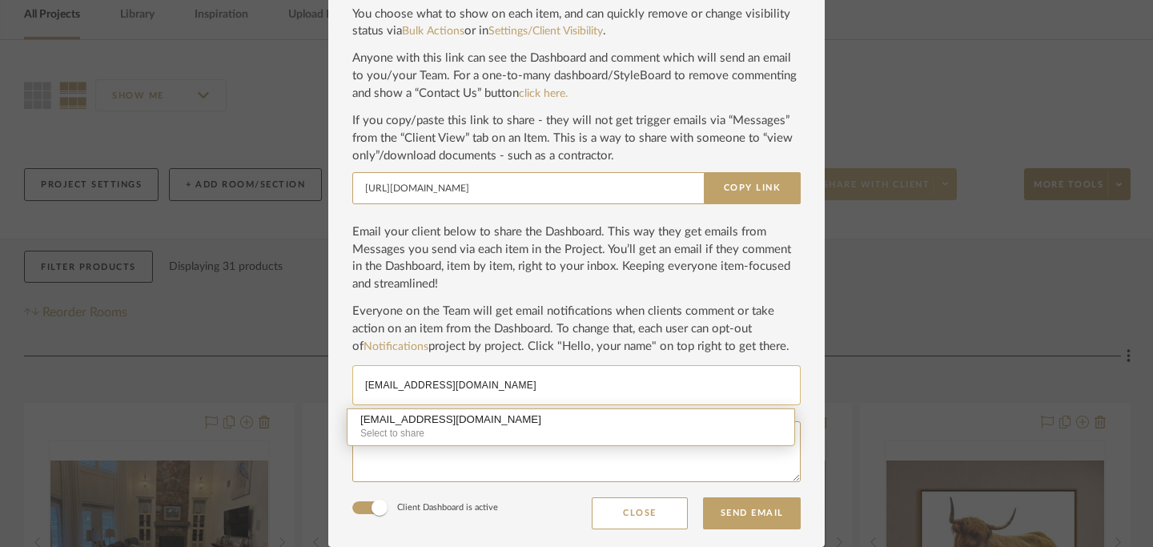
type input "info@hdshowings.com"
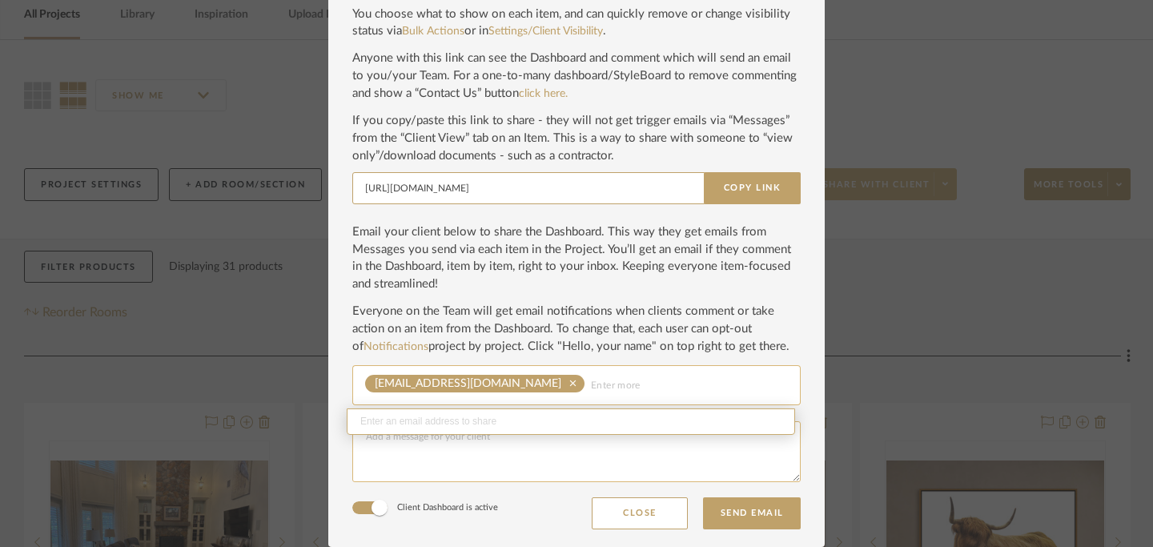
click at [553, 452] on textarea at bounding box center [576, 451] width 448 height 61
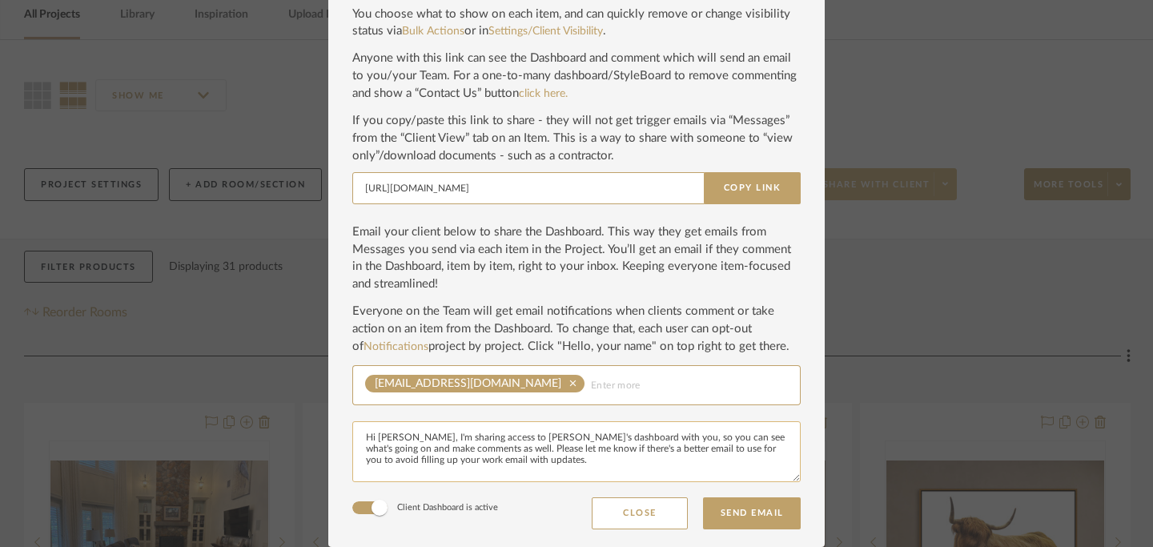
click at [396, 439] on textarea "Hi Amy, I'm sharing access to Jeff's dashboard with you, so you can see what's …" at bounding box center [576, 451] width 448 height 61
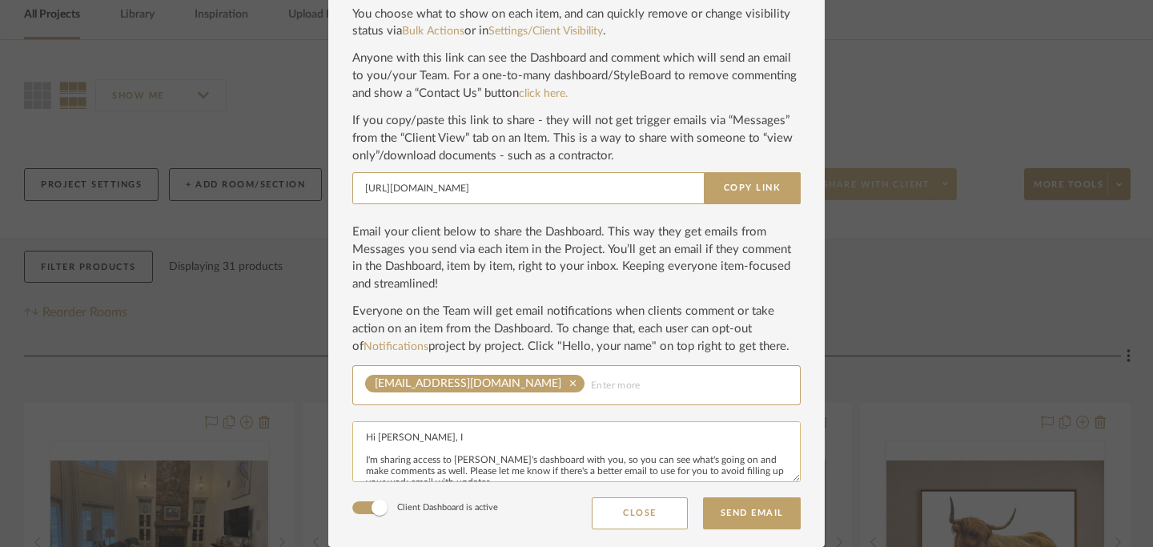
click at [402, 436] on textarea "Hi Amy, I I'm sharing access to Jeff's dashboard with you, so you can see what'…" at bounding box center [576, 451] width 448 height 61
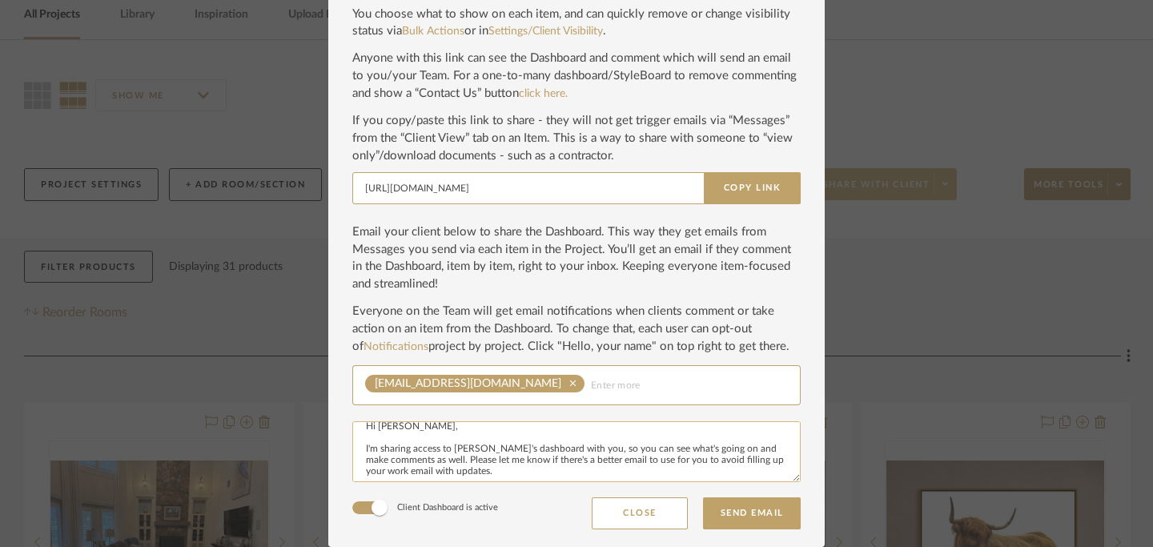
click at [472, 448] on textarea "Hi Amy, I'm sharing access to Jeff's dashboard with you, so you can see what's …" at bounding box center [576, 451] width 448 height 61
click at [489, 472] on textarea "Hi Amy, I'm sharing access to Jeff's StyleRow client dashboard with you, so you…" at bounding box center [576, 451] width 448 height 61
click at [565, 473] on textarea "Hi Amy, I'm sharing access to Jeff's StyleRow client dashboard with you, so you…" at bounding box center [576, 451] width 448 height 61
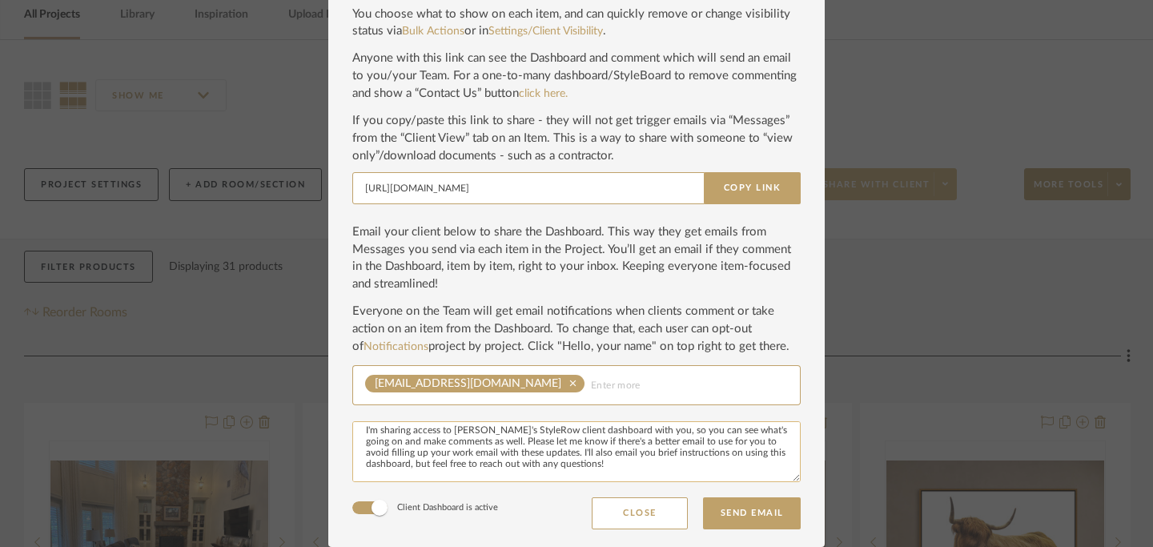
drag, startPoint x: 358, startPoint y: 433, endPoint x: 609, endPoint y: 460, distance: 252.8
click at [609, 460] on textarea "Hi Amy, I'm sharing access to Jeff's StyleRow client dashboard with you, so you…" at bounding box center [576, 451] width 448 height 61
paste textarea "’m sharing access to Jeff’s StyleRow client dashboard with you so you can check…"
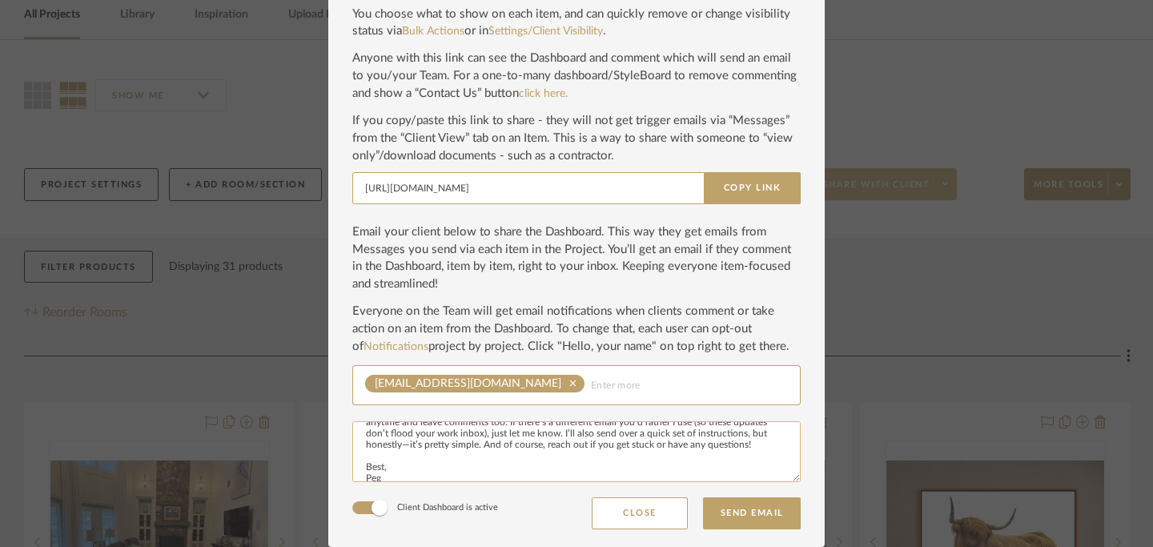
scroll to position [58, 0]
type textarea "Hi Amy, I’m sharing access to Jeff’s StyleRow client dashboard with you so you …"
click at [744, 516] on button "Send Email" at bounding box center [752, 513] width 98 height 32
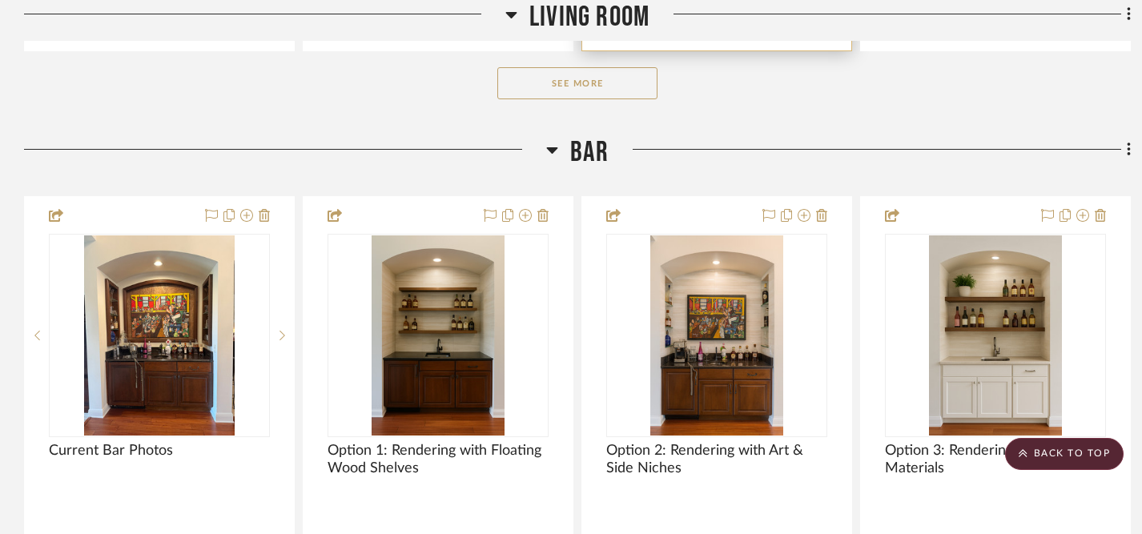
scroll to position [1135, 0]
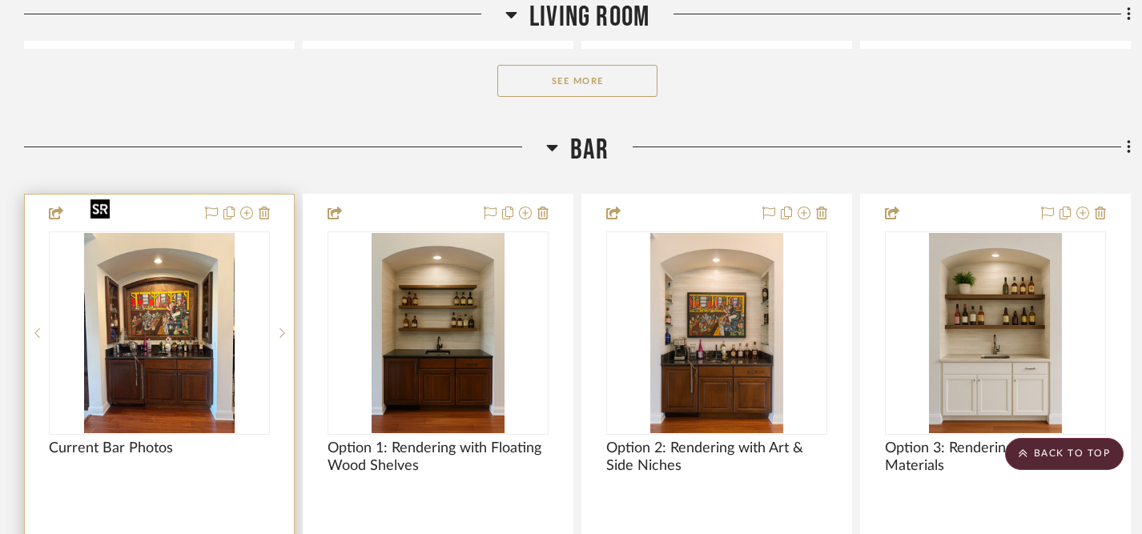
click at [191, 344] on img "0" at bounding box center [159, 333] width 151 height 200
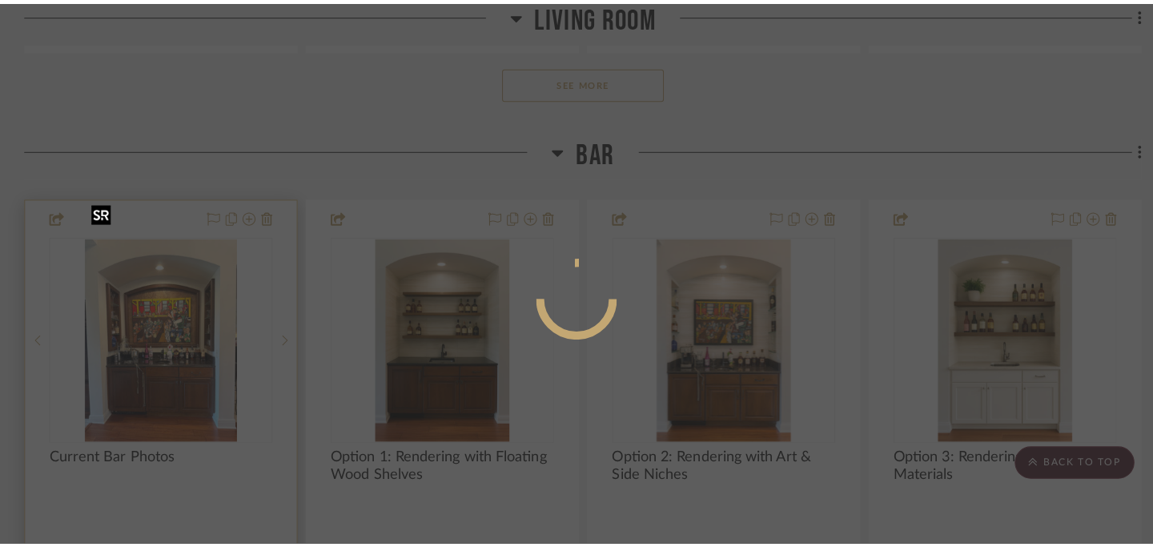
scroll to position [0, 0]
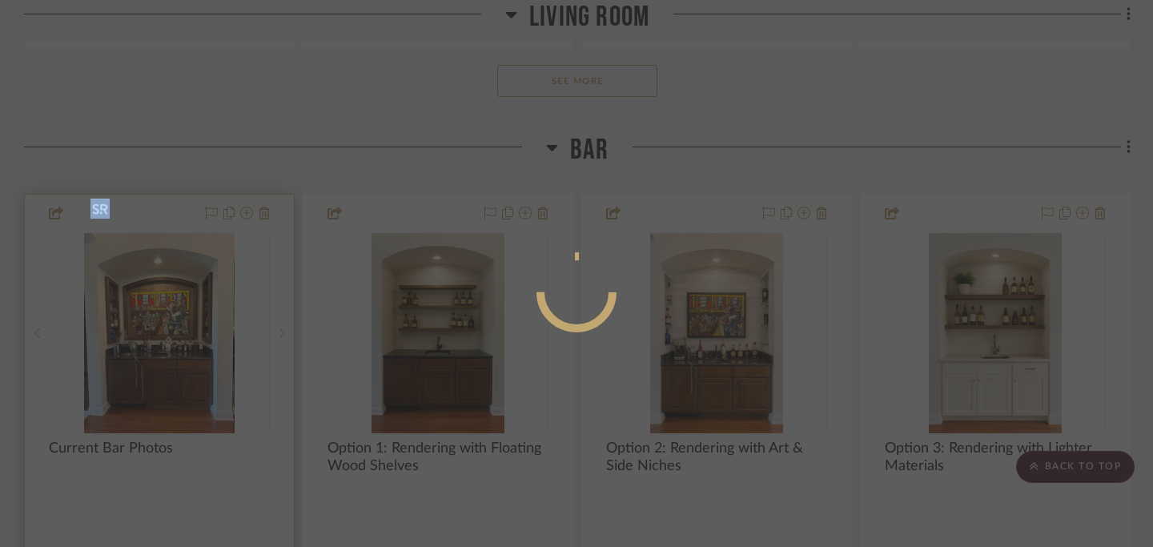
click at [191, 344] on div at bounding box center [576, 273] width 1153 height 547
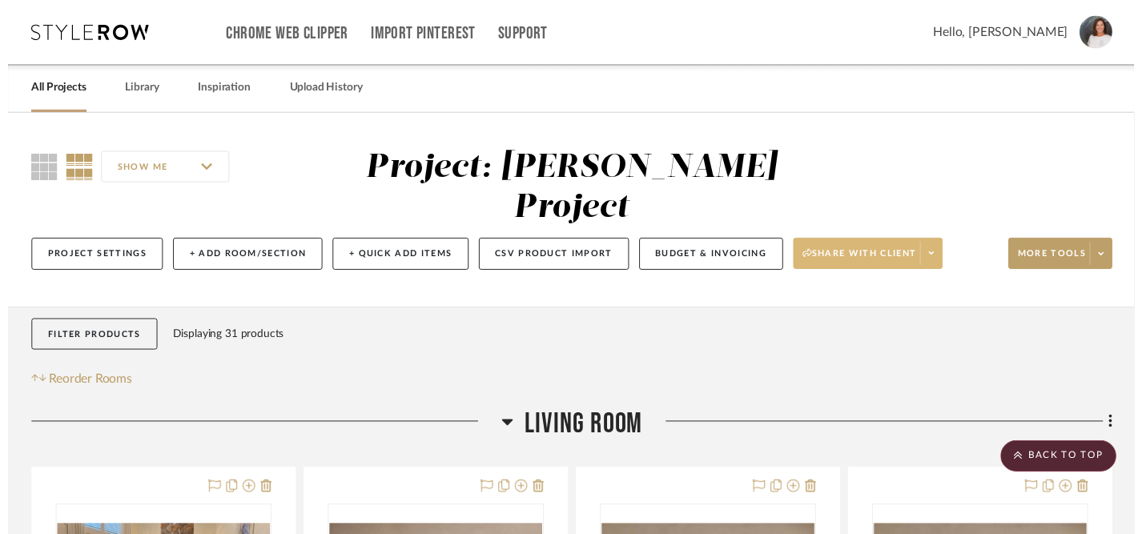
scroll to position [1135, 0]
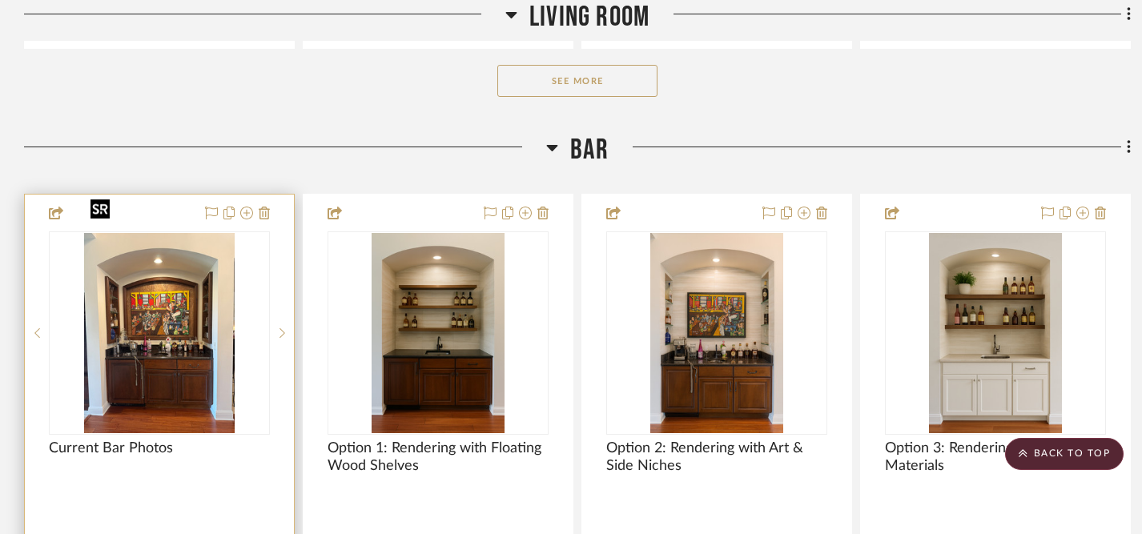
click at [194, 332] on img "0" at bounding box center [159, 333] width 151 height 200
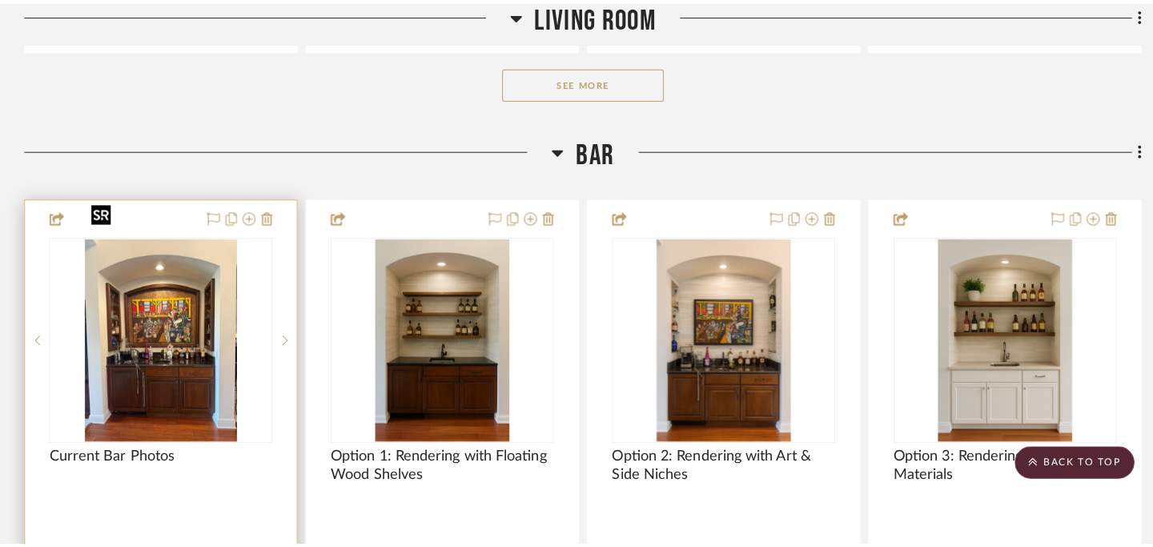
scroll to position [0, 0]
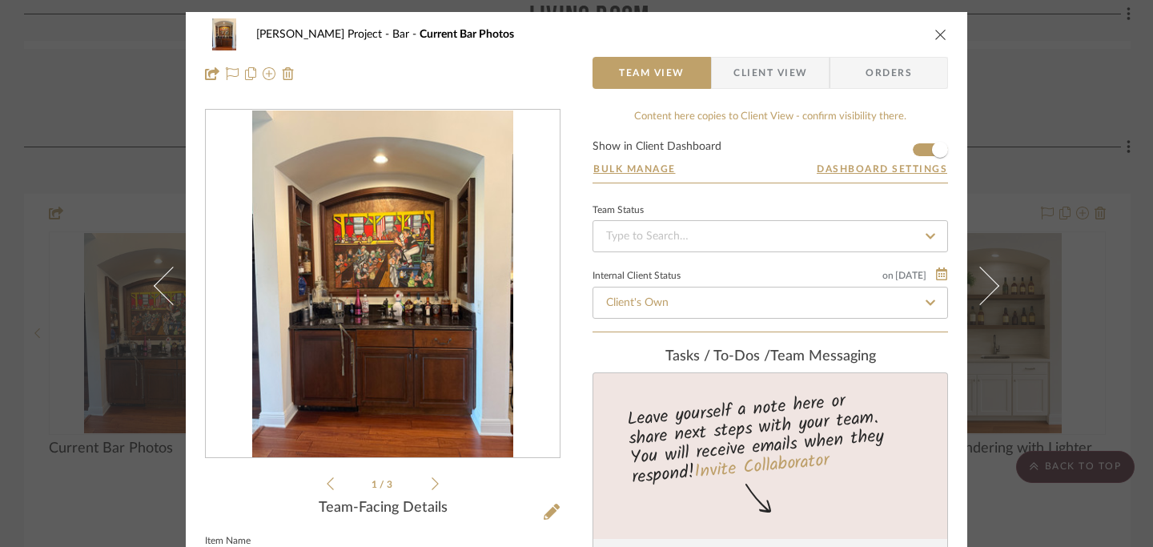
click at [934, 36] on icon "close" at bounding box center [940, 34] width 13 height 13
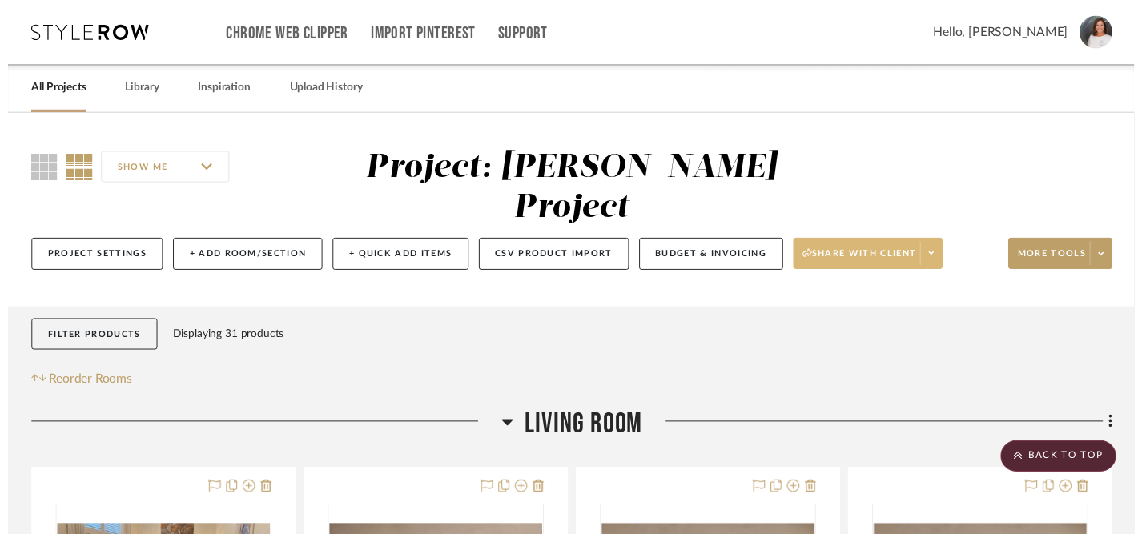
scroll to position [1135, 0]
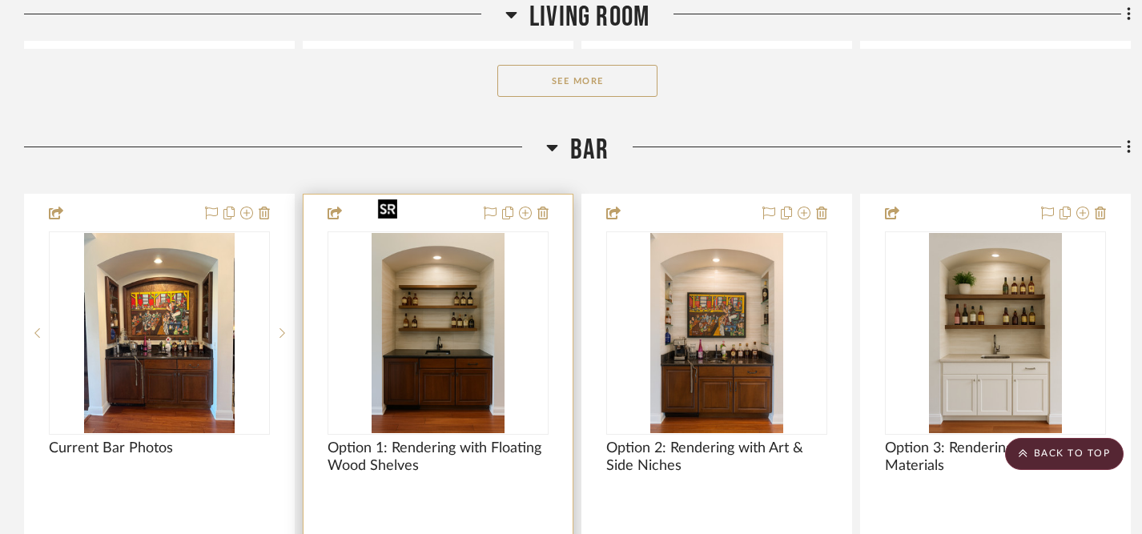
click at [452, 340] on img "0" at bounding box center [438, 333] width 133 height 200
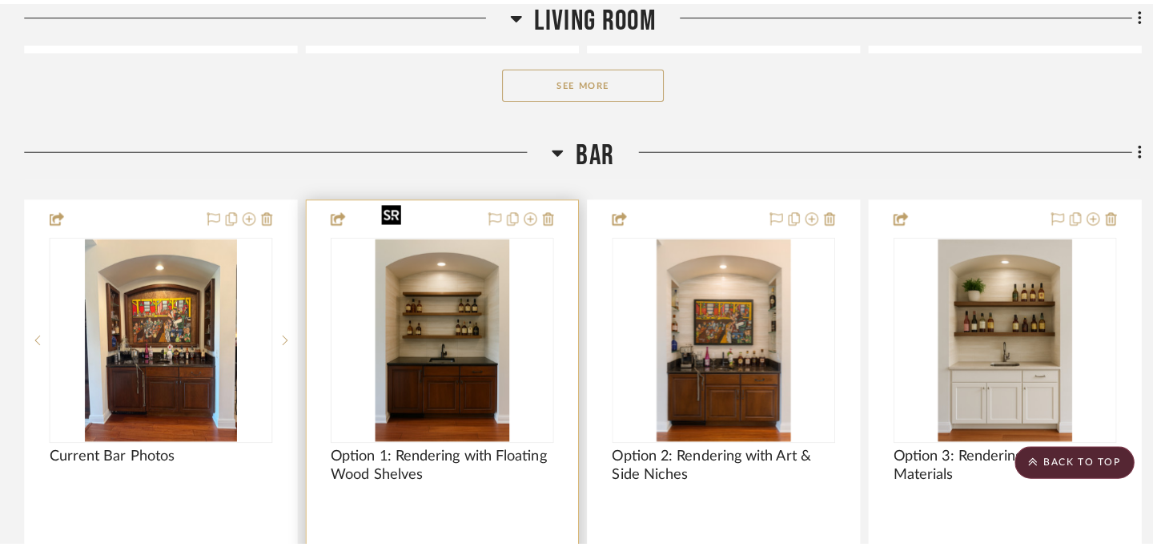
scroll to position [0, 0]
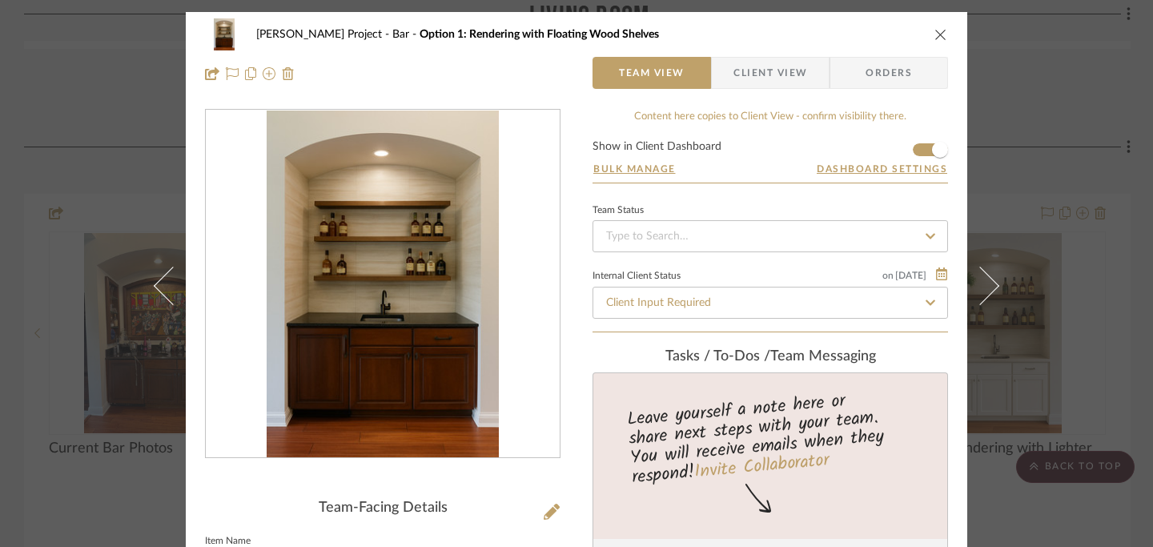
click at [937, 31] on icon "close" at bounding box center [940, 34] width 13 height 13
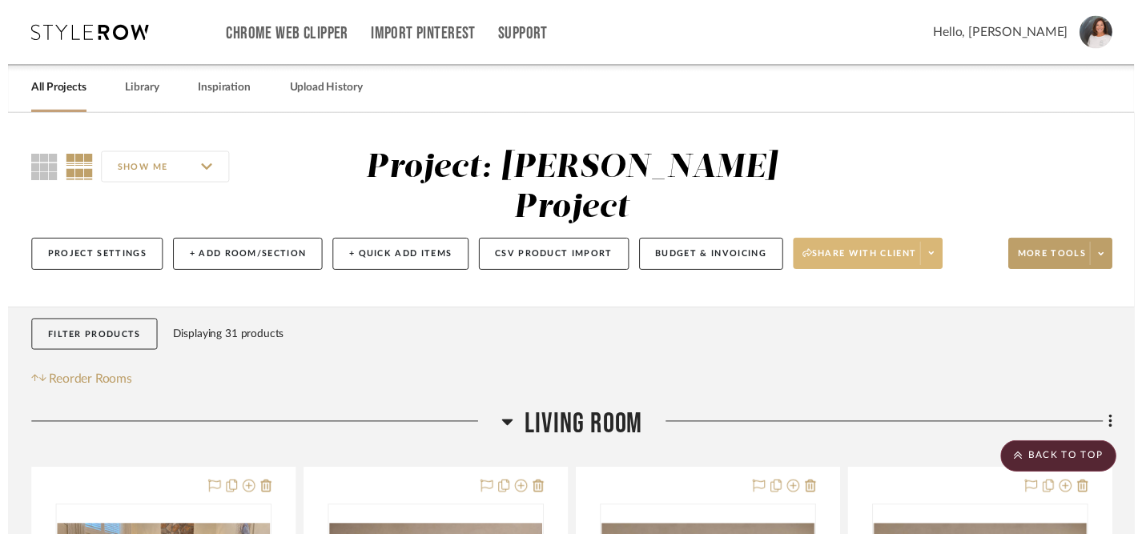
scroll to position [1135, 0]
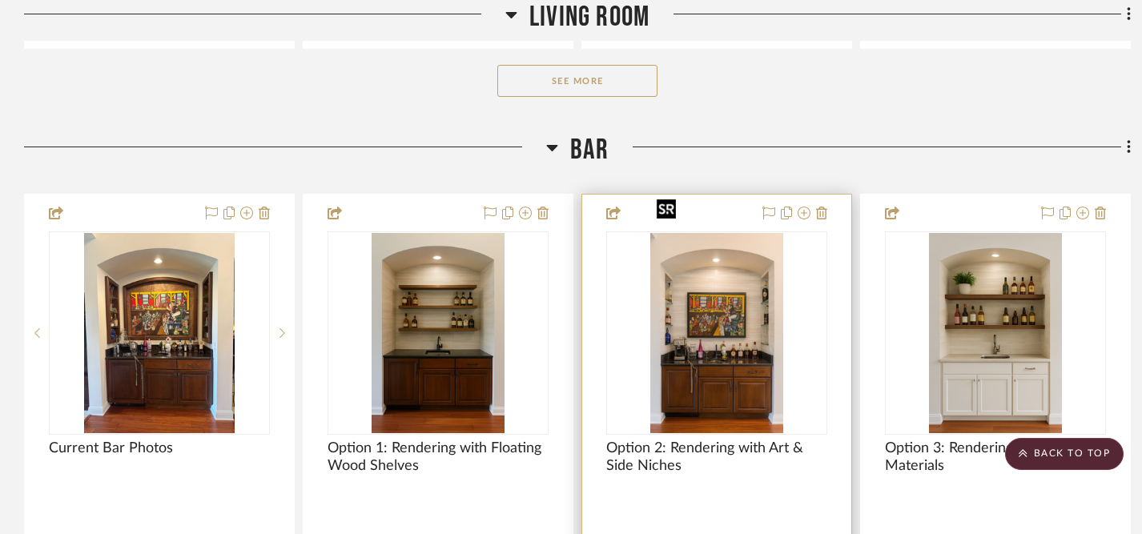
click at [727, 280] on img "0" at bounding box center [716, 333] width 133 height 200
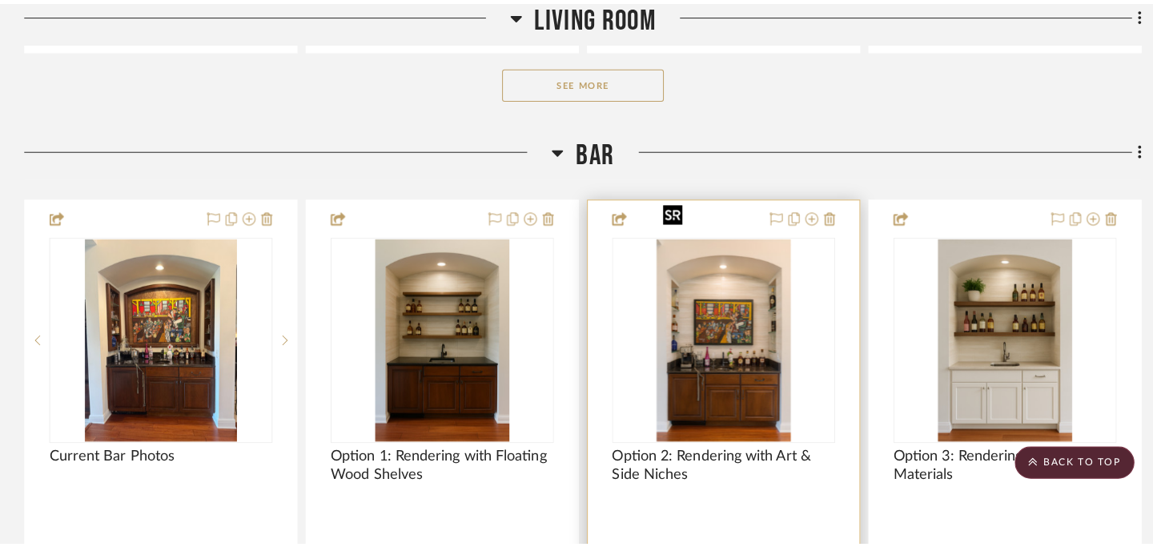
scroll to position [0, 0]
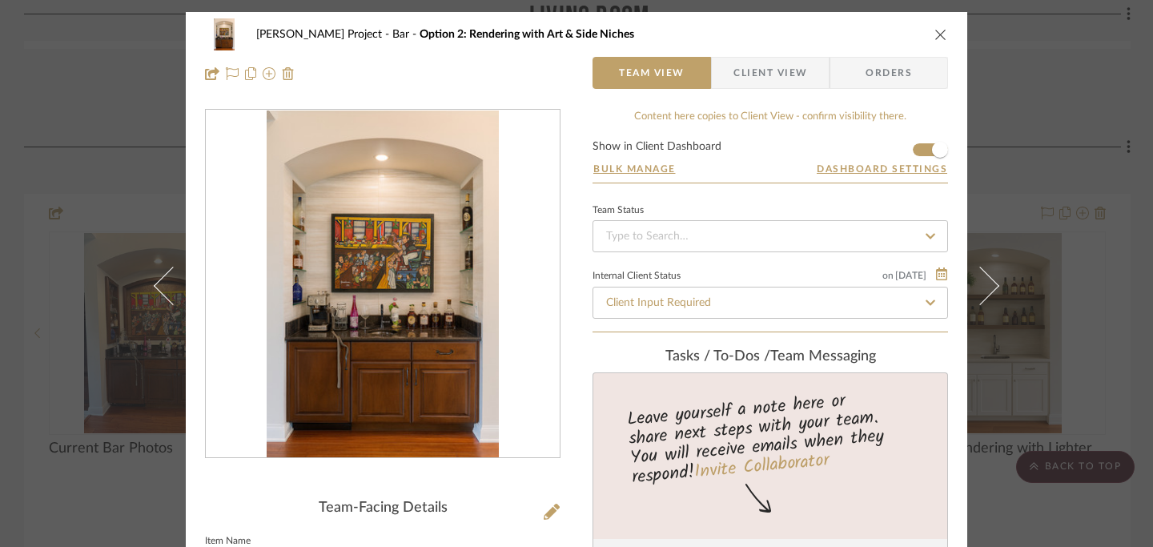
click at [942, 30] on div "Jeff Priede Project Bar Option 2: Rendering with Art & Side Niches Team View Cl…" at bounding box center [577, 54] width 782 height 84
click at [934, 36] on icon "close" at bounding box center [940, 34] width 13 height 13
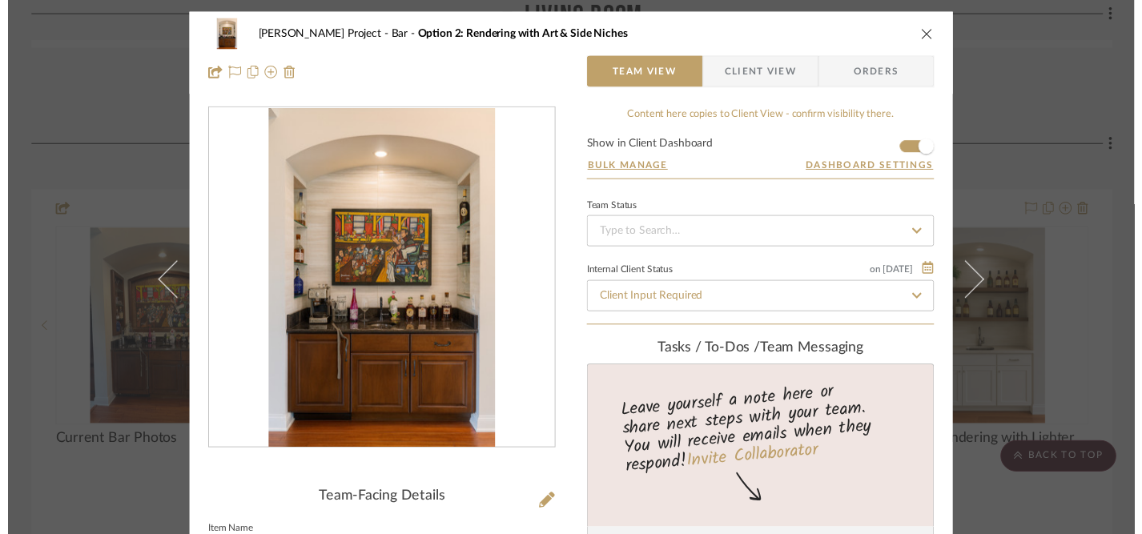
scroll to position [1135, 0]
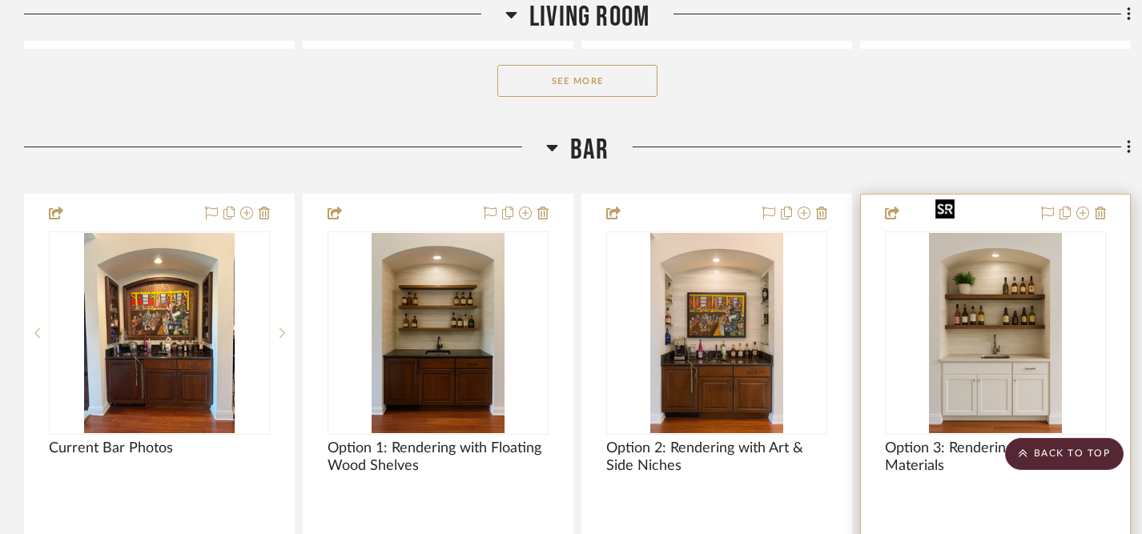
click at [992, 301] on img "0" at bounding box center [995, 333] width 133 height 200
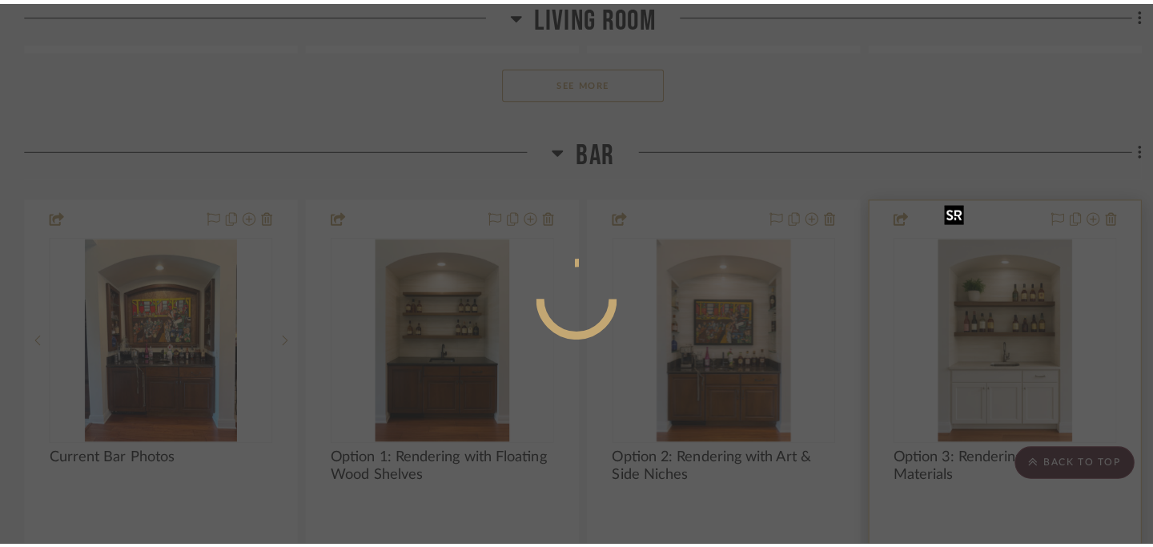
scroll to position [0, 0]
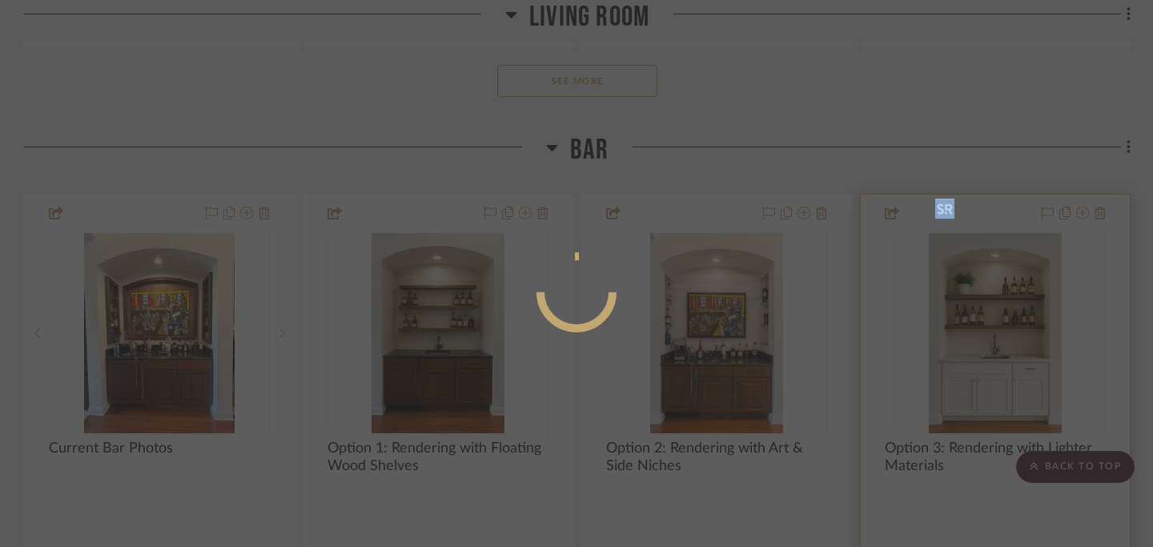
click at [992, 301] on div at bounding box center [576, 273] width 1153 height 547
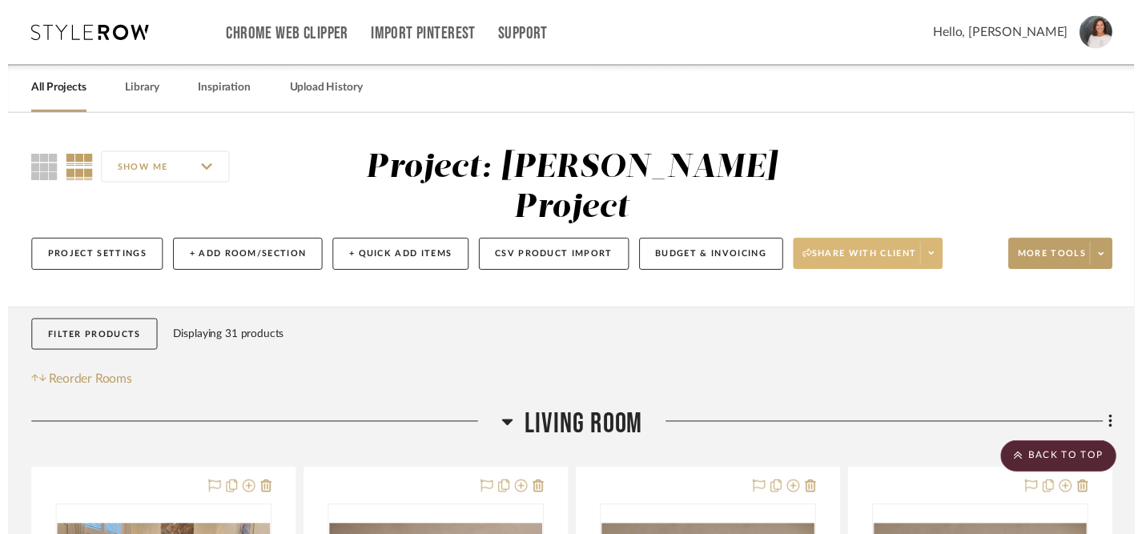
scroll to position [1135, 0]
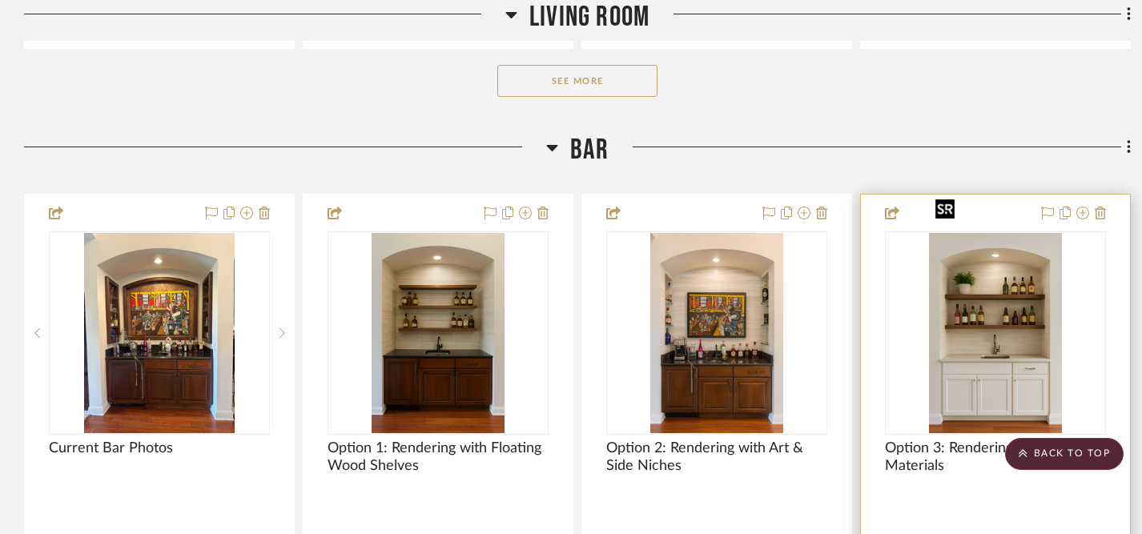
click at [992, 301] on img "0" at bounding box center [995, 333] width 133 height 200
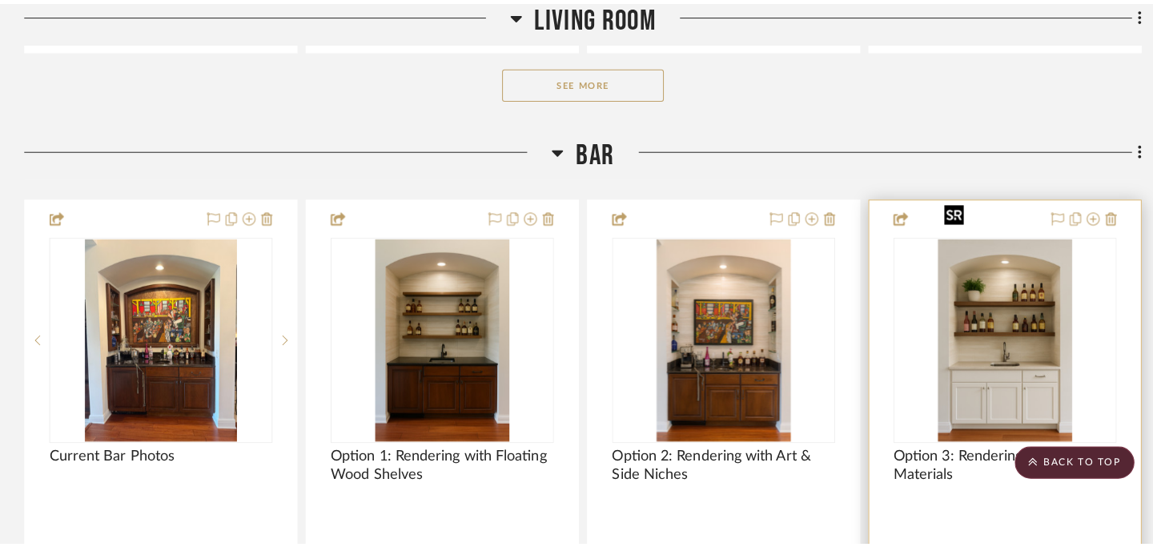
scroll to position [0, 0]
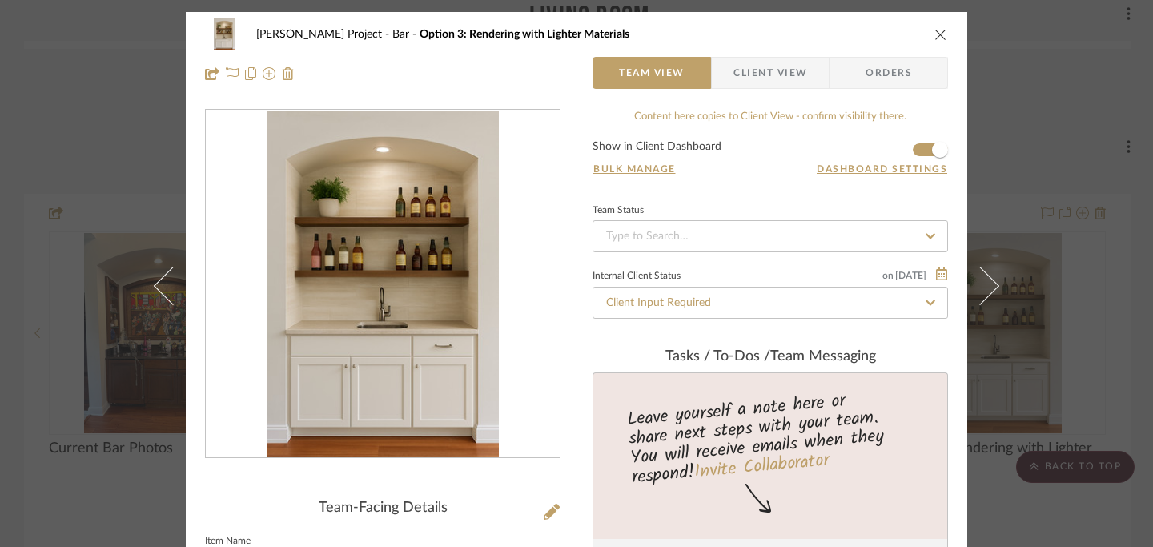
click at [939, 38] on icon "close" at bounding box center [940, 34] width 13 height 13
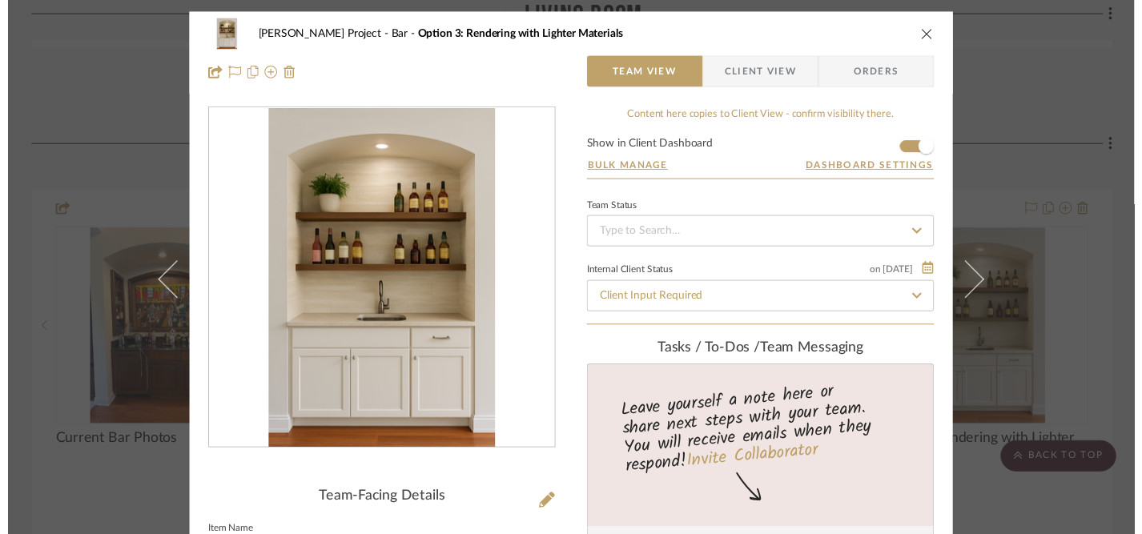
scroll to position [1135, 0]
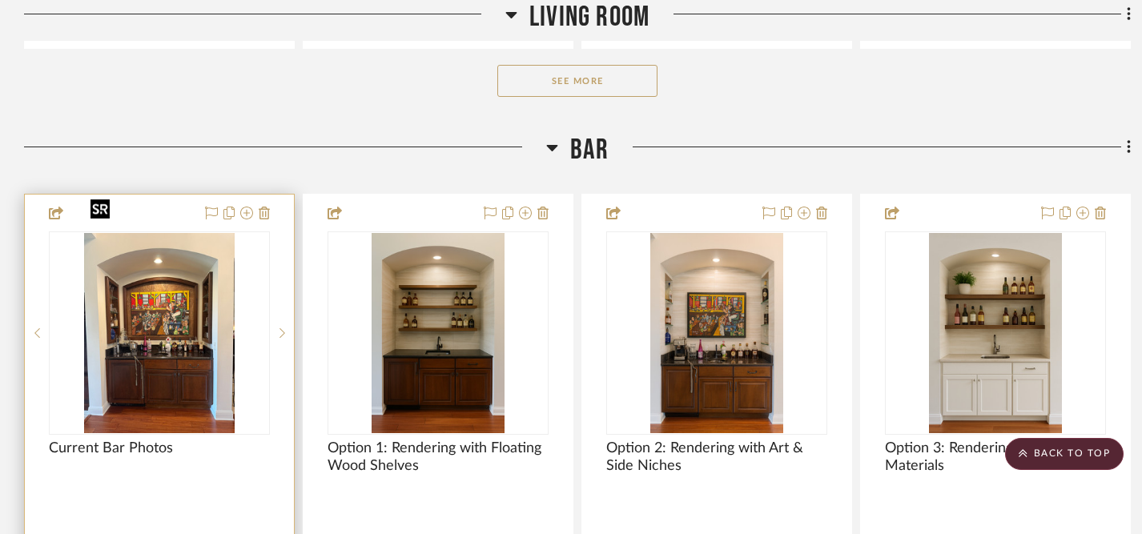
click at [148, 283] on img "0" at bounding box center [159, 333] width 151 height 200
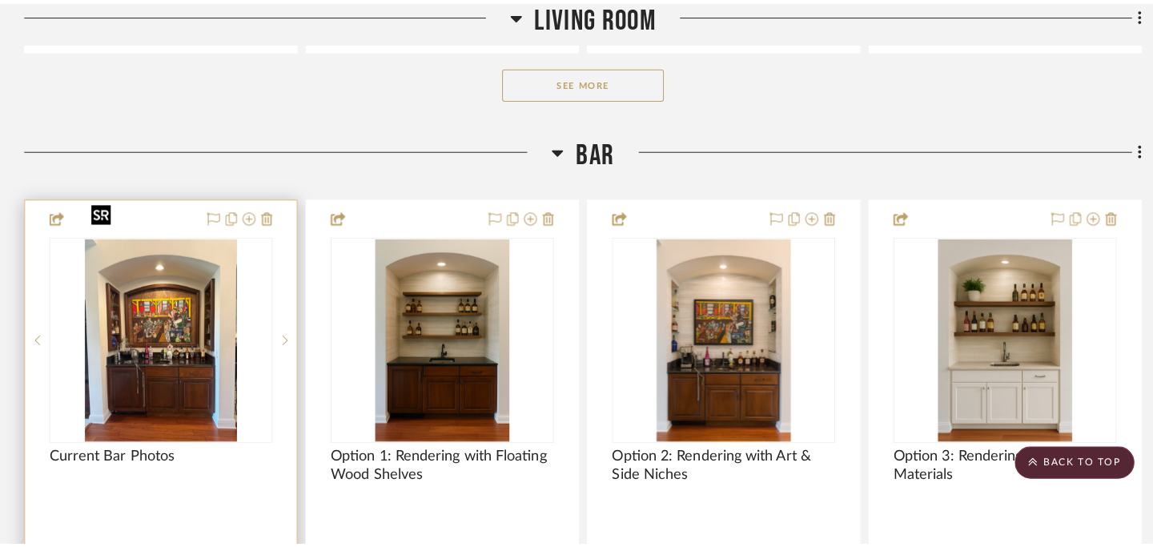
scroll to position [0, 0]
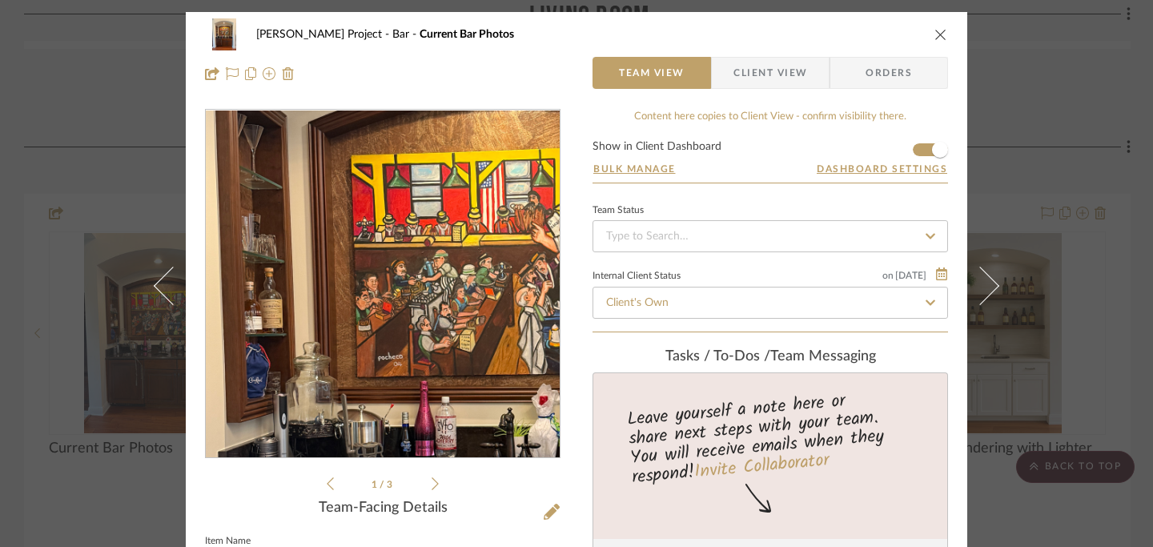
click at [339, 257] on img "0" at bounding box center [382, 285] width 261 height 348
click at [0, 0] on div "0" at bounding box center [0, 0] width 0 height 0
click at [339, 257] on img "0" at bounding box center [382, 285] width 261 height 348
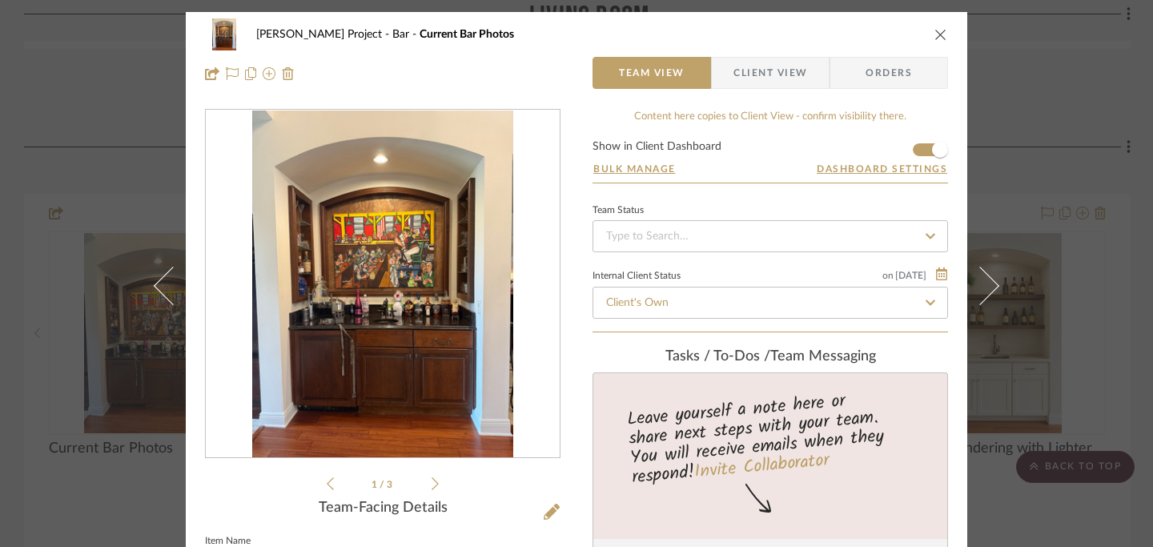
click at [938, 34] on icon "close" at bounding box center [940, 34] width 13 height 13
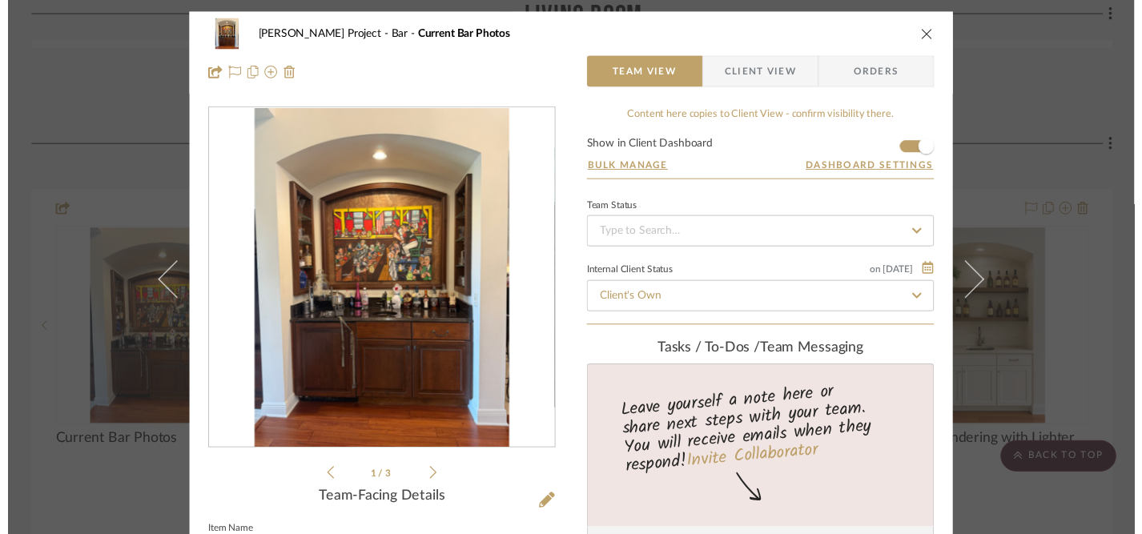
scroll to position [1135, 0]
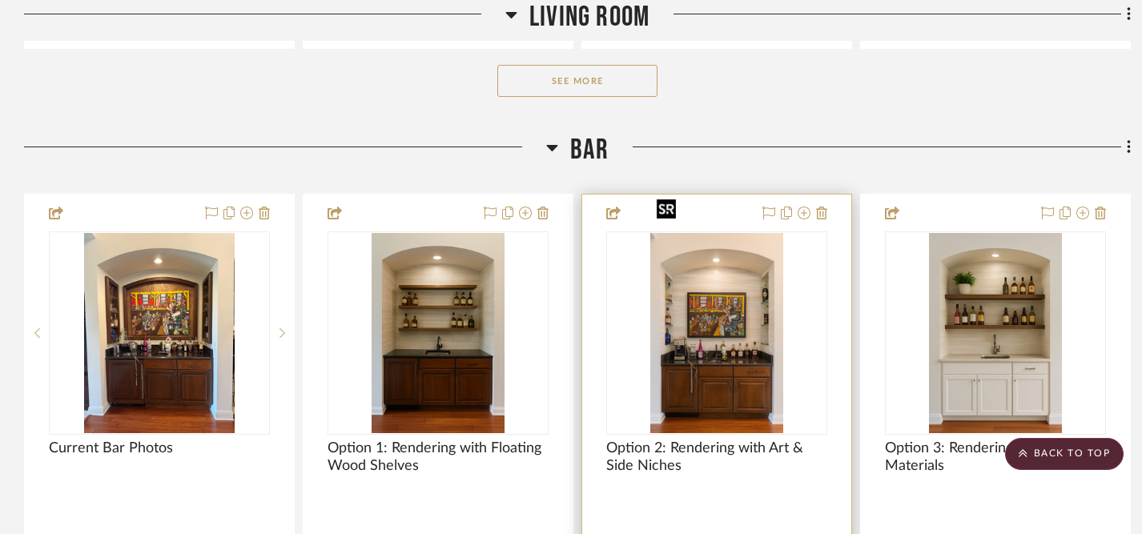
click at [730, 361] on img "0" at bounding box center [716, 333] width 133 height 200
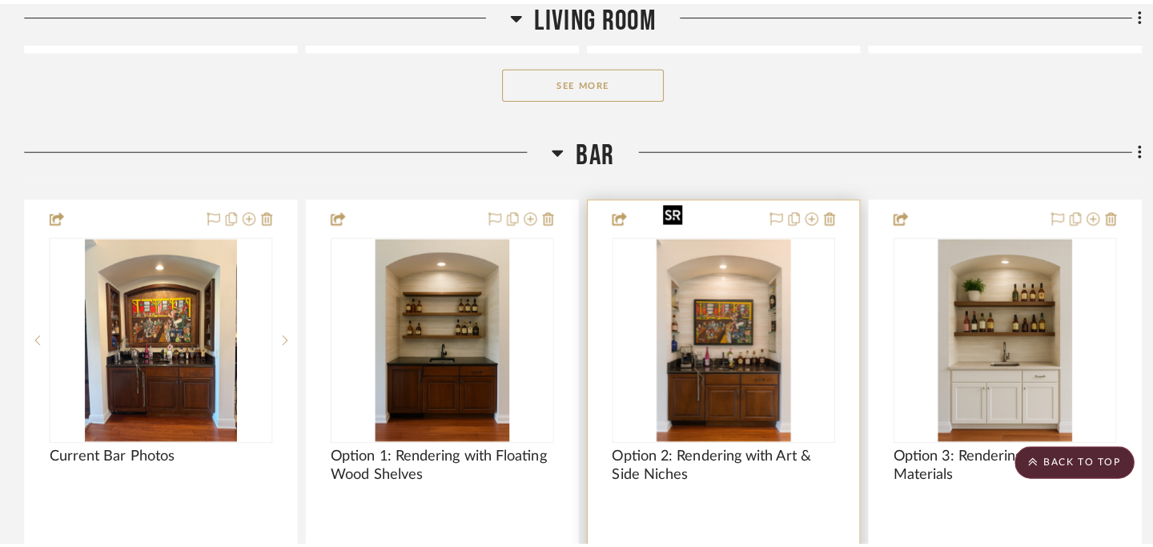
scroll to position [0, 0]
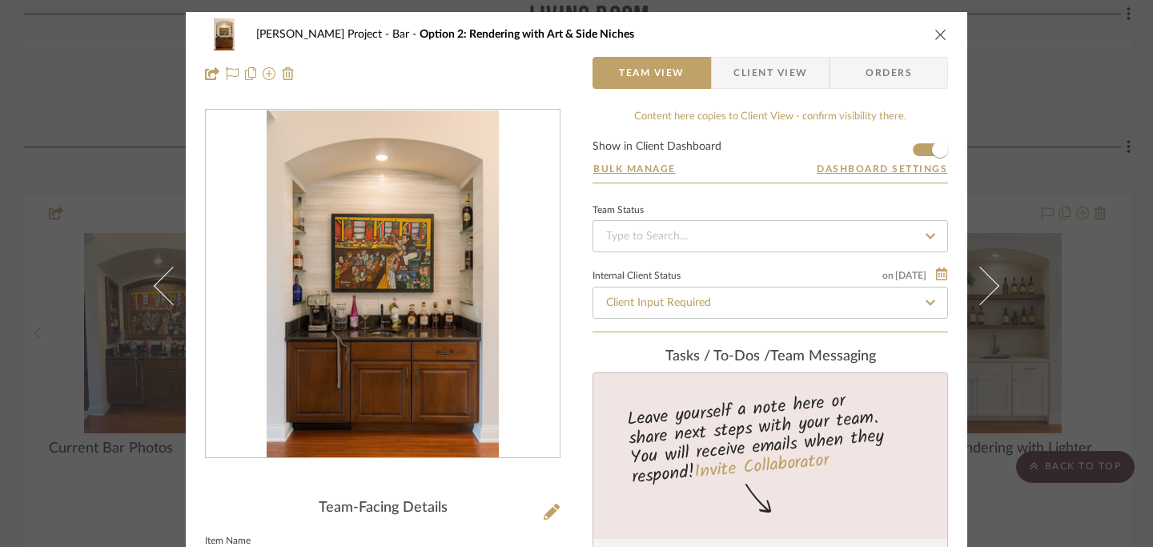
click at [934, 36] on icon "close" at bounding box center [940, 34] width 13 height 13
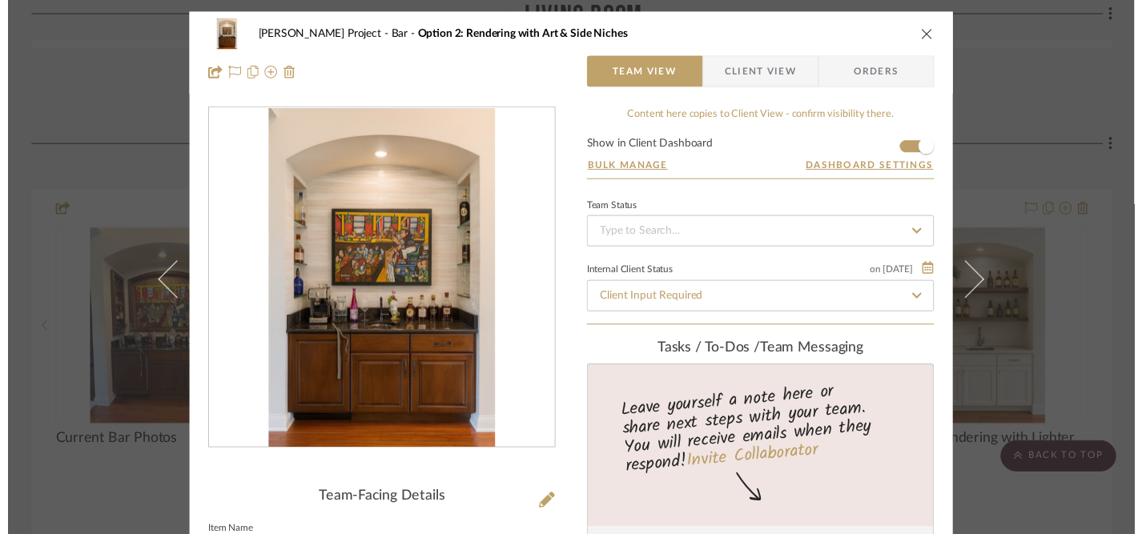
scroll to position [1135, 0]
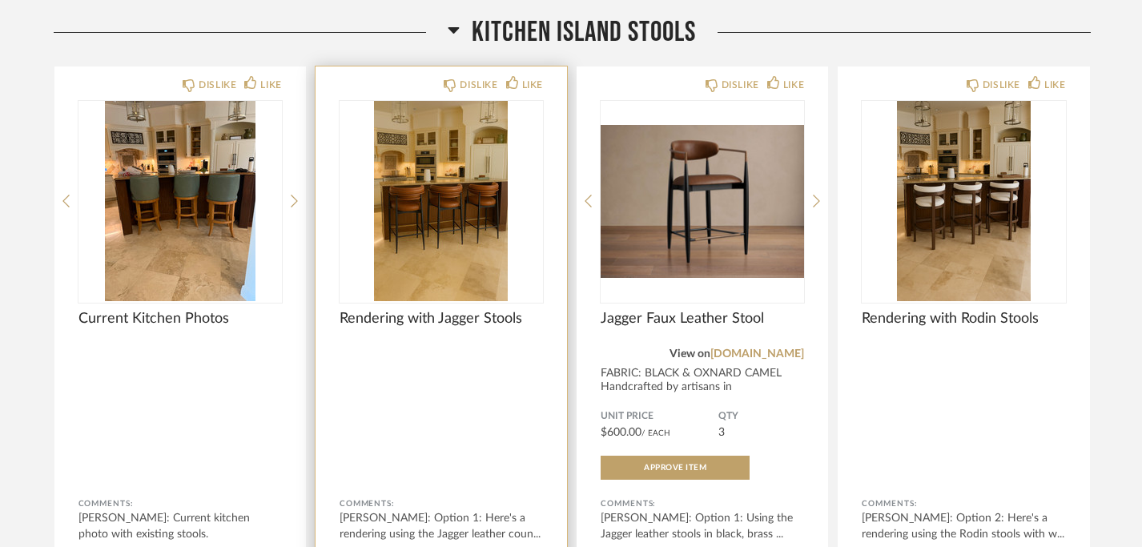
scroll to position [779, 0]
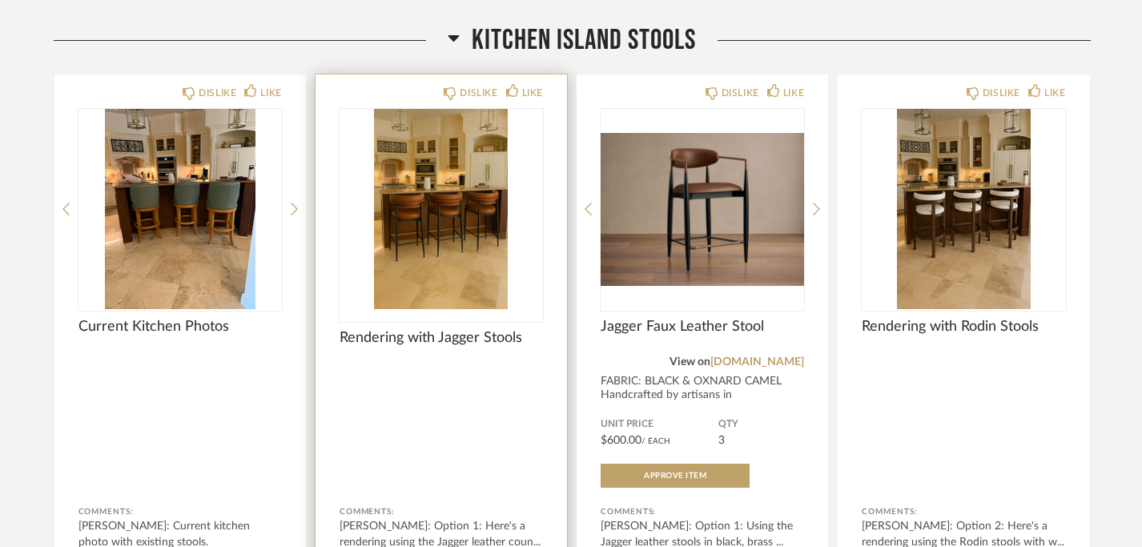
click at [480, 335] on span "Rendering with Jagger Stools" at bounding box center [441, 338] width 203 height 18
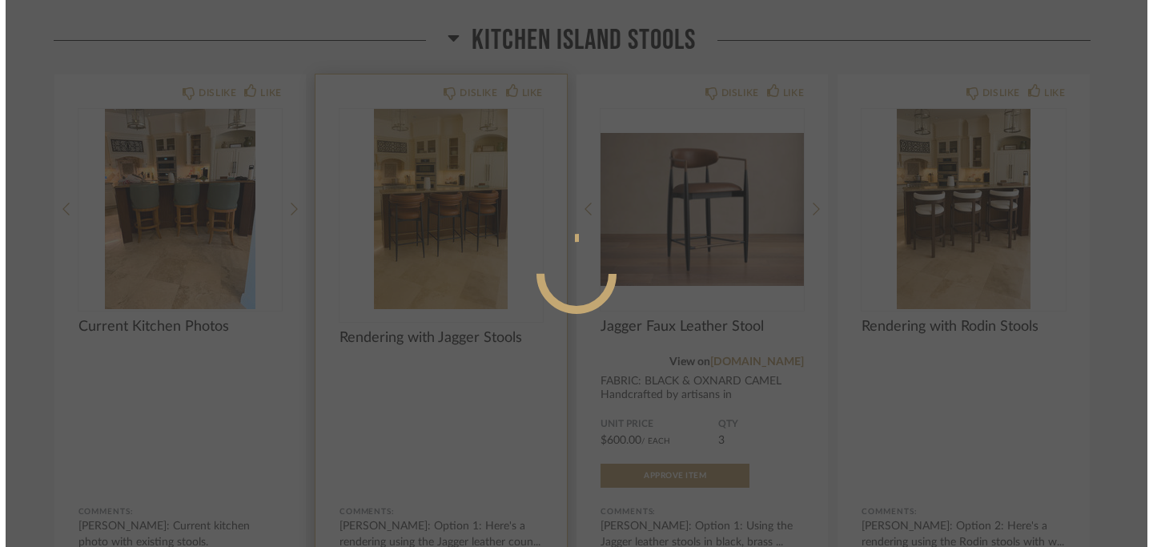
scroll to position [0, 0]
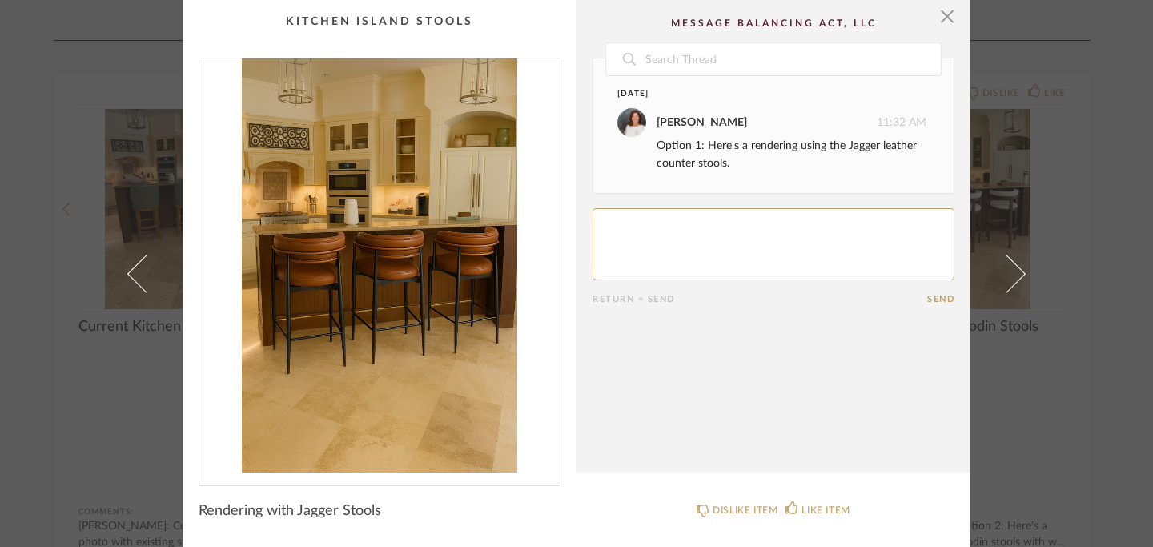
click at [199, 509] on span "Rendering with Jagger Stools" at bounding box center [290, 511] width 183 height 18
click at [199, 512] on span "Rendering with Jagger Stools" at bounding box center [290, 511] width 183 height 18
click at [200, 512] on span "Rendering with Jagger Stools" at bounding box center [290, 511] width 183 height 18
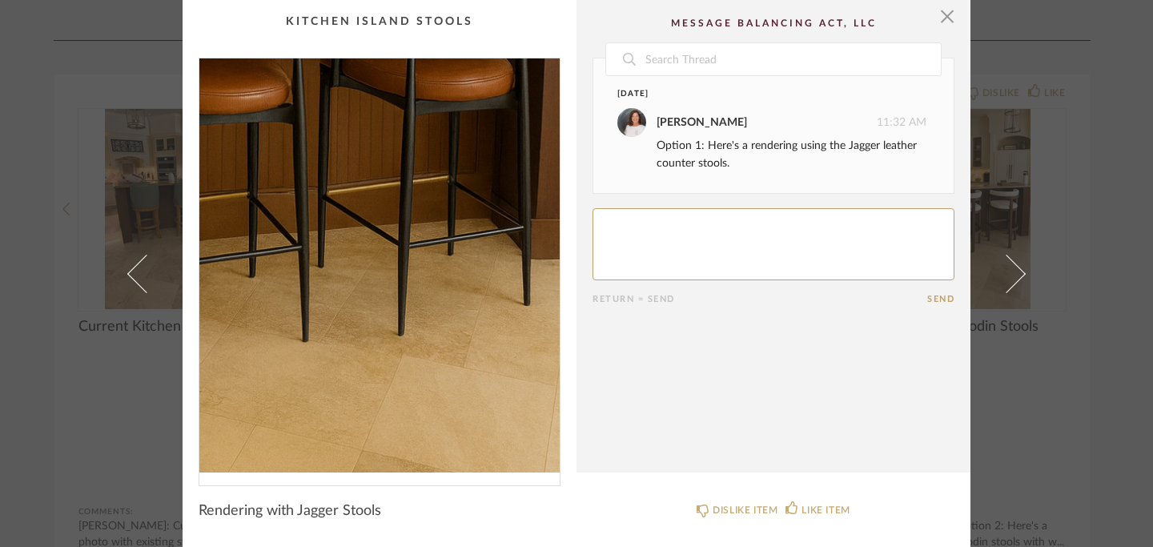
click at [443, 330] on img "0" at bounding box center [379, 265] width 360 height 414
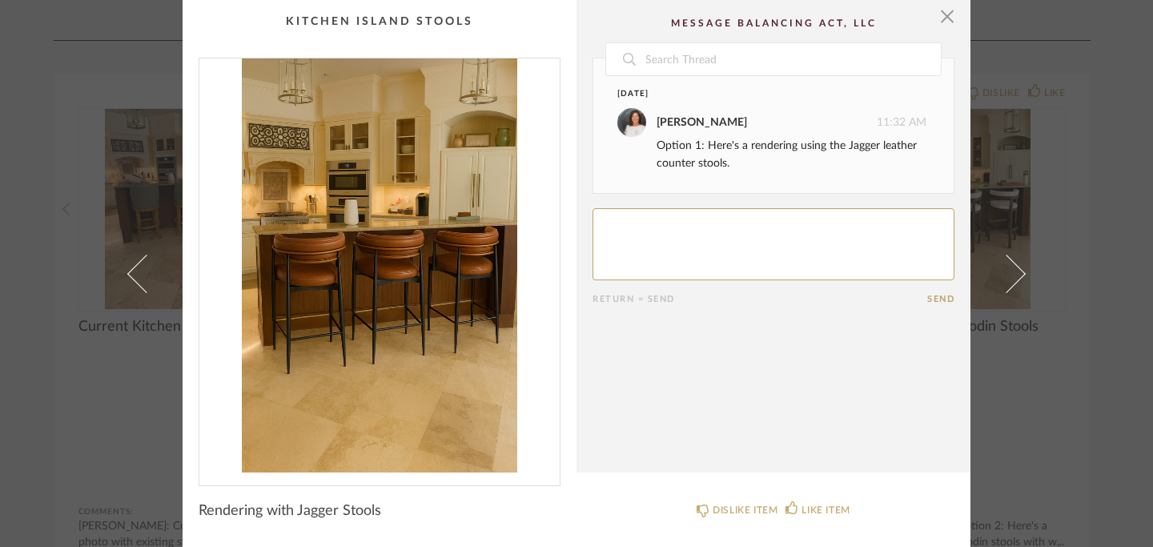
click at [362, 516] on span "Rendering with Jagger Stools" at bounding box center [290, 511] width 183 height 18
click at [942, 18] on span "button" at bounding box center [947, 16] width 32 height 32
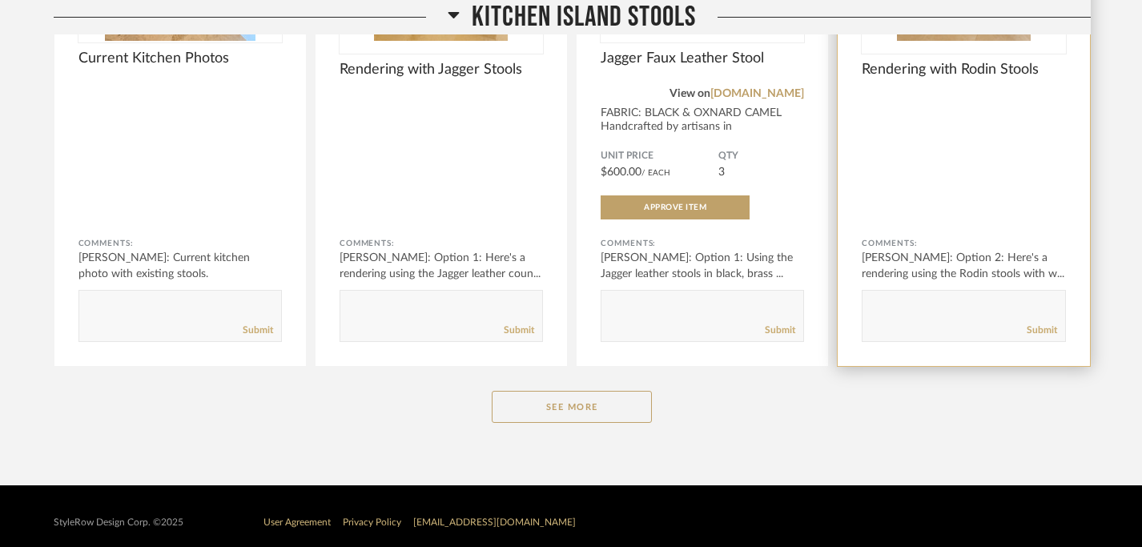
scroll to position [1060, 0]
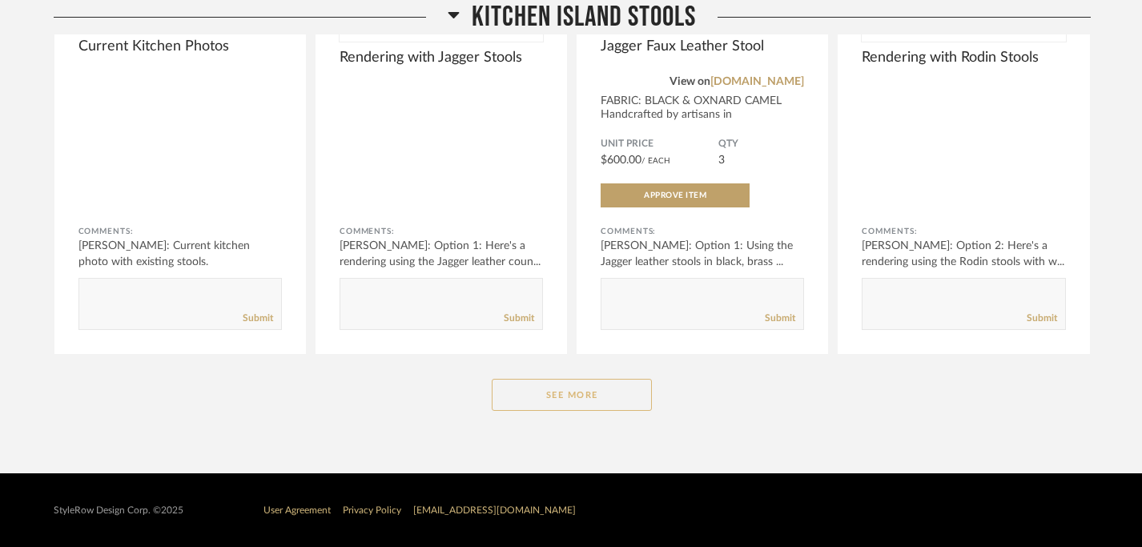
click at [584, 400] on button "See More" at bounding box center [572, 395] width 160 height 32
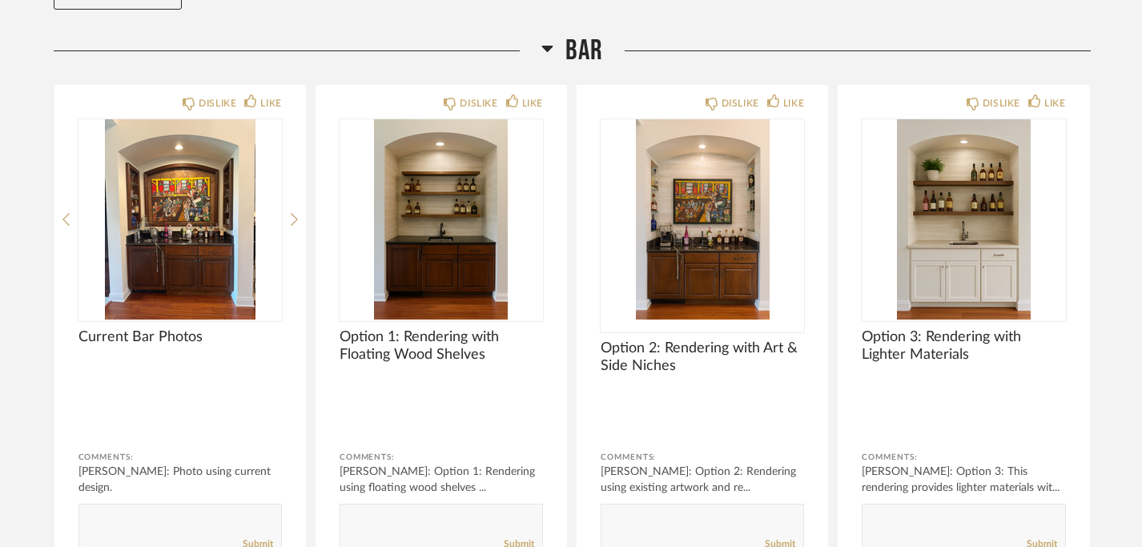
scroll to position [0, 0]
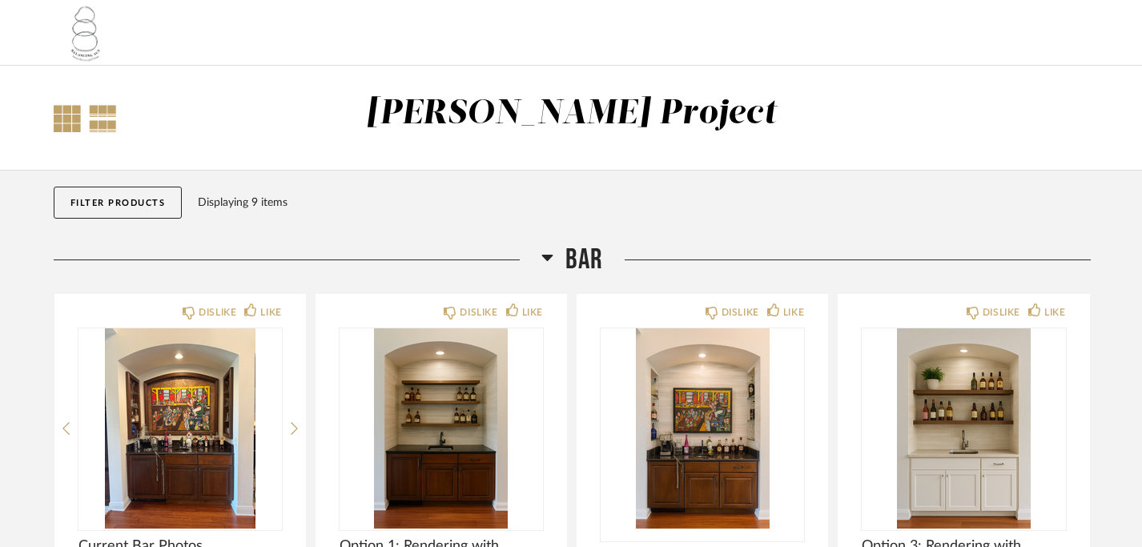
click at [67, 123] on div at bounding box center [67, 118] width 27 height 27
click at [66, 117] on div at bounding box center [67, 118] width 27 height 27
click at [114, 115] on div at bounding box center [103, 118] width 28 height 27
